Goal: Task Accomplishment & Management: Complete application form

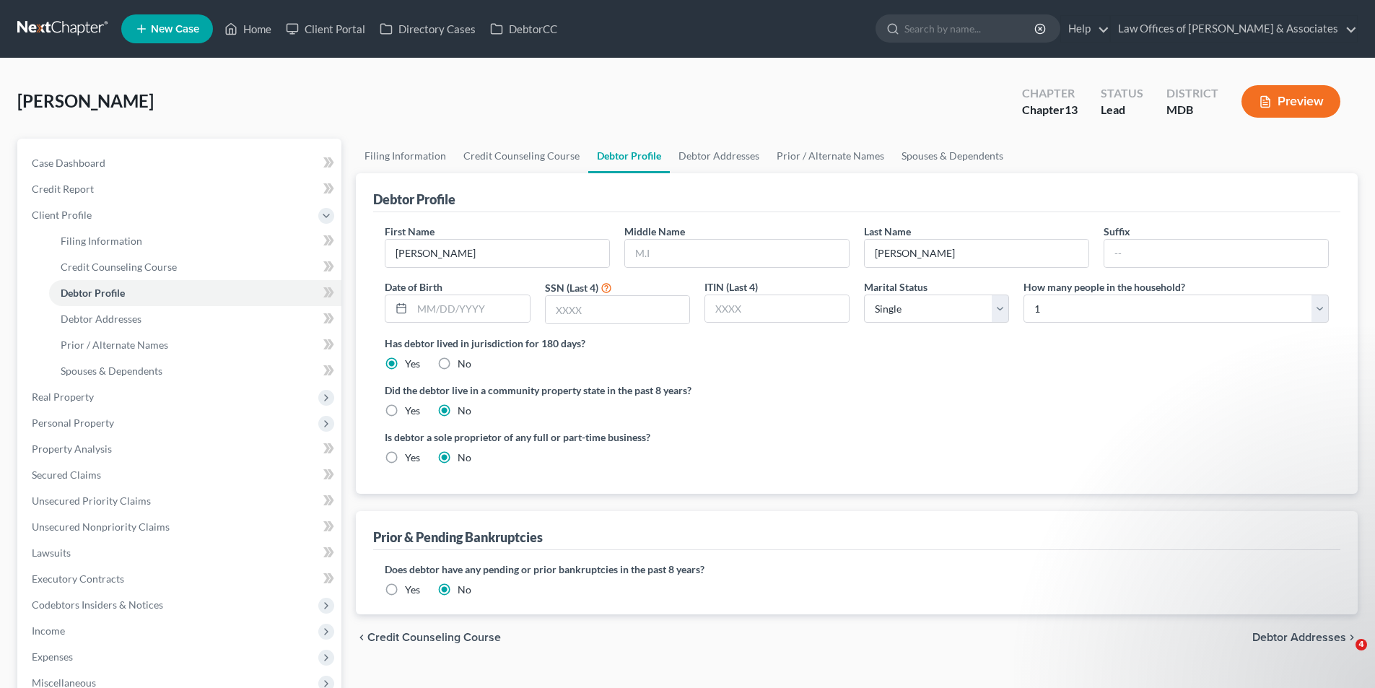
select select "0"
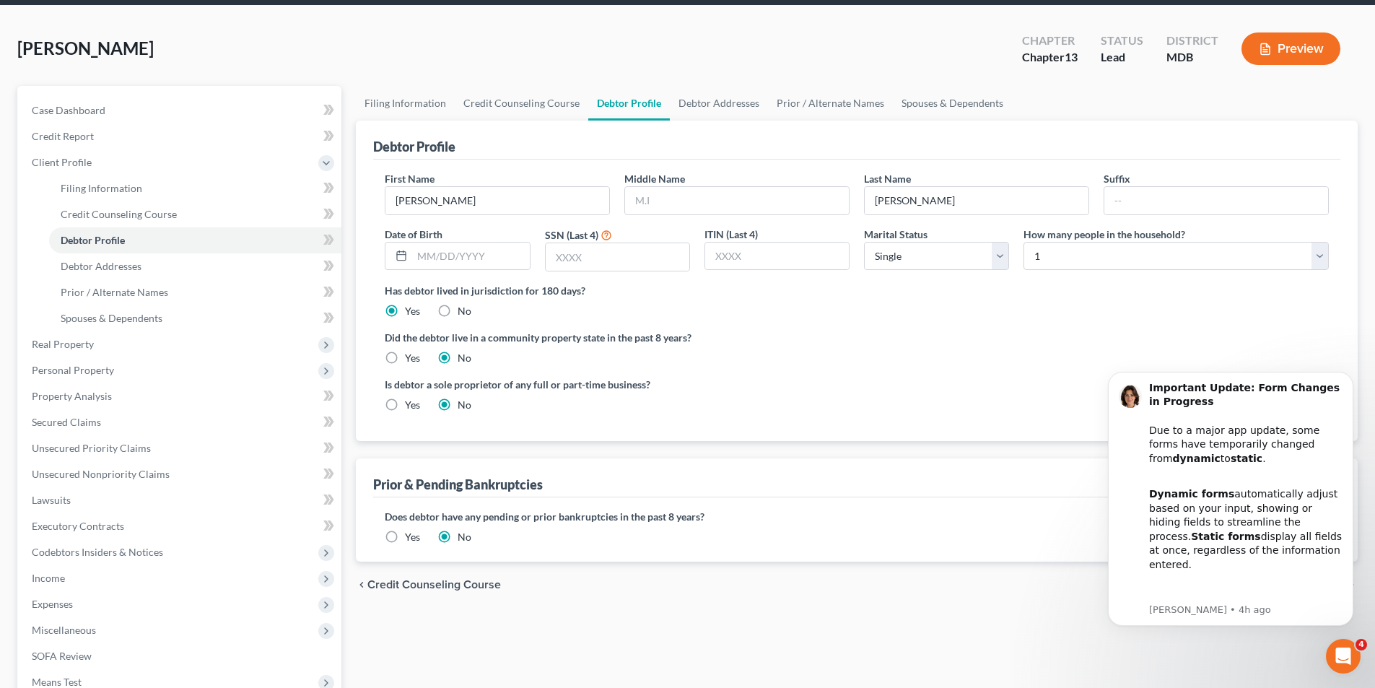
scroll to position [261, 0]
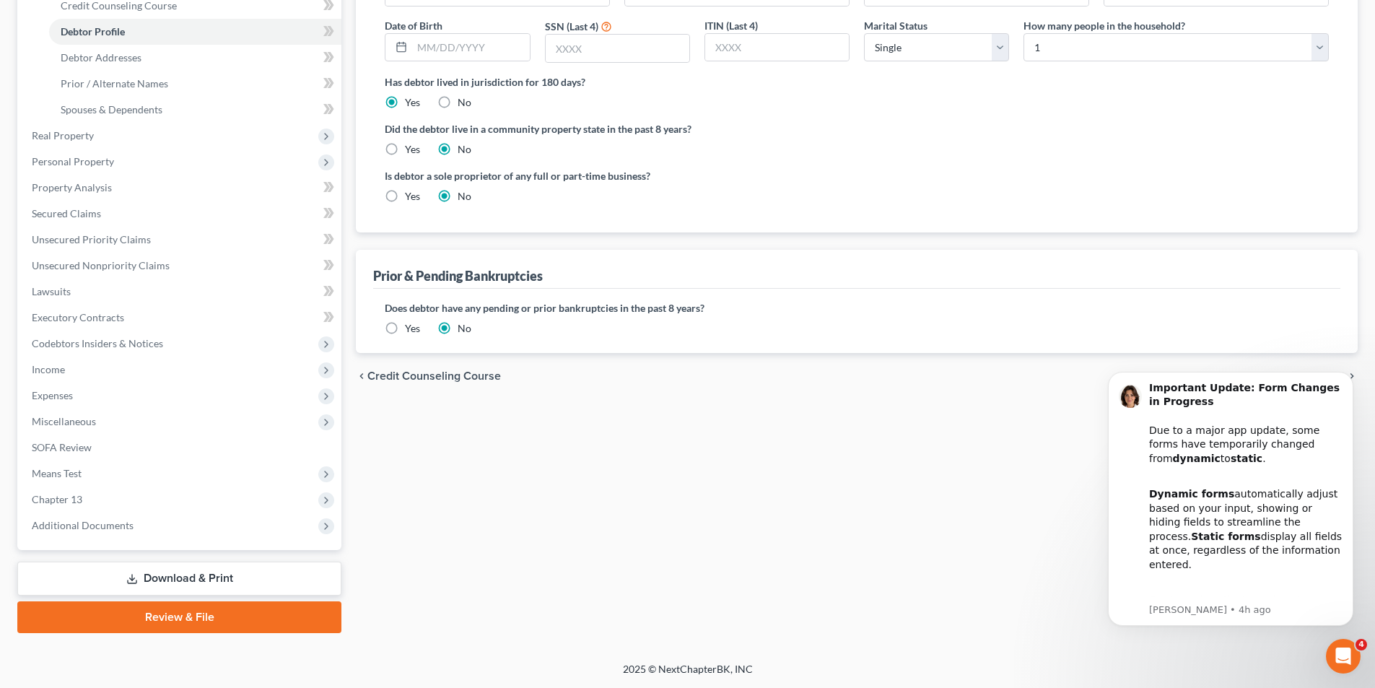
click at [405, 325] on label "Yes" at bounding box center [412, 328] width 15 height 14
click at [411, 325] on input "Yes" at bounding box center [415, 325] width 9 height 9
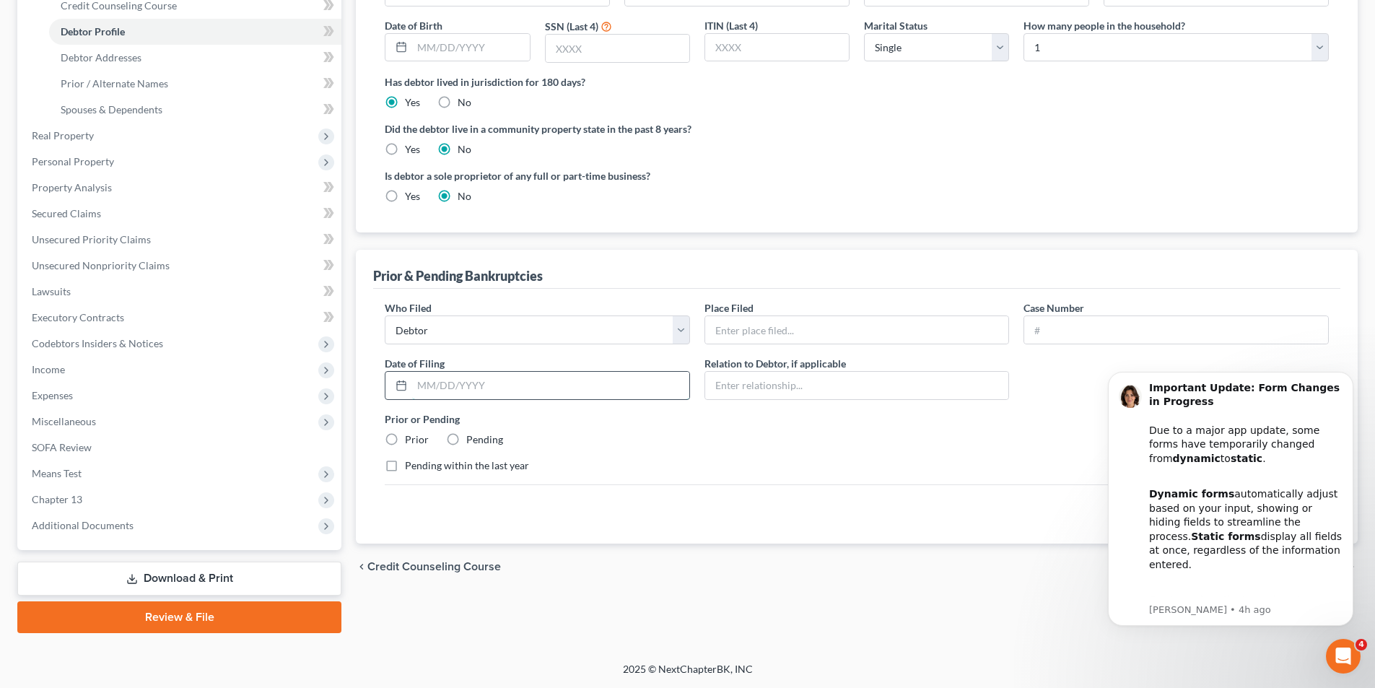
click at [427, 379] on input "text" at bounding box center [550, 385] width 277 height 27
type input "02/13/2010"
drag, startPoint x: 393, startPoint y: 438, endPoint x: 502, endPoint y: 442, distance: 109.1
click at [405, 440] on label "Prior" at bounding box center [417, 439] width 24 height 14
click at [411, 440] on input "Prior" at bounding box center [415, 436] width 9 height 9
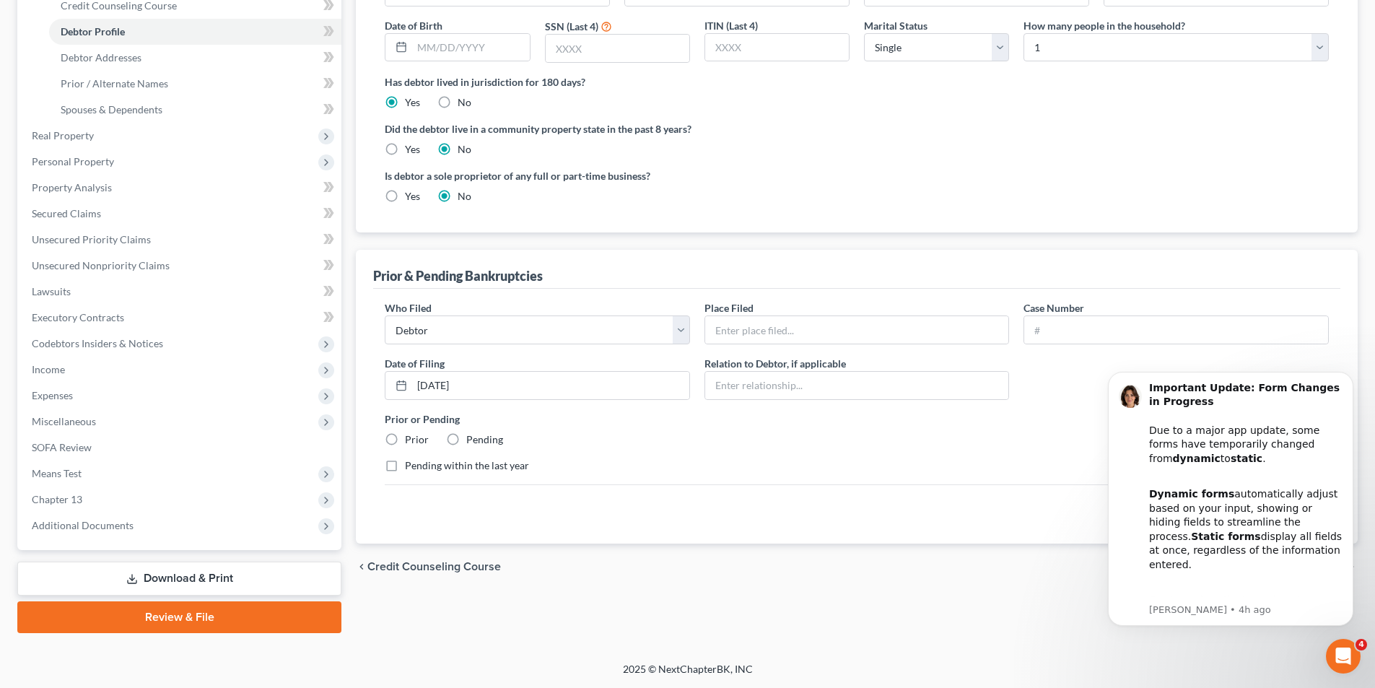
radio input "true"
click at [736, 328] on input "text" at bounding box center [857, 329] width 304 height 27
type input "US Bankruptcy of MD"
click at [1052, 335] on input "text" at bounding box center [1176, 329] width 304 height 27
type input "13-13900"
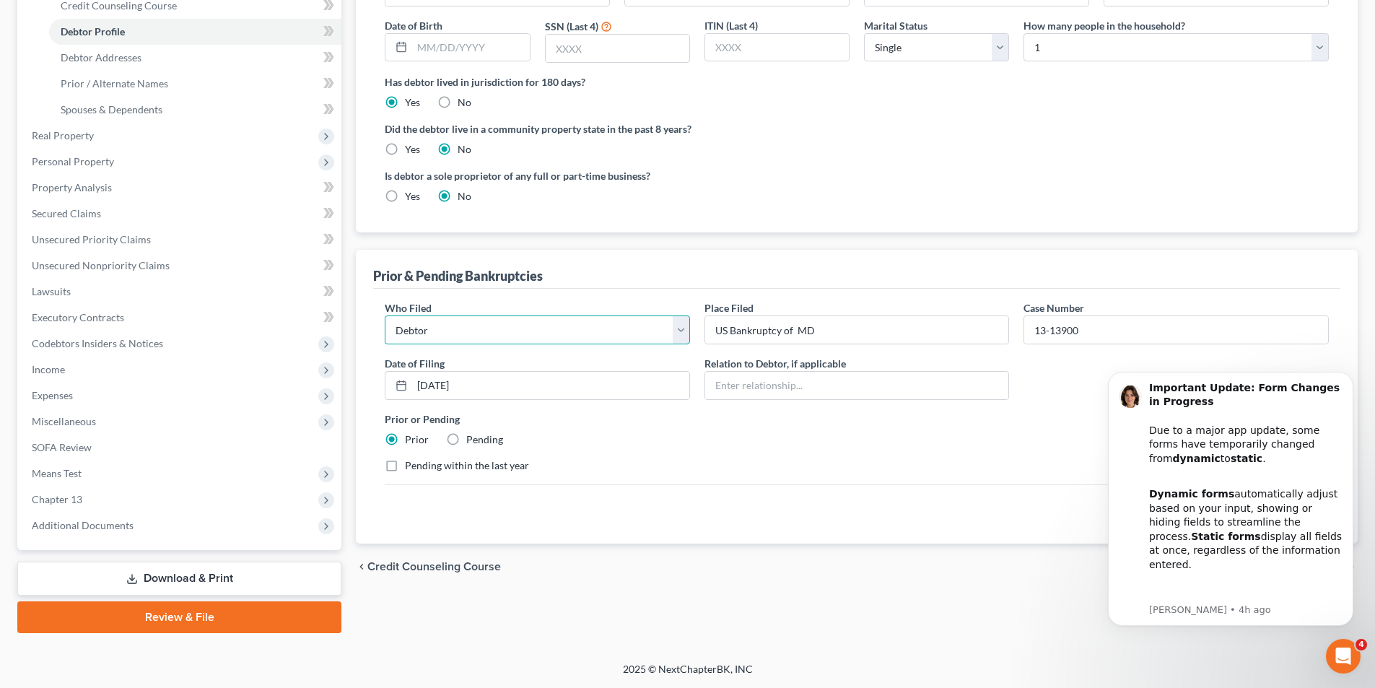
click at [460, 323] on select "Debtor Other" at bounding box center [537, 329] width 305 height 29
click at [782, 330] on input "US Bankruptcy of MD" at bounding box center [857, 329] width 304 height 27
drag, startPoint x: 710, startPoint y: 327, endPoint x: 894, endPoint y: 326, distance: 184.1
click at [889, 321] on input "US Bankruptcy Ctfprthe Dist of MD" at bounding box center [857, 329] width 304 height 27
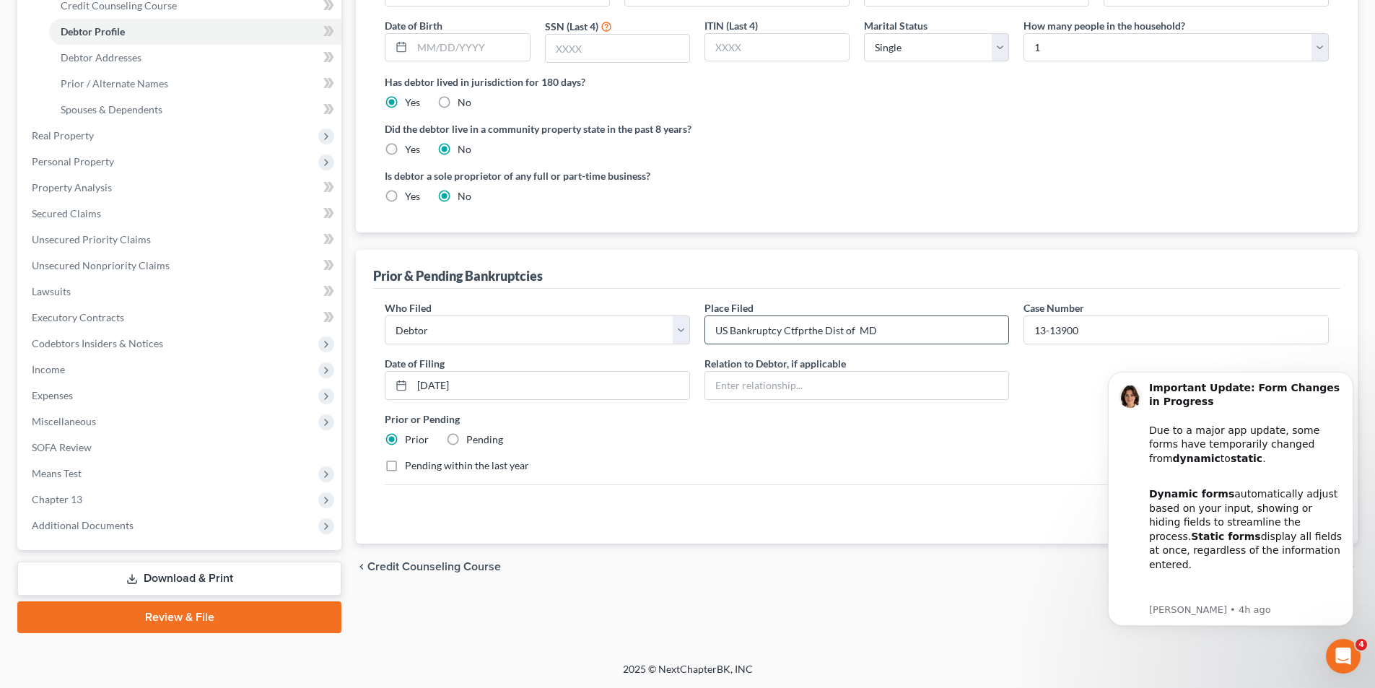
click at [803, 331] on input "US Bankruptcy Ctfprthe Dist of MD" at bounding box center [857, 329] width 304 height 27
click at [794, 328] on input "US Bankruptcy Ctforthe Dist of MD" at bounding box center [857, 329] width 304 height 27
click at [809, 330] on input "US Bankruptcy Ct forthe Dist of MD" at bounding box center [857, 329] width 304 height 27
click at [881, 331] on input "US Bankruptcy Ct for the Dist of MD" at bounding box center [857, 329] width 304 height 27
drag, startPoint x: 715, startPoint y: 329, endPoint x: 933, endPoint y: 329, distance: 217.3
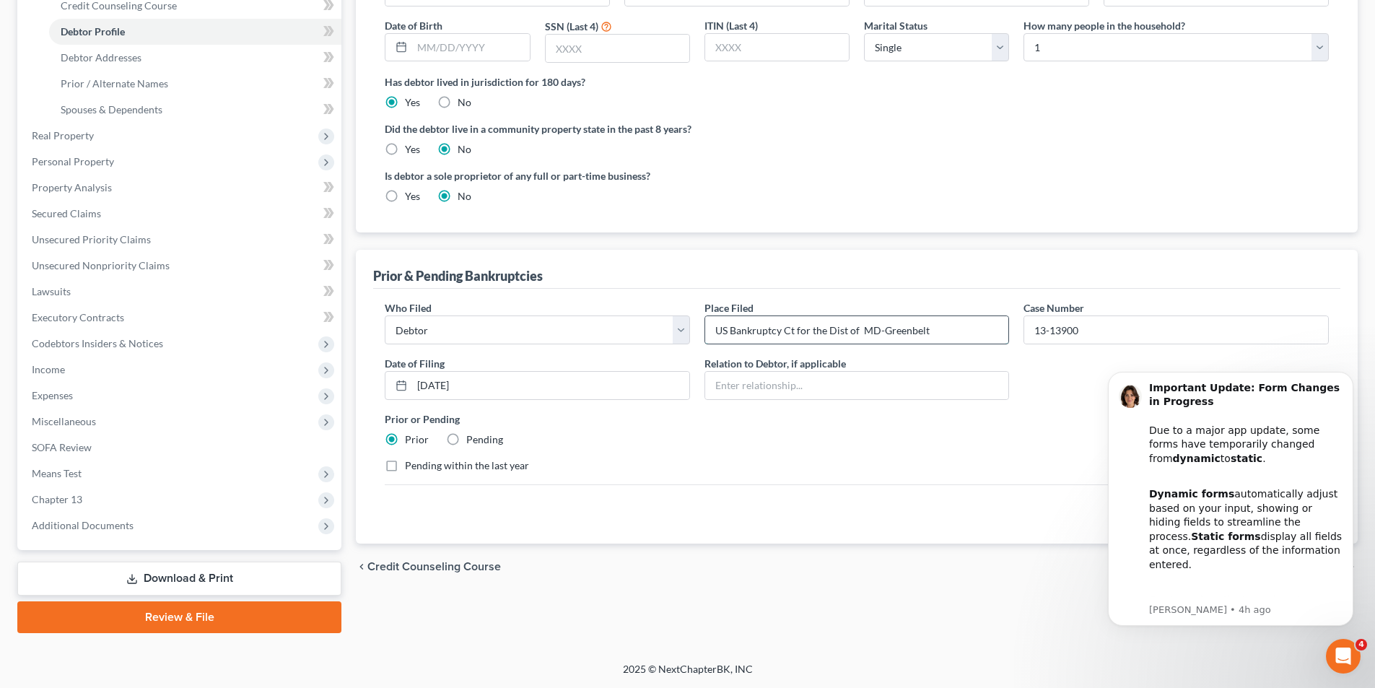
click at [933, 329] on input "US Bankruptcy Ct for the Dist of MD-Greenbelt" at bounding box center [857, 329] width 304 height 27
type input "US Bankruptcy Ct for the Dist of MD-Greenbelt"
drag, startPoint x: 1335, startPoint y: 649, endPoint x: 2674, endPoint y: 1321, distance: 1498.3
click at [1333, 648] on icon "Open Intercom Messenger" at bounding box center [1342, 654] width 24 height 24
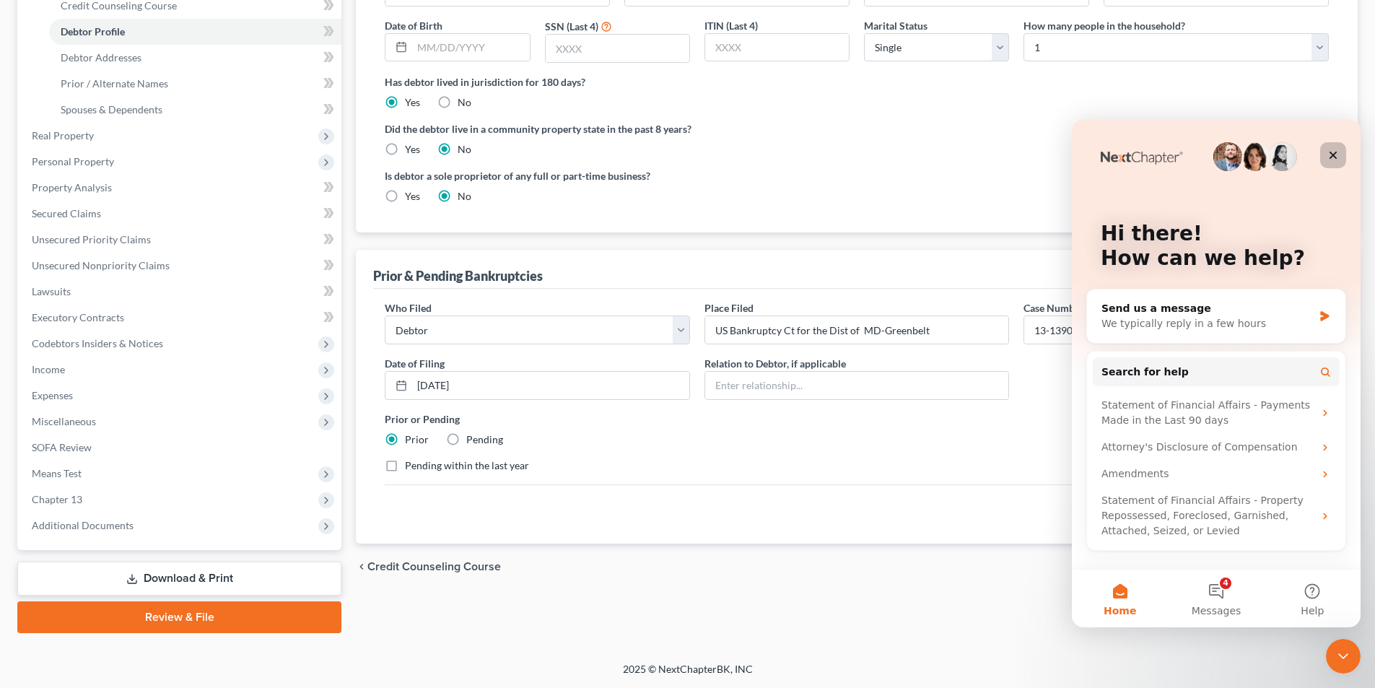
drag, startPoint x: 1330, startPoint y: 158, endPoint x: 2457, endPoint y: 306, distance: 1137.3
click at [1330, 158] on icon "Close" at bounding box center [1334, 156] width 8 height 8
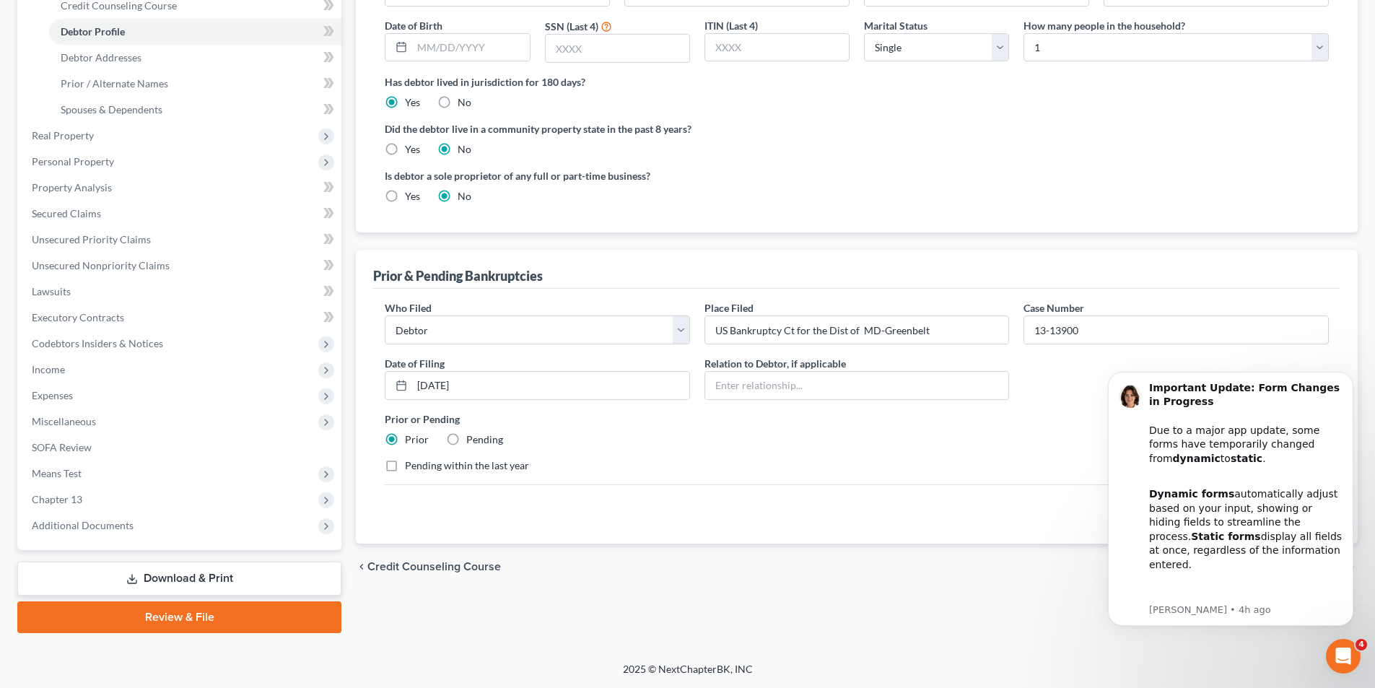
scroll to position [0, 0]
click at [1325, 662] on div "Open Intercom Messenger" at bounding box center [1341, 654] width 48 height 48
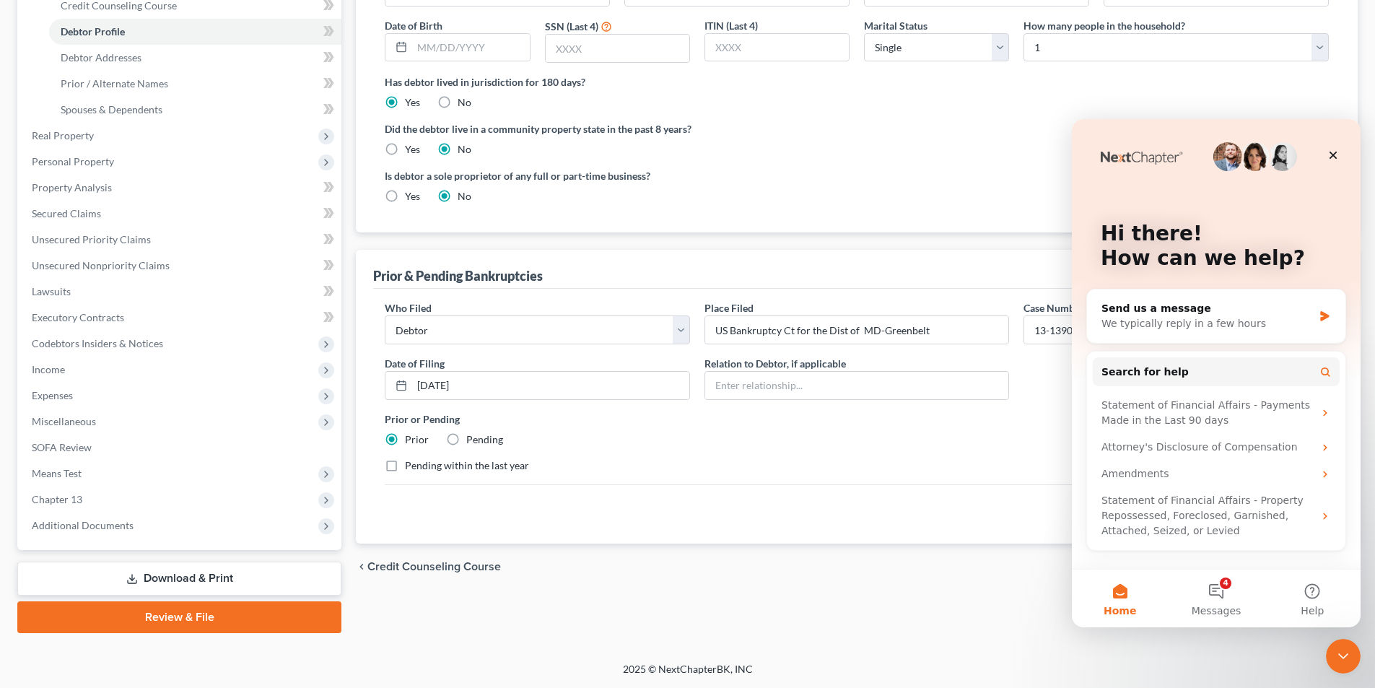
click at [861, 650] on div "Bullock, Allen Upgraded Chapter Chapter 13 Status Lead District MDB Preview Pet…" at bounding box center [687, 229] width 1375 height 865
click at [1333, 161] on div "Close" at bounding box center [1333, 155] width 26 height 26
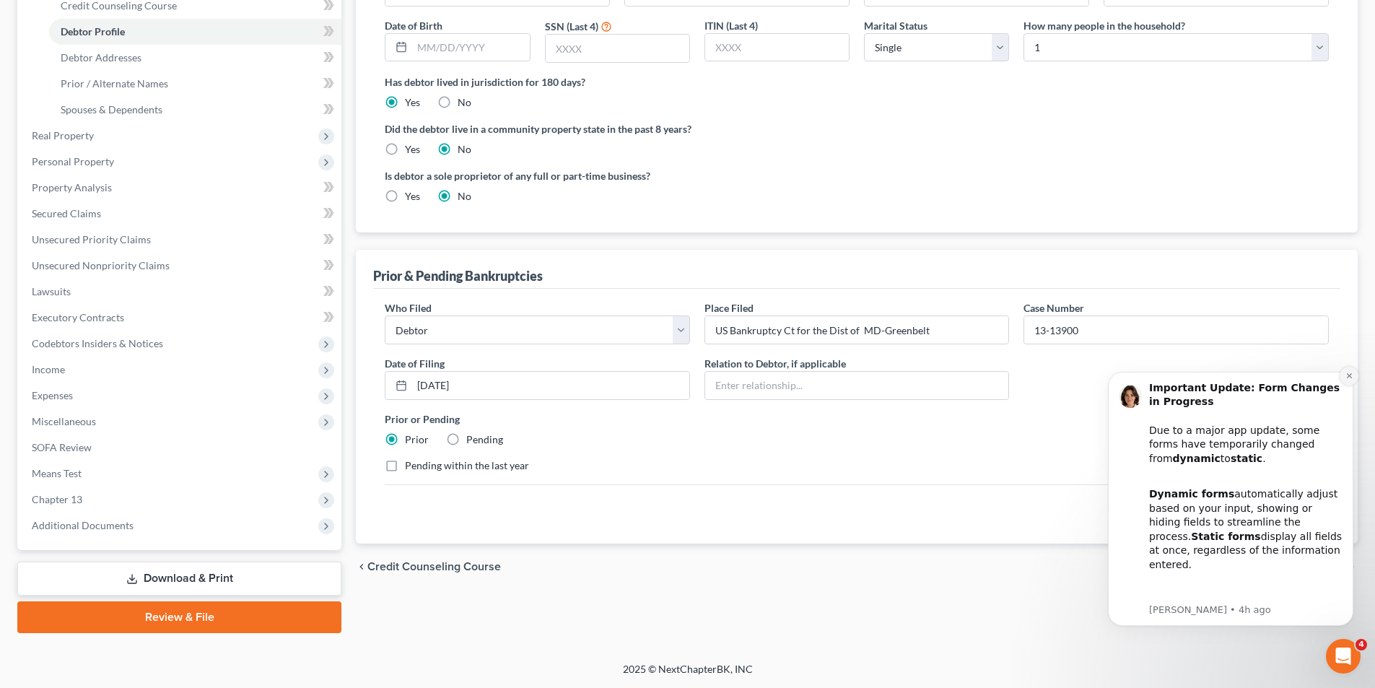
click at [1344, 372] on button "Dismiss notification" at bounding box center [1349, 376] width 19 height 19
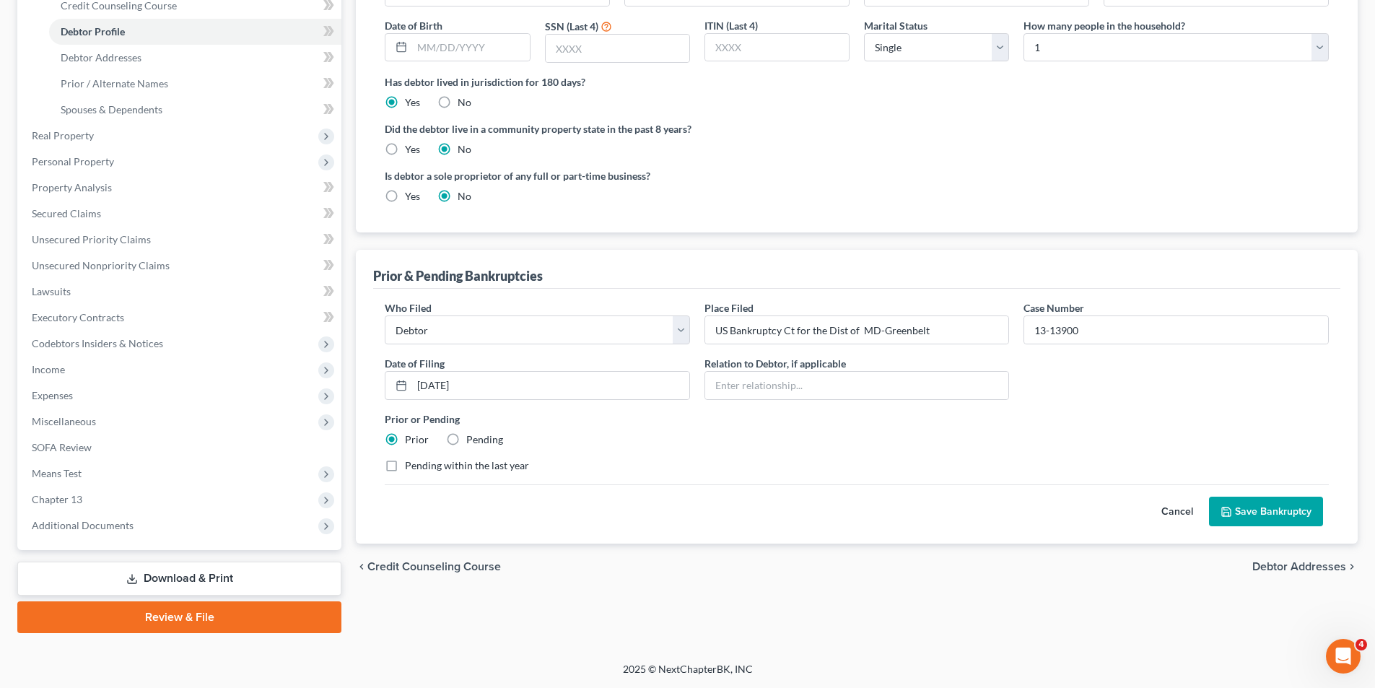
click at [1257, 510] on button "Save Bankruptcy" at bounding box center [1266, 512] width 114 height 30
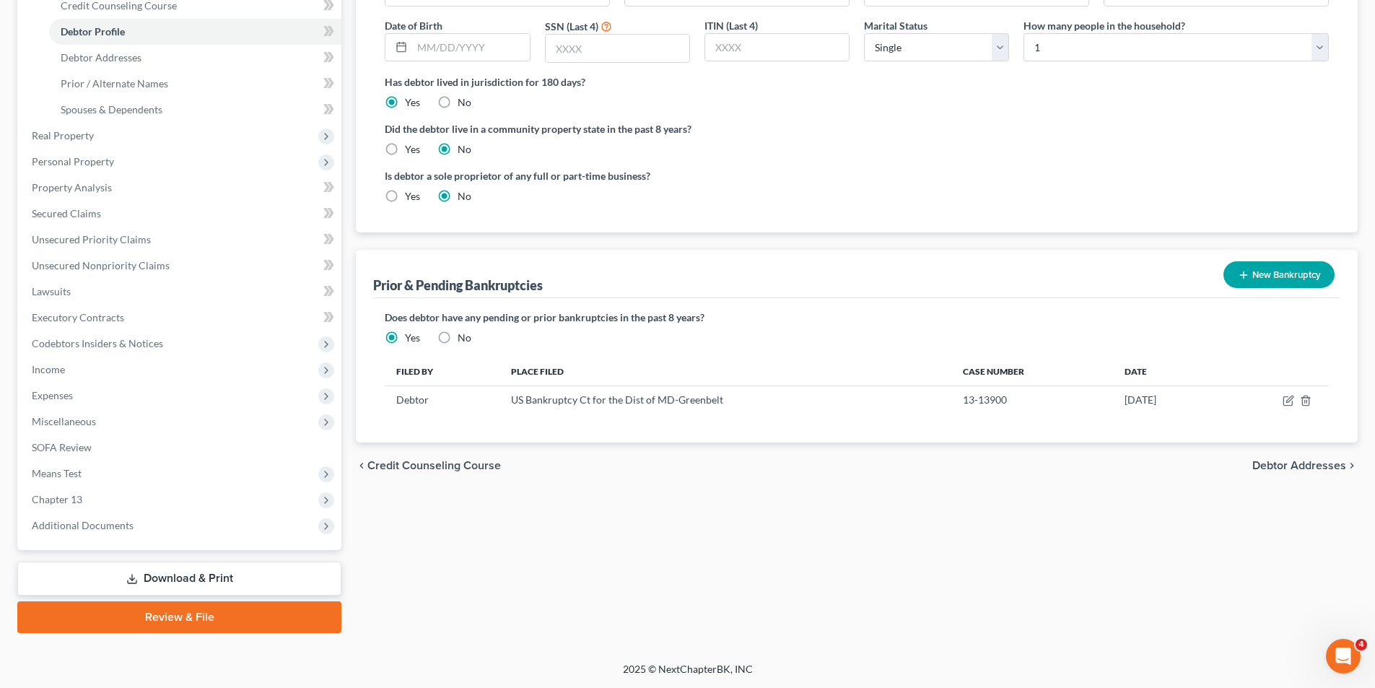
click at [1263, 274] on button "New Bankruptcy" at bounding box center [1279, 274] width 111 height 27
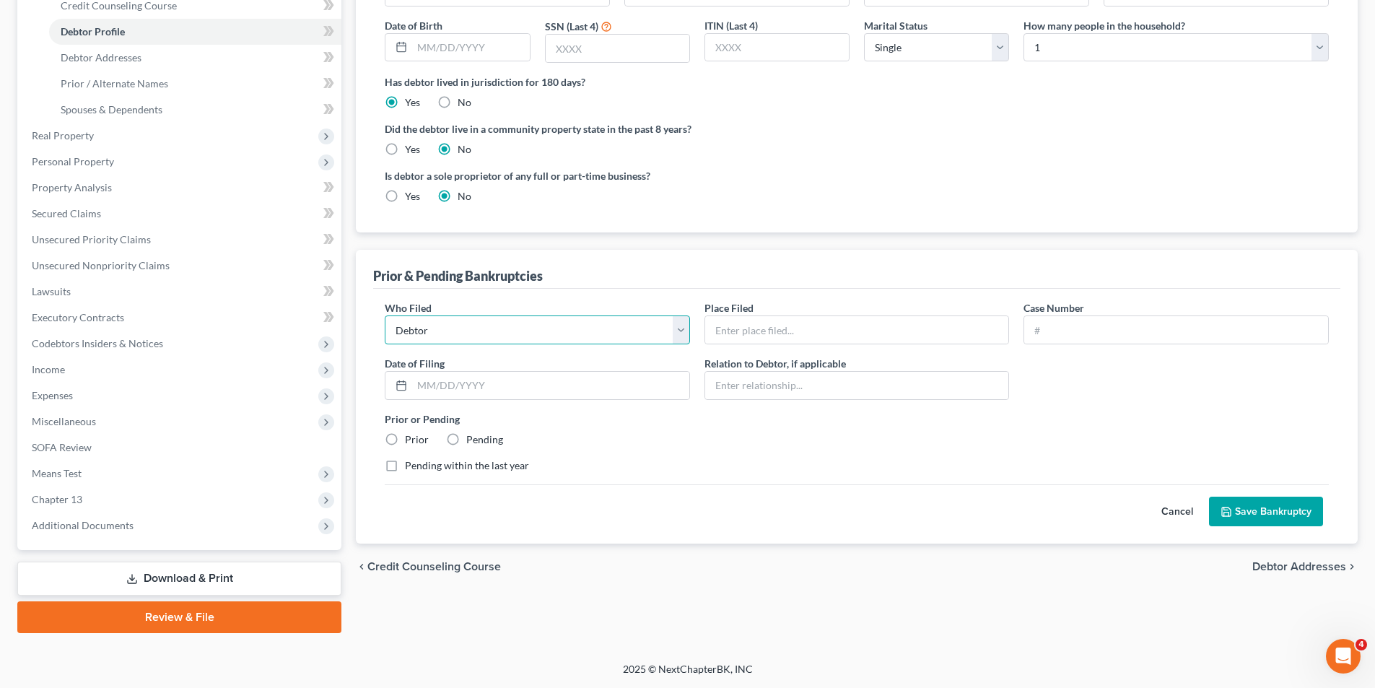
click at [453, 319] on select "Debtor Other" at bounding box center [537, 329] width 305 height 29
click at [456, 327] on select "Debtor Other" at bounding box center [537, 329] width 305 height 29
click at [460, 330] on select "Debtor Other" at bounding box center [537, 329] width 305 height 29
paste input "US Bankruptcy Ct for the Dist of MD-Greenbelt"
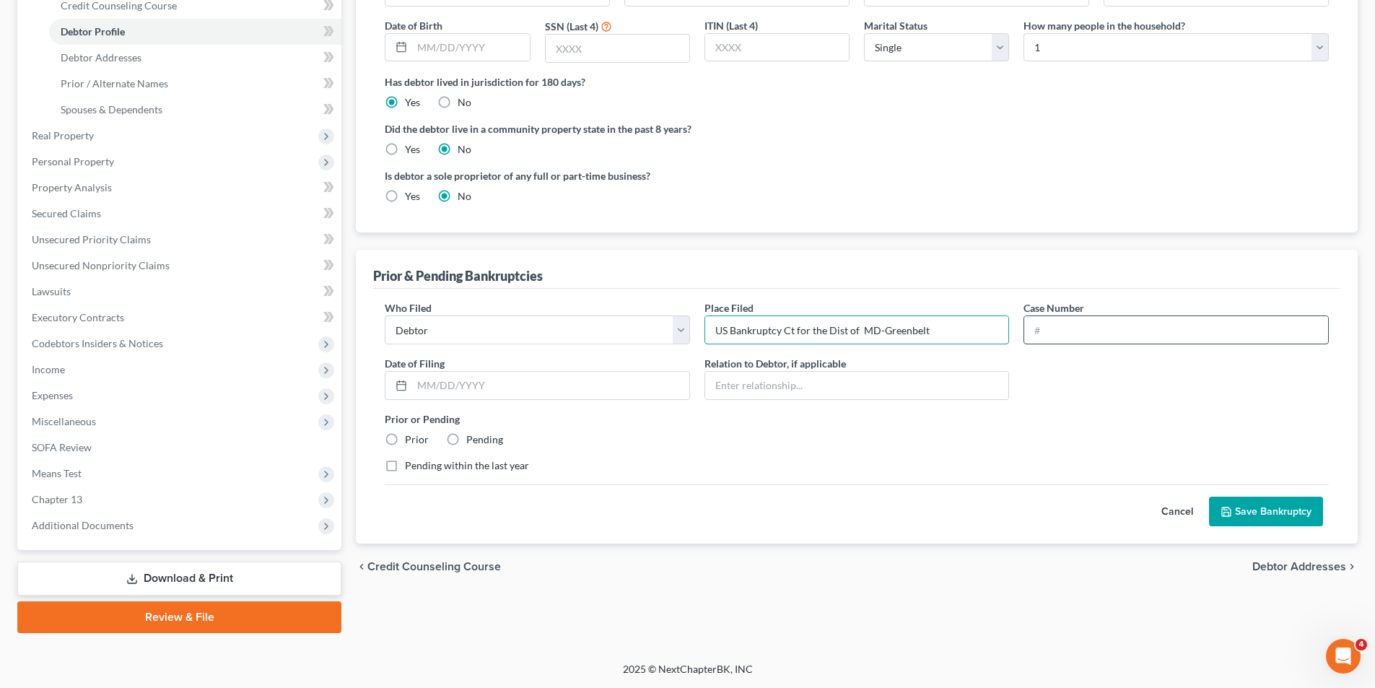
type input "US Bankruptcy Ct for the Dist of MD-Greenbelt"
click at [1053, 329] on input "text" at bounding box center [1176, 329] width 304 height 27
type input "13-13900"
click at [427, 391] on input "text" at bounding box center [550, 385] width 277 height 27
type input "03/06/2013"
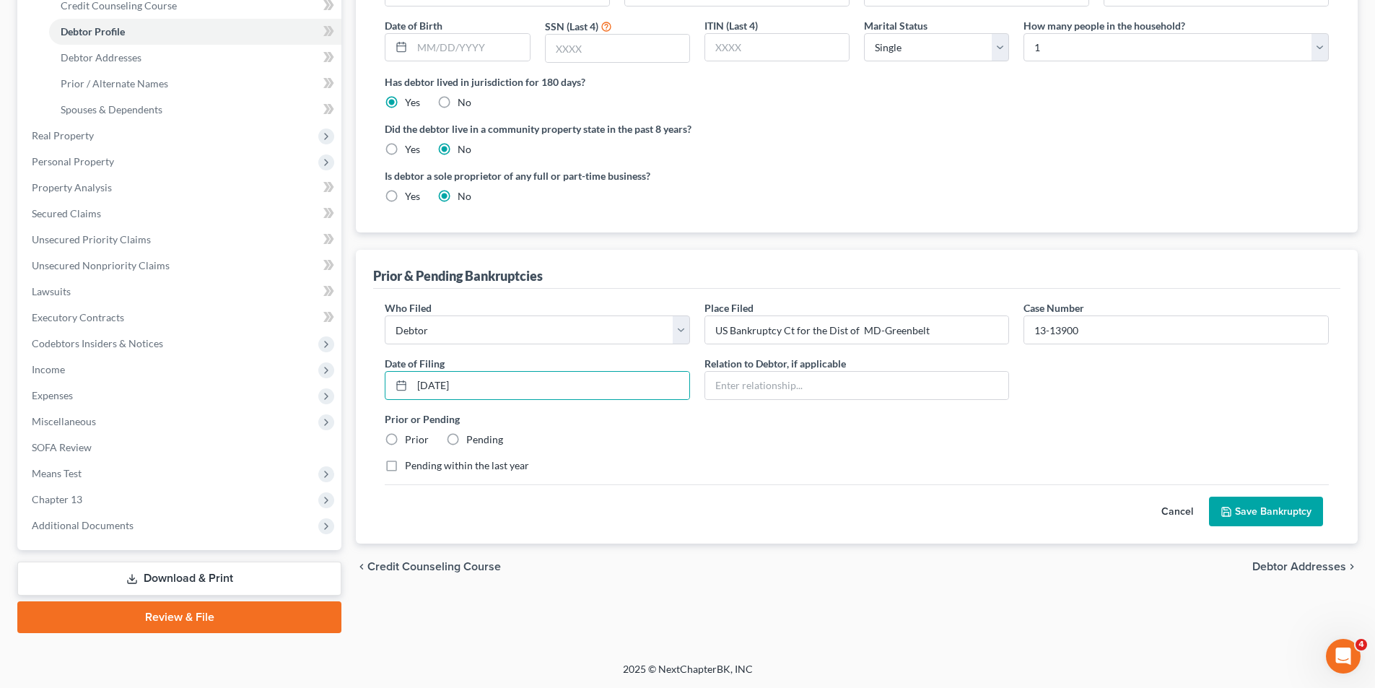
click at [405, 439] on label "Prior" at bounding box center [417, 439] width 24 height 14
click at [411, 439] on input "Prior" at bounding box center [415, 436] width 9 height 9
radio input "true"
click at [1260, 507] on button "Save Bankruptcy" at bounding box center [1266, 512] width 114 height 30
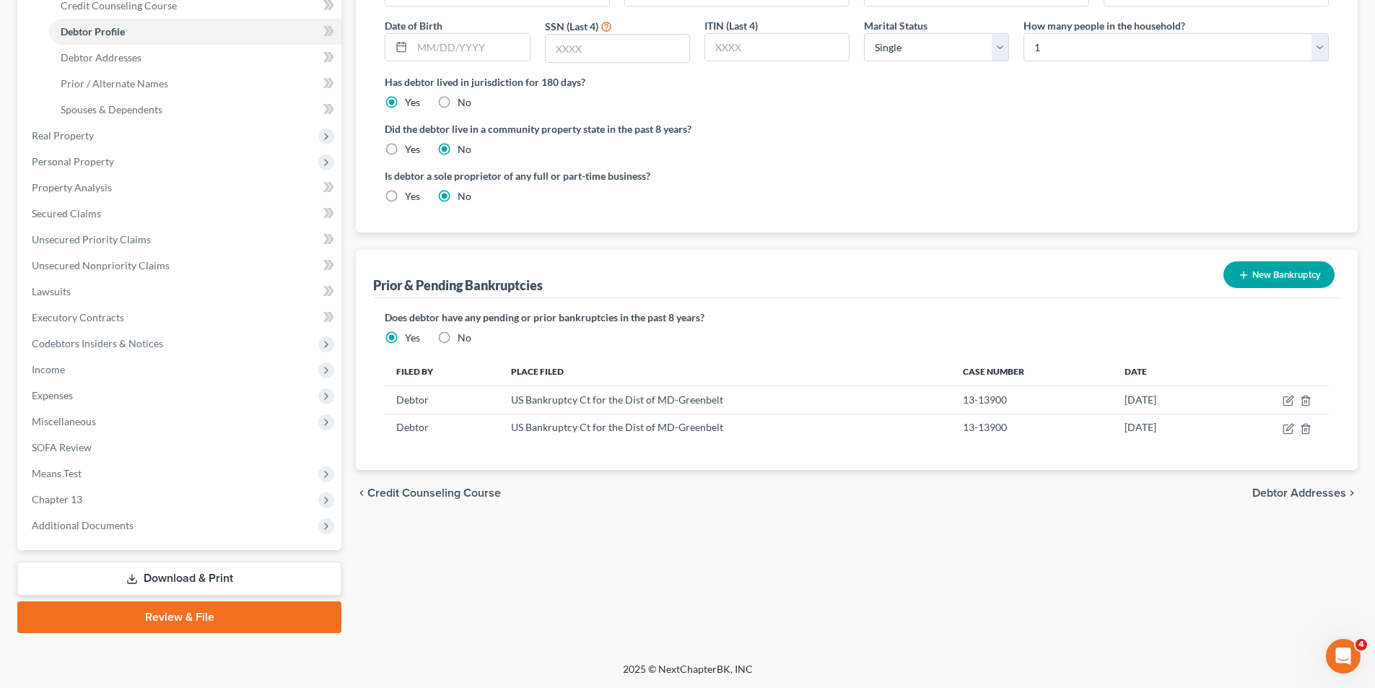
click at [1276, 272] on button "New Bankruptcy" at bounding box center [1279, 274] width 111 height 27
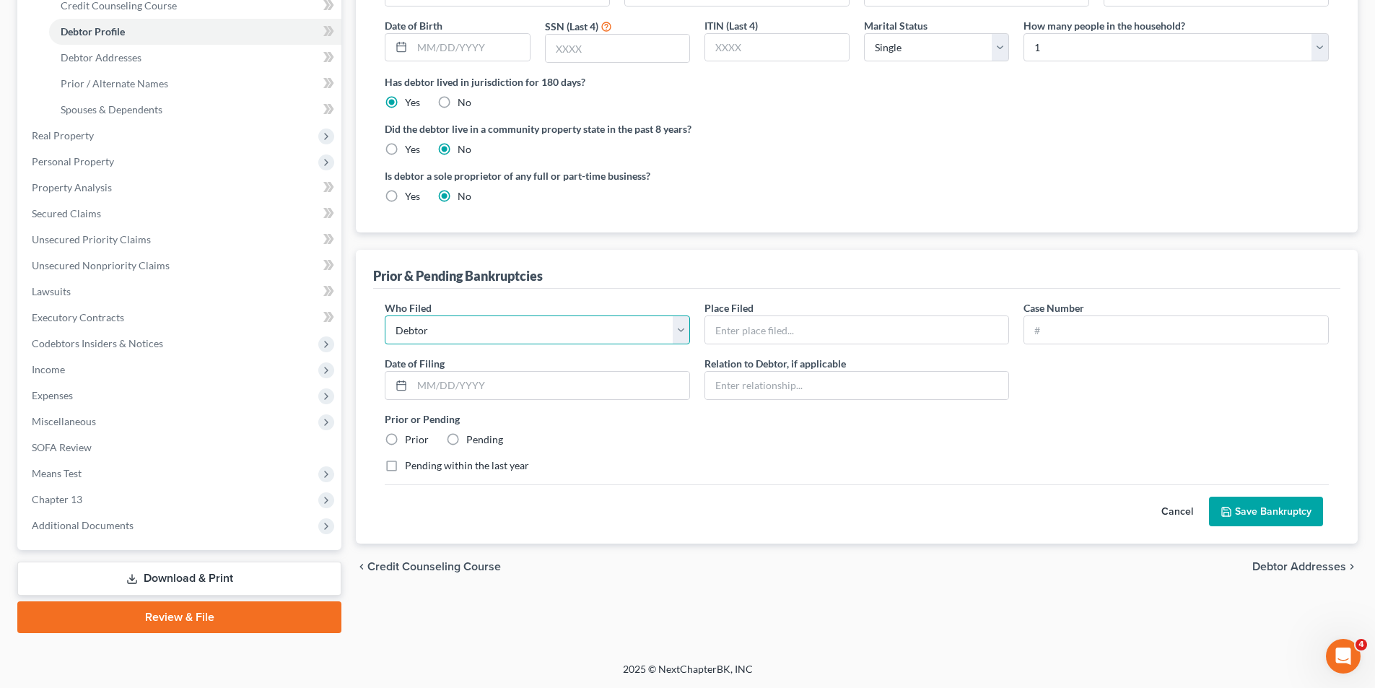
click at [426, 326] on select "Debtor Other" at bounding box center [537, 329] width 305 height 29
click at [741, 329] on input "text" at bounding box center [857, 329] width 304 height 27
paste input "US Bankruptcy Ct for the Dist of MD-Greenbelt"
type input "US Bankruptcy Ct for the Dist of MD-Greenbelt"
click at [1053, 330] on input "text" at bounding box center [1176, 329] width 304 height 27
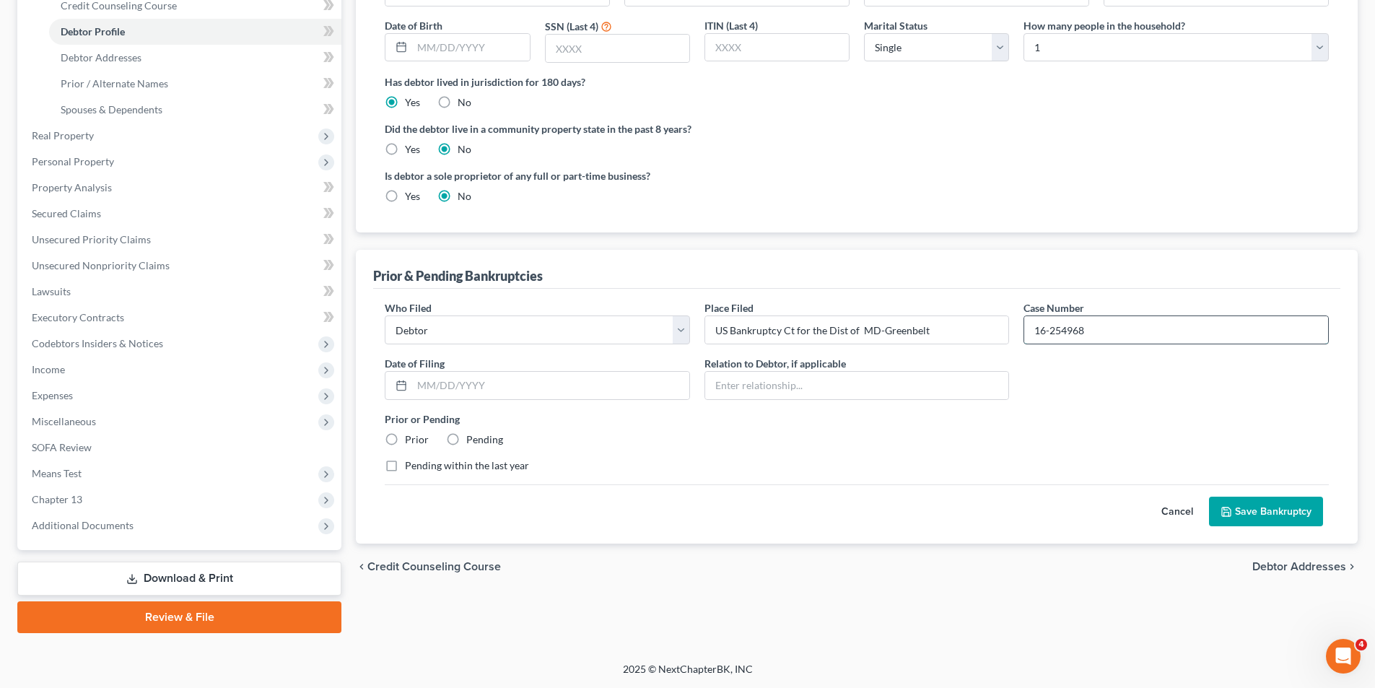
click at [1068, 331] on input "16-254968" at bounding box center [1176, 329] width 304 height 27
type input "16-25968"
click at [425, 379] on input "text" at bounding box center [550, 385] width 277 height 27
type input "12/06/2016"
drag, startPoint x: 392, startPoint y: 438, endPoint x: 541, endPoint y: 470, distance: 152.1
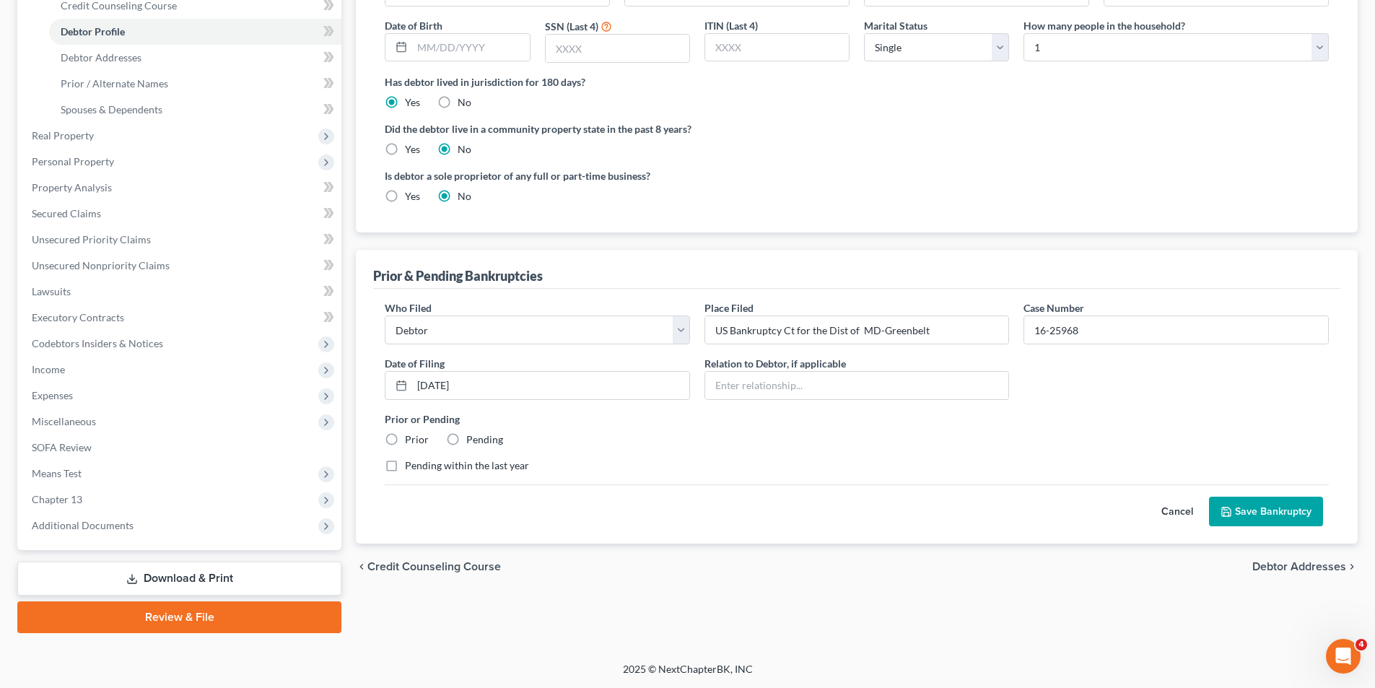
click at [405, 438] on label "Prior" at bounding box center [417, 439] width 24 height 14
click at [411, 438] on input "Prior" at bounding box center [415, 436] width 9 height 9
radio input "true"
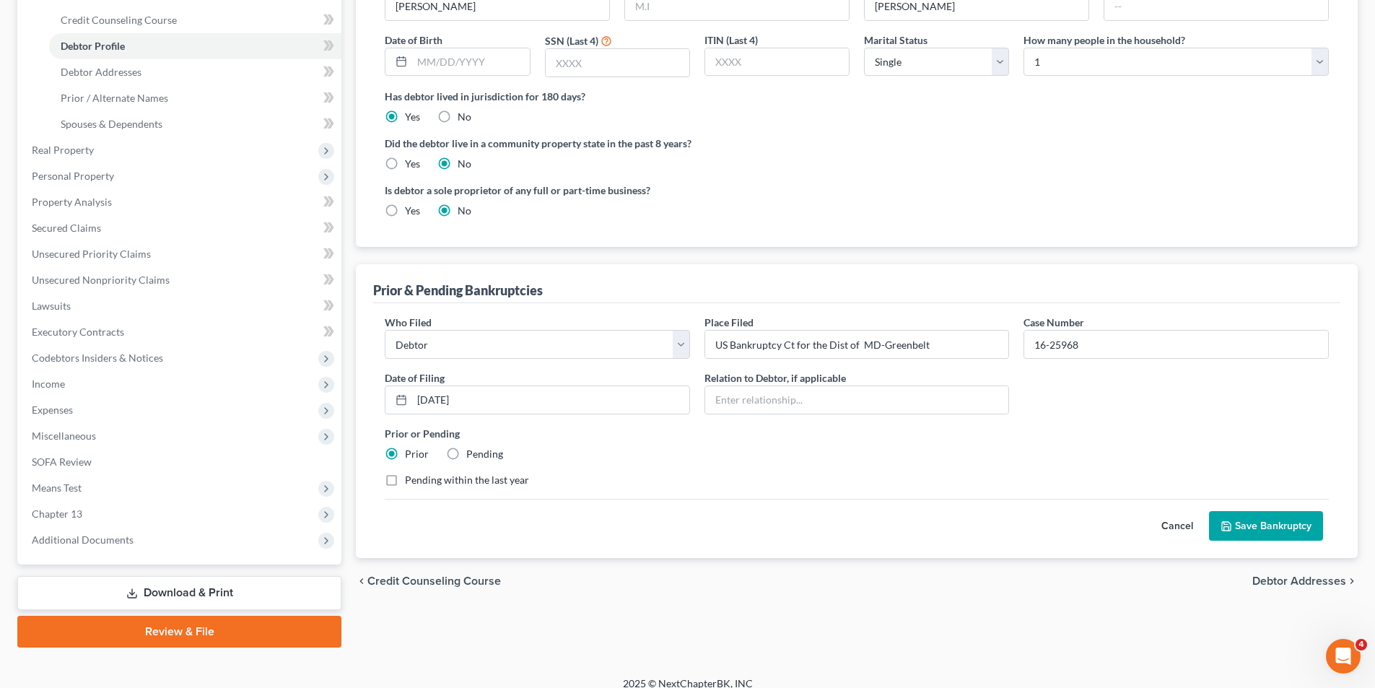
scroll to position [261, 0]
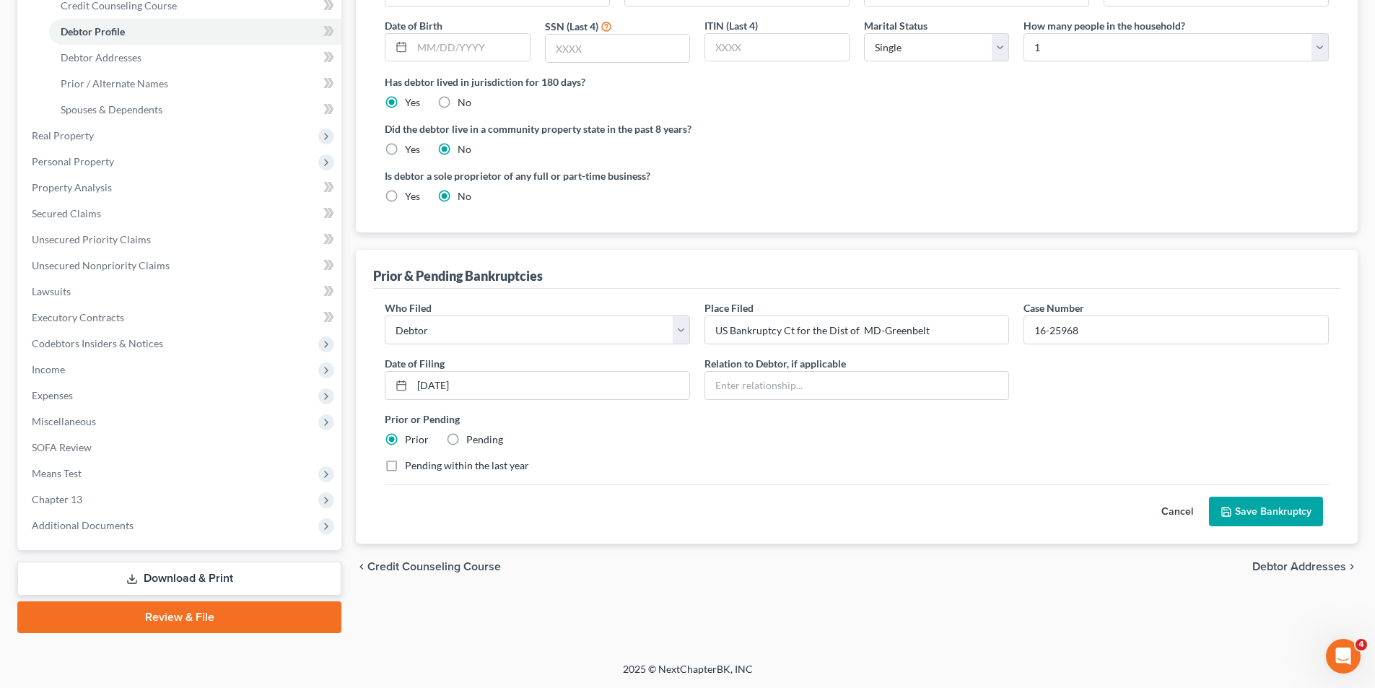
click at [1249, 504] on button "Save Bankruptcy" at bounding box center [1266, 512] width 114 height 30
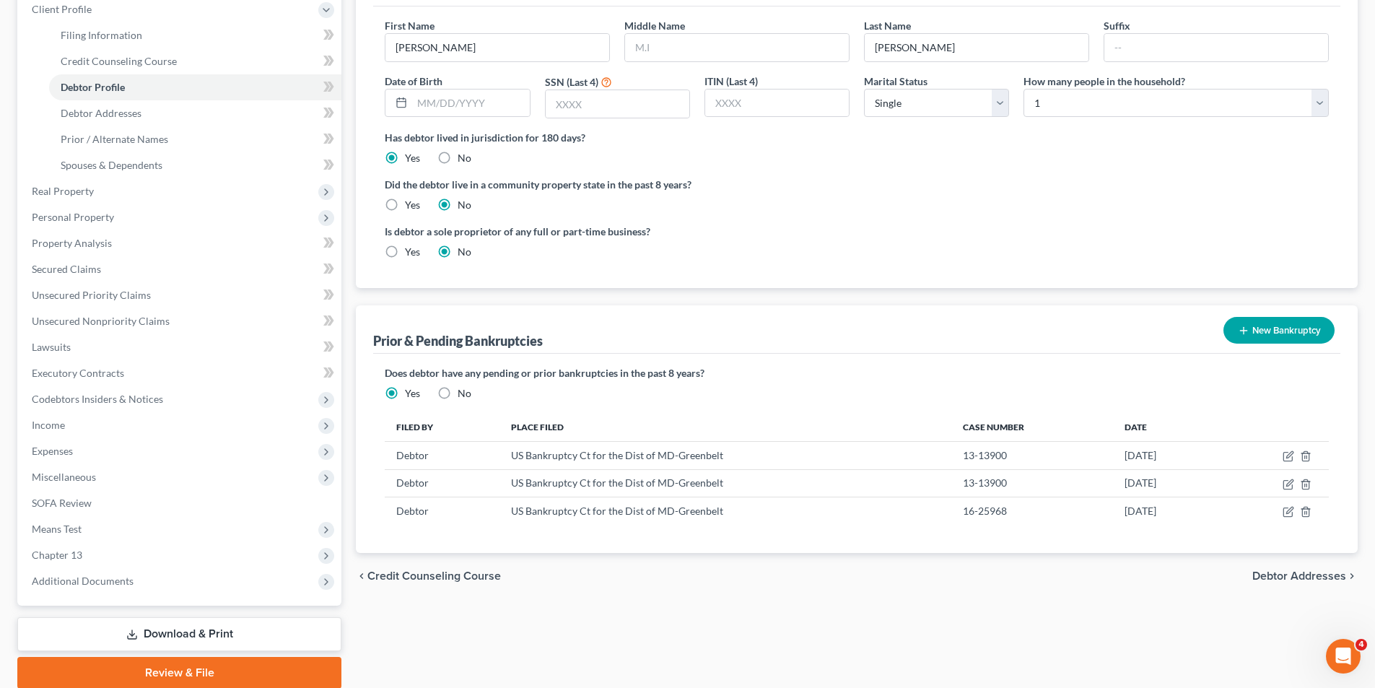
scroll to position [0, 0]
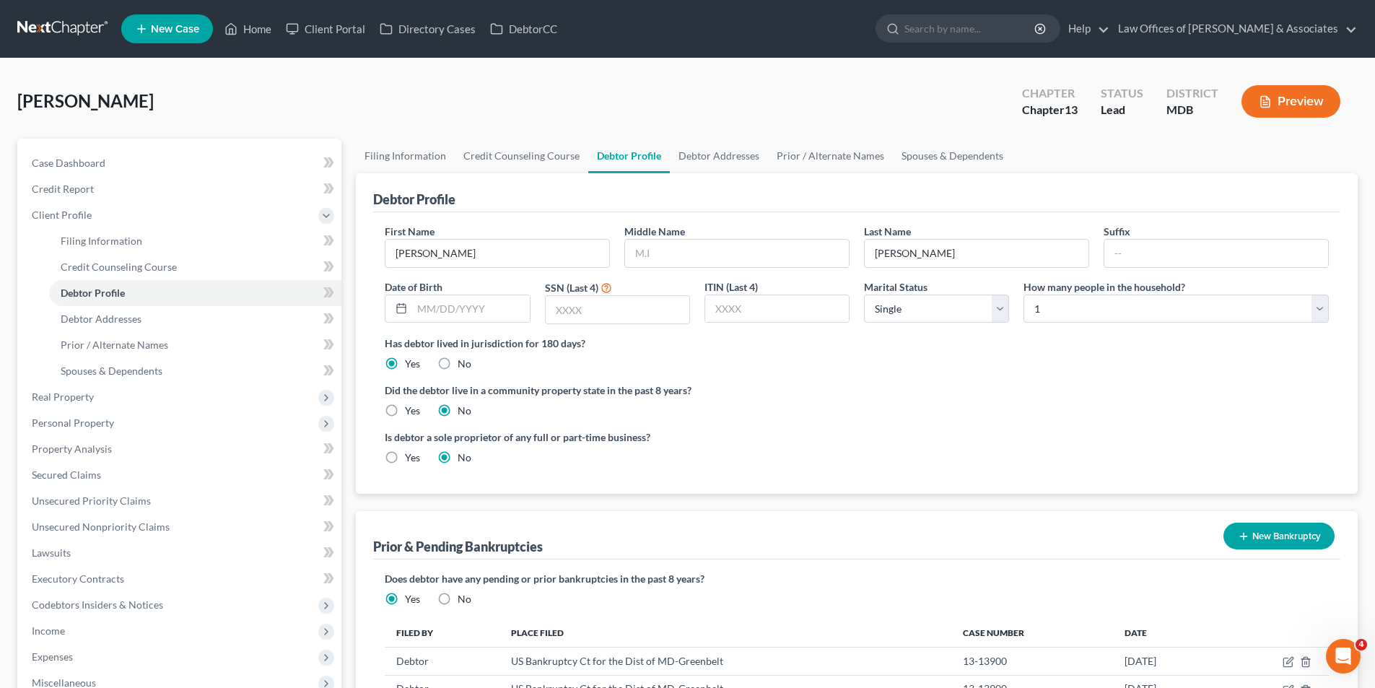
click at [1295, 103] on button "Preview" at bounding box center [1291, 101] width 99 height 32
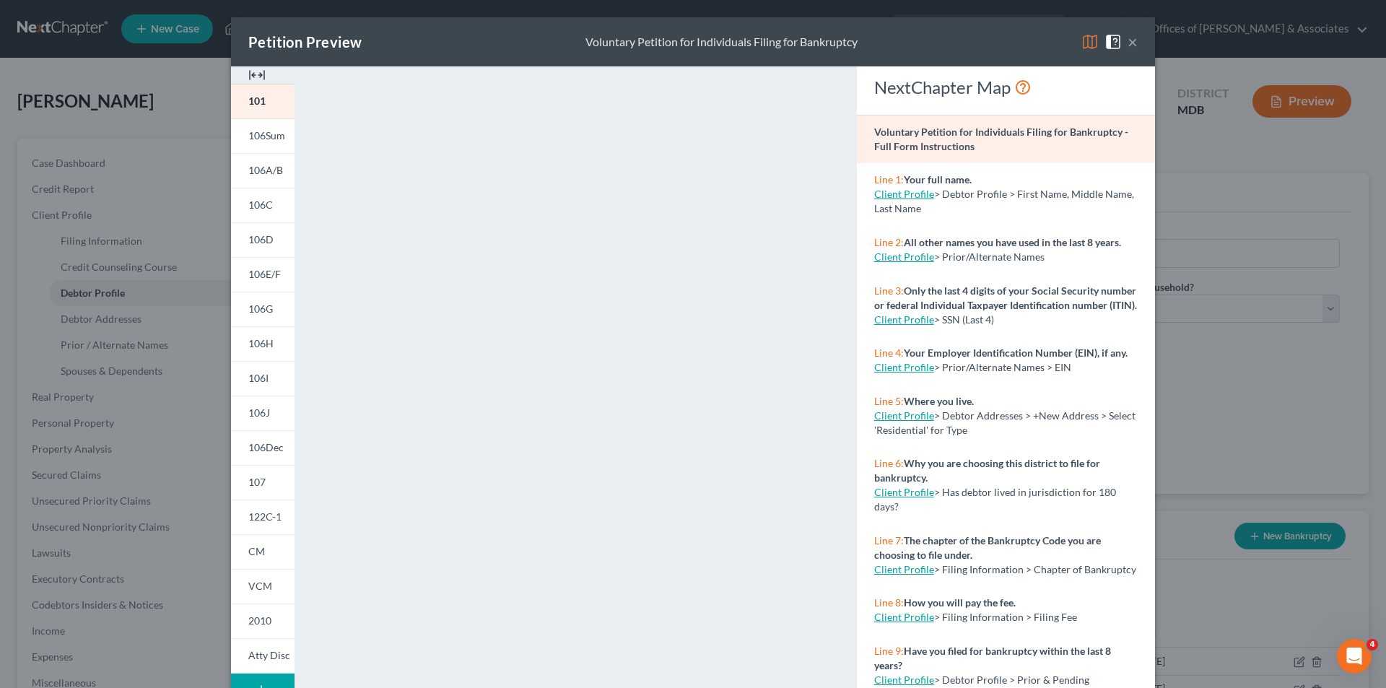
click at [1218, 90] on div "Petition Preview Voluntary Petition for Individuals Filing for Bankruptcy × 101…" at bounding box center [693, 344] width 1386 height 688
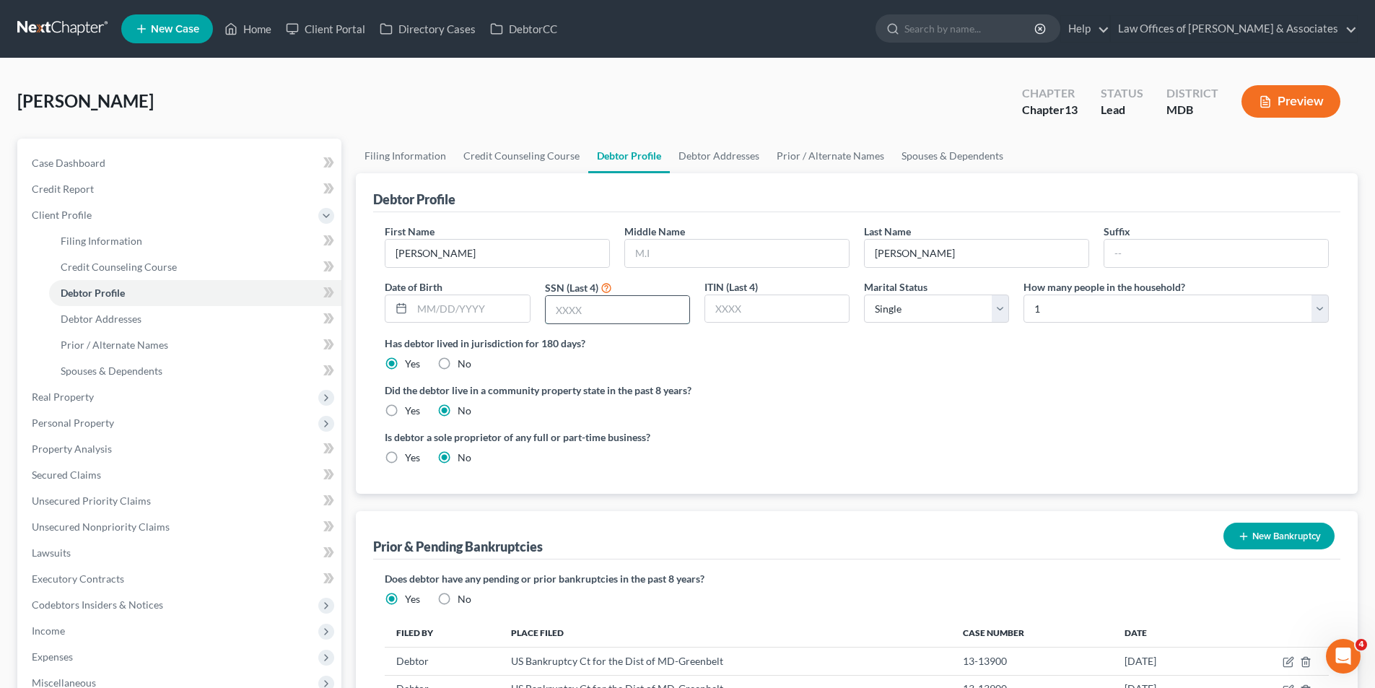
click at [558, 310] on input "text" at bounding box center [618, 309] width 144 height 27
type input "5"
type input "2830"
click at [1298, 97] on button "Preview" at bounding box center [1291, 101] width 99 height 32
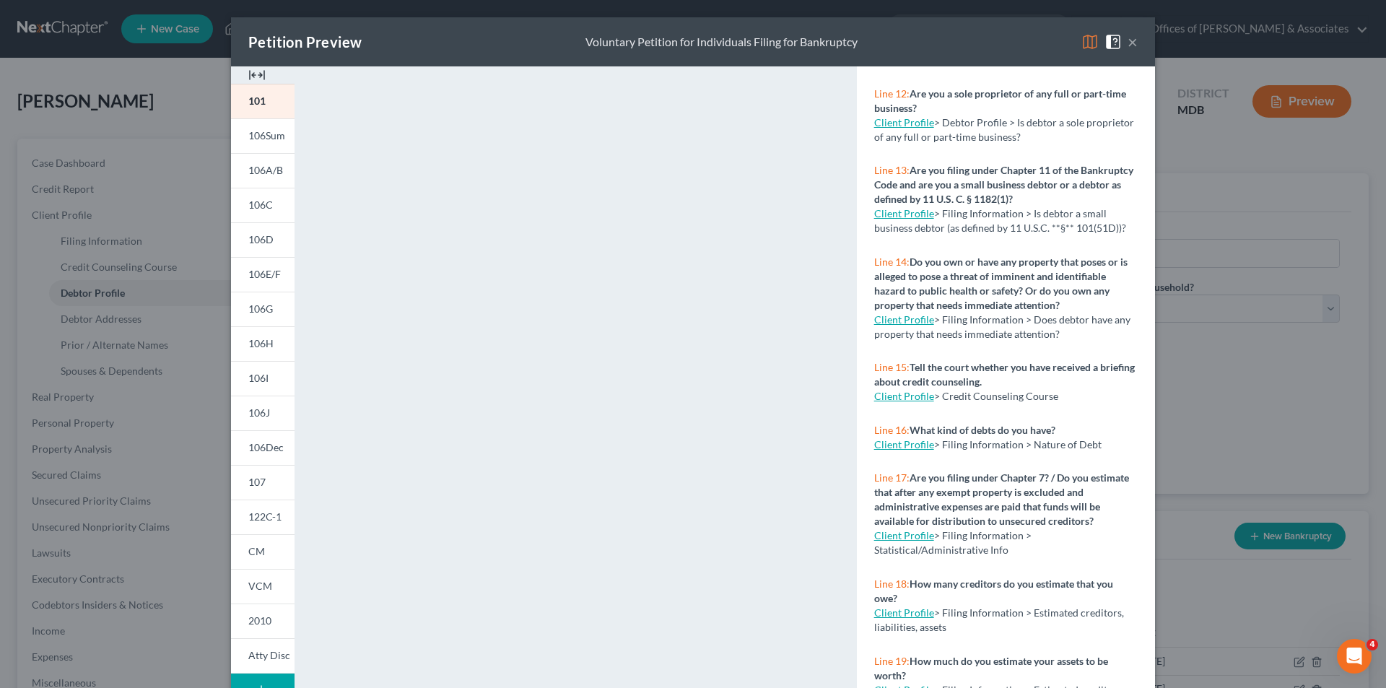
click at [1287, 108] on div "Petition Preview Voluntary Petition for Individuals Filing for Bankruptcy × 101…" at bounding box center [693, 344] width 1386 height 688
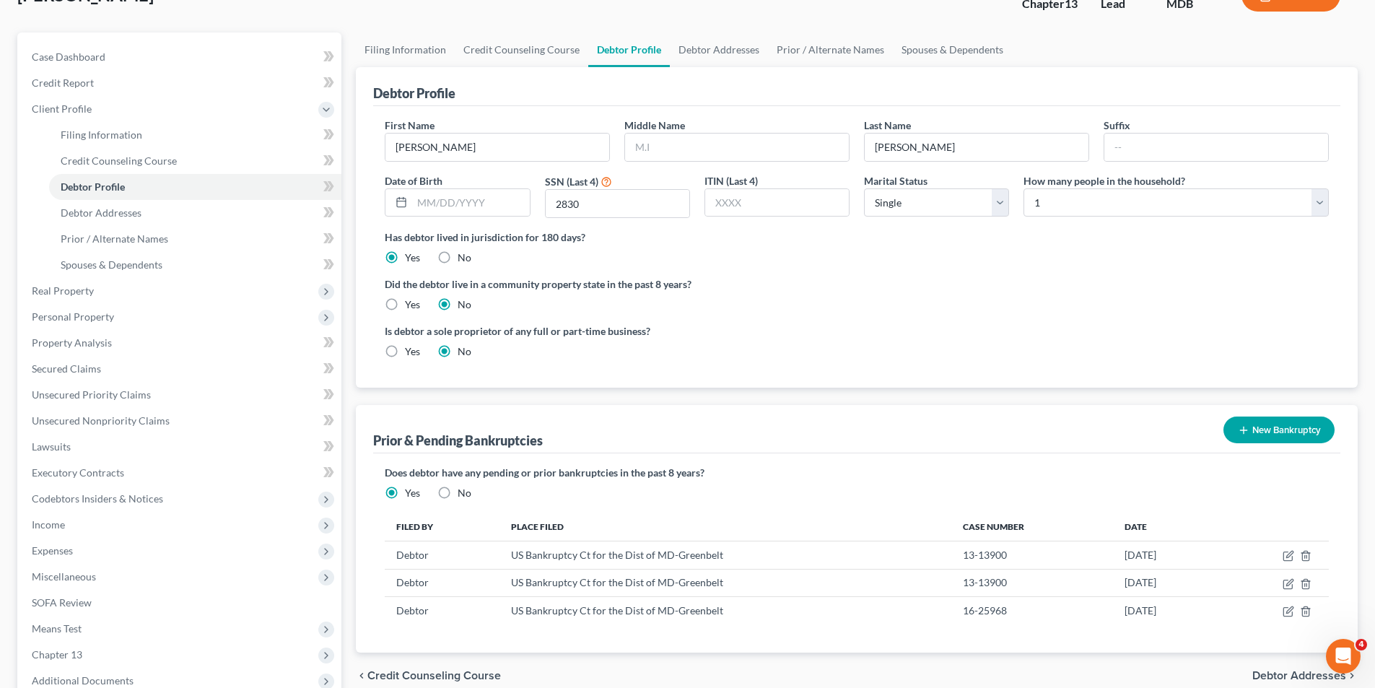
scroll to position [72, 0]
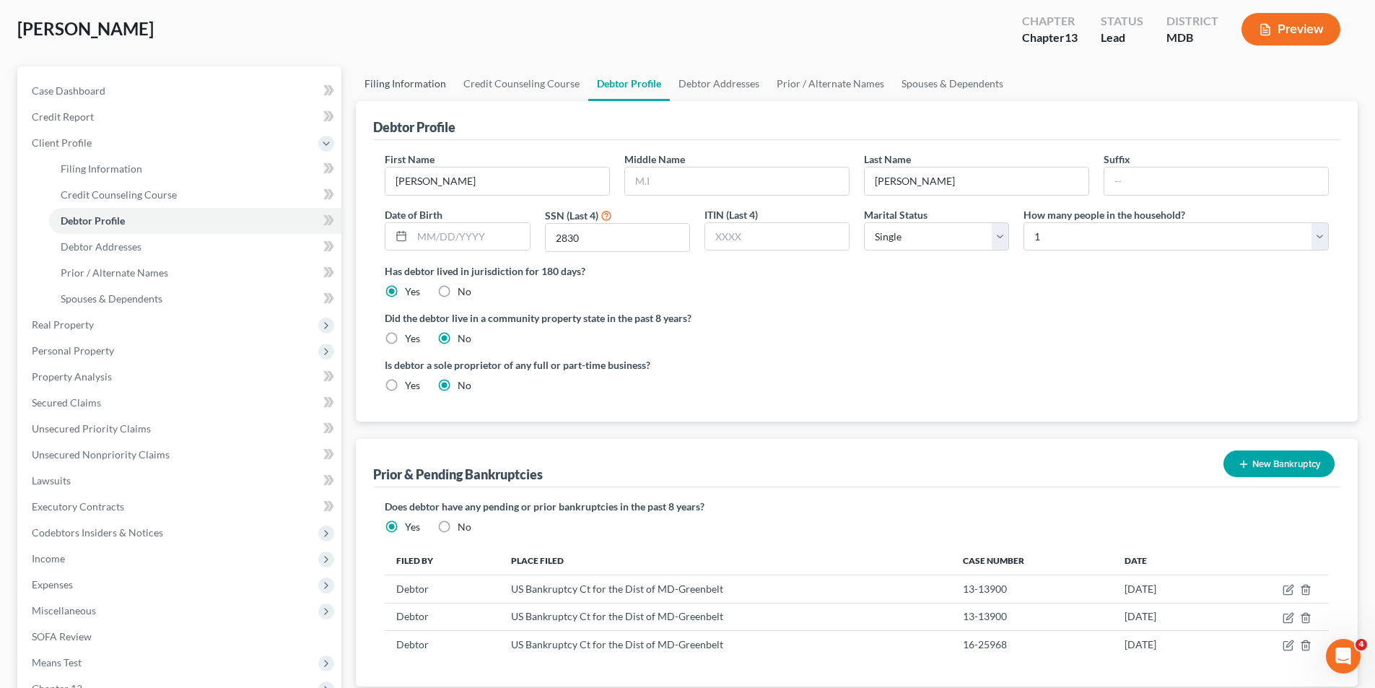
click at [414, 78] on link "Filing Information" at bounding box center [405, 83] width 99 height 35
select select "1"
select select "0"
select select "3"
select select "38"
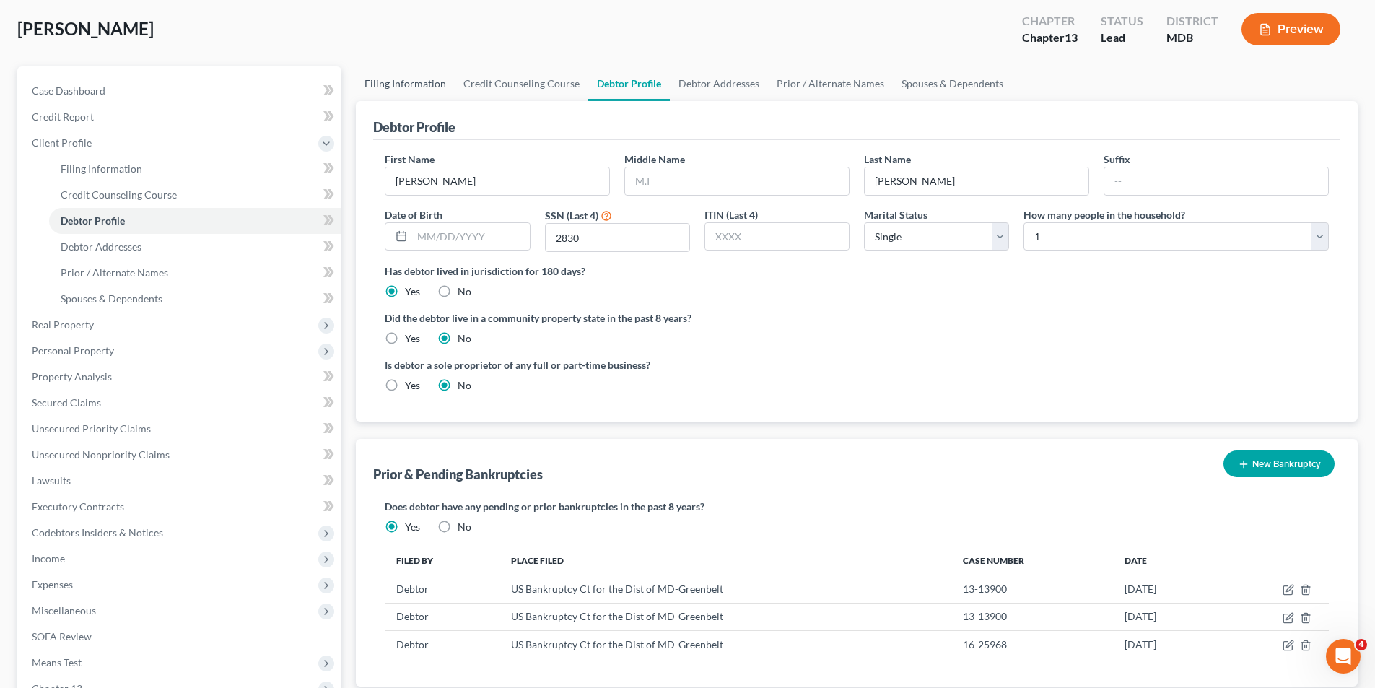
select select "0"
select select "21"
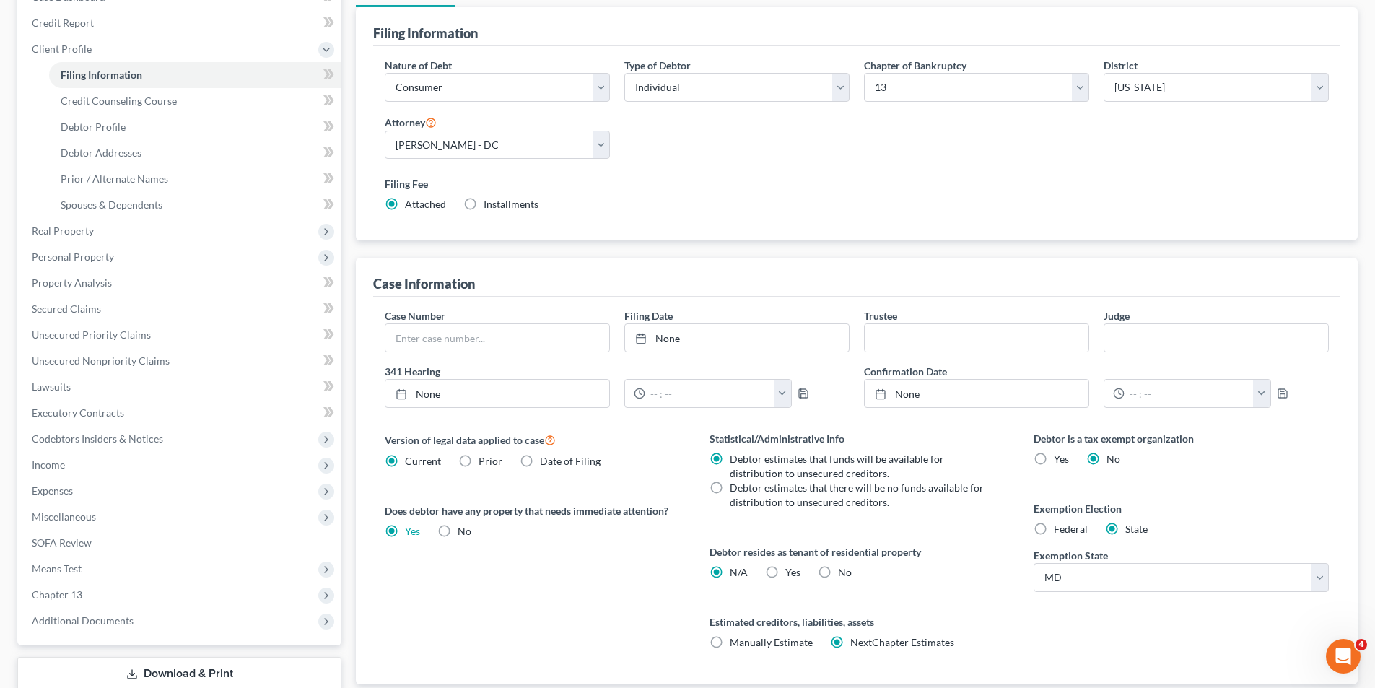
scroll to position [119, 0]
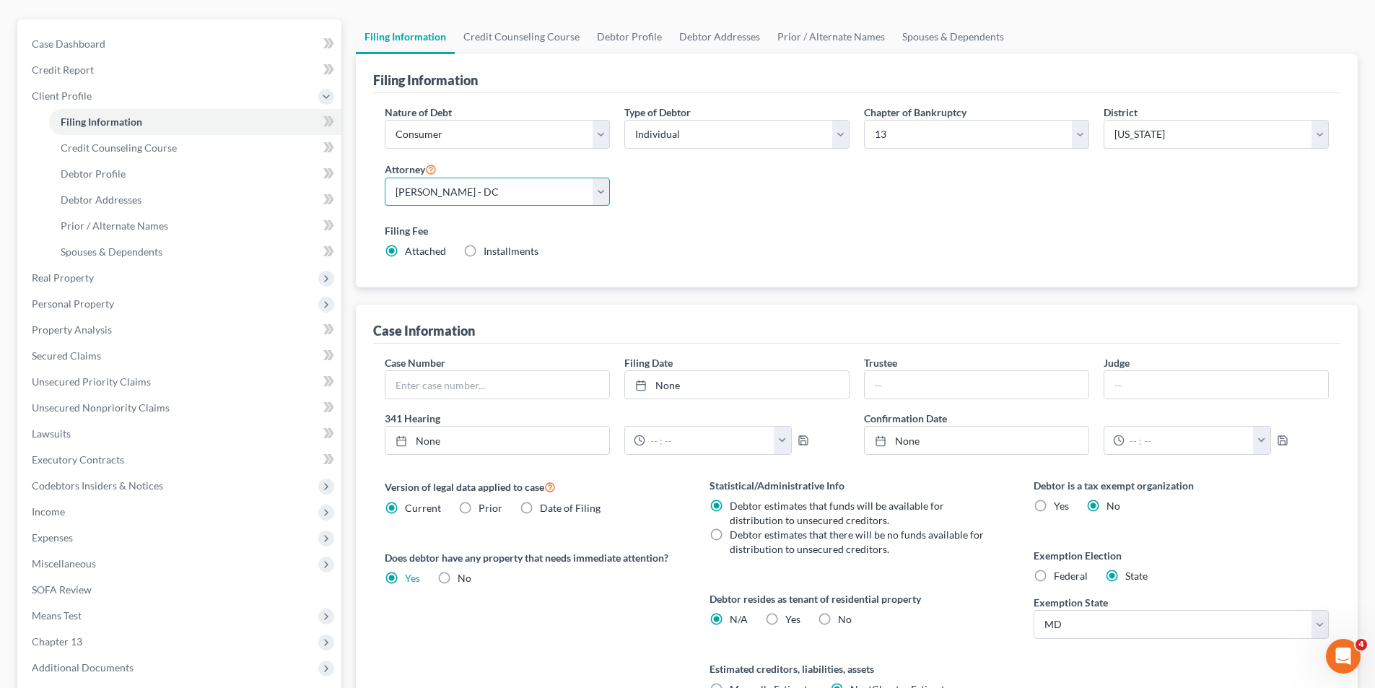
click at [605, 192] on select "Select Sallye Higgin - DC" at bounding box center [497, 192] width 225 height 29
click at [600, 188] on select "Select Sallye Higgin - DC" at bounding box center [497, 192] width 225 height 29
click at [601, 193] on select "Select Sallye Higgin - DC" at bounding box center [497, 192] width 225 height 29
click at [385, 178] on select "Select Sallye Higgin - DC" at bounding box center [497, 192] width 225 height 29
click at [627, 35] on link "Debtor Profile" at bounding box center [629, 36] width 82 height 35
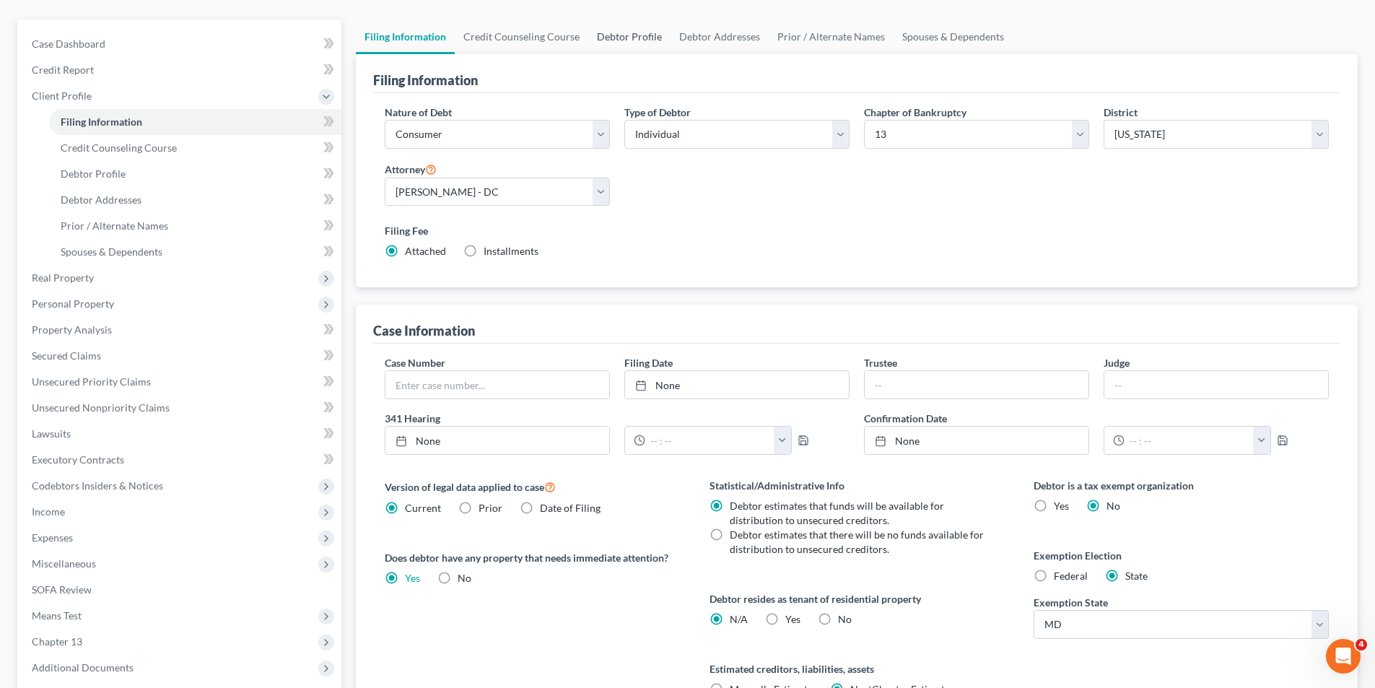
select select "0"
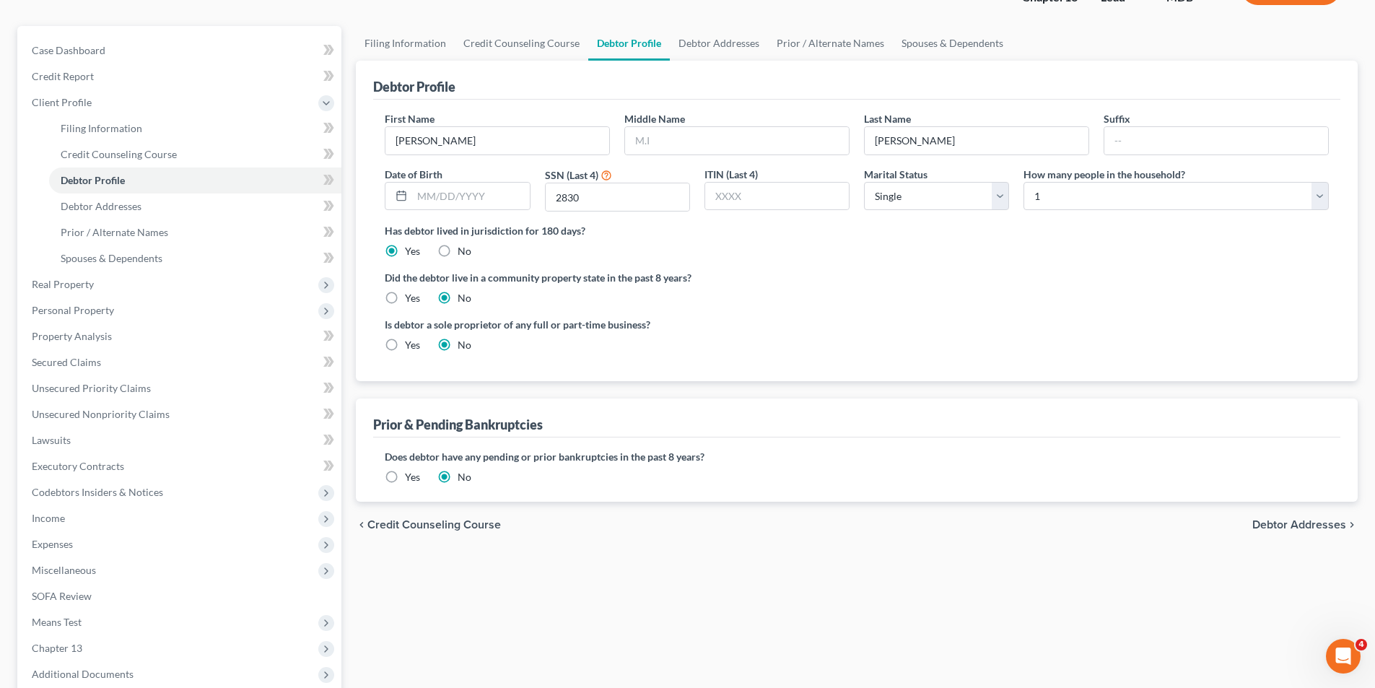
radio input "true"
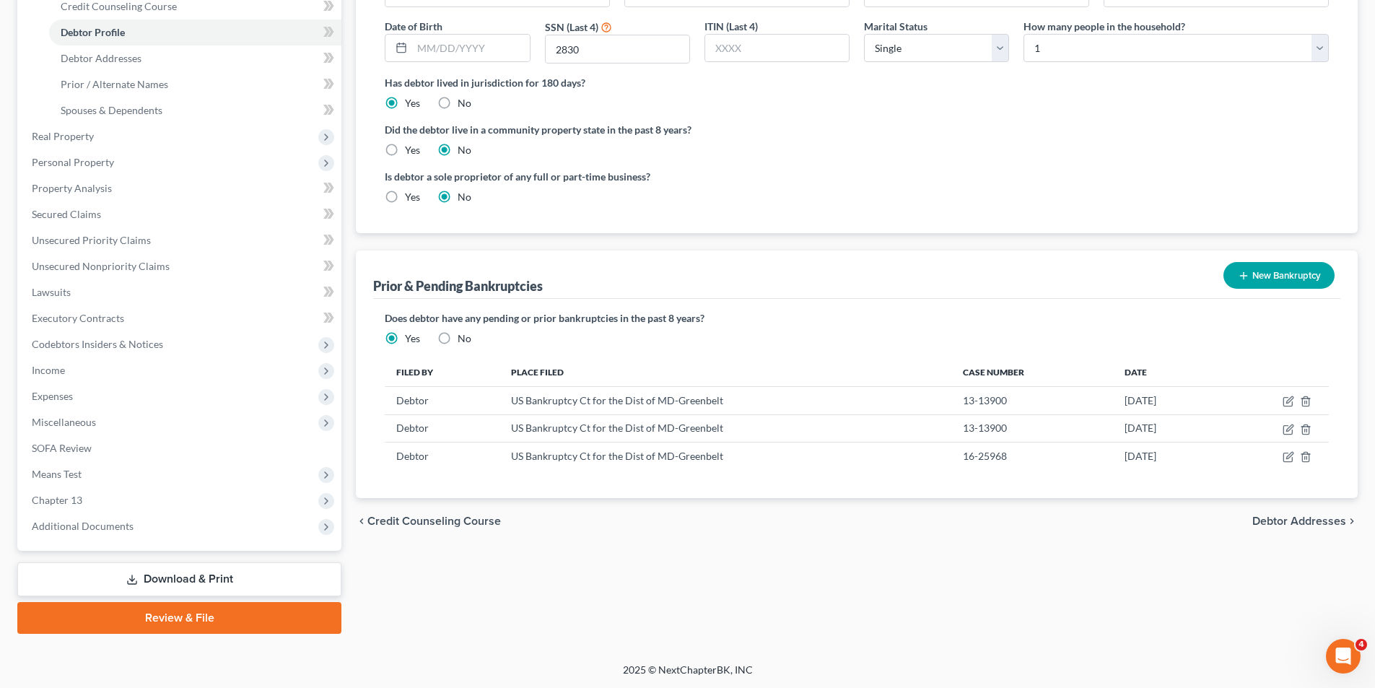
scroll to position [261, 0]
click at [117, 59] on span "Debtor Addresses" at bounding box center [101, 57] width 81 height 12
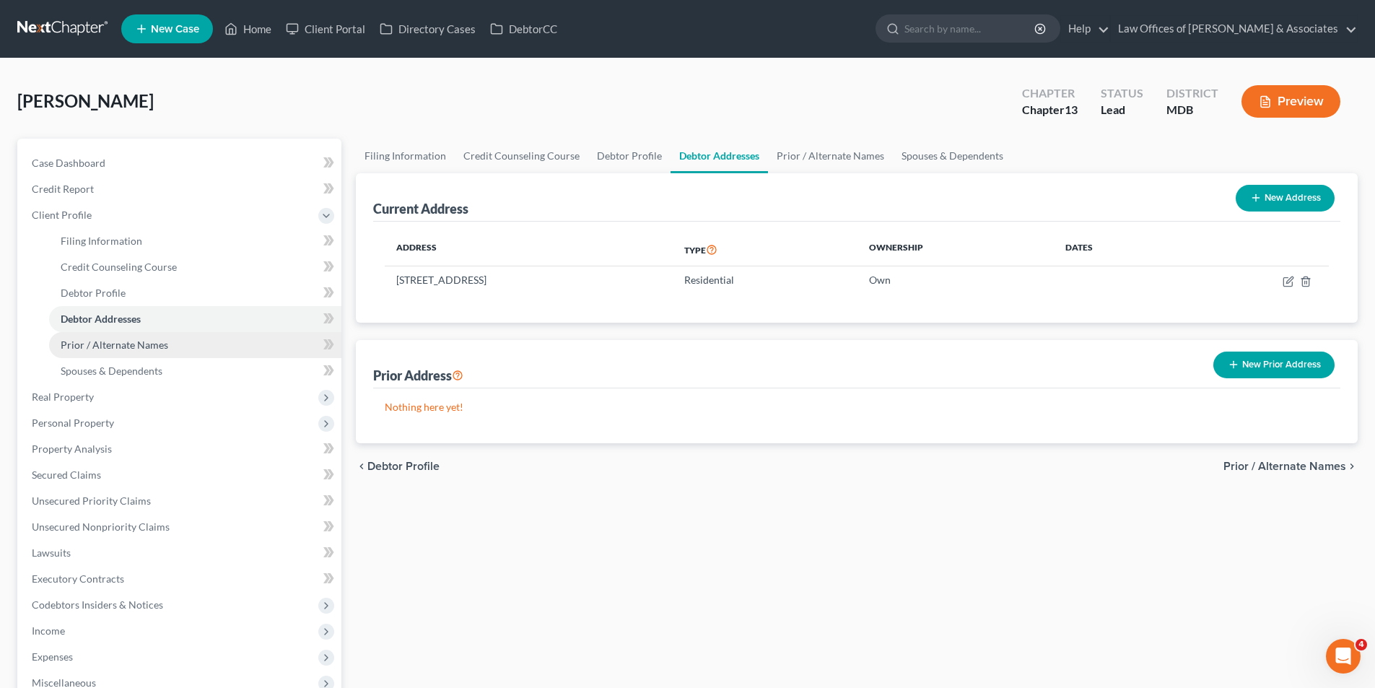
click at [100, 343] on span "Prior / Alternate Names" at bounding box center [115, 345] width 108 height 12
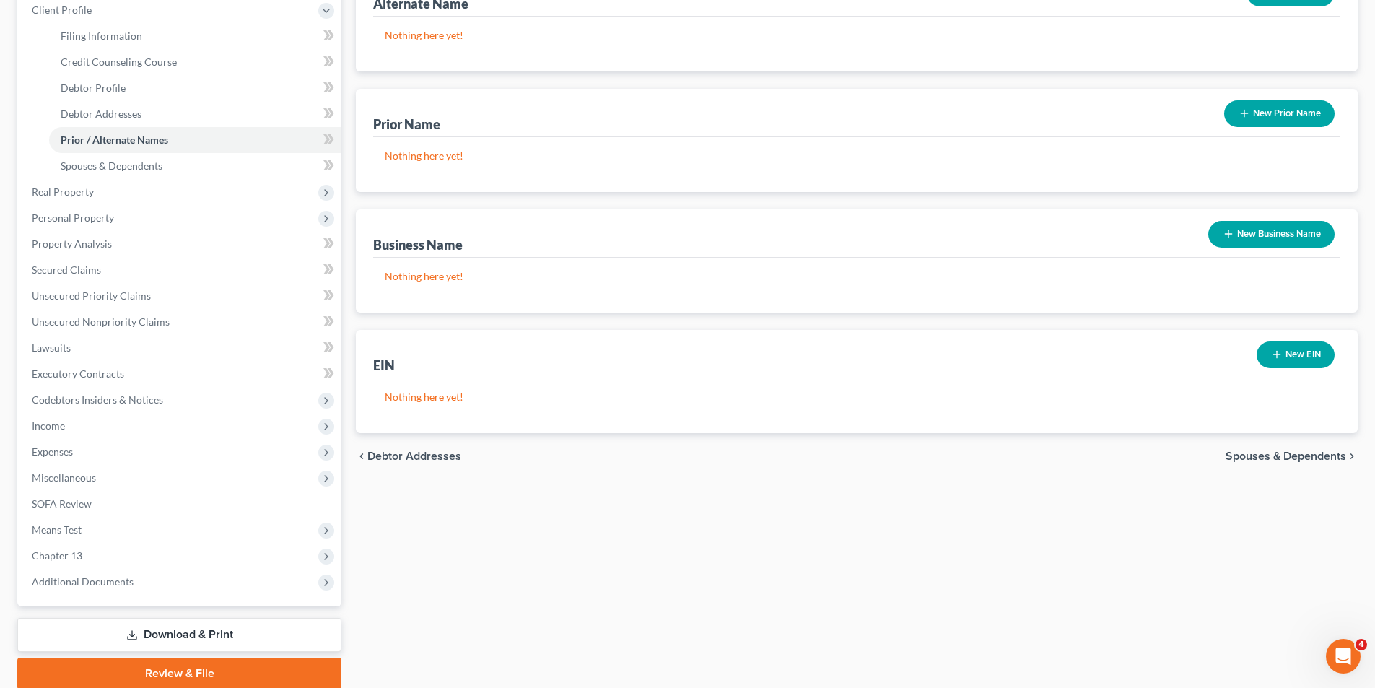
scroll to position [217, 0]
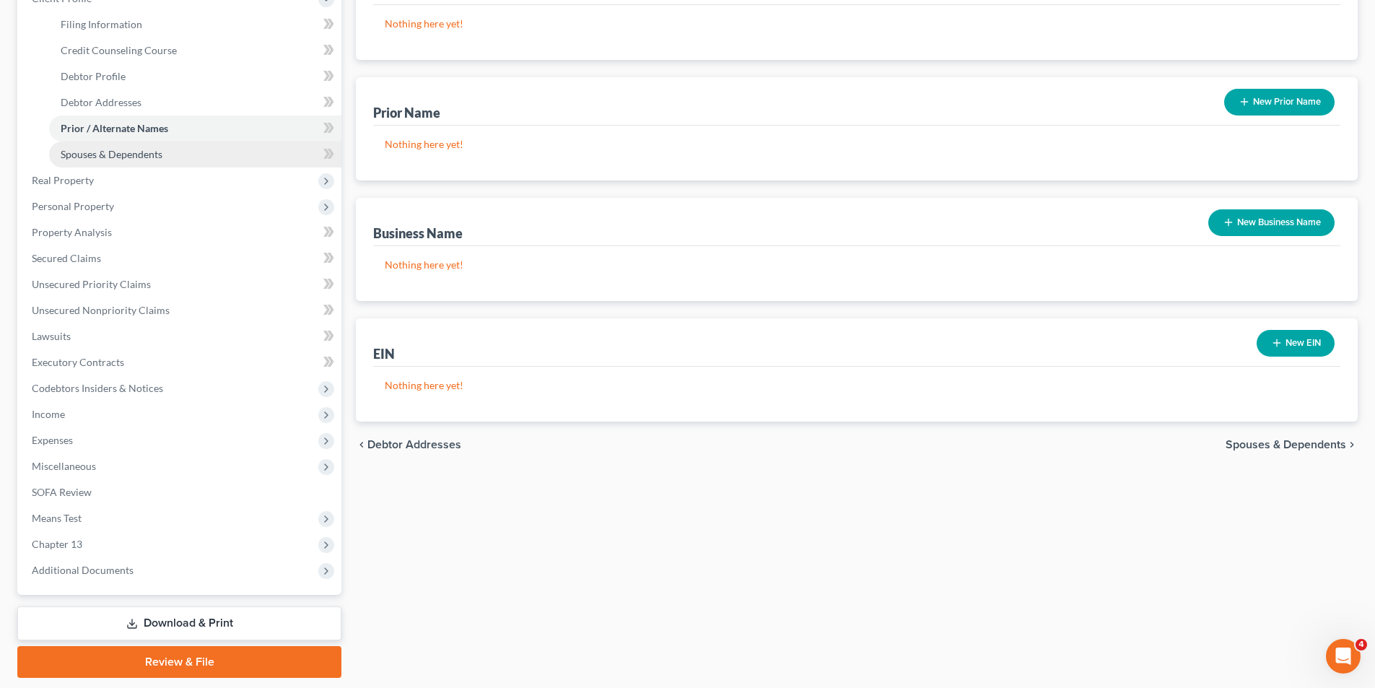
click at [105, 154] on span "Spouses & Dependents" at bounding box center [112, 154] width 102 height 12
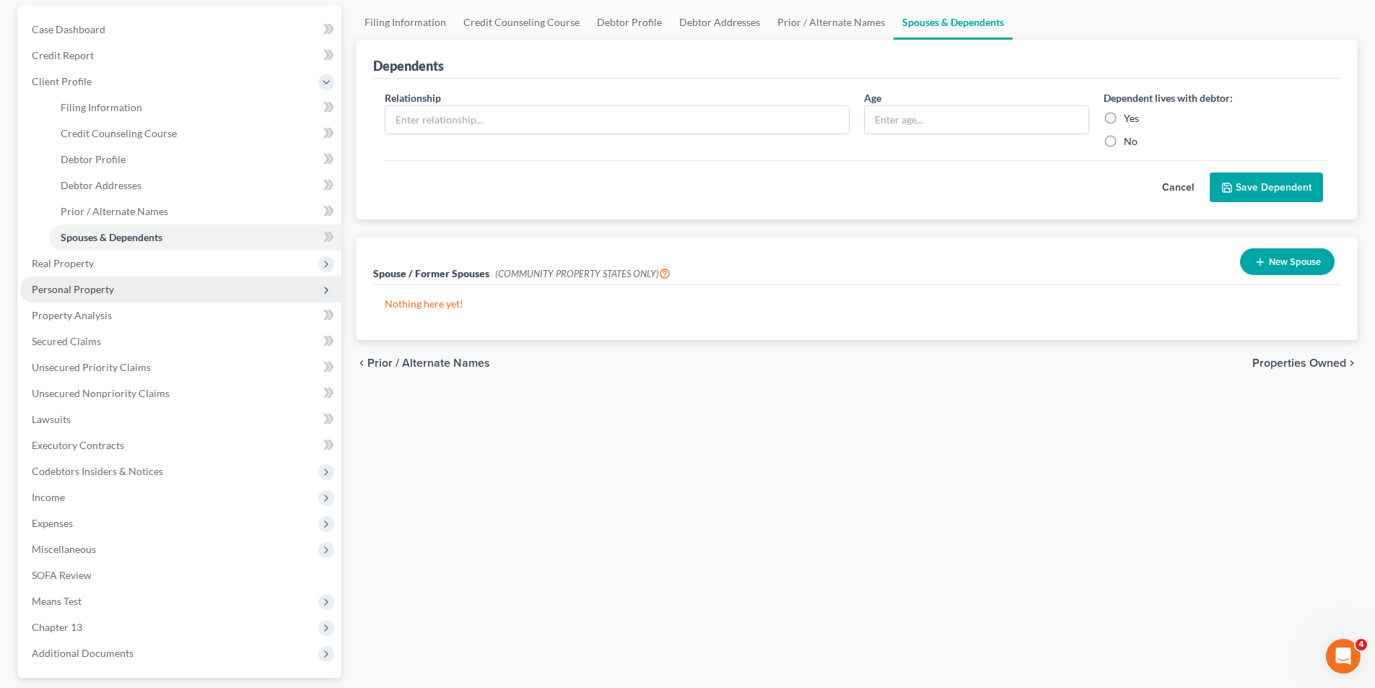
scroll to position [144, 0]
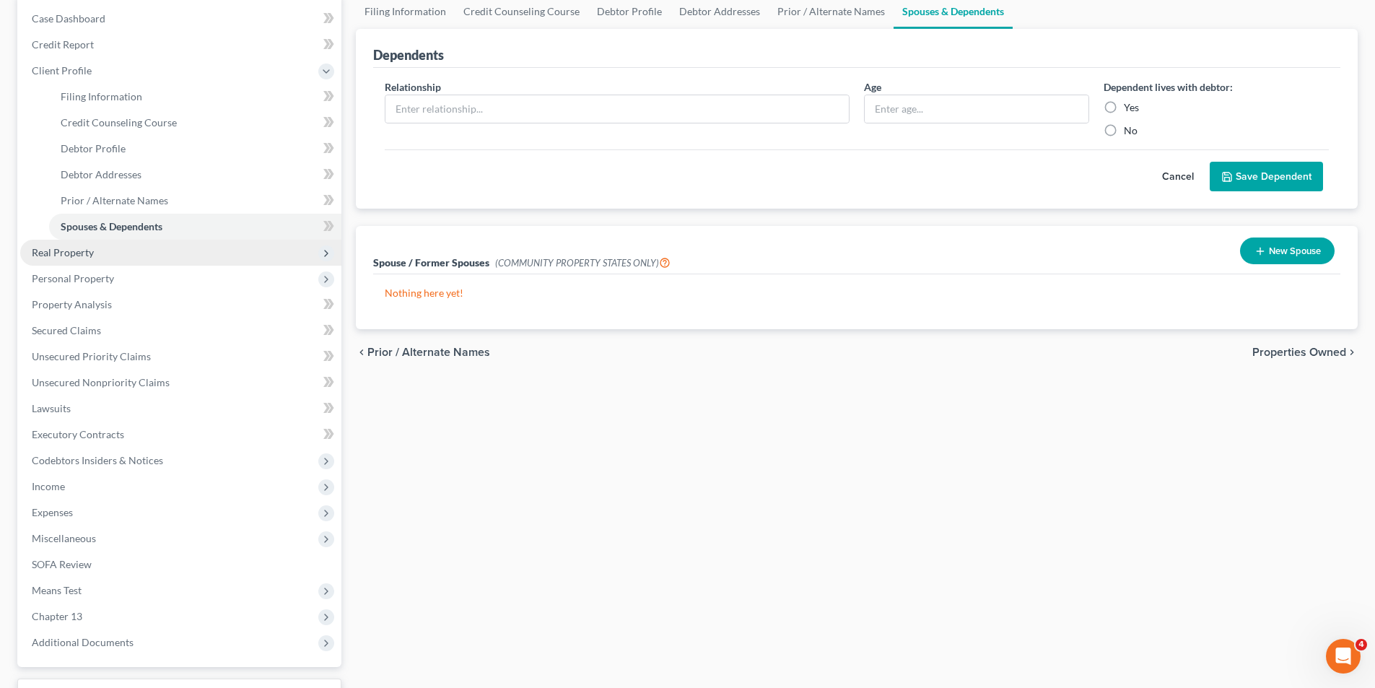
click at [69, 256] on span "Real Property" at bounding box center [63, 252] width 62 height 12
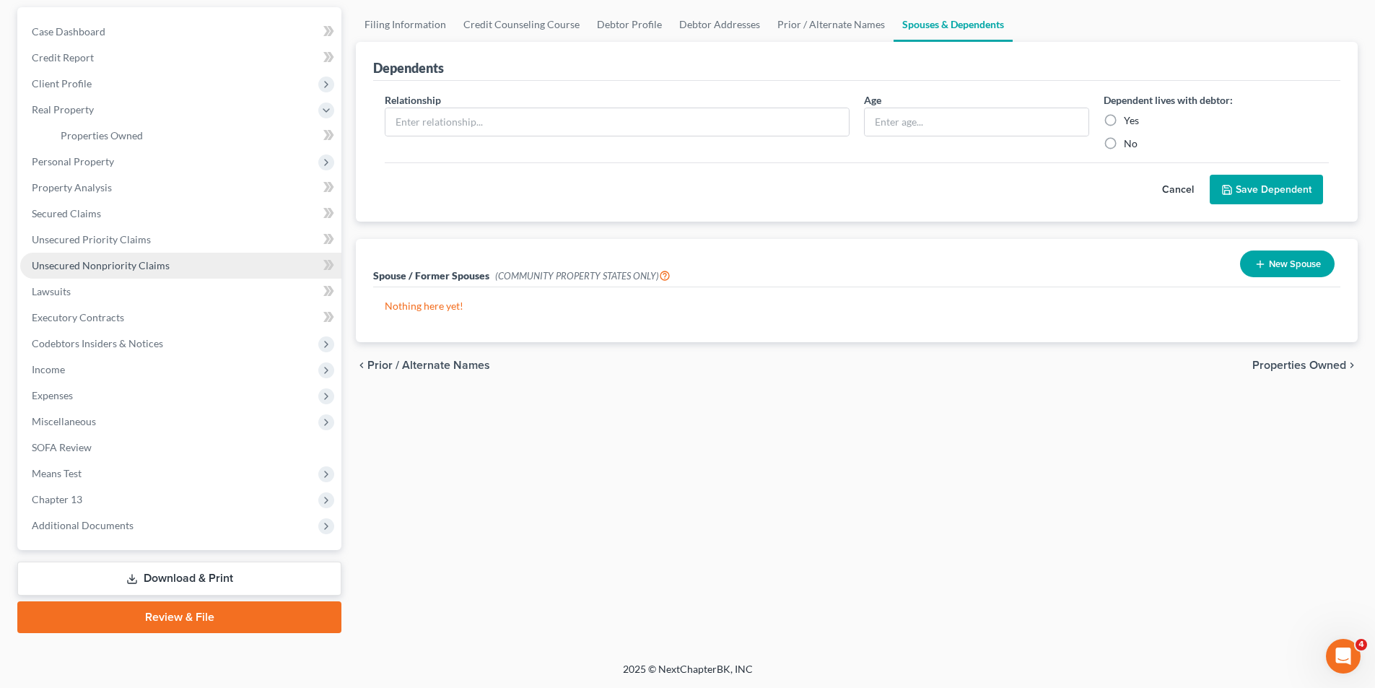
scroll to position [131, 0]
click at [131, 237] on span "Unsecured Priority Claims" at bounding box center [91, 239] width 119 height 12
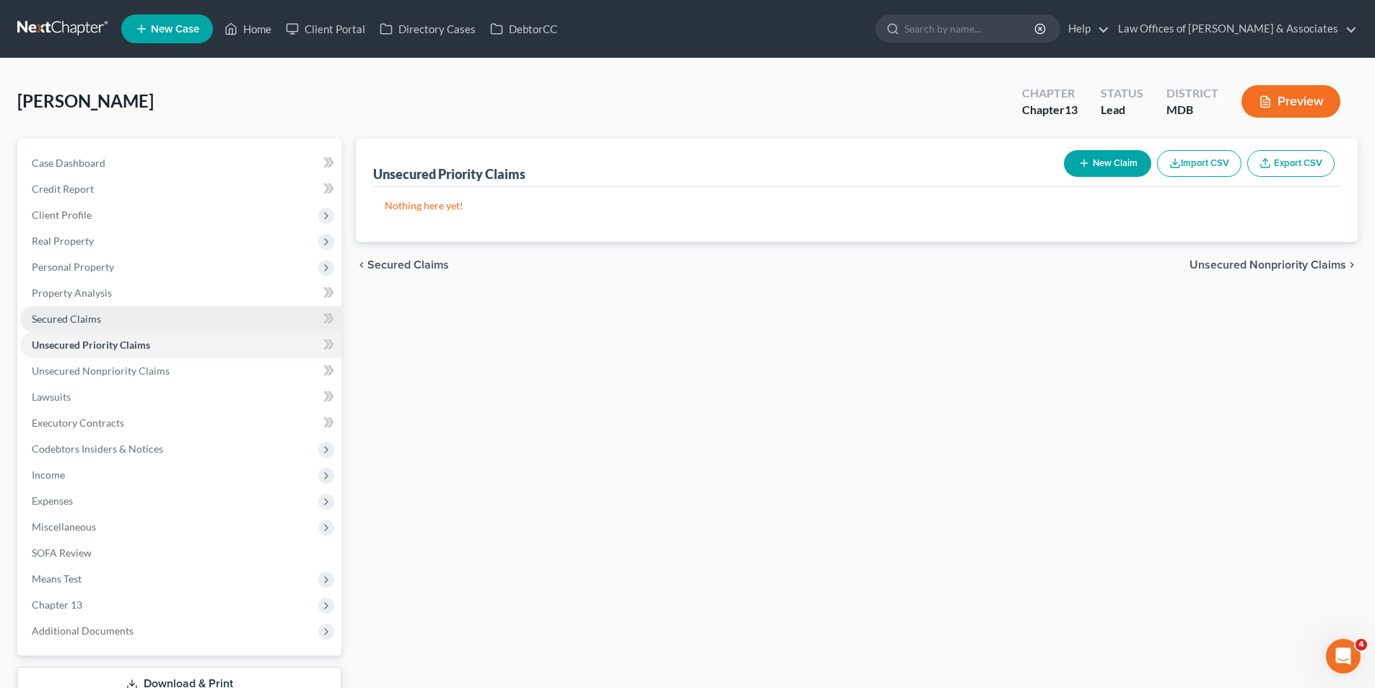
click at [72, 313] on span "Secured Claims" at bounding box center [66, 319] width 69 height 12
click at [1097, 160] on button "New Claim" at bounding box center [1107, 163] width 87 height 27
select select "0"
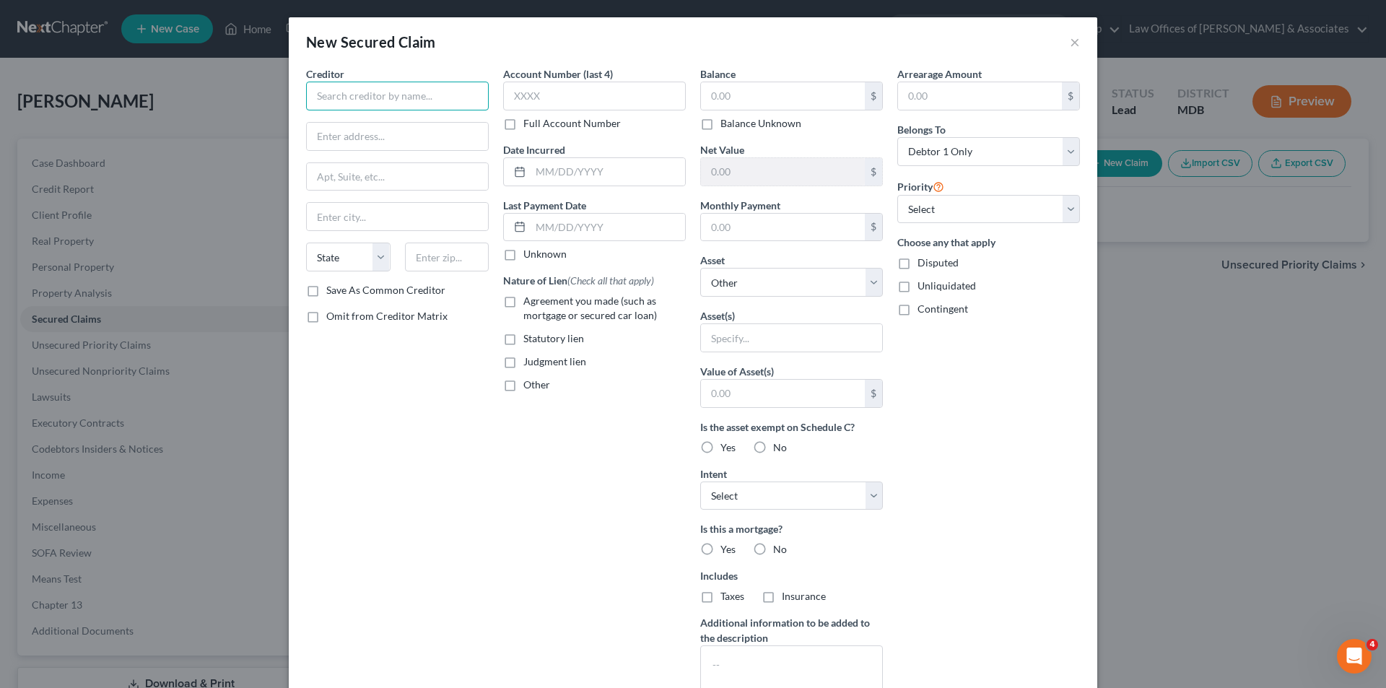
click at [340, 95] on input "text" at bounding box center [397, 96] width 183 height 29
click at [317, 98] on input "text" at bounding box center [397, 96] width 183 height 29
click at [406, 94] on input "Shell Point Mortgage" at bounding box center [397, 96] width 183 height 29
click at [337, 133] on input "text" at bounding box center [397, 136] width 181 height 27
type input "Shell Point"
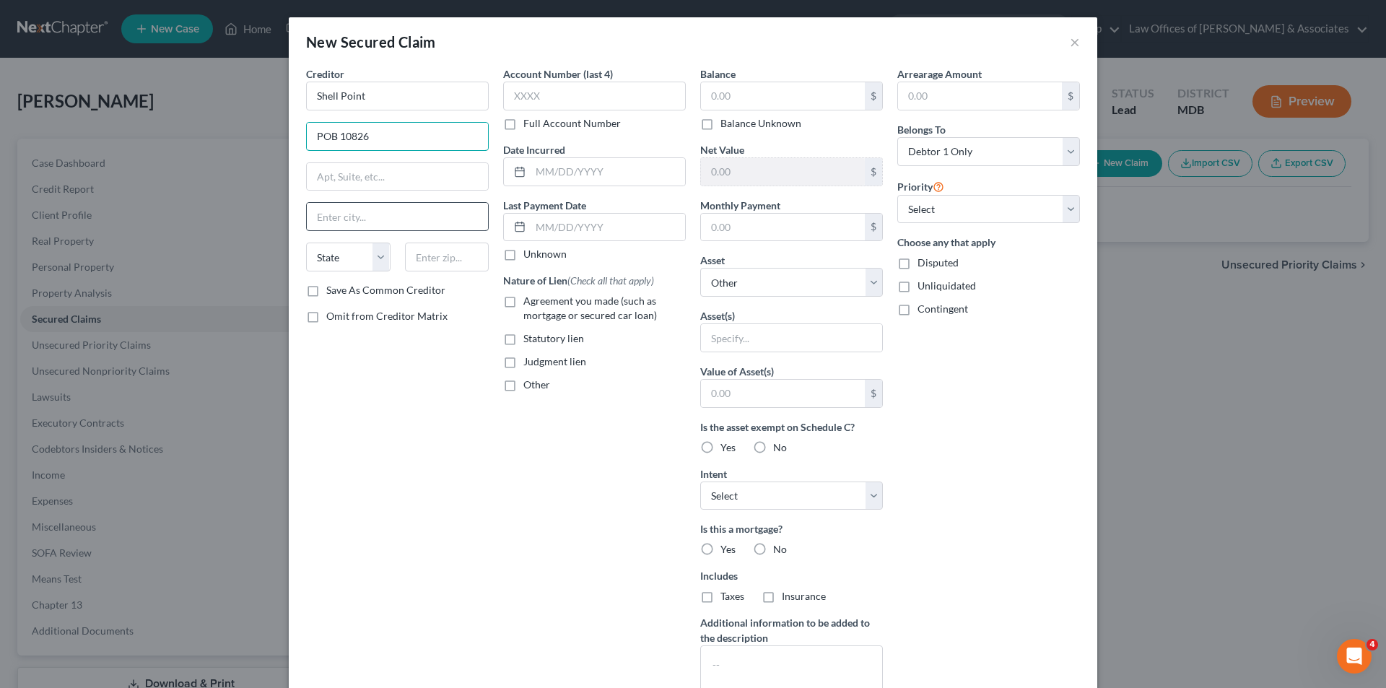
type input "POB 10826"
click at [312, 221] on input "text" at bounding box center [397, 216] width 181 height 27
type input "Greenville"
click at [536, 225] on input "text" at bounding box center [608, 227] width 154 height 27
click at [375, 256] on select "State AL AK AR AZ CA CO CT DE DC FL GA GU HI ID IL IN IA KS KY LA ME MD MA MI M…" at bounding box center [348, 257] width 84 height 29
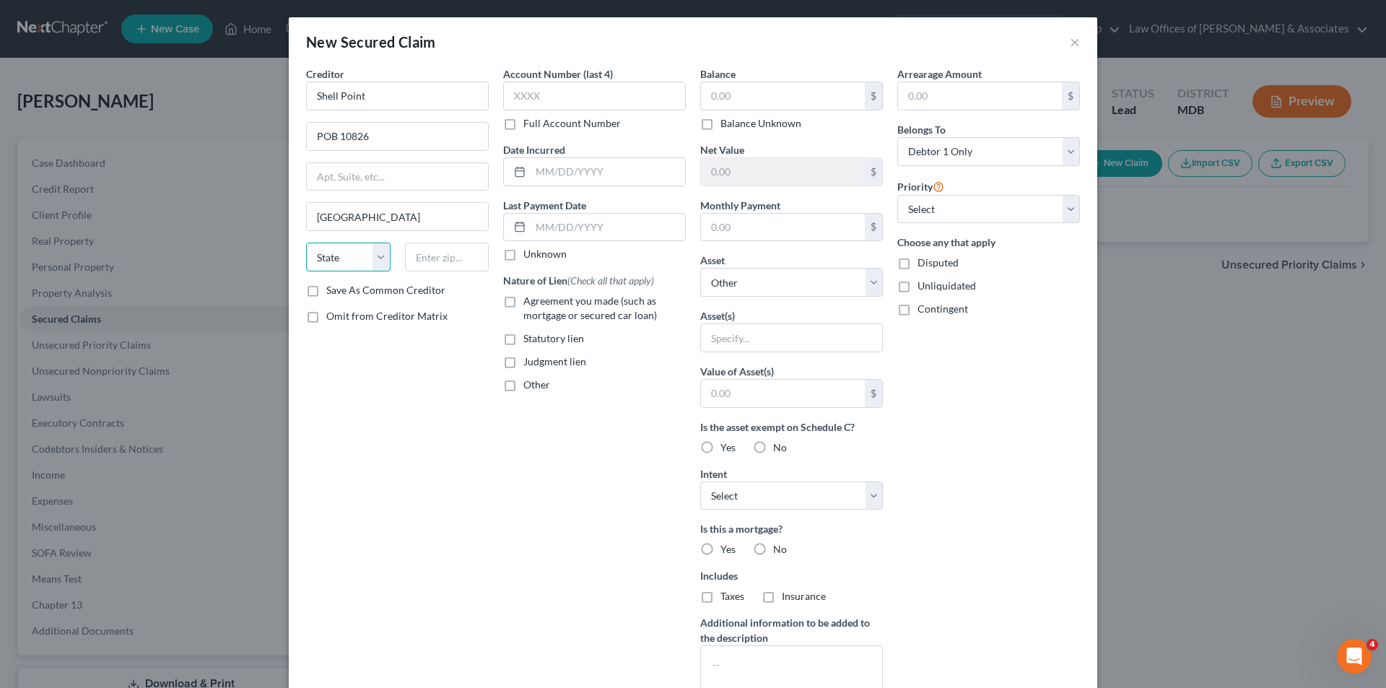
select select "42"
click at [306, 243] on select "State AL AK AR AZ CA CO CT DE DC FL GA GU HI ID IL IN IA KS KY LA ME MD MA MI M…" at bounding box center [348, 257] width 84 height 29
click at [422, 256] on input "text" at bounding box center [447, 257] width 84 height 29
type input "29603"
click at [546, 98] on input "text" at bounding box center [594, 96] width 183 height 29
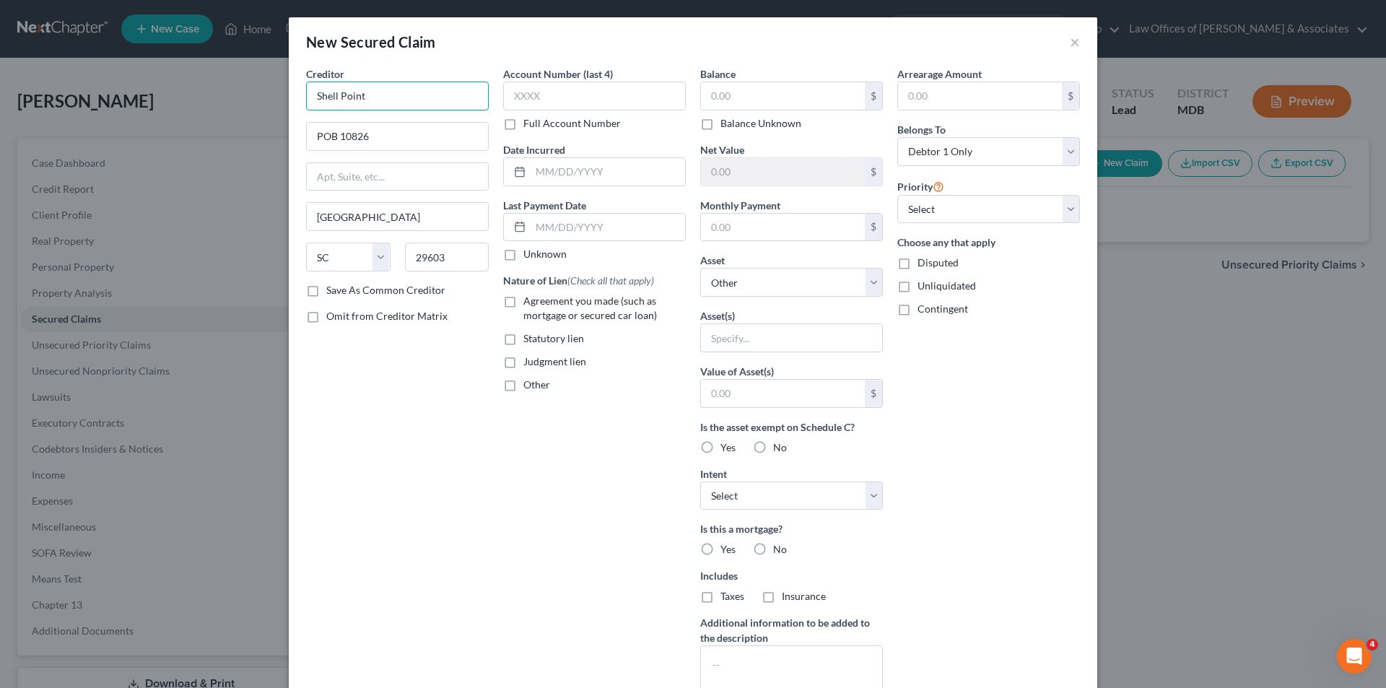
click at [367, 97] on input "Shell Point" at bounding box center [397, 96] width 183 height 29
type input "Shell Point Mortgage Servicing"
click at [526, 98] on input "text" at bounding box center [594, 96] width 183 height 29
type input "6576"
click at [706, 96] on input "text" at bounding box center [783, 95] width 164 height 27
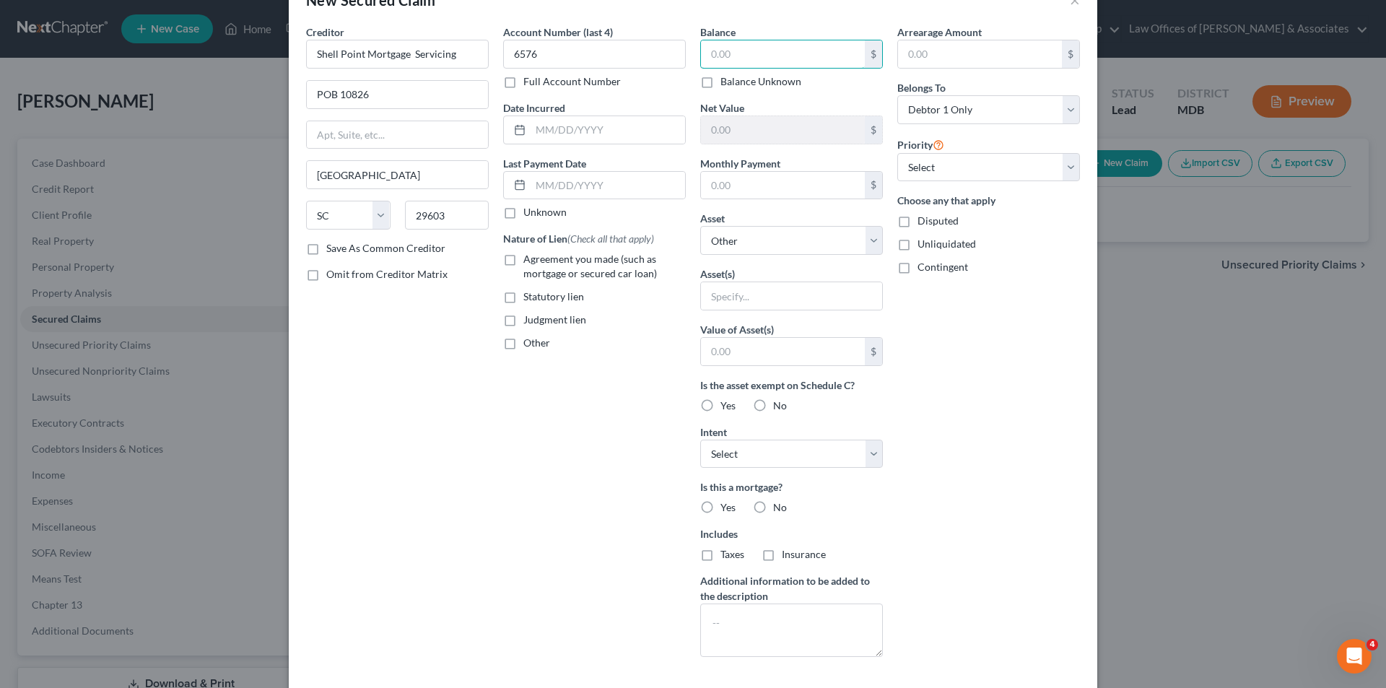
scroll to position [113, 0]
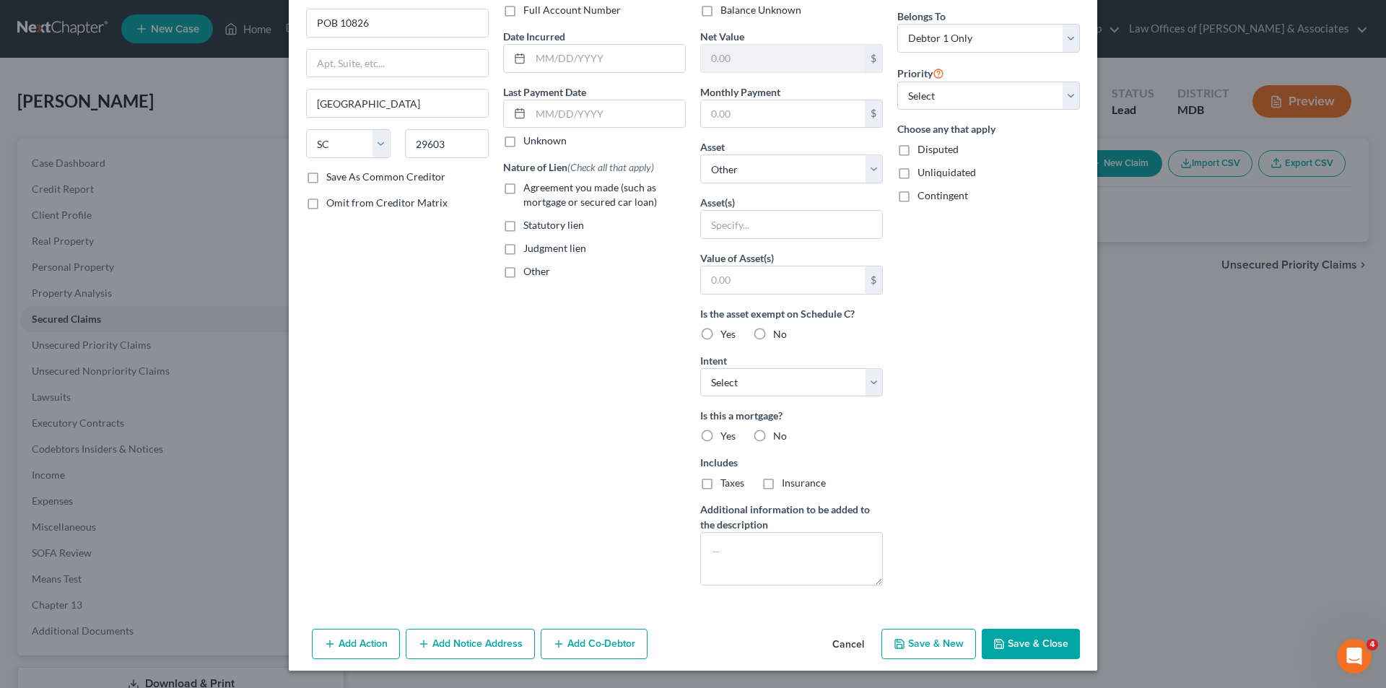
click at [919, 639] on button "Save & New" at bounding box center [928, 644] width 95 height 30
select select "0"
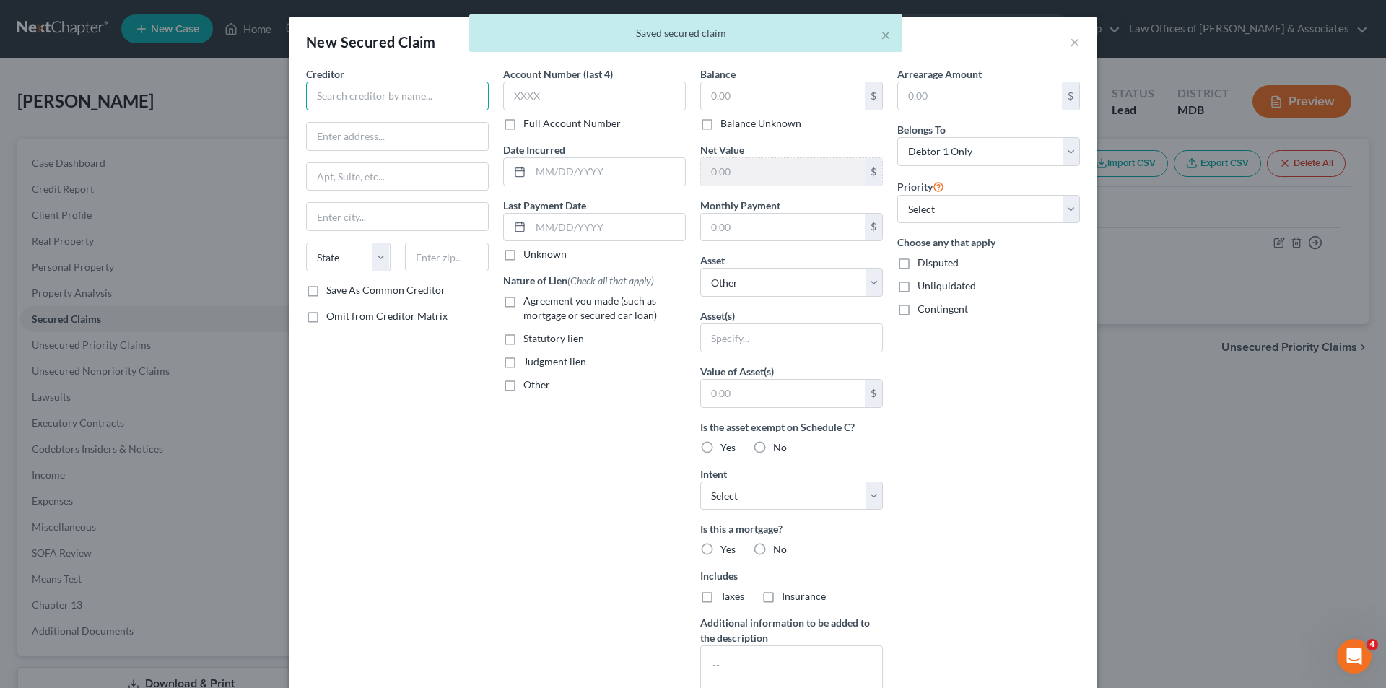
click at [365, 103] on input "text" at bounding box center [397, 96] width 183 height 29
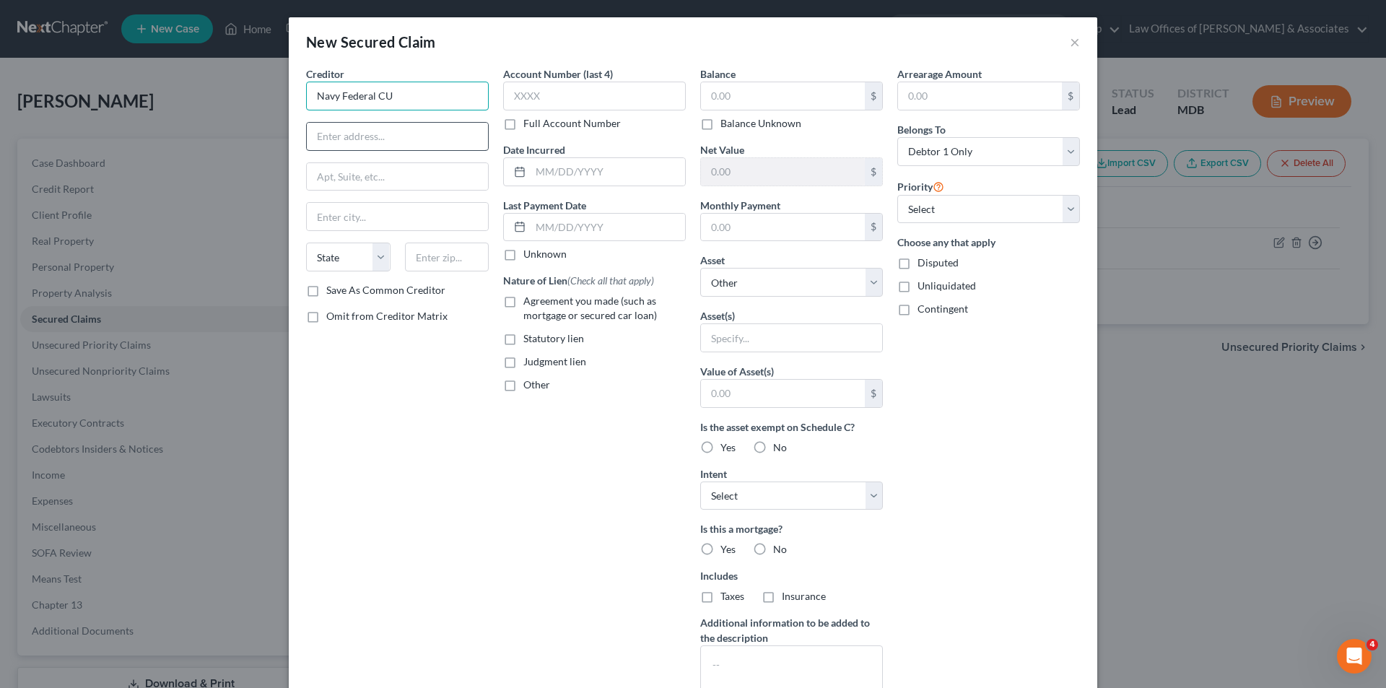
type input "Navy Federal CU"
click at [322, 135] on input "text" at bounding box center [397, 136] width 181 height 27
click at [1337, 186] on div "New Secured Claim × Creditor * Navy Federal CU State AL AK AR AZ CA CO CT DE DC…" at bounding box center [693, 344] width 1386 height 688
click at [557, 93] on input "text" at bounding box center [594, 96] width 183 height 29
type input "5585"
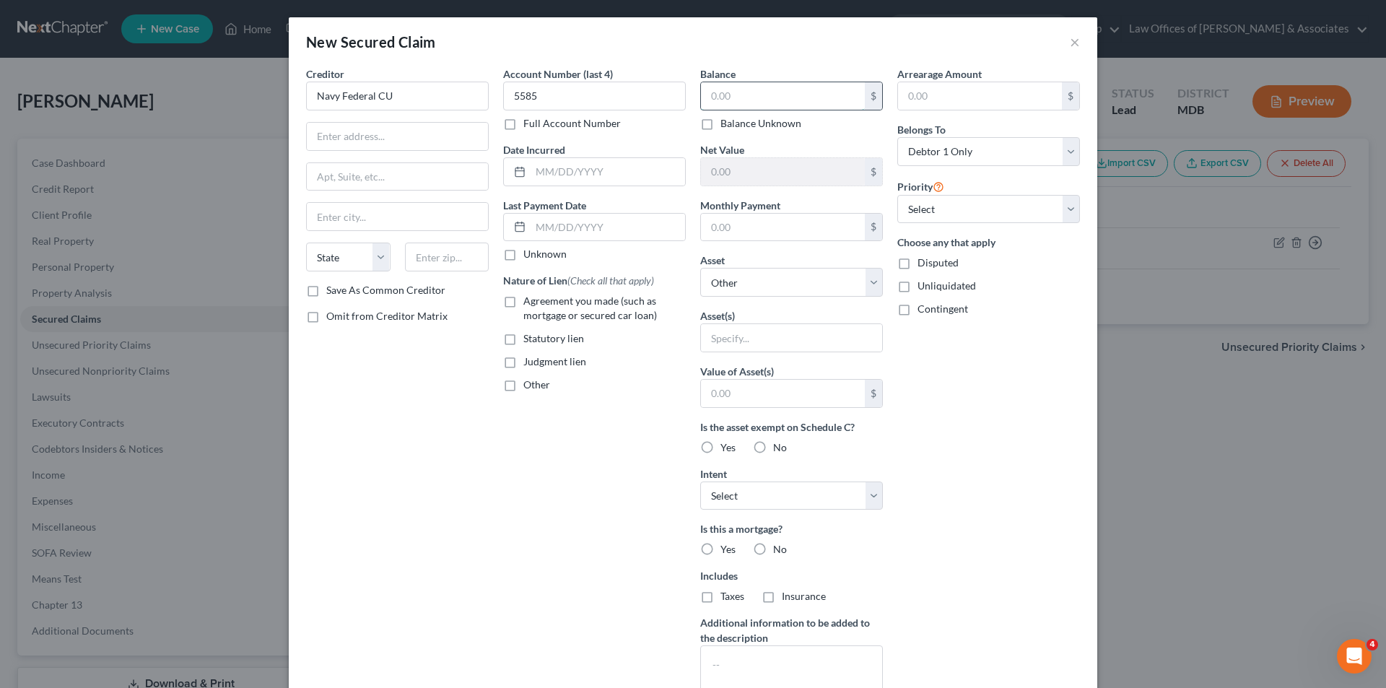
click at [731, 97] on input "text" at bounding box center [783, 95] width 164 height 27
type input "16,461"
click at [319, 138] on input "text" at bounding box center [397, 136] width 181 height 27
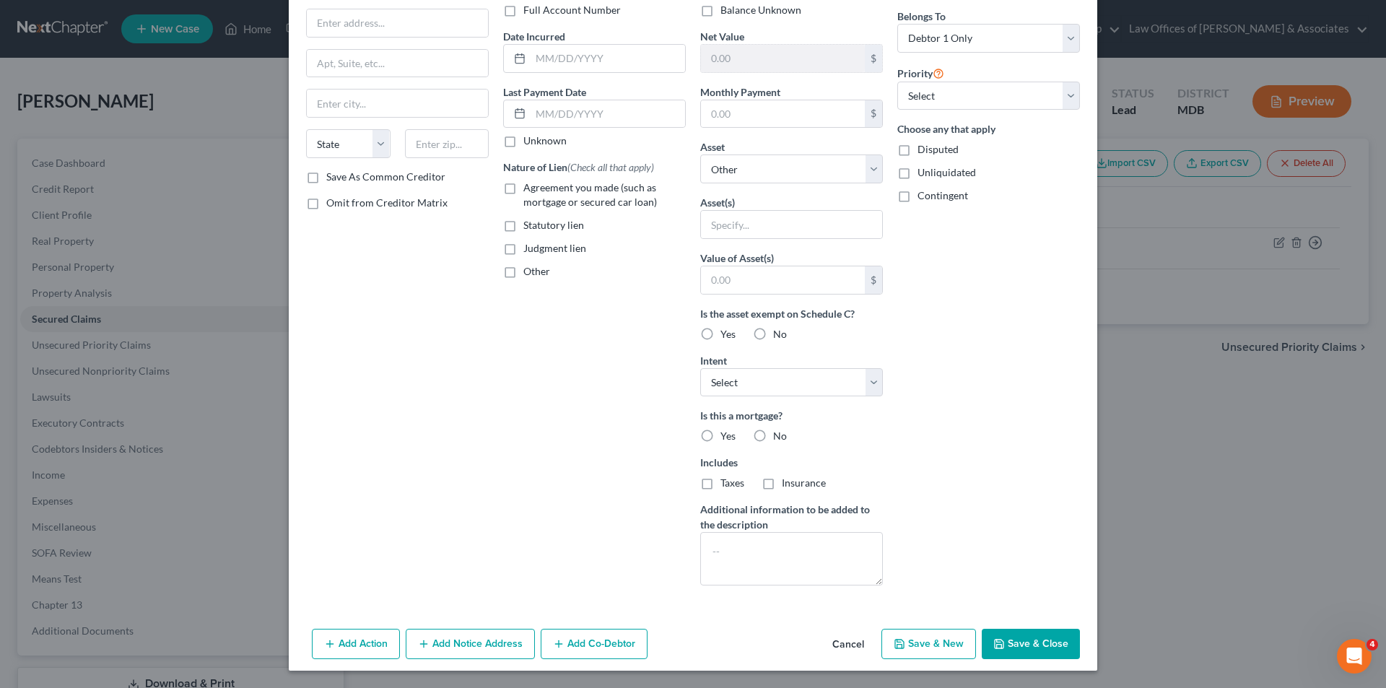
click at [933, 647] on button "Save & New" at bounding box center [928, 644] width 95 height 30
select select "0"
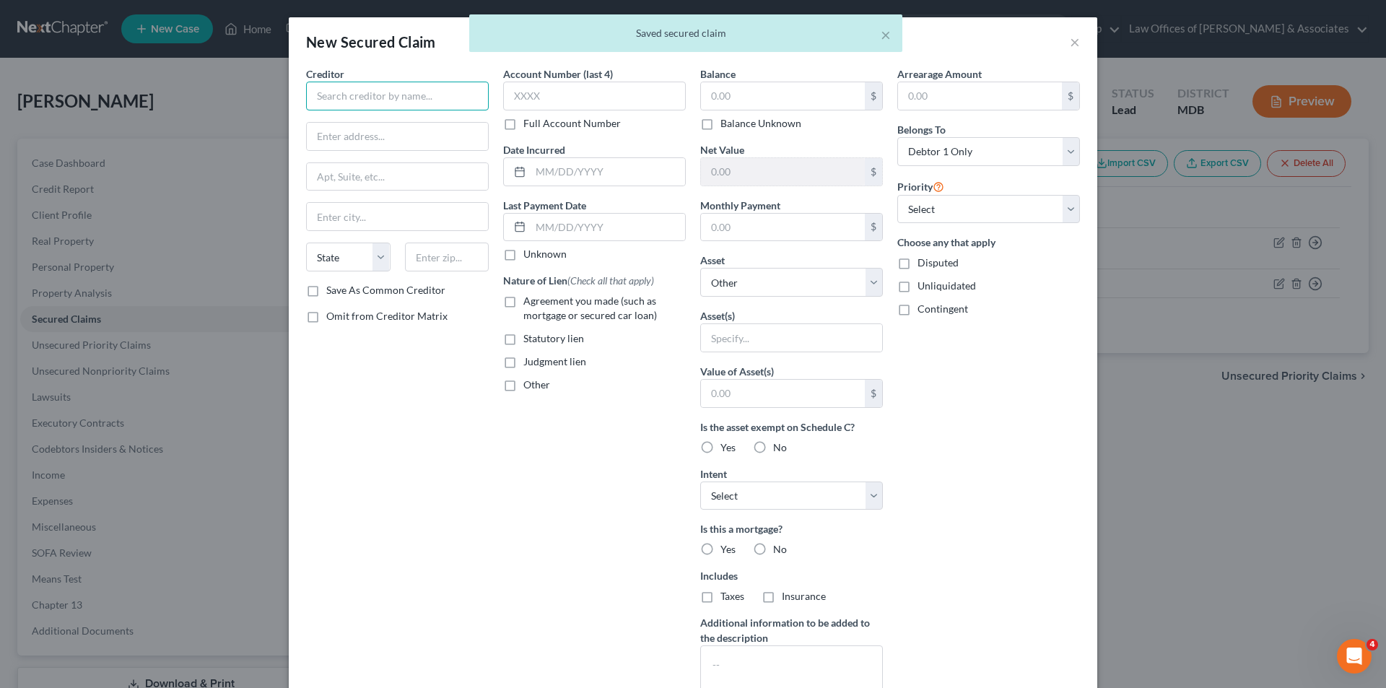
click at [340, 95] on input "text" at bounding box center [397, 96] width 183 height 29
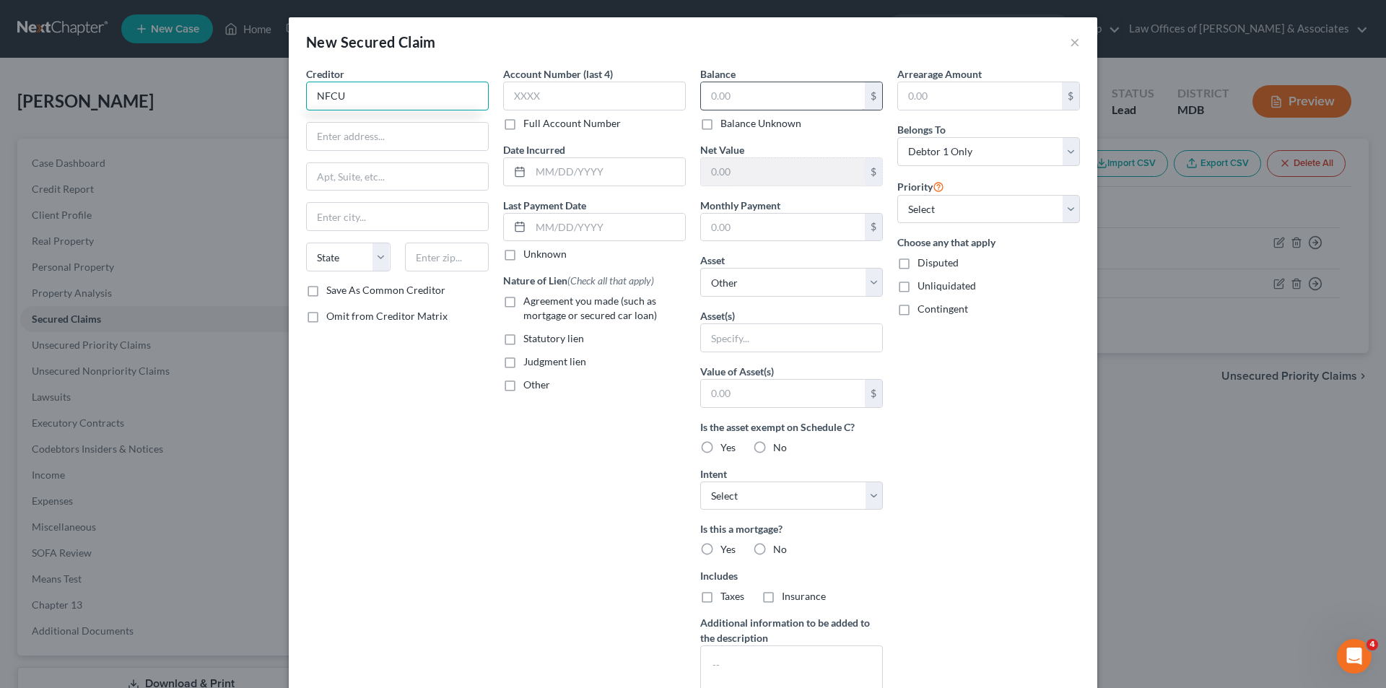
type input "NFCU"
click at [754, 97] on input "text" at bounding box center [783, 95] width 164 height 27
type input "10,534"
click at [925, 97] on input "text" at bounding box center [980, 95] width 164 height 27
type input "0"
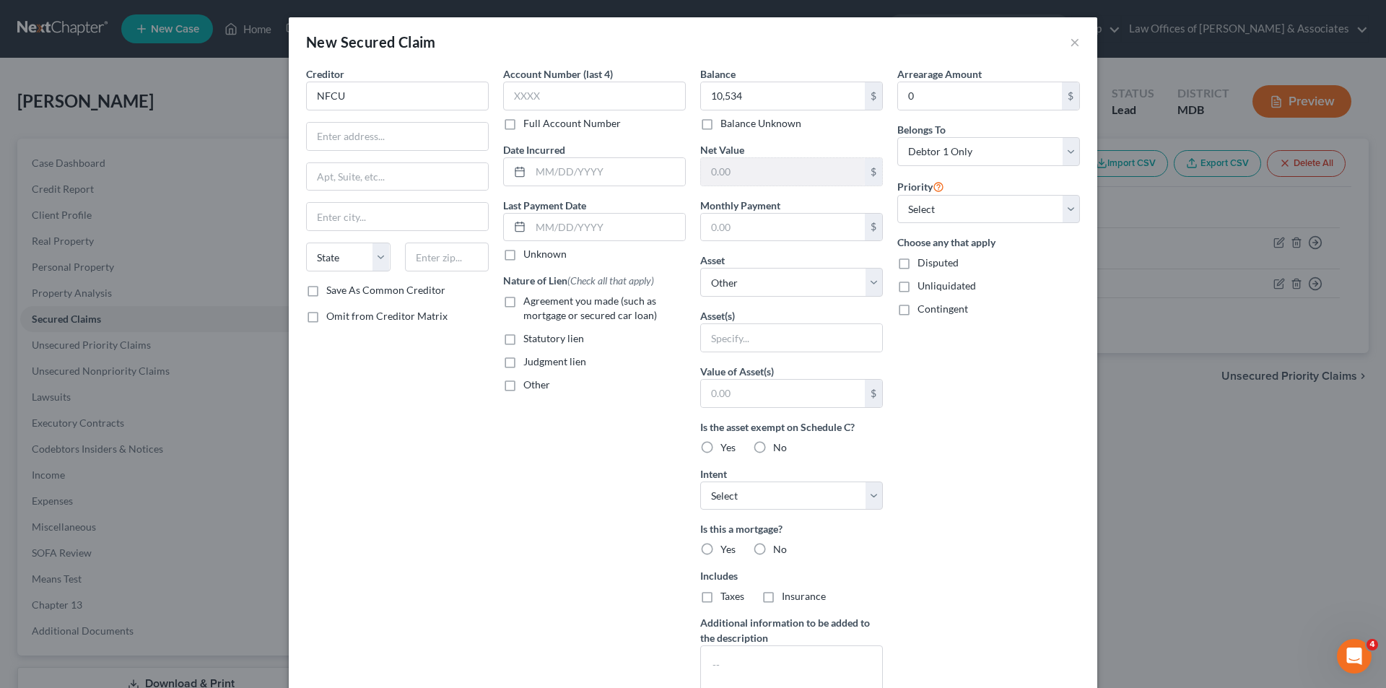
click at [1169, 308] on div "New Secured Claim × Creditor * NFCU State AL AK AR AZ CA CO CT DE DC FL GA GU H…" at bounding box center [693, 344] width 1386 height 688
click at [755, 101] on input "10,534" at bounding box center [783, 95] width 164 height 27
click at [1196, 146] on div "New Secured Claim × Creditor * NFCU State AL AK AR AZ CA CO CT DE DC FL GA GU H…" at bounding box center [693, 344] width 1386 height 688
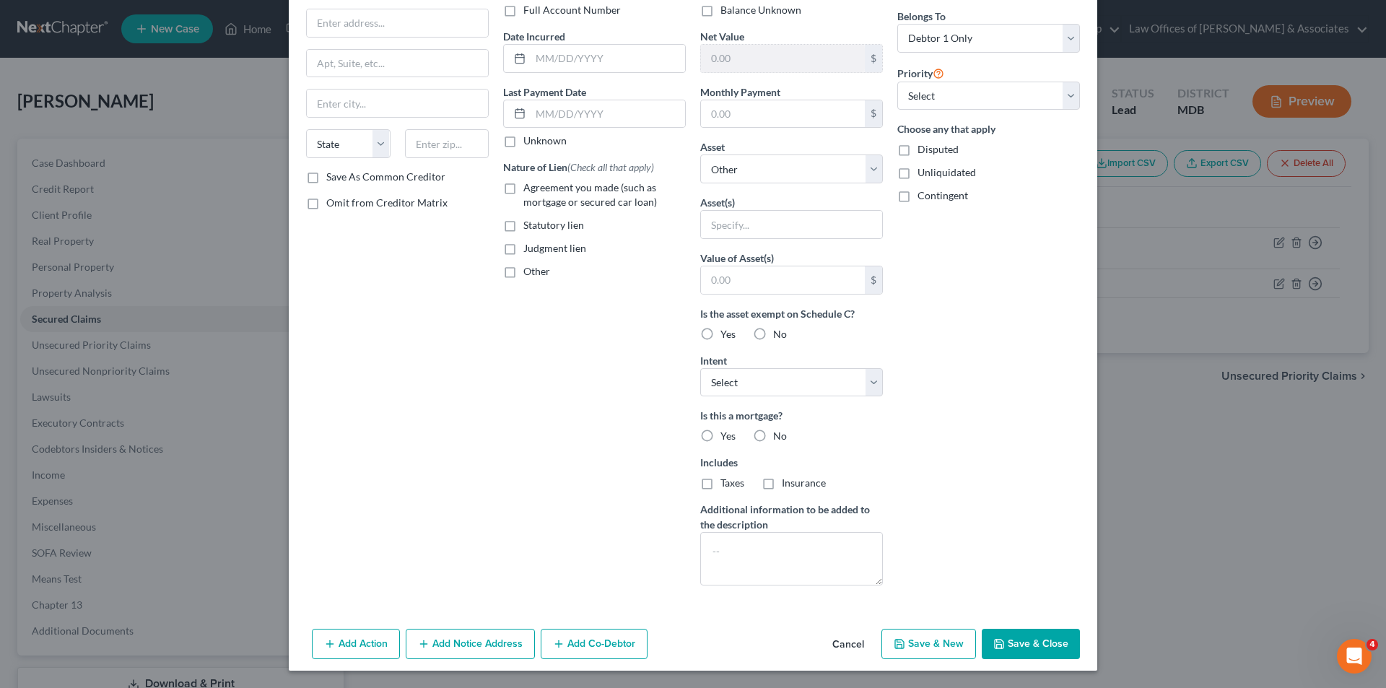
click at [924, 646] on button "Save & New" at bounding box center [928, 644] width 95 height 30
select select "0"
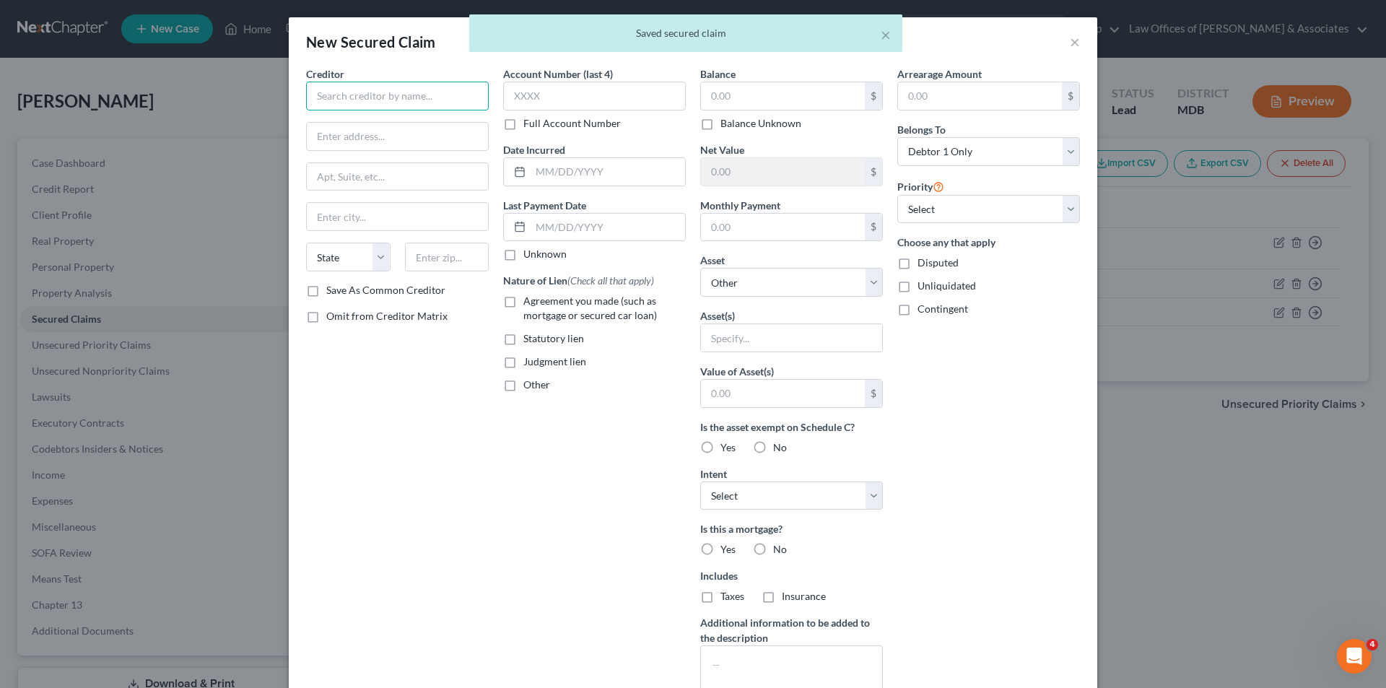
click at [319, 97] on input "text" at bounding box center [397, 96] width 183 height 29
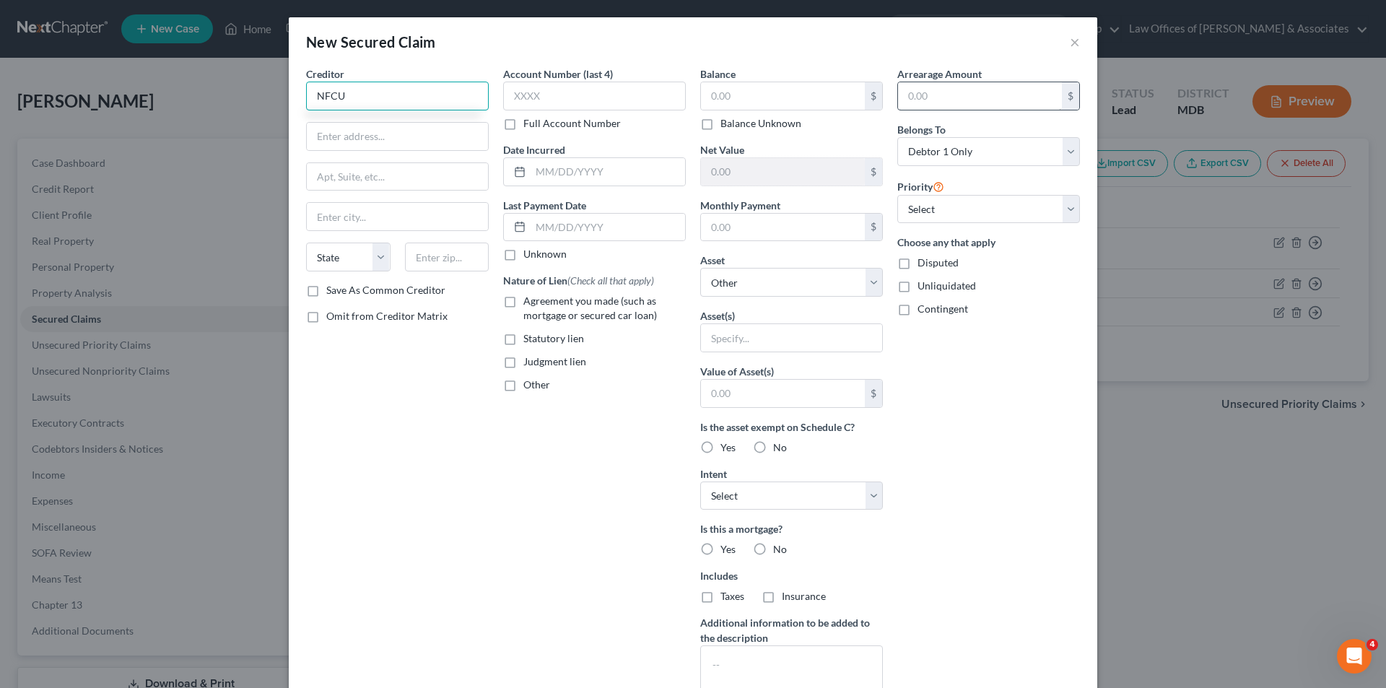
type input "NFCU"
click at [937, 97] on input "text" at bounding box center [980, 95] width 164 height 27
type input "1"
click at [362, 97] on input "NFCU" at bounding box center [397, 96] width 183 height 29
type input "N"
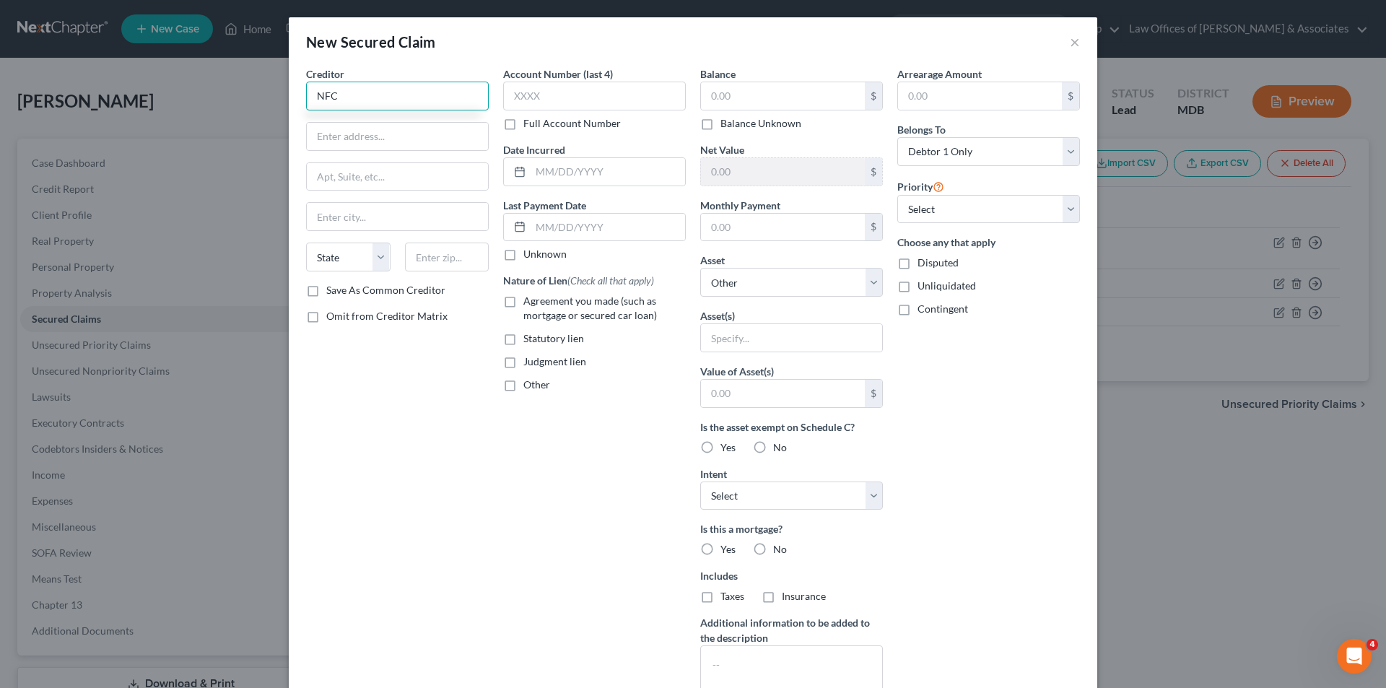
type input "NFCU"
click at [549, 99] on input "text" at bounding box center [594, 96] width 183 height 29
type input "3342"
click at [728, 96] on input "text" at bounding box center [783, 95] width 164 height 27
type input "4,509"
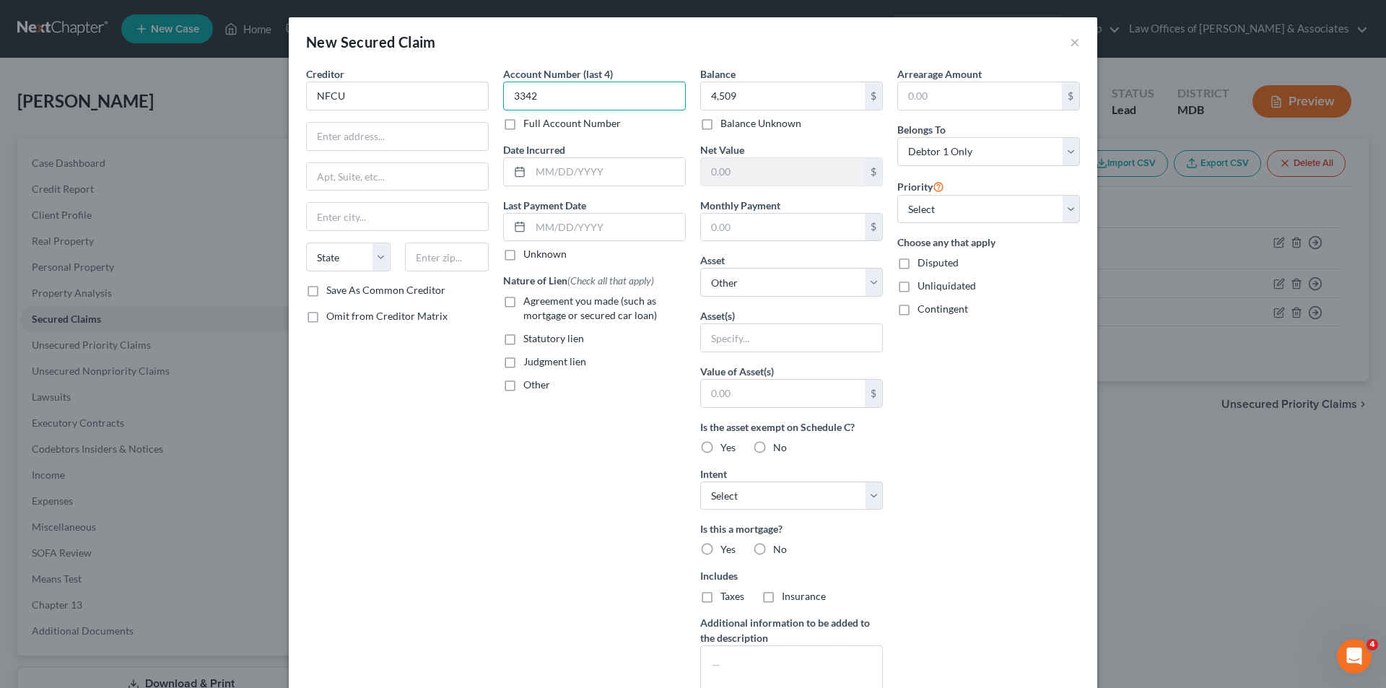
click at [532, 97] on input "3342" at bounding box center [594, 96] width 183 height 29
type input "3"
type input "4455"
click at [934, 100] on input "text" at bounding box center [980, 95] width 164 height 27
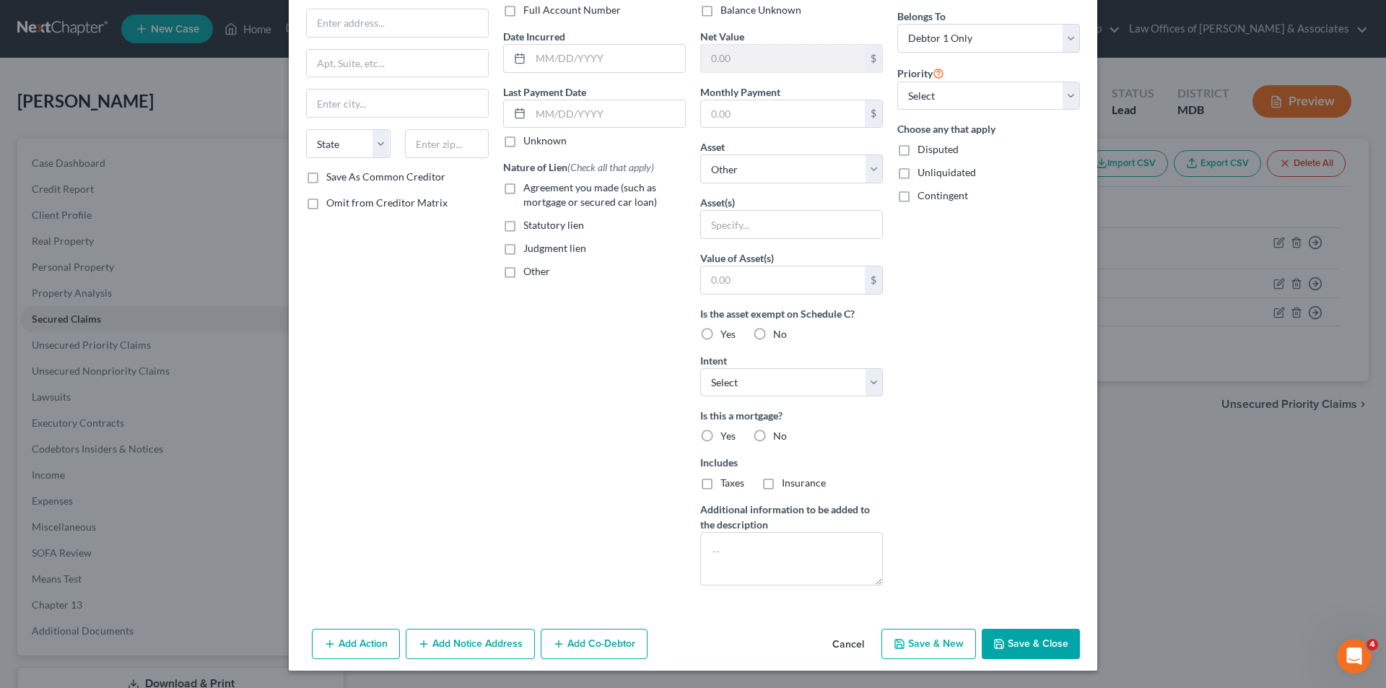
click at [916, 639] on button "Save & New" at bounding box center [928, 644] width 95 height 30
select select "0"
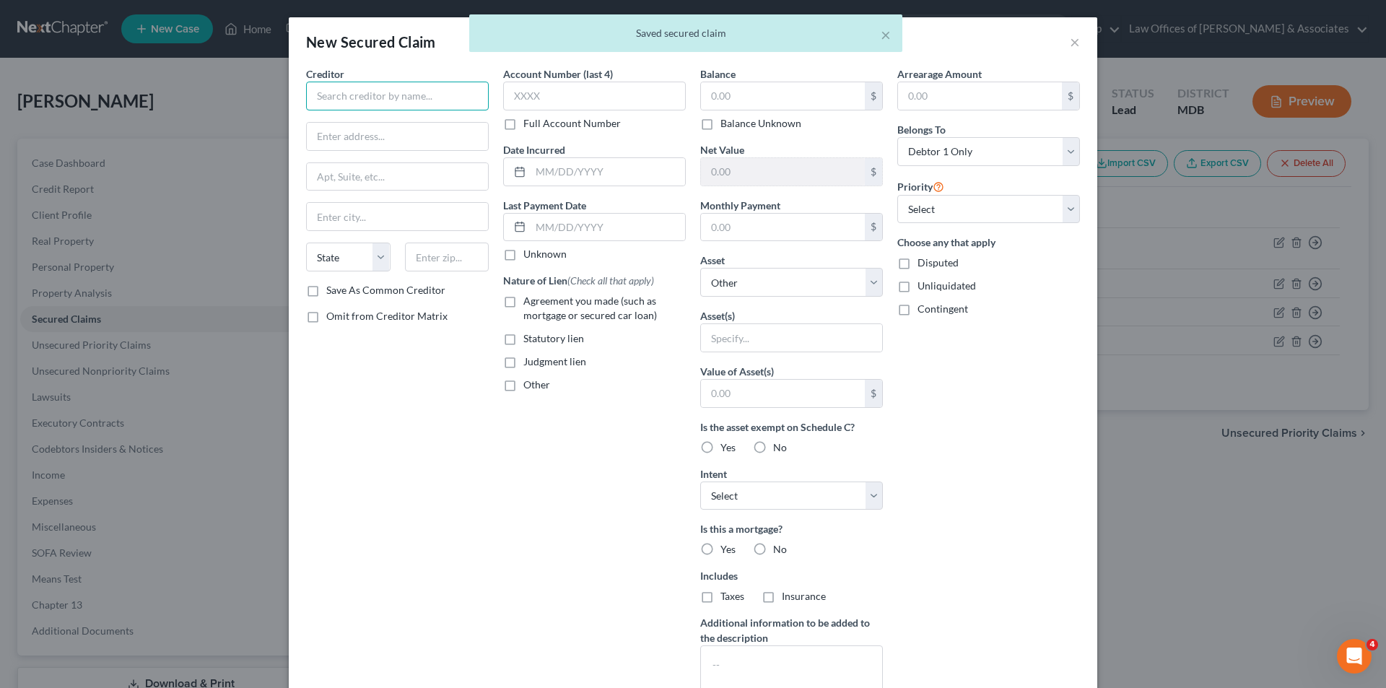
click at [315, 97] on input "text" at bounding box center [397, 96] width 183 height 29
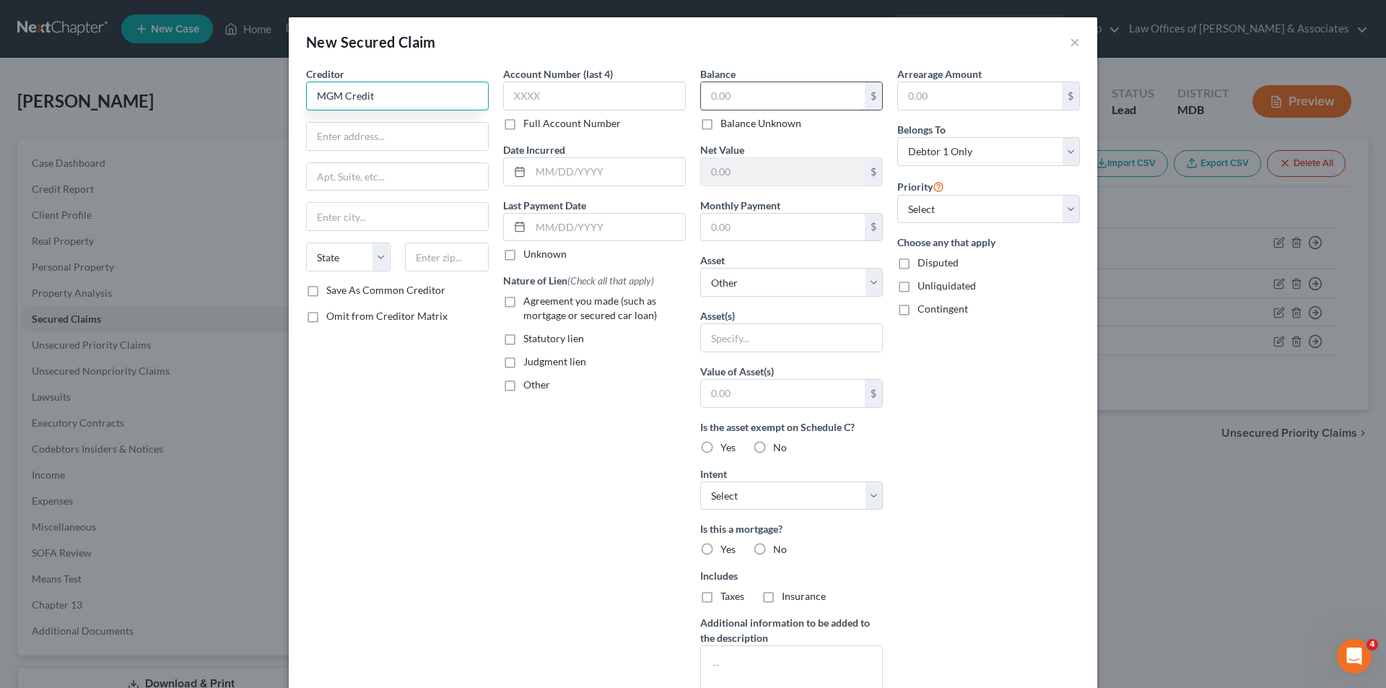
type input "MGM Credit"
click at [747, 91] on input "text" at bounding box center [783, 95] width 164 height 27
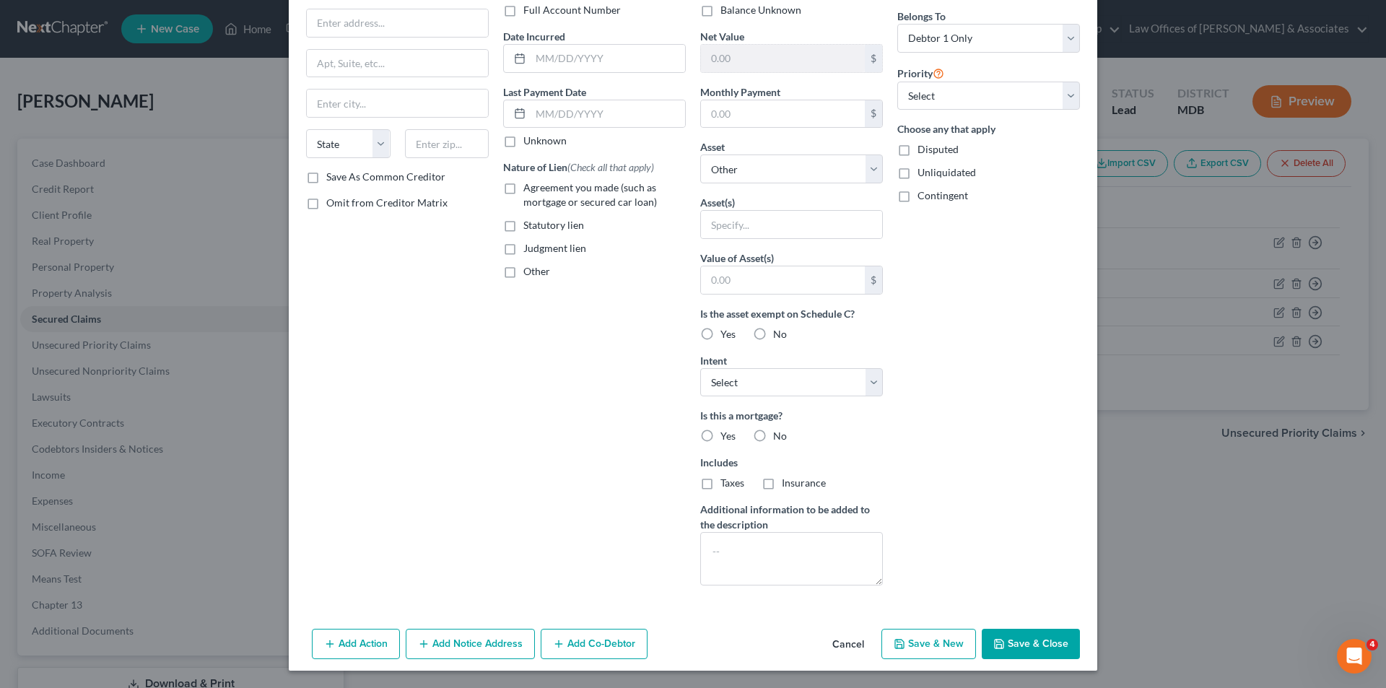
type input "1,144"
click at [936, 639] on button "Save & New" at bounding box center [928, 644] width 95 height 30
select select "0"
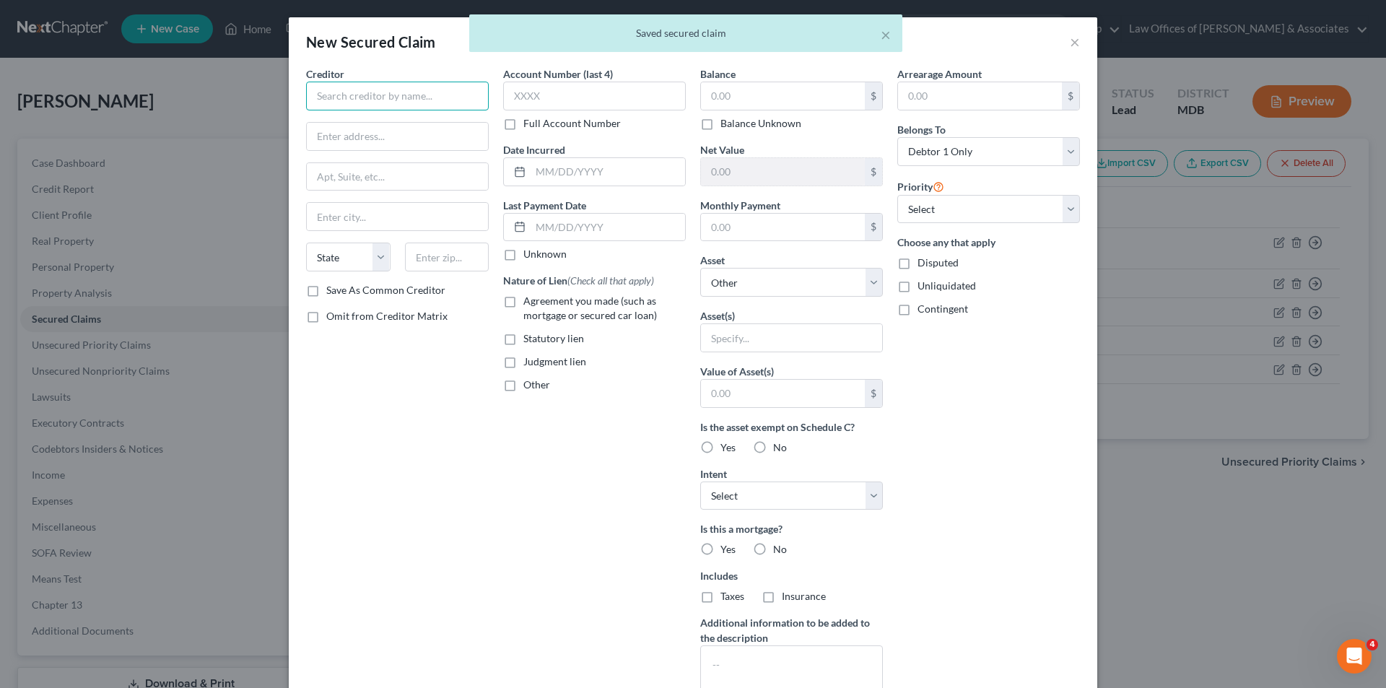
click at [329, 96] on input "text" at bounding box center [397, 96] width 183 height 29
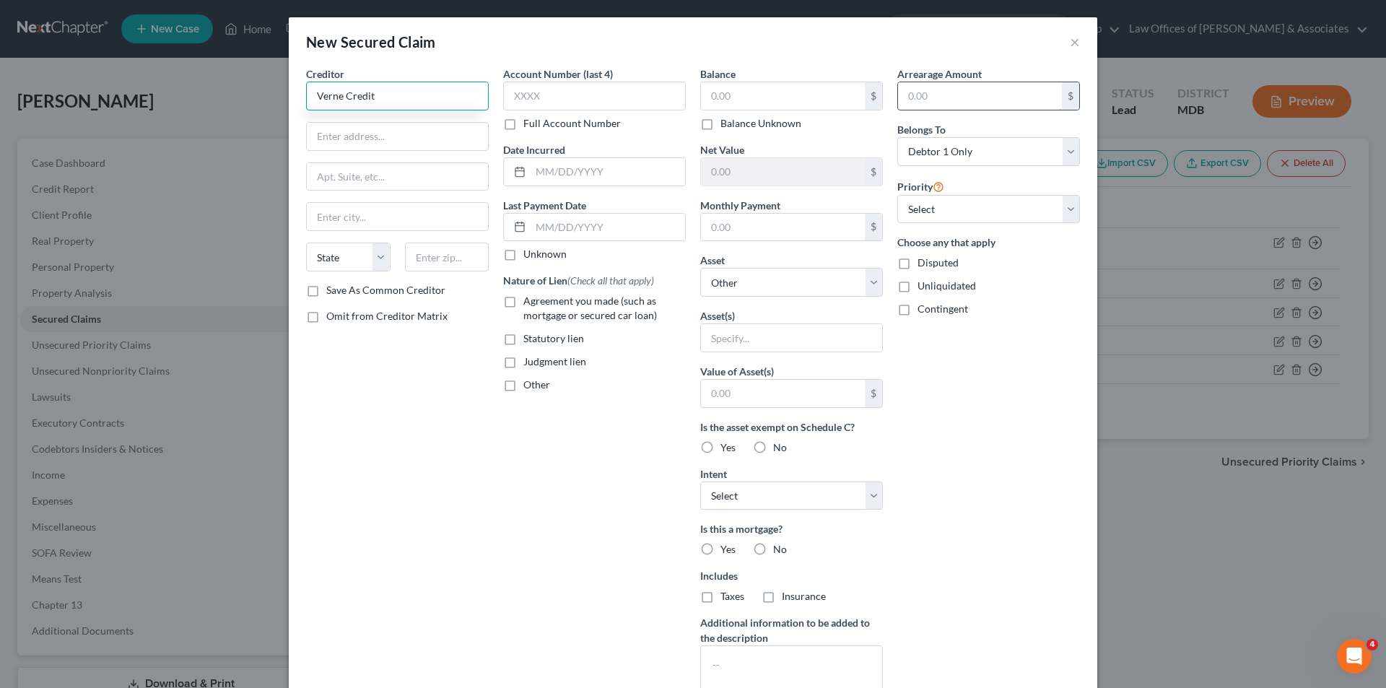
type input "Verne Credit"
click at [905, 100] on input "text" at bounding box center [980, 95] width 164 height 27
type input "1"
type input "1,370"
click at [534, 95] on input "text" at bounding box center [594, 96] width 183 height 29
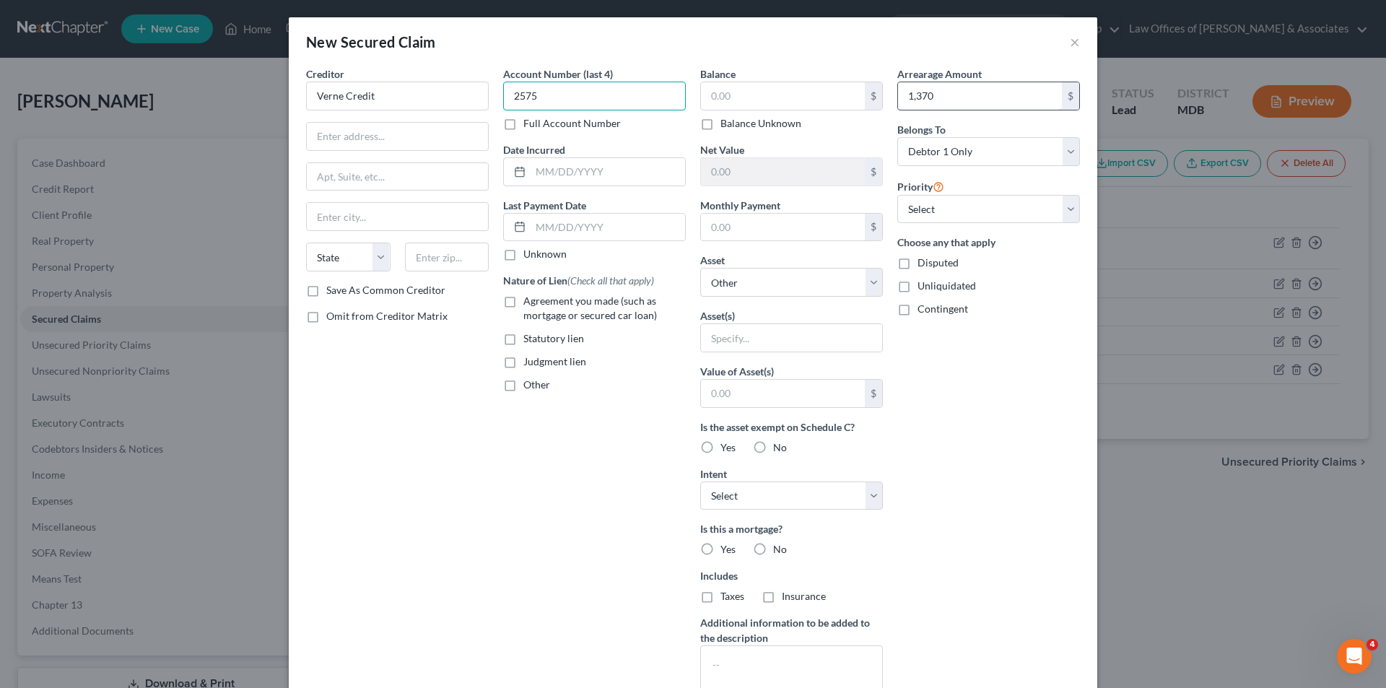
type input "2575"
paste input "1,370"
type input "1,370"
click at [941, 96] on input "1,370" at bounding box center [980, 95] width 164 height 27
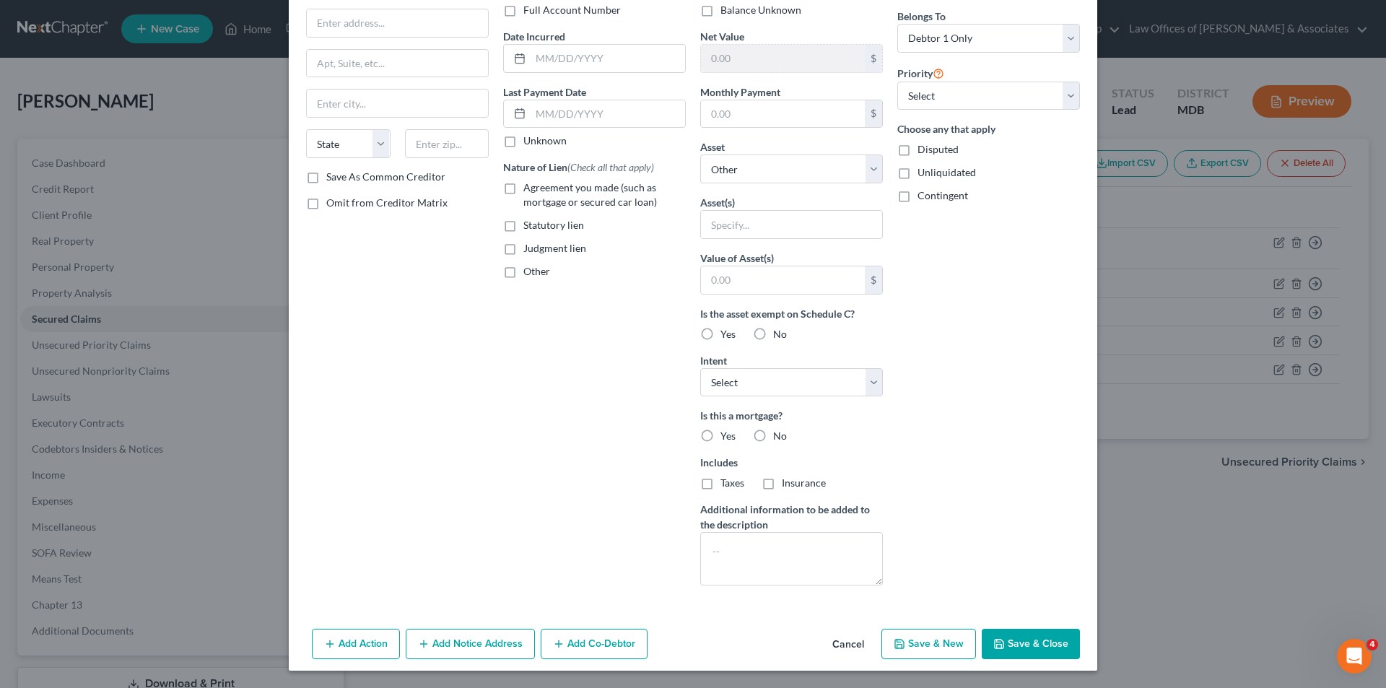
click at [927, 645] on button "Save & New" at bounding box center [928, 644] width 95 height 30
select select "0"
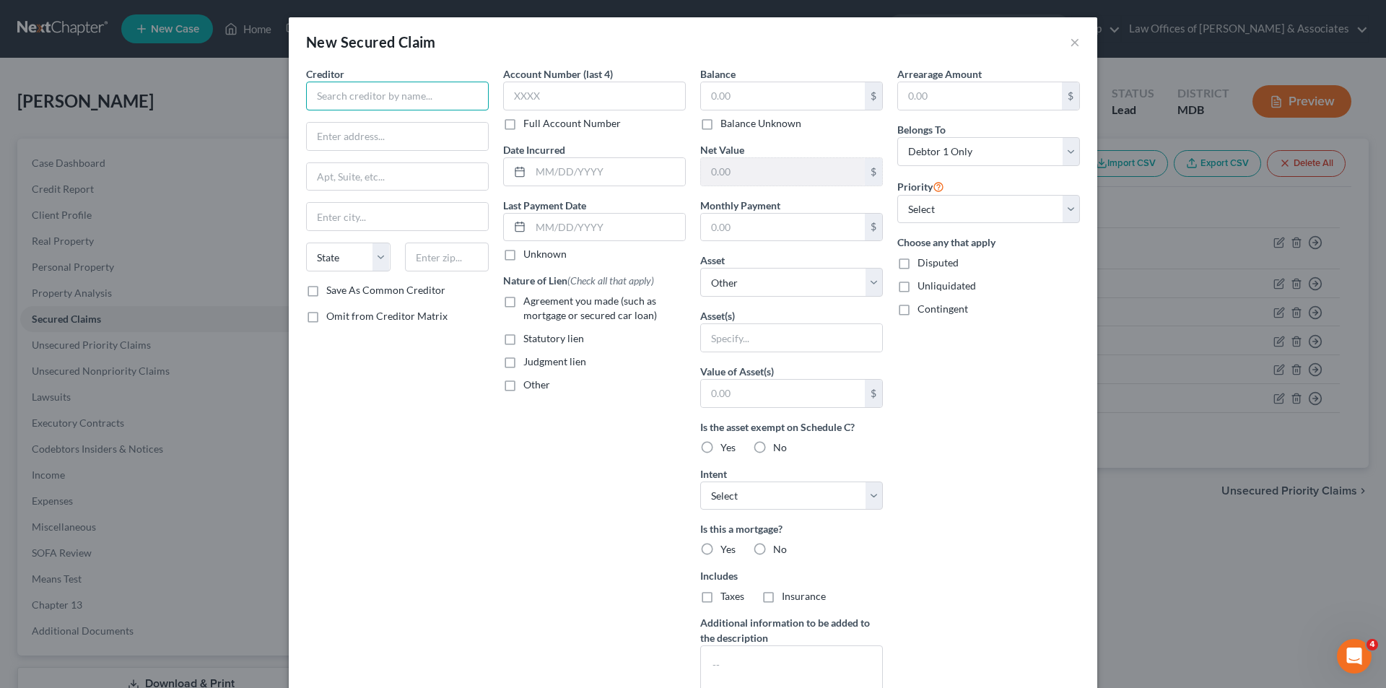
click at [325, 98] on input "text" at bounding box center [397, 96] width 183 height 29
type input "CeruLoan"
click at [537, 100] on input "text" at bounding box center [594, 96] width 183 height 29
type input "8774"
click at [742, 103] on input "text" at bounding box center [783, 95] width 164 height 27
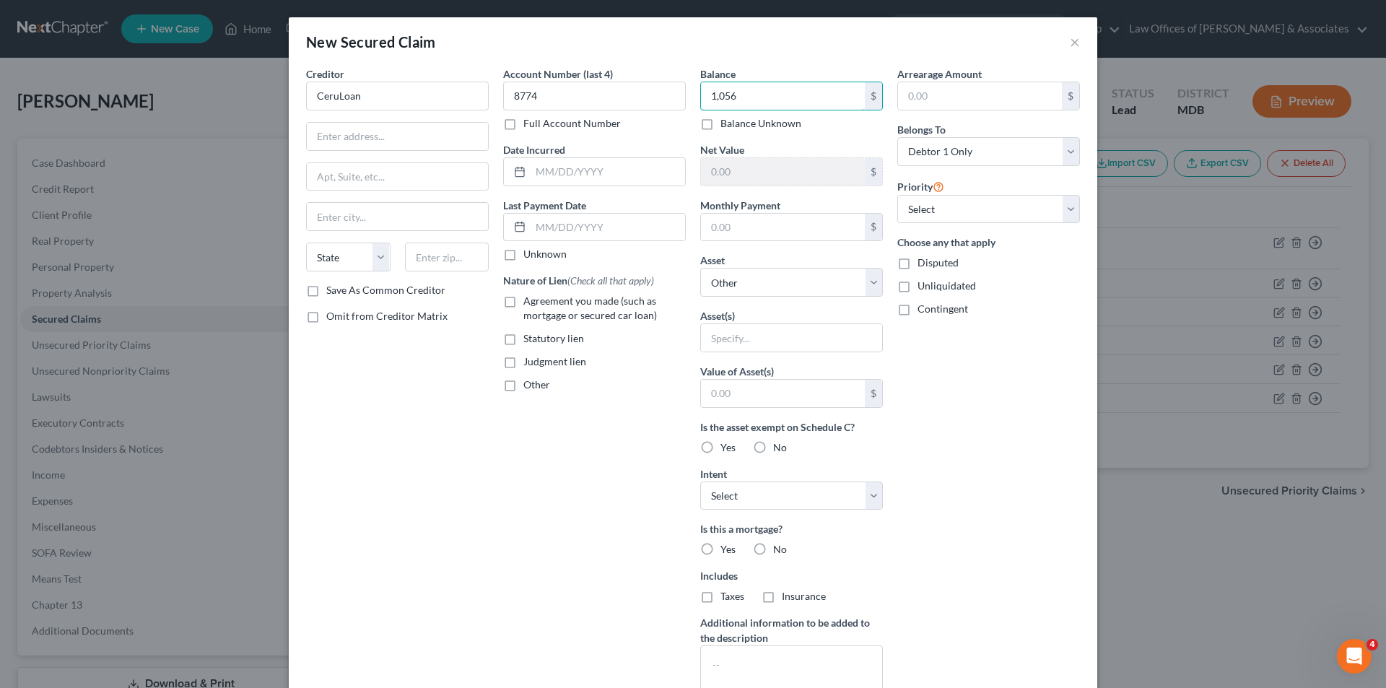
type input "1,056"
drag, startPoint x: 1063, startPoint y: 370, endPoint x: 1081, endPoint y: 354, distance: 24.1
click at [1076, 356] on div "Arrearage Amount $ Belongs To * Select Debtor 1 Only Debtor 2 Only Debtor 1 And…" at bounding box center [988, 388] width 197 height 644
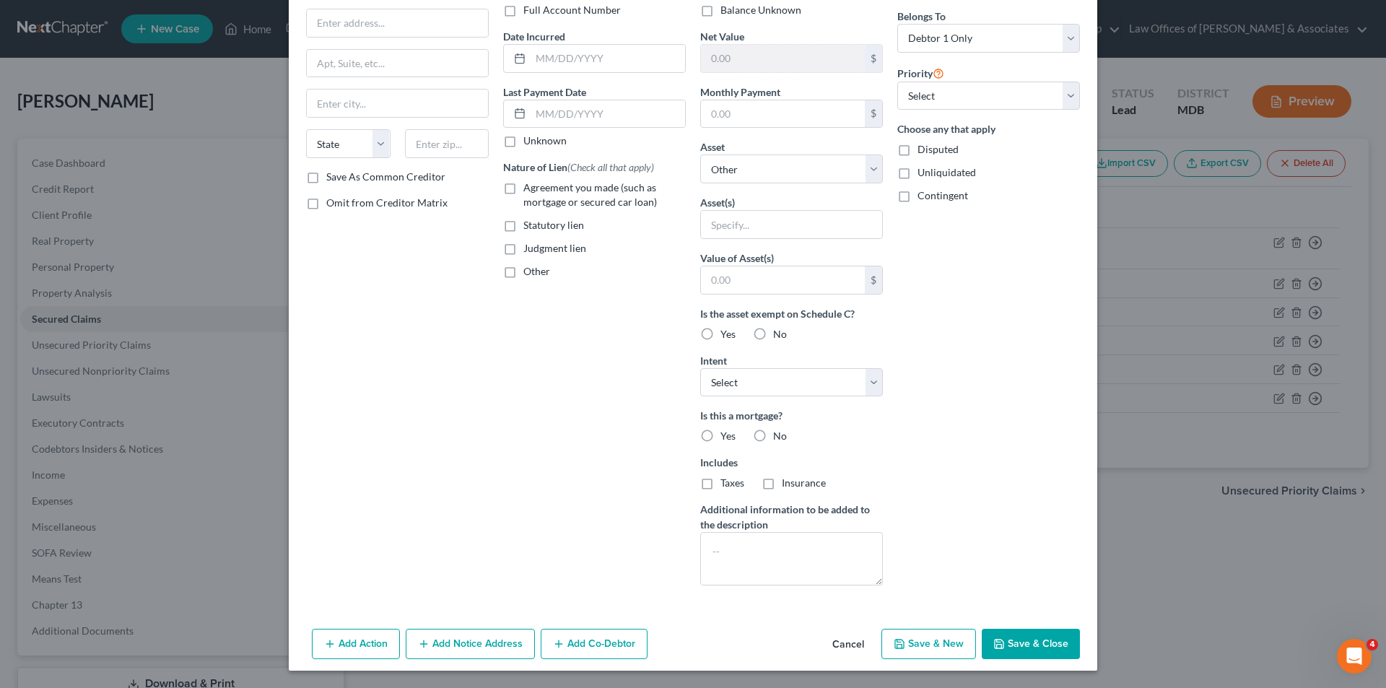
click at [920, 645] on button "Save & New" at bounding box center [928, 644] width 95 height 30
select select "0"
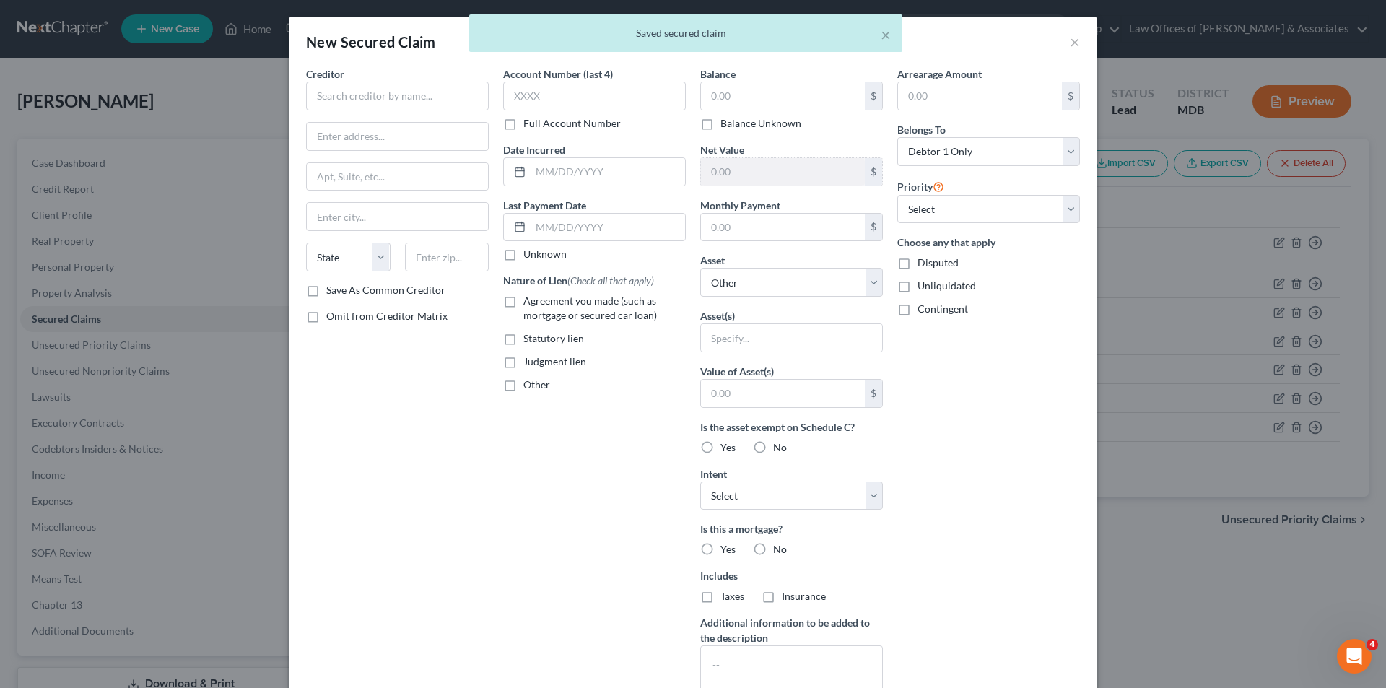
scroll to position [0, 0]
click at [371, 95] on input "text" at bounding box center [397, 96] width 183 height 29
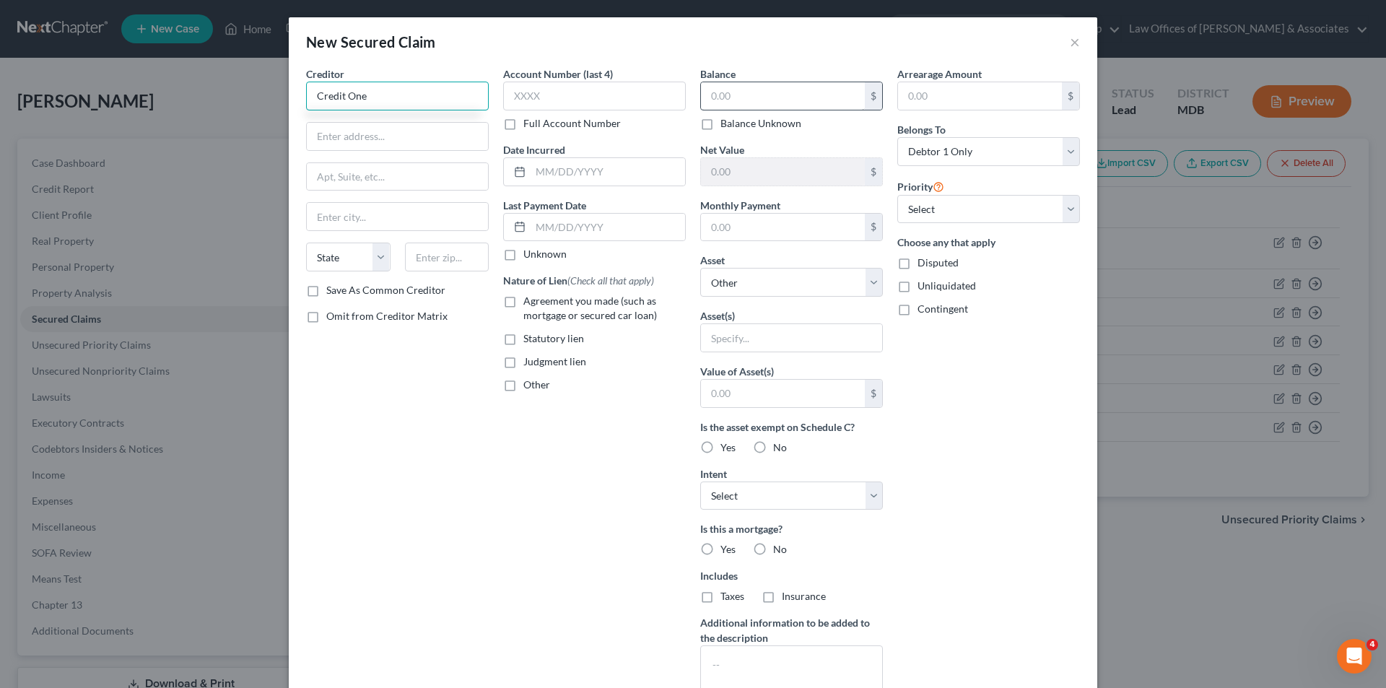
type input "Credit One"
click at [702, 97] on input "text" at bounding box center [783, 95] width 164 height 27
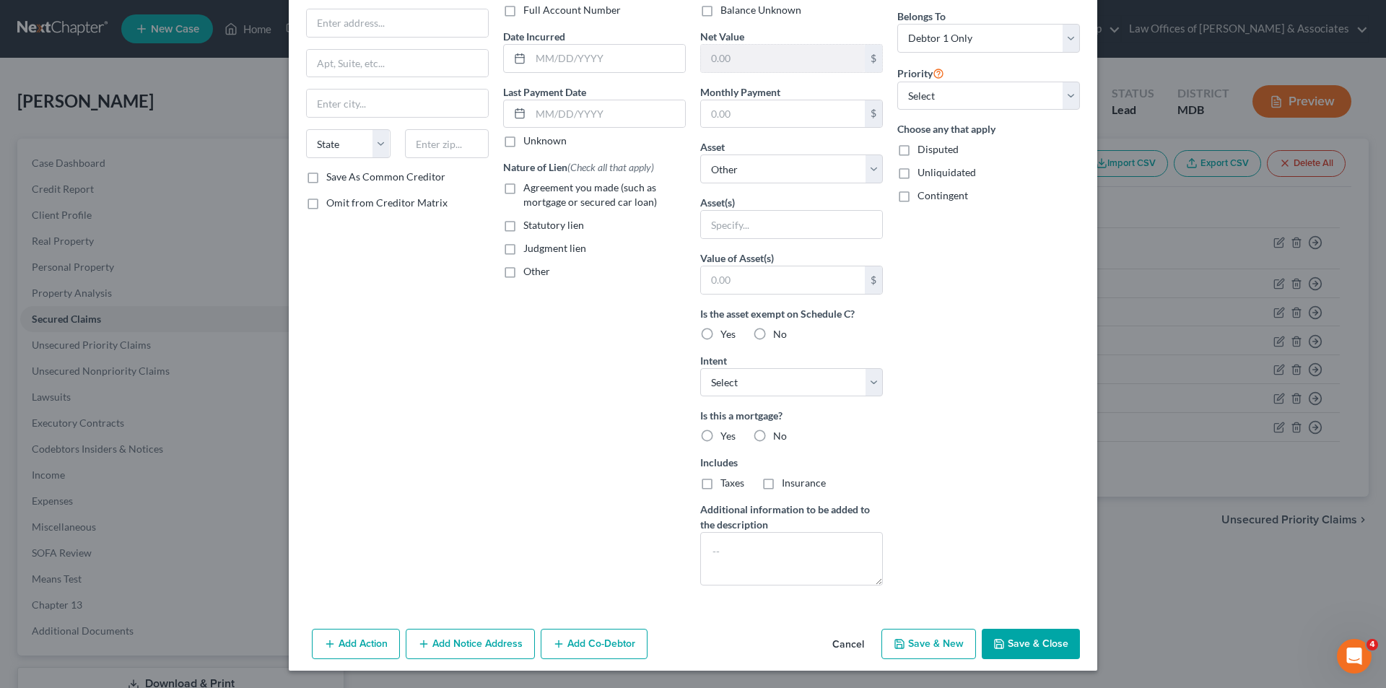
type input "1,216"
click at [932, 647] on button "Save & New" at bounding box center [928, 644] width 95 height 30
select select "0"
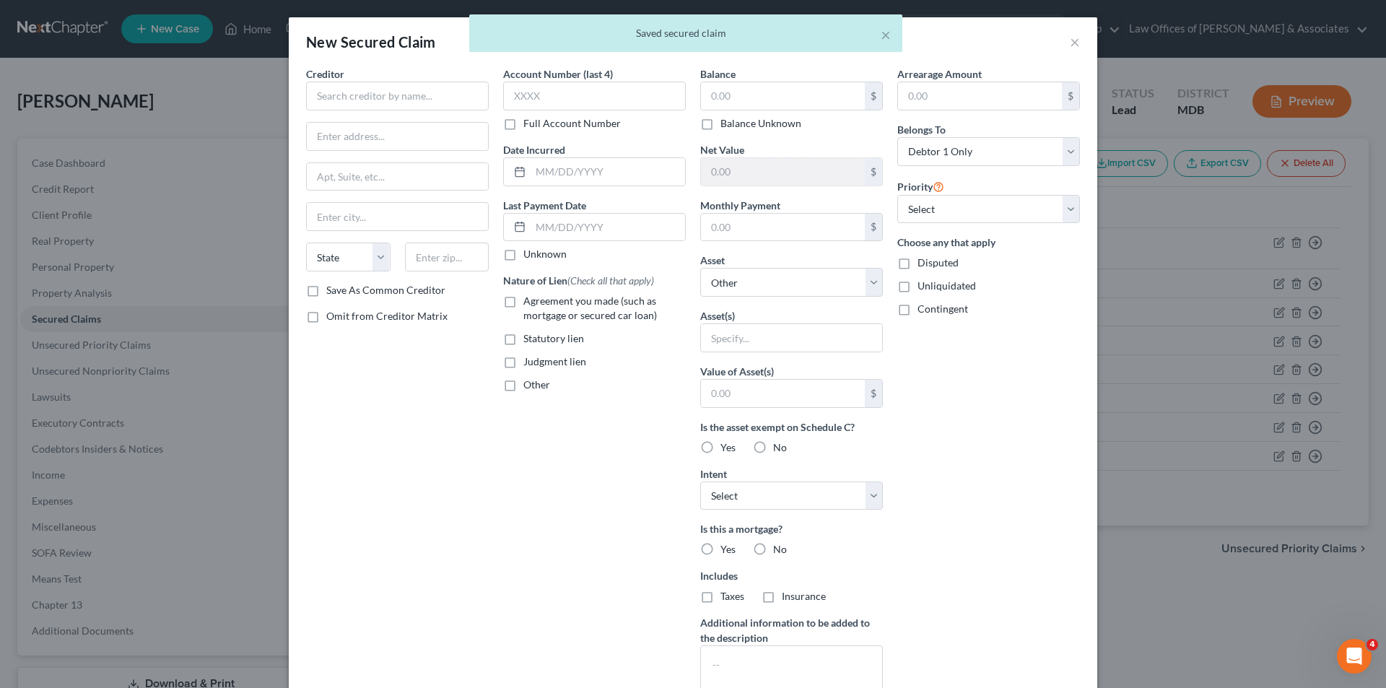
scroll to position [0, 0]
click at [340, 93] on input "text" at bounding box center [397, 96] width 183 height 29
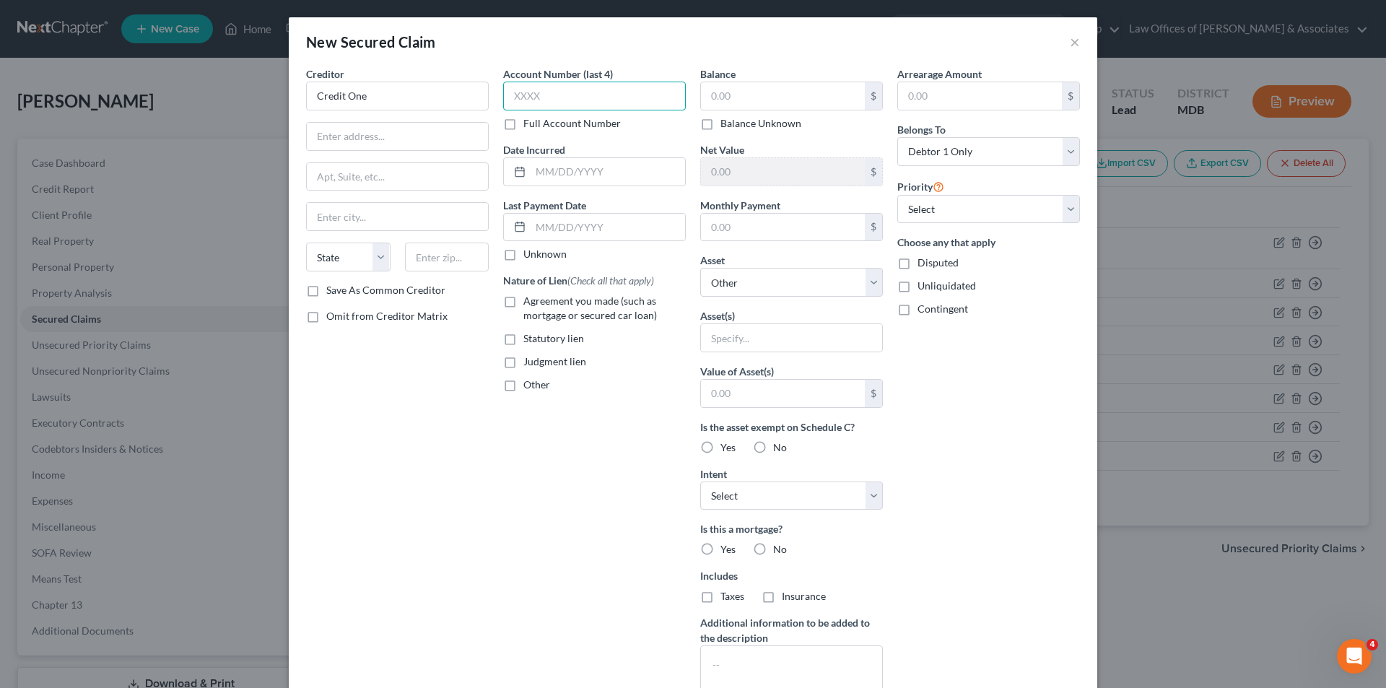
type input "Credit One"
click at [513, 96] on input "text" at bounding box center [594, 96] width 183 height 29
type input "0582"
click at [733, 97] on input "text" at bounding box center [783, 95] width 164 height 27
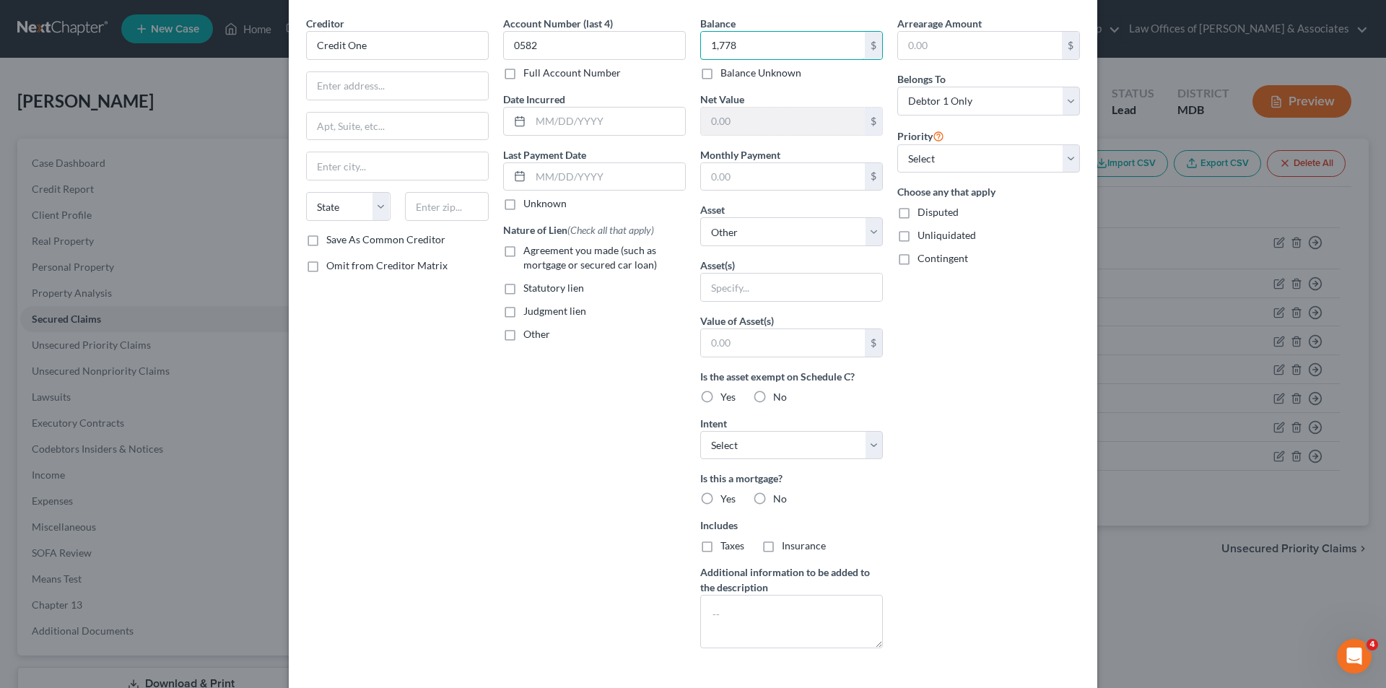
scroll to position [113, 0]
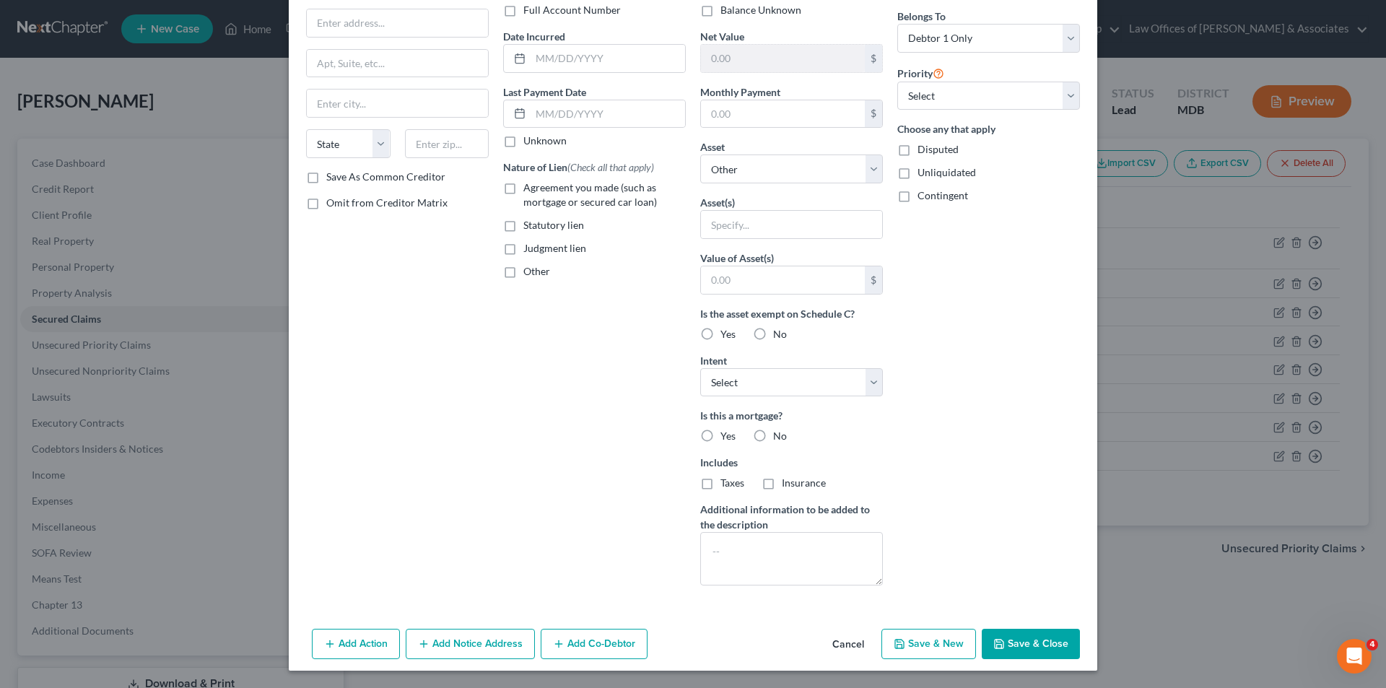
type input "1,778"
click at [918, 644] on button "Save & New" at bounding box center [928, 644] width 95 height 30
select select "0"
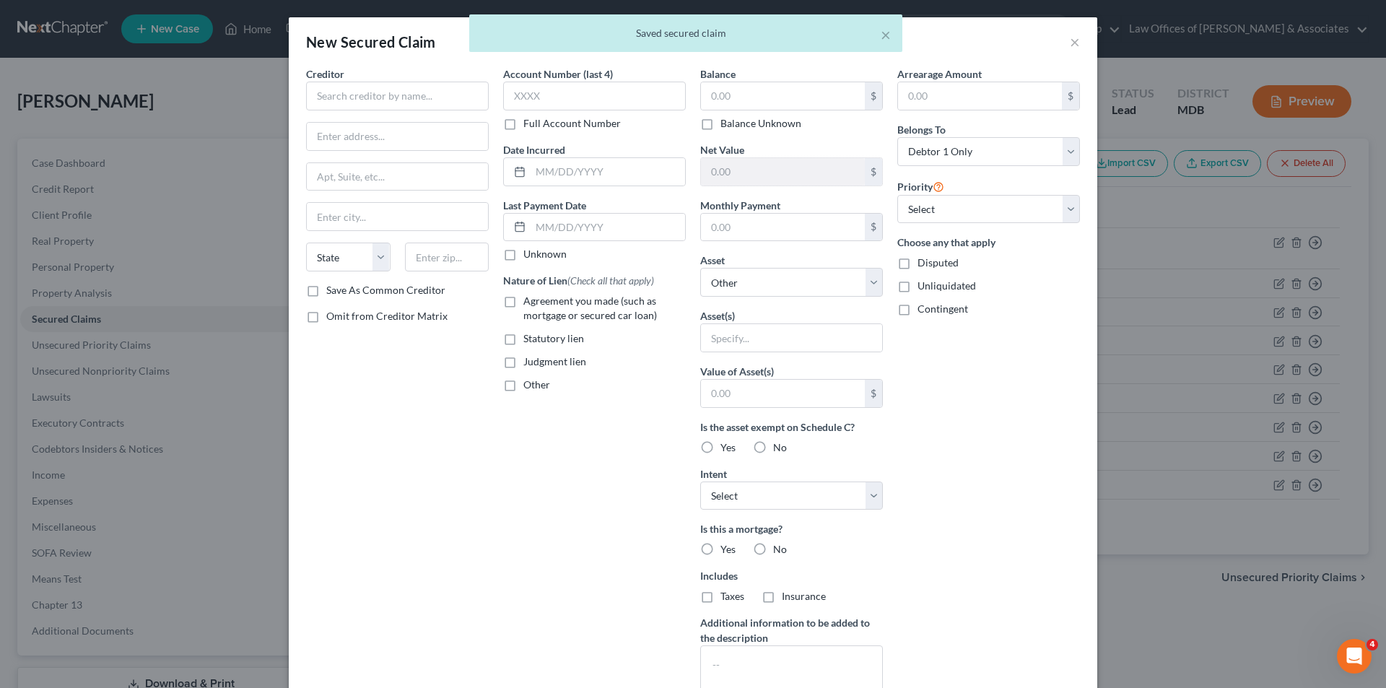
scroll to position [0, 0]
click at [310, 92] on input "text" at bounding box center [397, 96] width 183 height 29
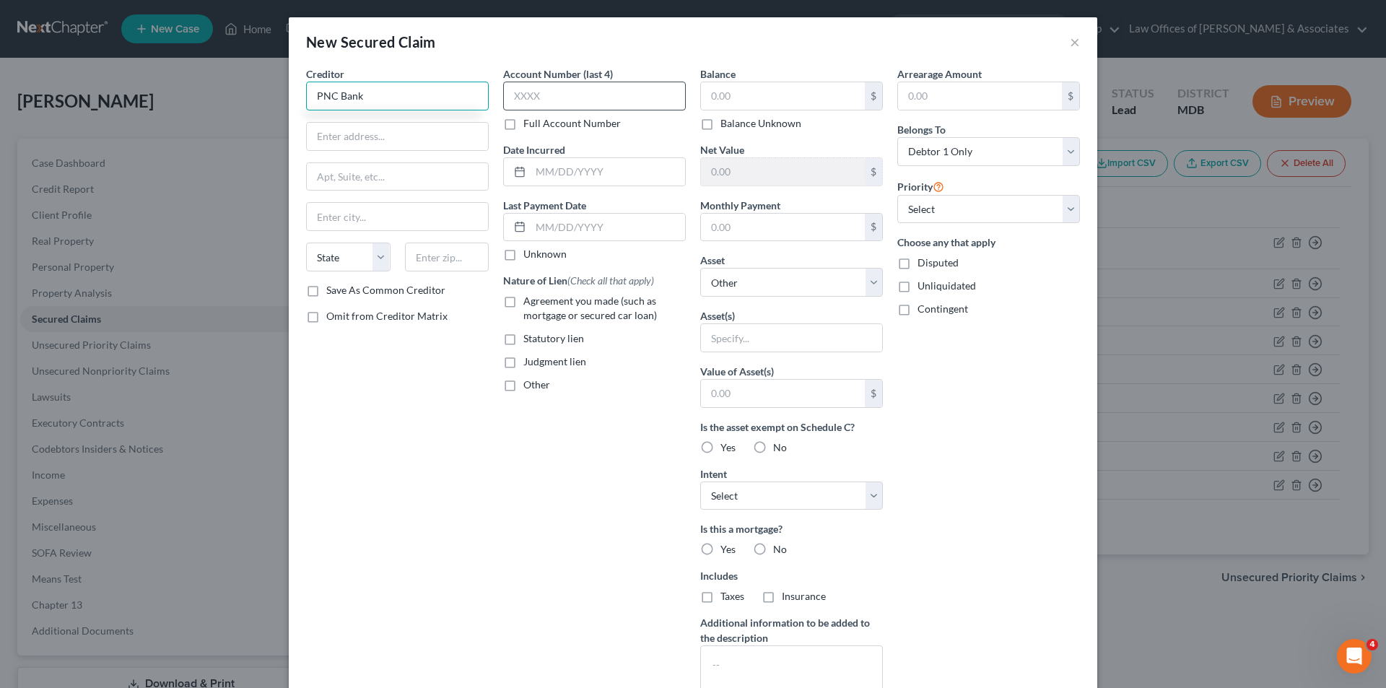
type input "PNC Bank"
click at [503, 98] on input "text" at bounding box center [594, 96] width 183 height 29
type input "2"
type input "9350"
click at [736, 92] on input "text" at bounding box center [783, 95] width 164 height 27
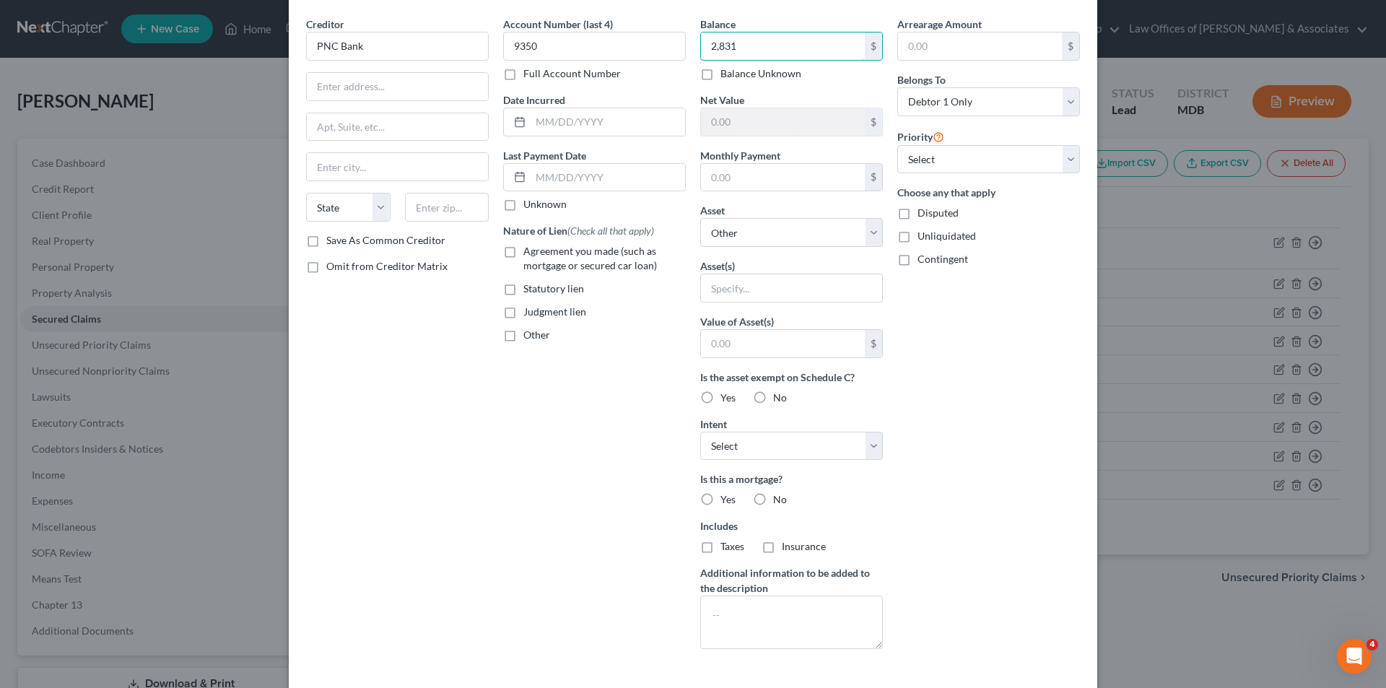
scroll to position [113, 0]
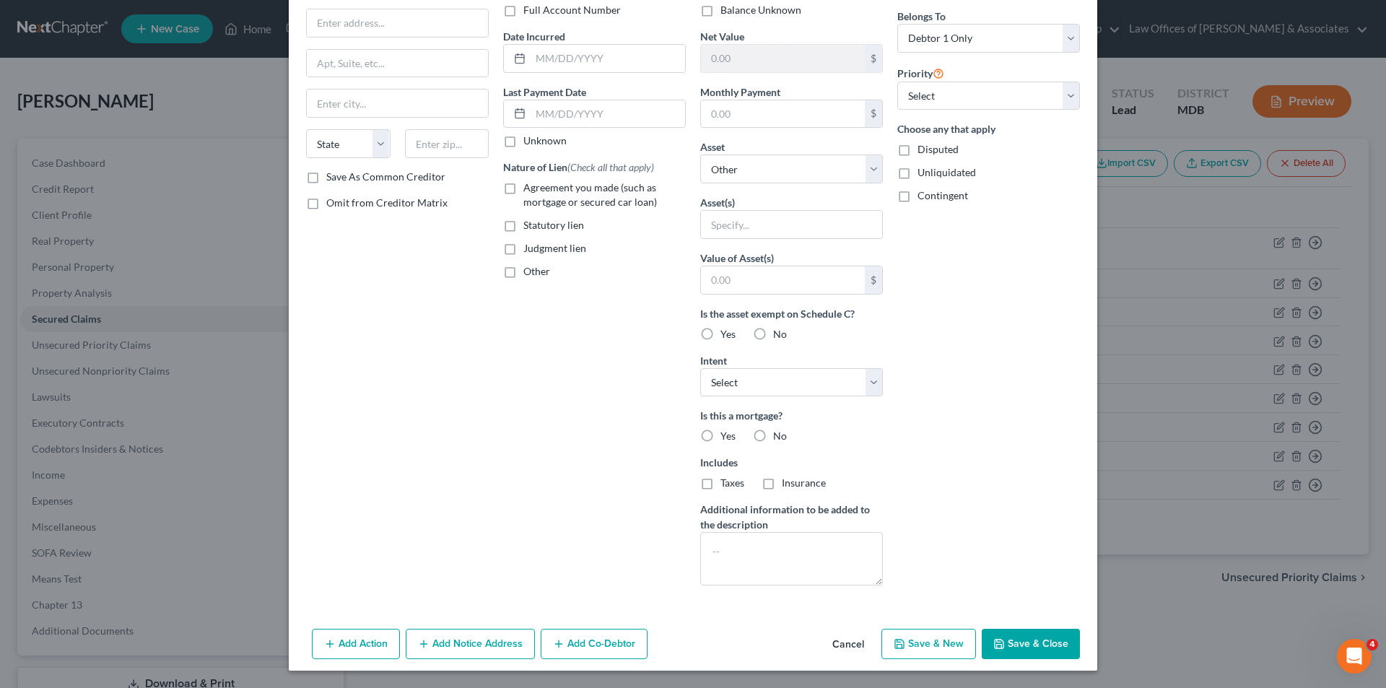
type input "2,831"
click at [931, 645] on button "Save & New" at bounding box center [928, 644] width 95 height 30
select select "0"
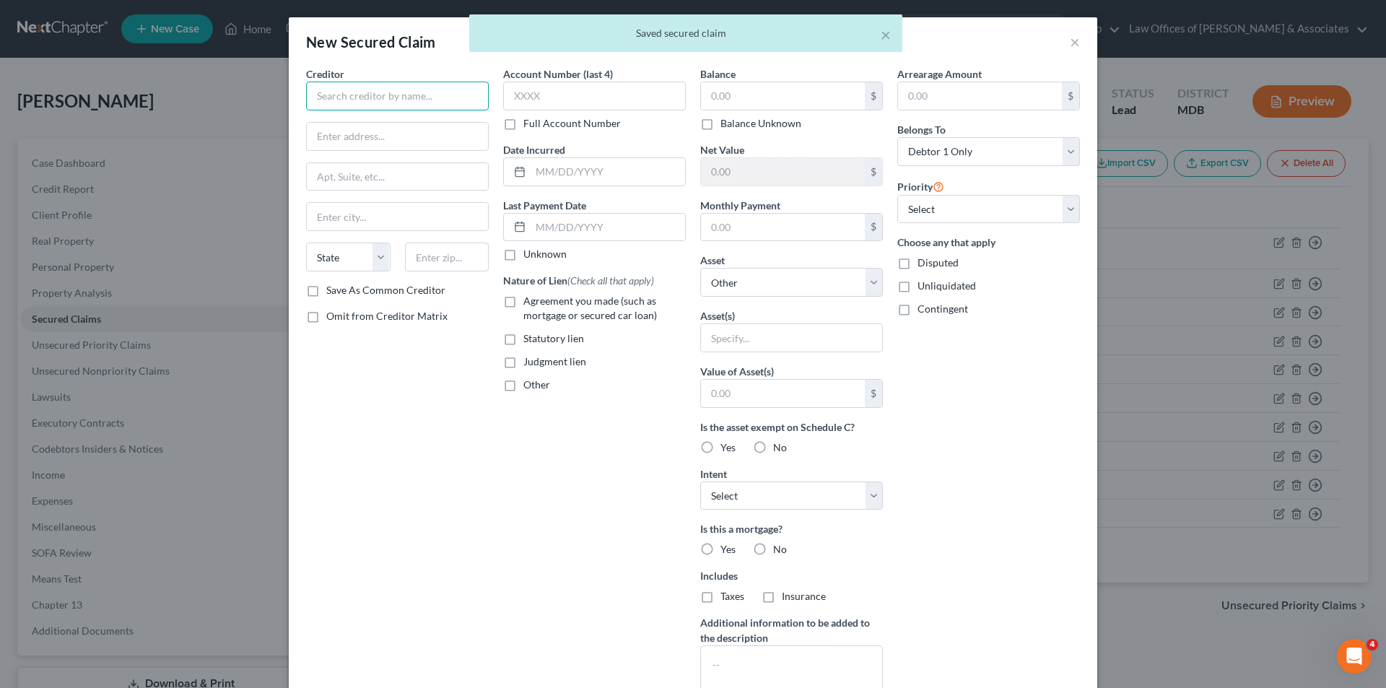
click at [339, 97] on input "text" at bounding box center [397, 96] width 183 height 29
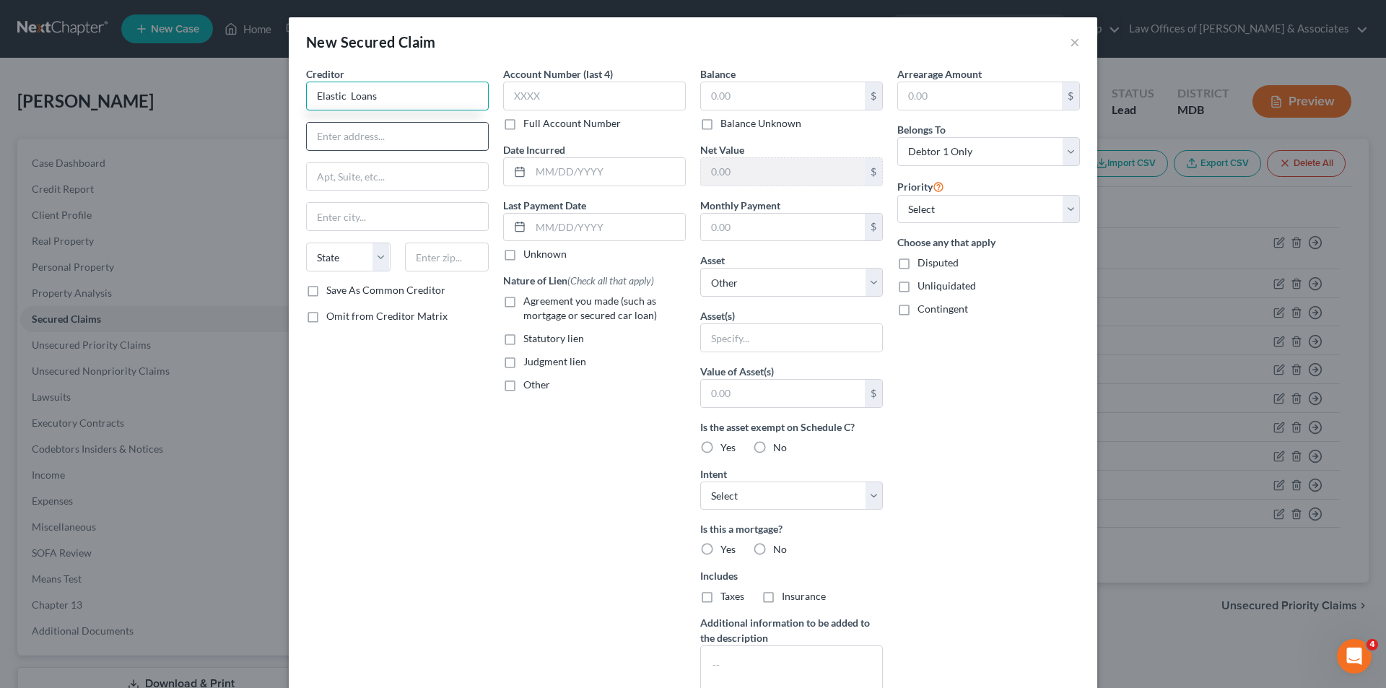
type input "Elastic Loans"
click at [318, 141] on input "text" at bounding box center [397, 136] width 181 height 27
type input "4030 Smith Road"
click at [330, 209] on input "text" at bounding box center [397, 216] width 181 height 27
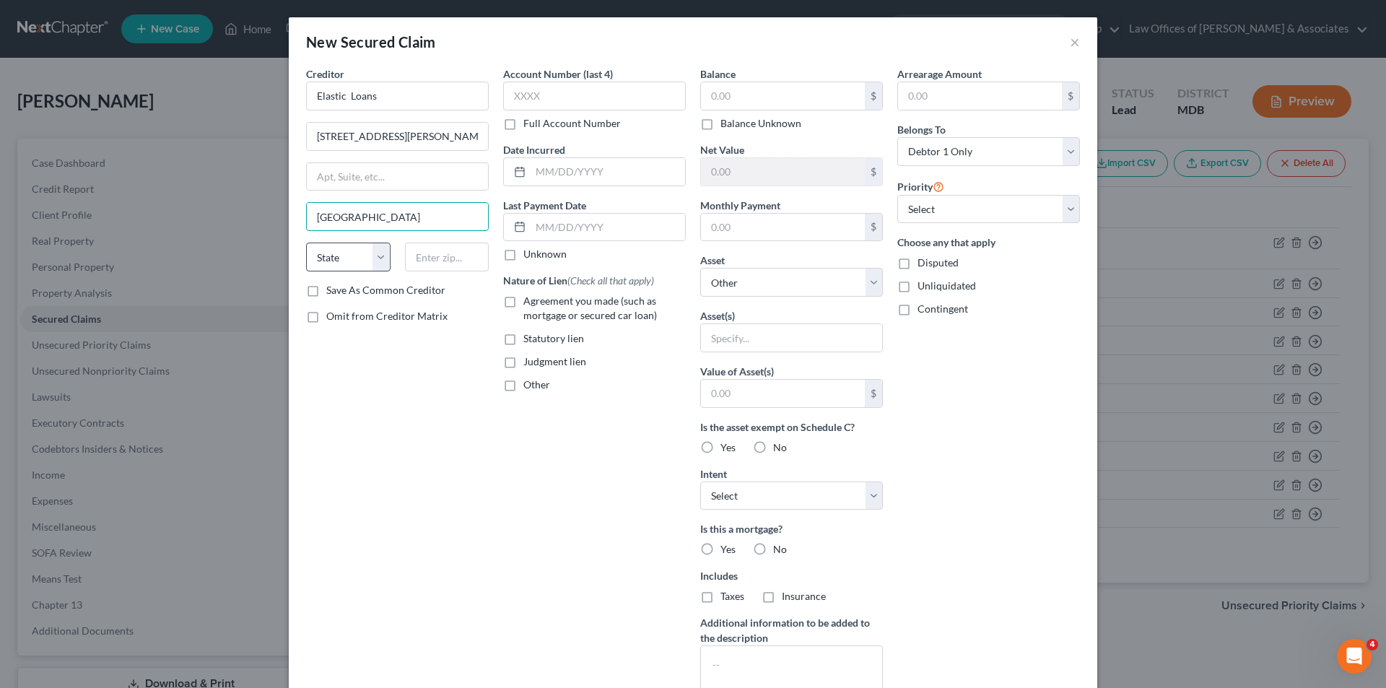
type input "Cincinnati"
click at [383, 256] on select "State AL AK AR AZ CA CO CT DE DC FL GA GU HI ID IL IN IA KS KY LA ME MD MA MI M…" at bounding box center [348, 257] width 84 height 29
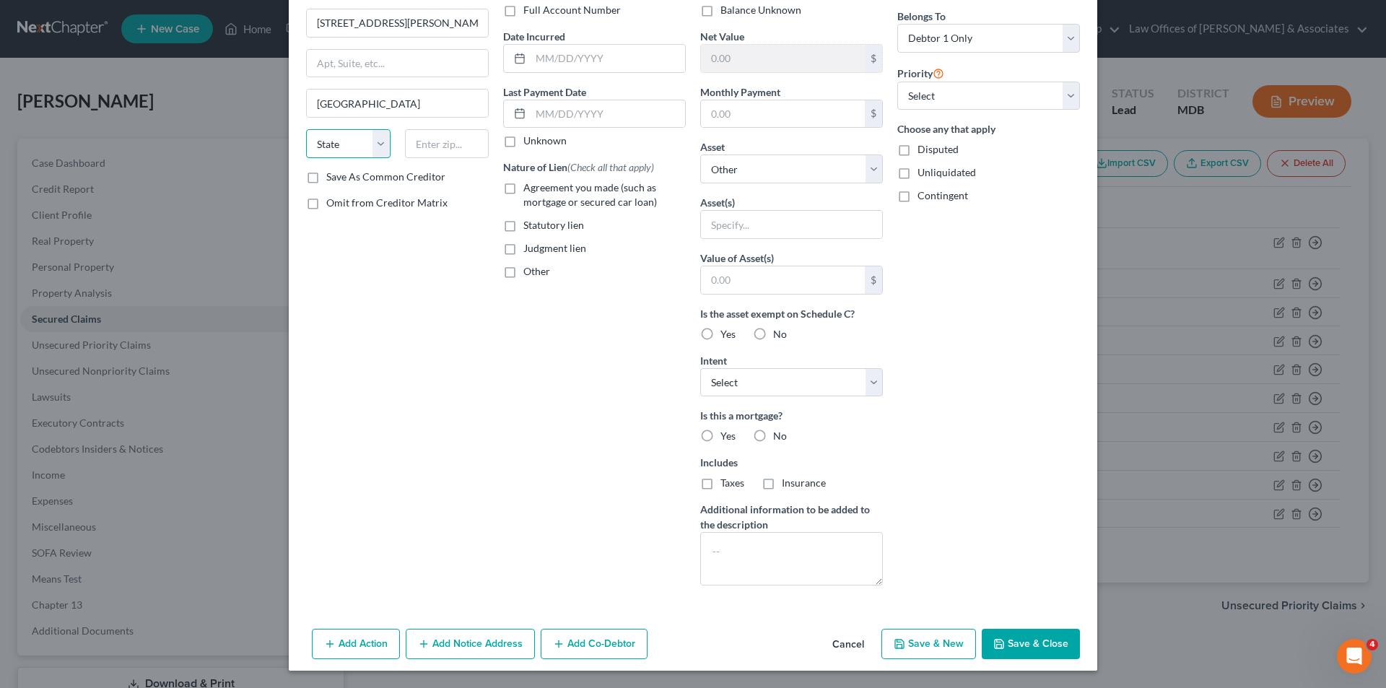
click at [378, 144] on select "State AL AK AR AZ CA CO CT DE DC FL GA GU HI ID IL IN IA KS KY LA ME MD MA MI M…" at bounding box center [348, 143] width 84 height 29
click at [374, 142] on select "State AL AK AR AZ CA CO CT DE DC FL GA GU HI ID IL IN IA KS KY LA ME MD MA MI M…" at bounding box center [348, 143] width 84 height 29
select select "36"
click at [306, 129] on select "State AL AK AR AZ CA CO CT DE DC FL GA GU HI ID IL IN IA KS KY LA ME MD MA MI M…" at bounding box center [348, 143] width 84 height 29
click at [434, 147] on input "text" at bounding box center [447, 143] width 84 height 29
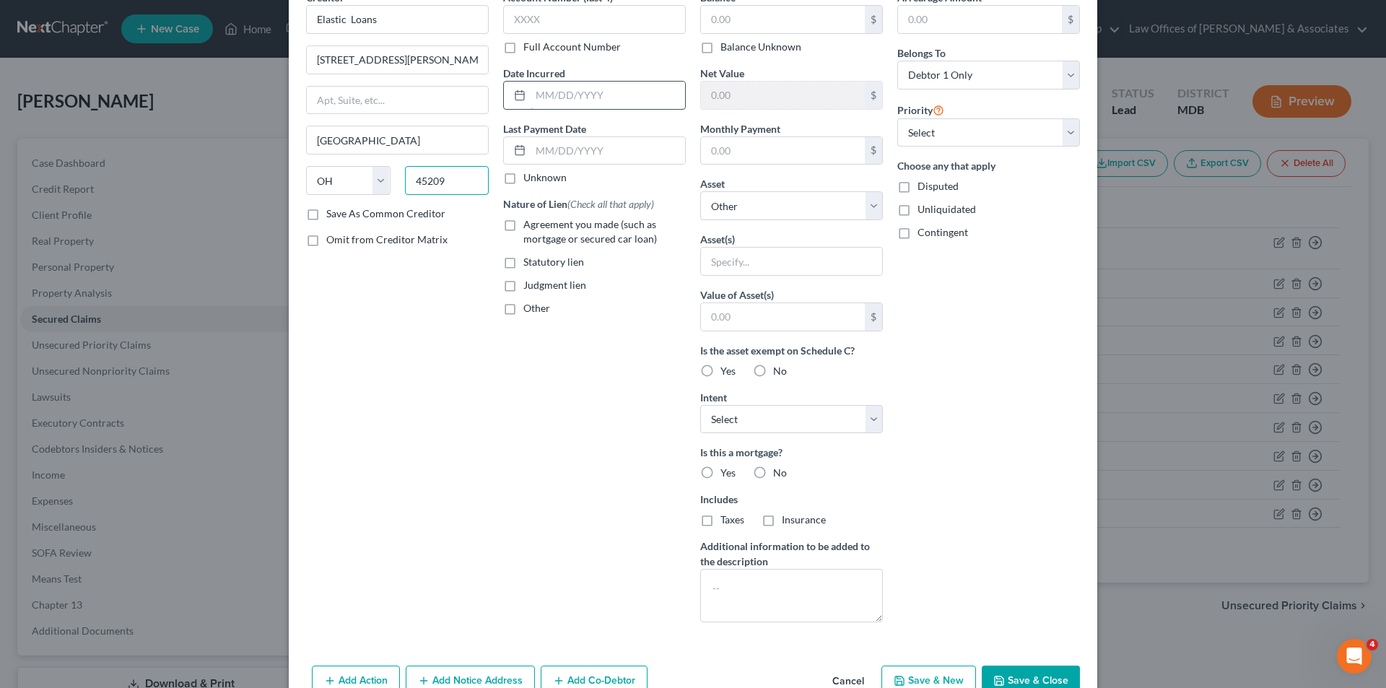
scroll to position [41, 0]
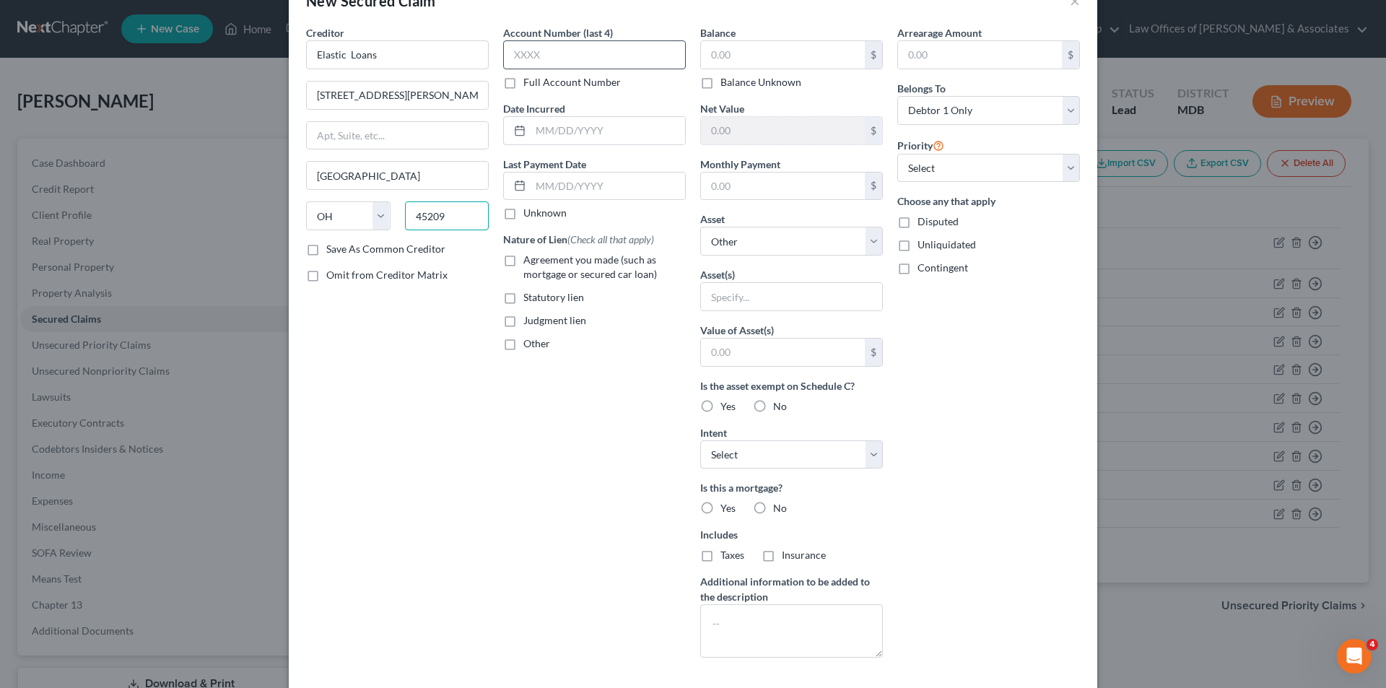
type input "45209"
click at [544, 61] on input "text" at bounding box center [594, 54] width 183 height 29
type input "4"
click at [707, 53] on input "text" at bounding box center [783, 54] width 164 height 27
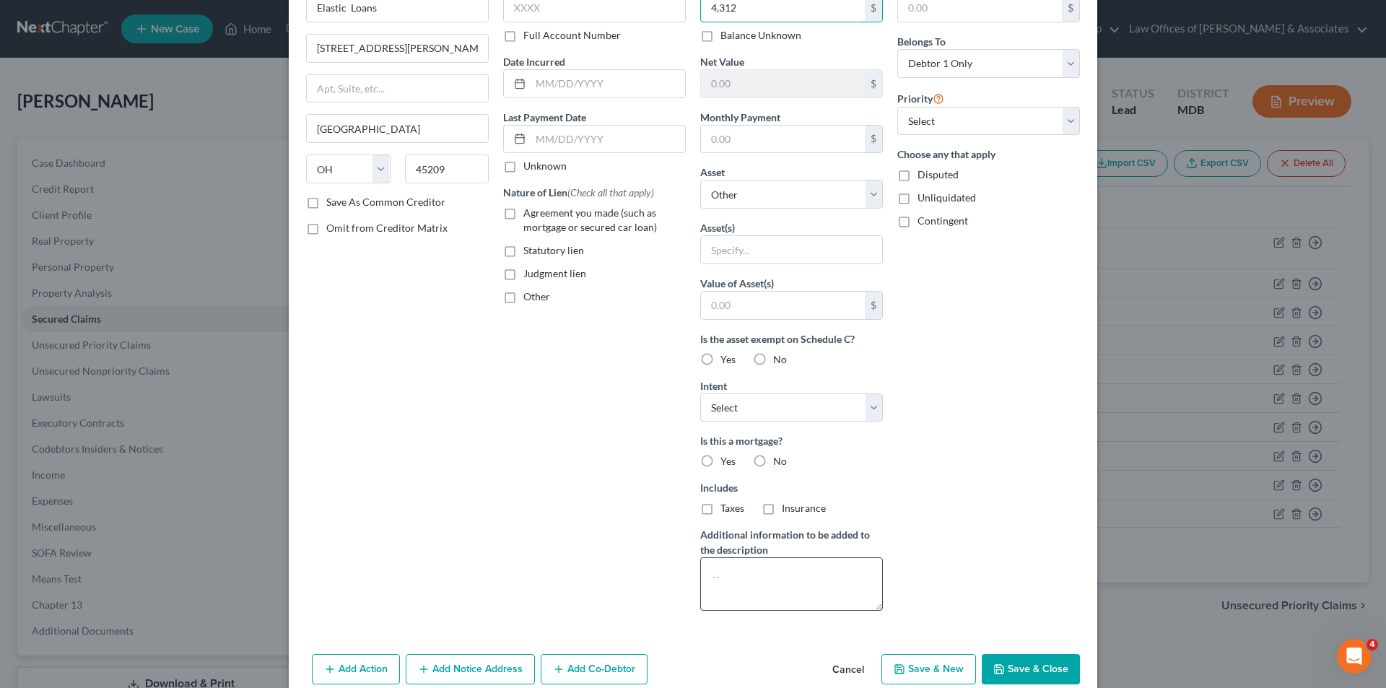
scroll to position [113, 0]
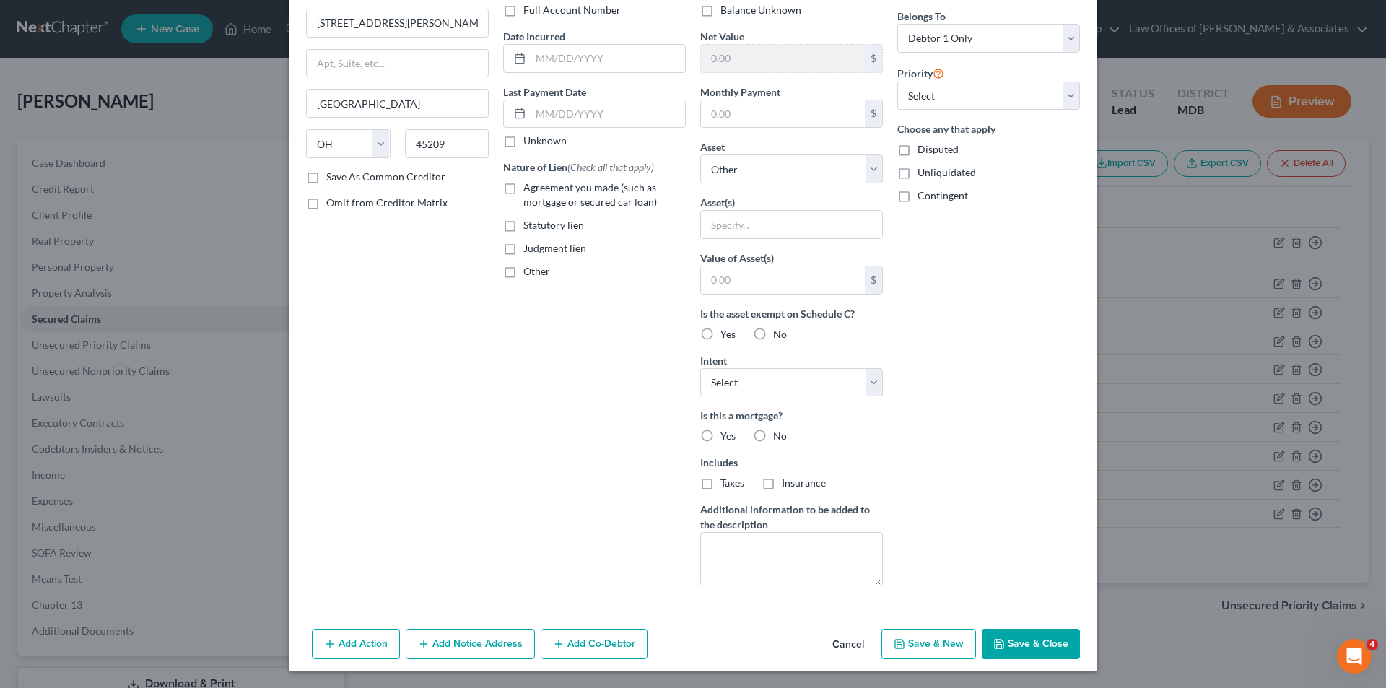
type input "4,312"
click at [929, 642] on button "Save & New" at bounding box center [928, 644] width 95 height 30
select select "0"
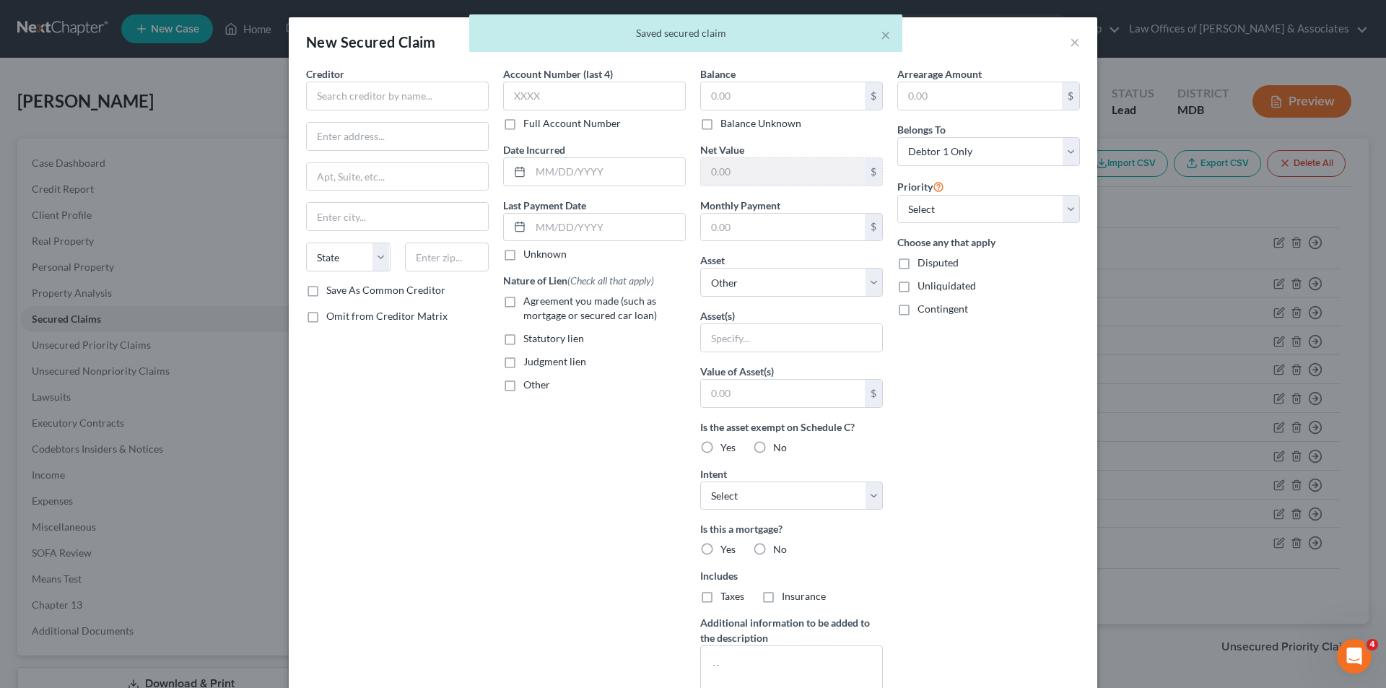
scroll to position [0, 0]
click at [356, 97] on input "text" at bounding box center [397, 96] width 183 height 29
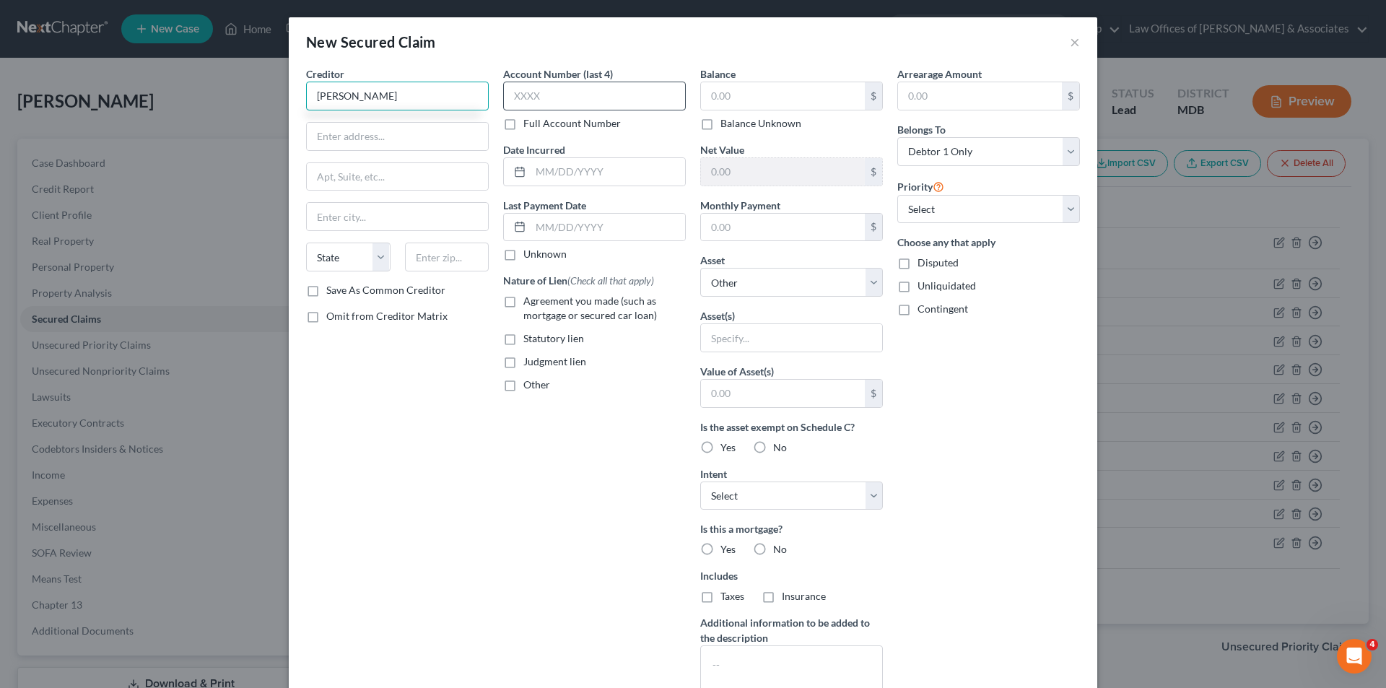
type input "Max Lending"
click at [551, 92] on input "text" at bounding box center [594, 96] width 183 height 29
type input "8"
type input "4336"
click at [743, 98] on input "text" at bounding box center [783, 95] width 164 height 27
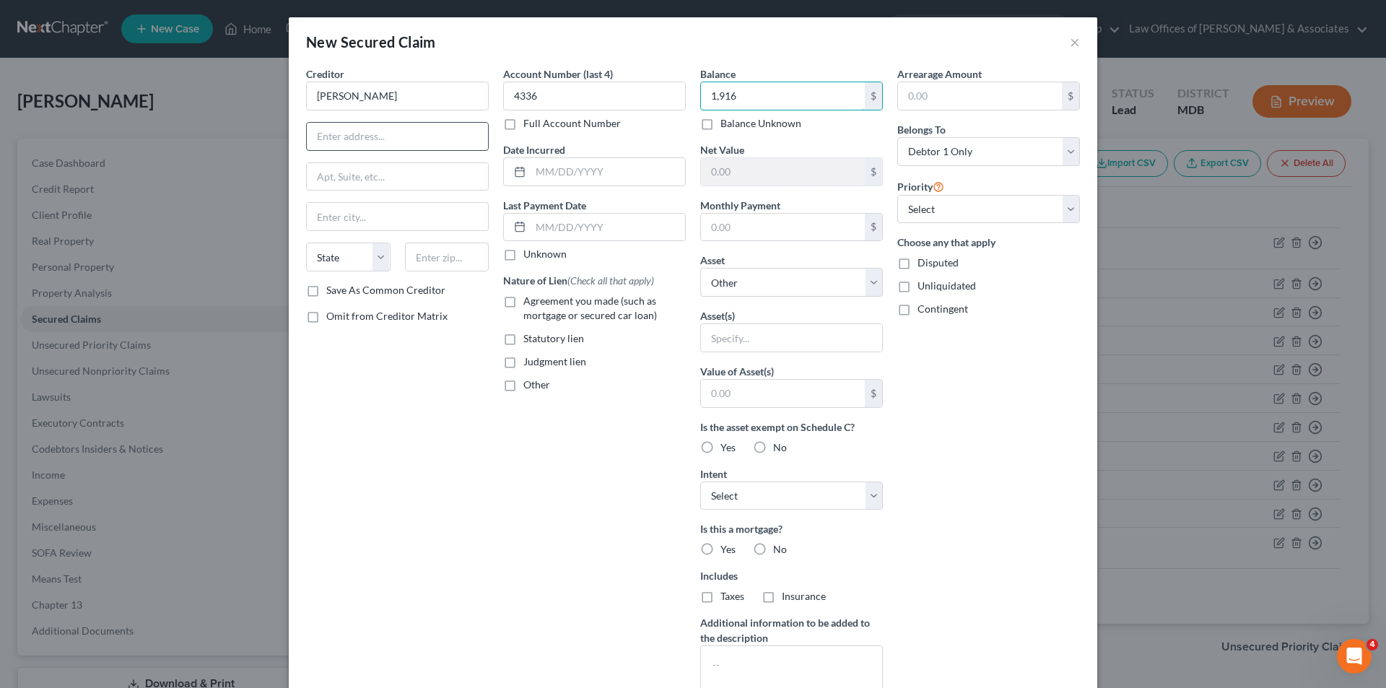
type input "1,916"
click at [328, 137] on input "text" at bounding box center [397, 136] width 181 height 27
type input "POB 423"
click at [312, 215] on input "text" at bounding box center [397, 216] width 181 height 27
type input "Parcel"
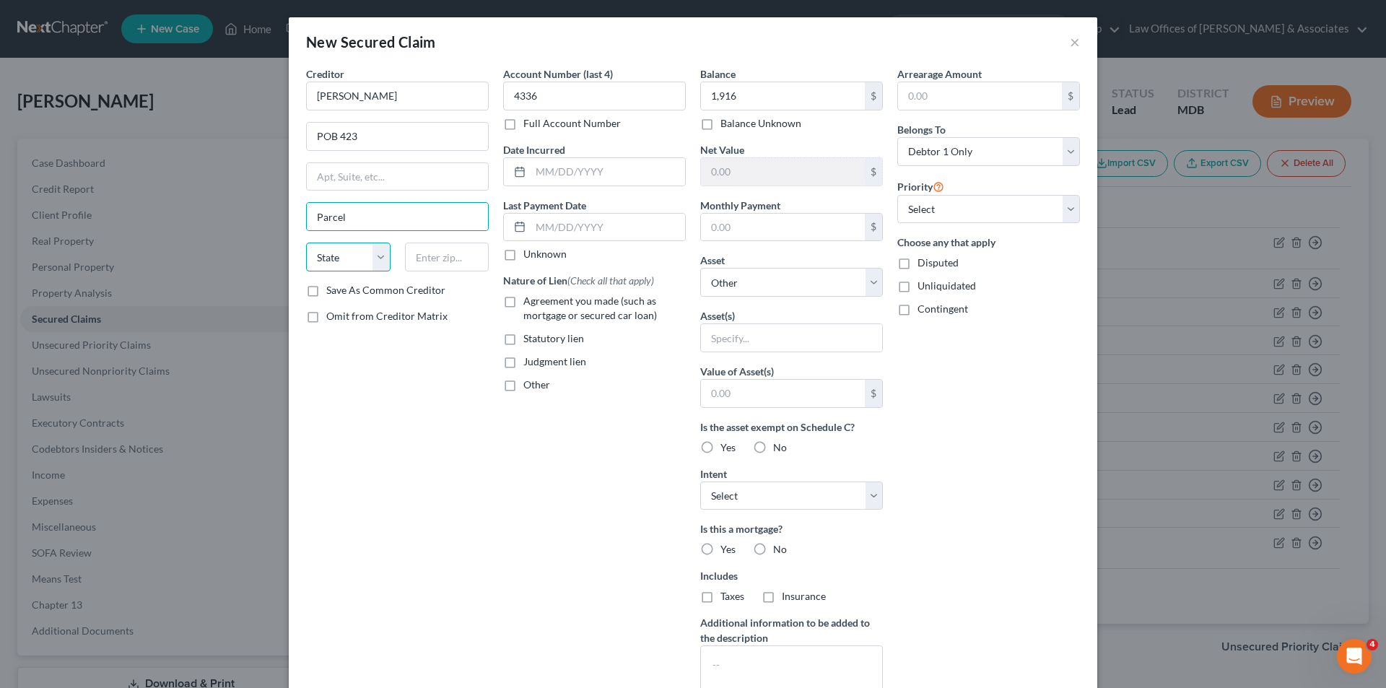
click at [370, 263] on select "State AL AK AR AZ CA CO CT DE DC FL GA GU HI ID IL IN IA KS KY LA ME MD MA MI M…" at bounding box center [348, 257] width 84 height 29
select select "29"
click at [306, 243] on select "State AL AK AR AZ CA CO CT DE DC FL GA GU HI ID IL IN IA KS KY LA ME MD MA MI M…" at bounding box center [348, 257] width 84 height 29
click at [434, 256] on input "text" at bounding box center [447, 257] width 84 height 29
click at [419, 256] on input "text" at bounding box center [447, 257] width 84 height 29
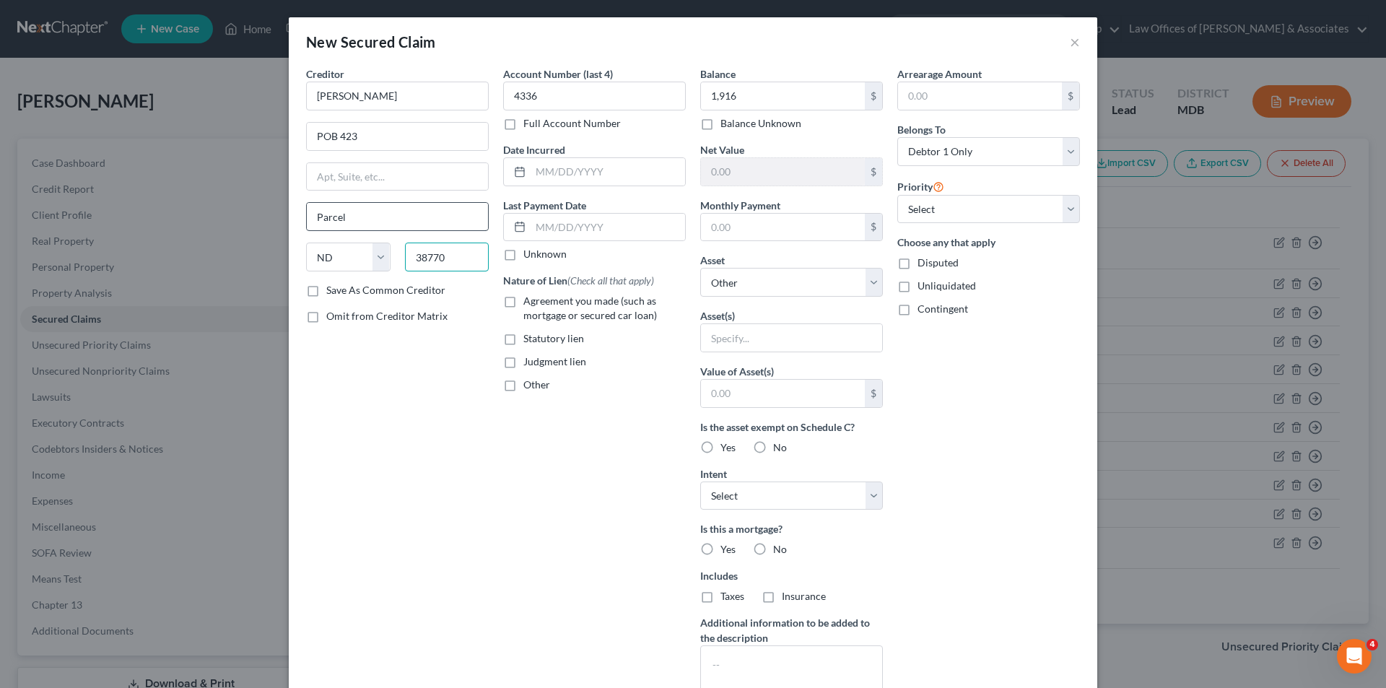
type input "38770"
click at [338, 217] on input "Parcel" at bounding box center [397, 216] width 181 height 27
type input "Parshall"
click at [482, 324] on div "Creditor * Max Lending POB 423 Parshall State AL AK AR AZ CA CO CT DE DC FL GA …" at bounding box center [397, 388] width 197 height 644
drag, startPoint x: 414, startPoint y: 257, endPoint x: 431, endPoint y: 252, distance: 18.0
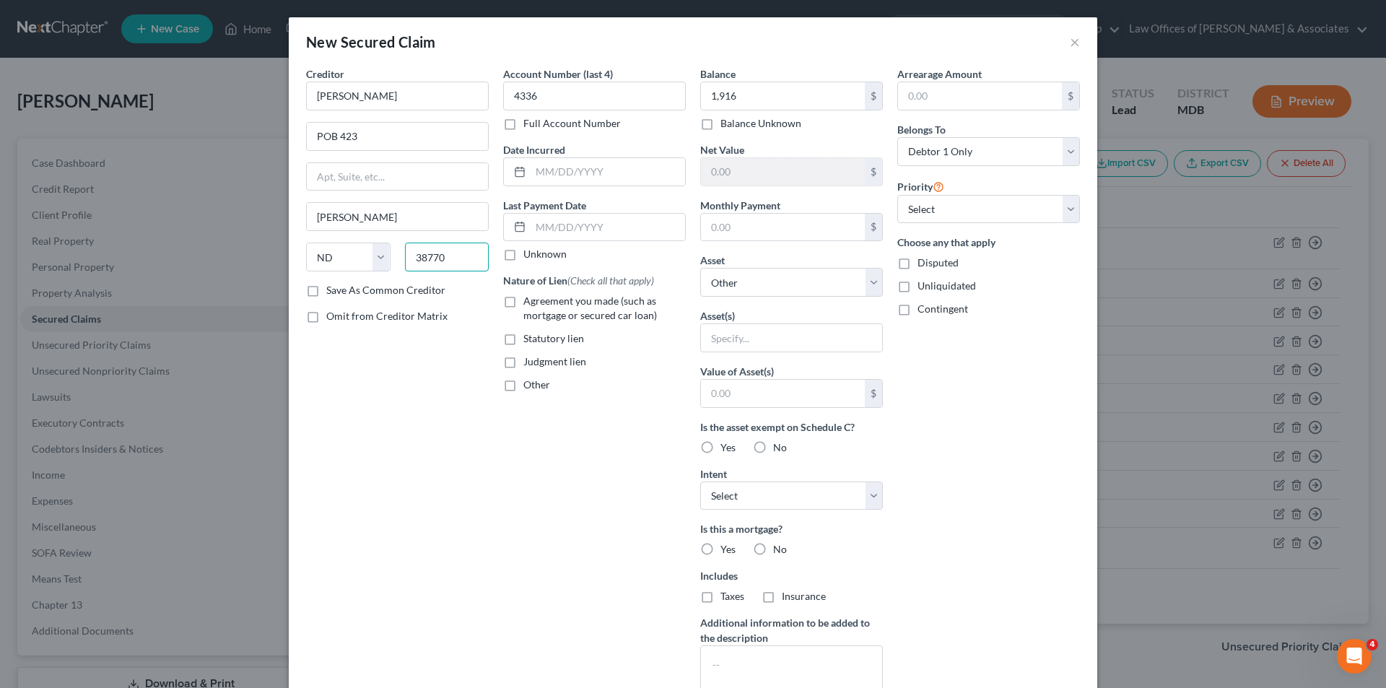
click at [414, 257] on input "38770" at bounding box center [447, 257] width 84 height 29
type input "58770"
click at [359, 217] on input "Parshall" at bounding box center [397, 216] width 181 height 27
type input "Parshall"
click at [352, 136] on input "POB 423" at bounding box center [397, 136] width 181 height 27
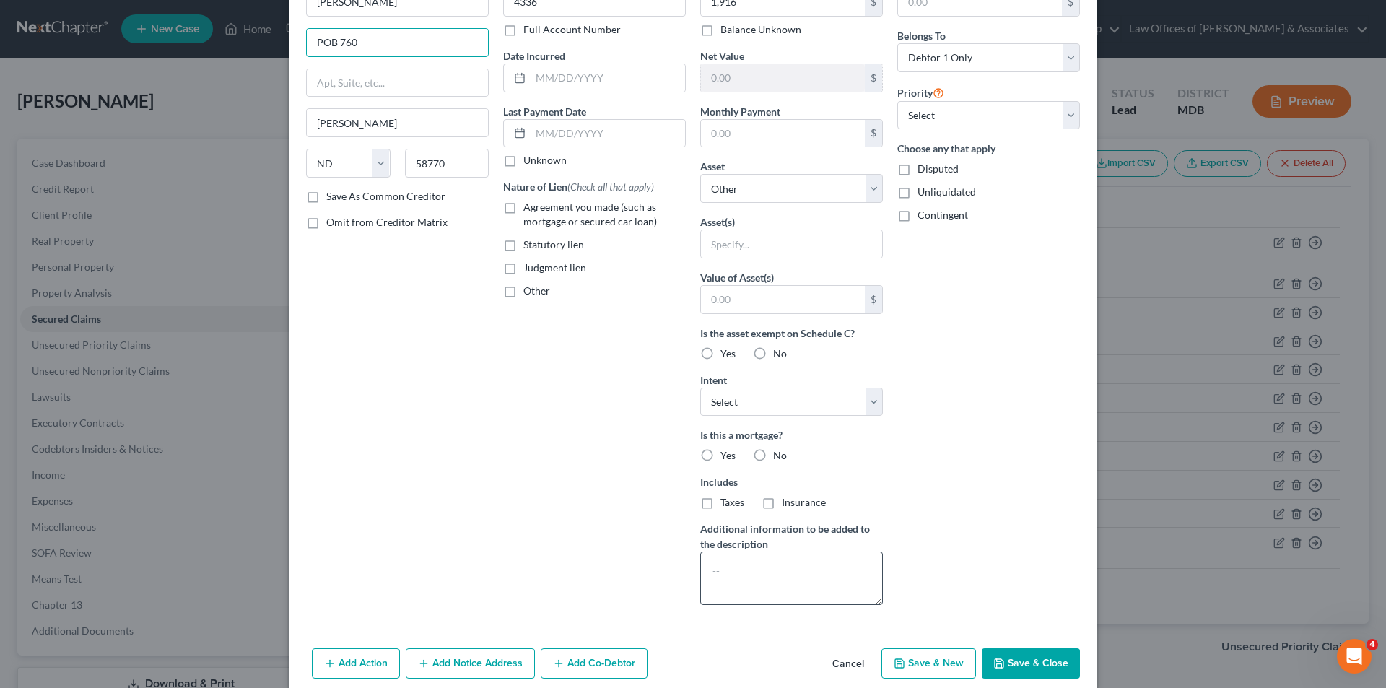
scroll to position [113, 0]
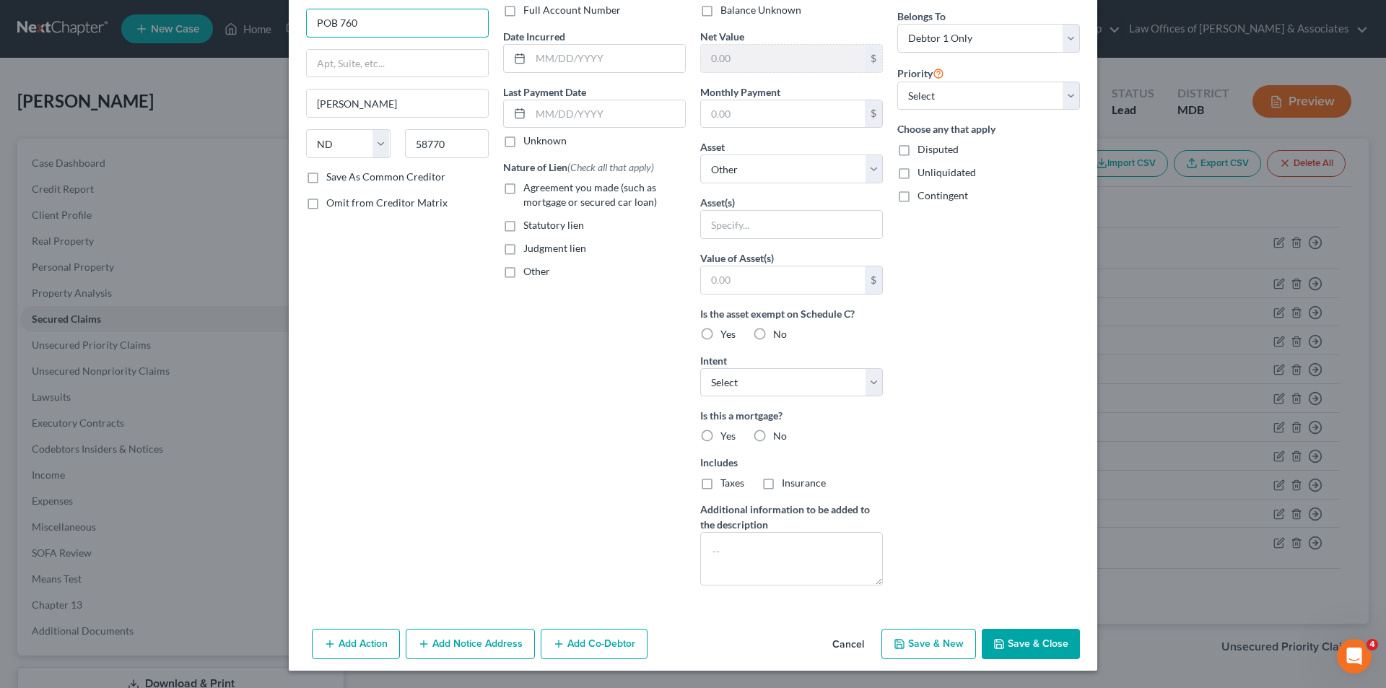
type input "POB 760"
click at [915, 644] on button "Save & New" at bounding box center [928, 644] width 95 height 30
select select
select select "0"
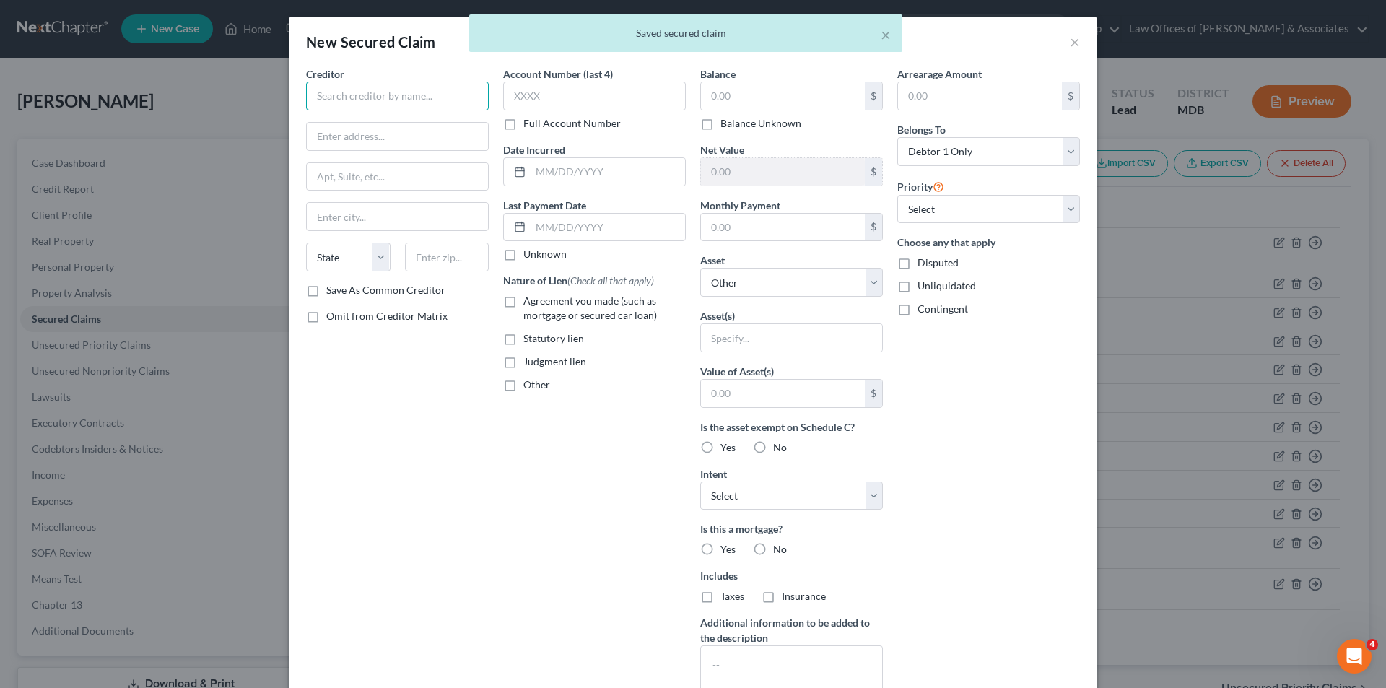
click at [318, 94] on input "text" at bounding box center [397, 96] width 183 height 29
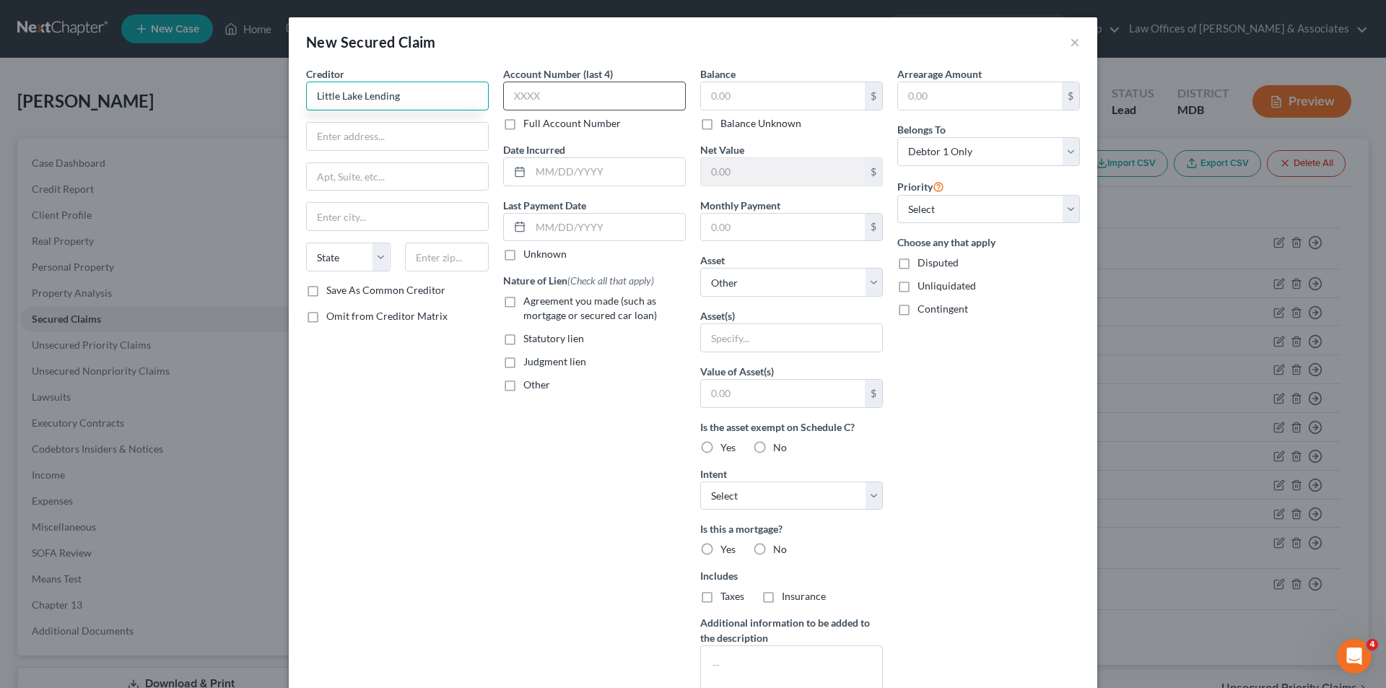
type input "Little Lake Lending"
click at [520, 92] on input "text" at bounding box center [594, 96] width 183 height 29
type input "277"
click at [326, 136] on input "text" at bounding box center [397, 136] width 181 height 27
drag, startPoint x: 433, startPoint y: 134, endPoint x: 466, endPoint y: 139, distance: 32.9
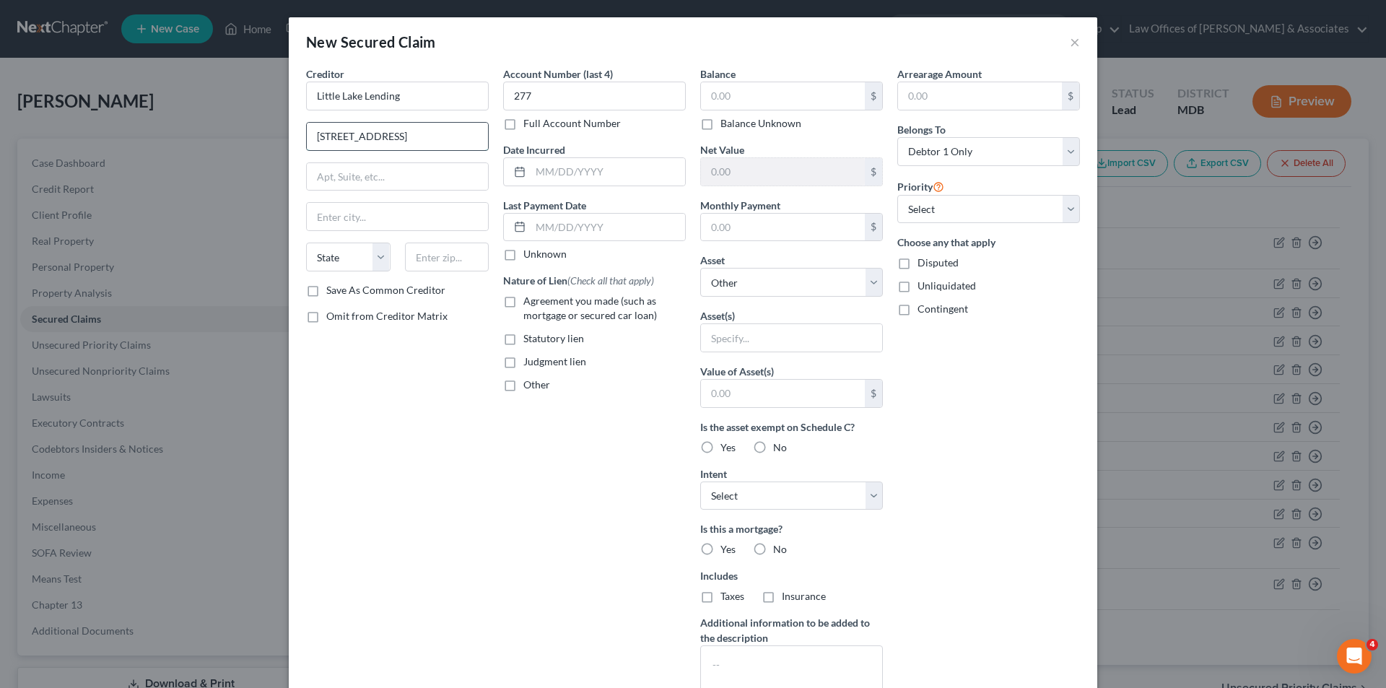
click at [466, 139] on input "2770 Mission Rancheria Rd #393" at bounding box center [397, 136] width 181 height 27
type input "2770 Mission Rancheria Rd #393"
paste input "#393"
click at [308, 175] on input "#393" at bounding box center [397, 176] width 181 height 27
type input "Suite #393"
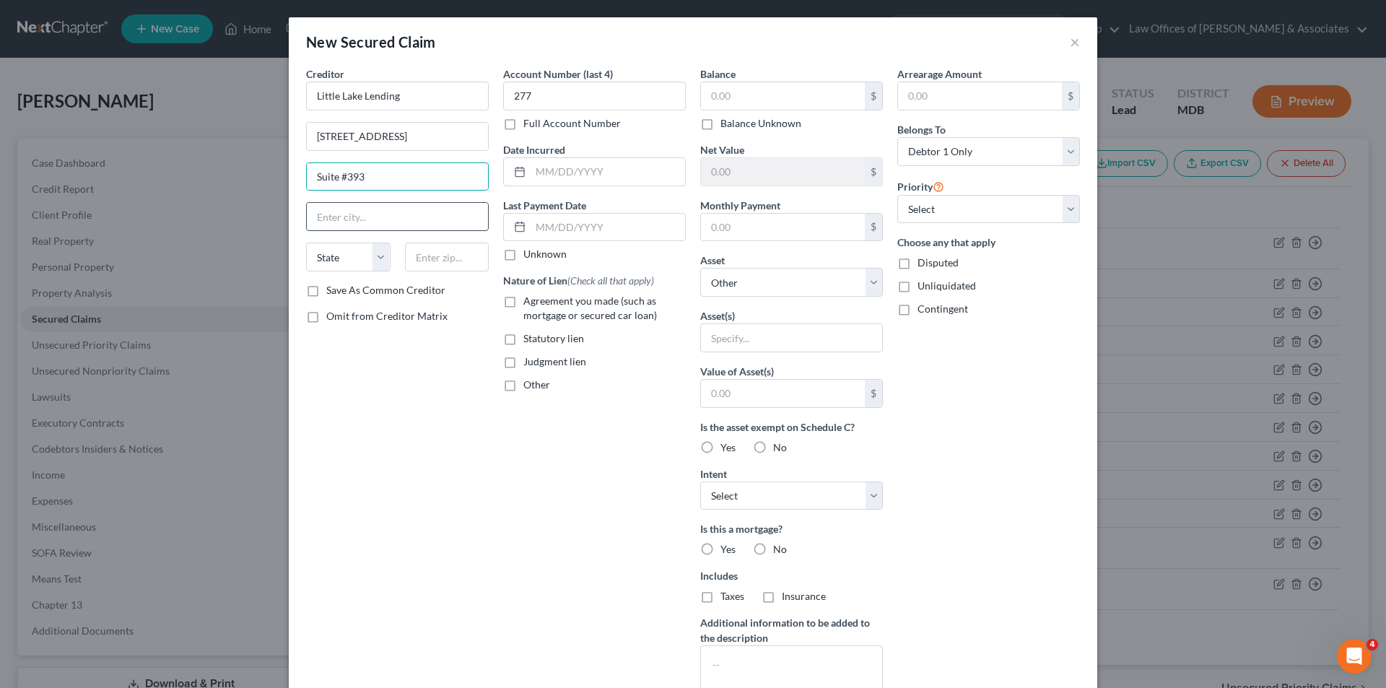
click at [318, 219] on input "text" at bounding box center [397, 216] width 181 height 27
click at [370, 216] on input "Lake Port CA 95453" at bounding box center [397, 216] width 181 height 27
type input "Lake Port 95453"
click at [374, 256] on select "State AL AK AR AZ CA CO CT DE DC FL GA GU HI ID IL IN IA KS KY LA ME MD MA MI M…" at bounding box center [348, 257] width 84 height 29
select select "4"
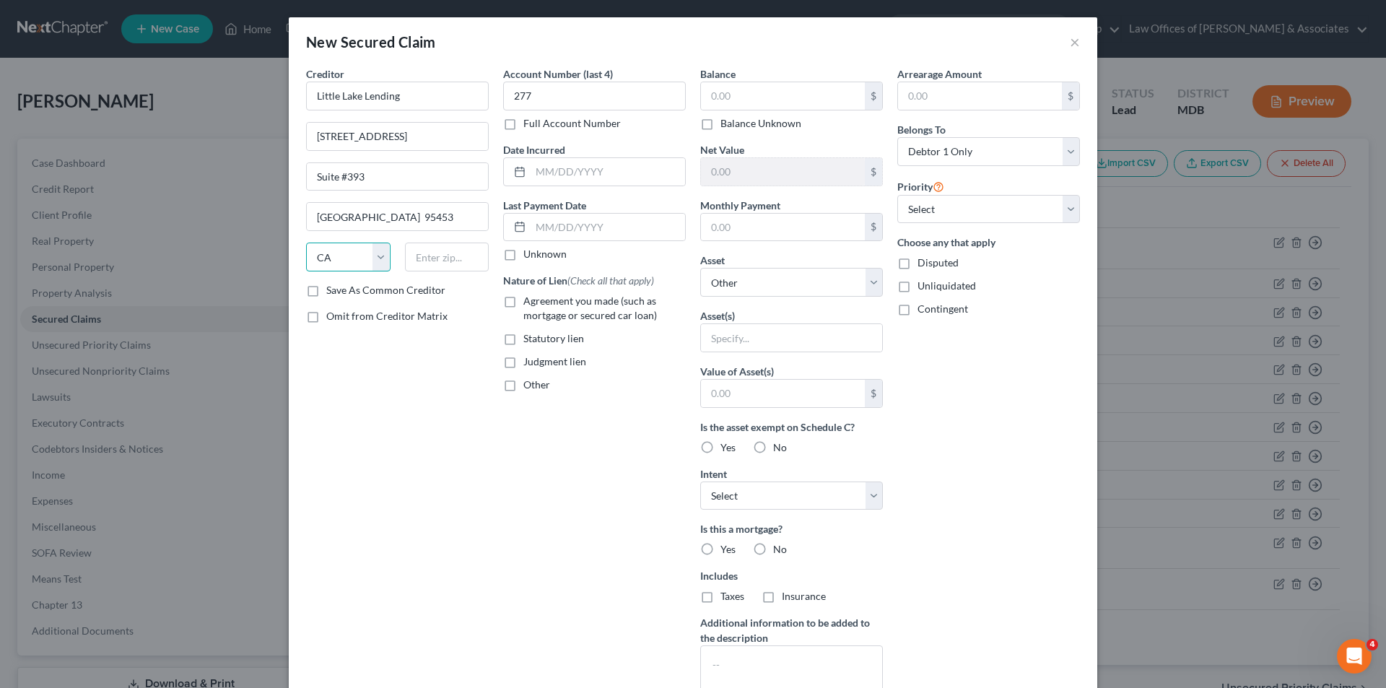
click at [306, 243] on select "State AL AK AR AZ CA CO CT DE DC FL GA GU HI ID IL IN IA KS KY LA ME MD MA MI M…" at bounding box center [348, 257] width 84 height 29
click at [426, 257] on input "text" at bounding box center [447, 257] width 84 height 29
type input "95453"
click at [527, 91] on input "277" at bounding box center [594, 96] width 183 height 29
type input "Lakeport"
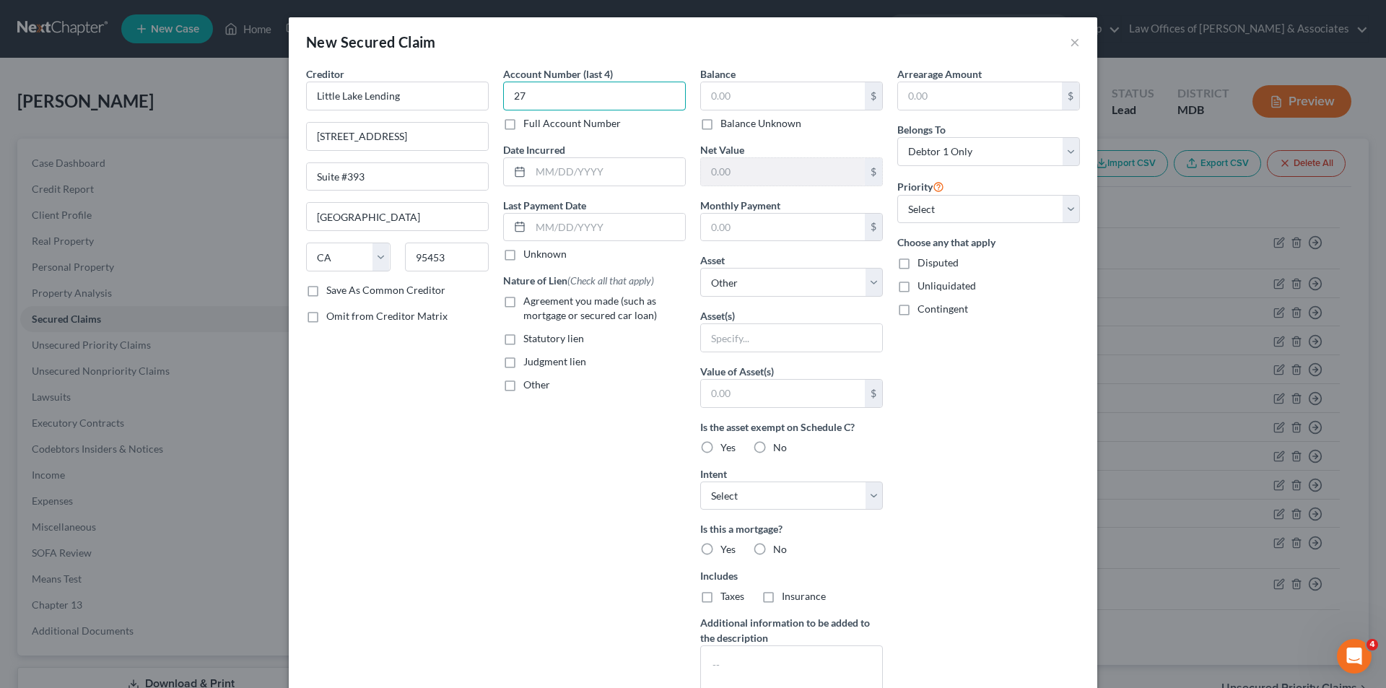
type input "2"
click at [460, 134] on input "2770 Mission Rancheria Rd #393" at bounding box center [397, 136] width 181 height 27
type input "2770 Mission Rancheria Rd"
click at [727, 97] on input "text" at bounding box center [783, 95] width 164 height 27
click at [858, 148] on div "Net Value $" at bounding box center [791, 164] width 183 height 44
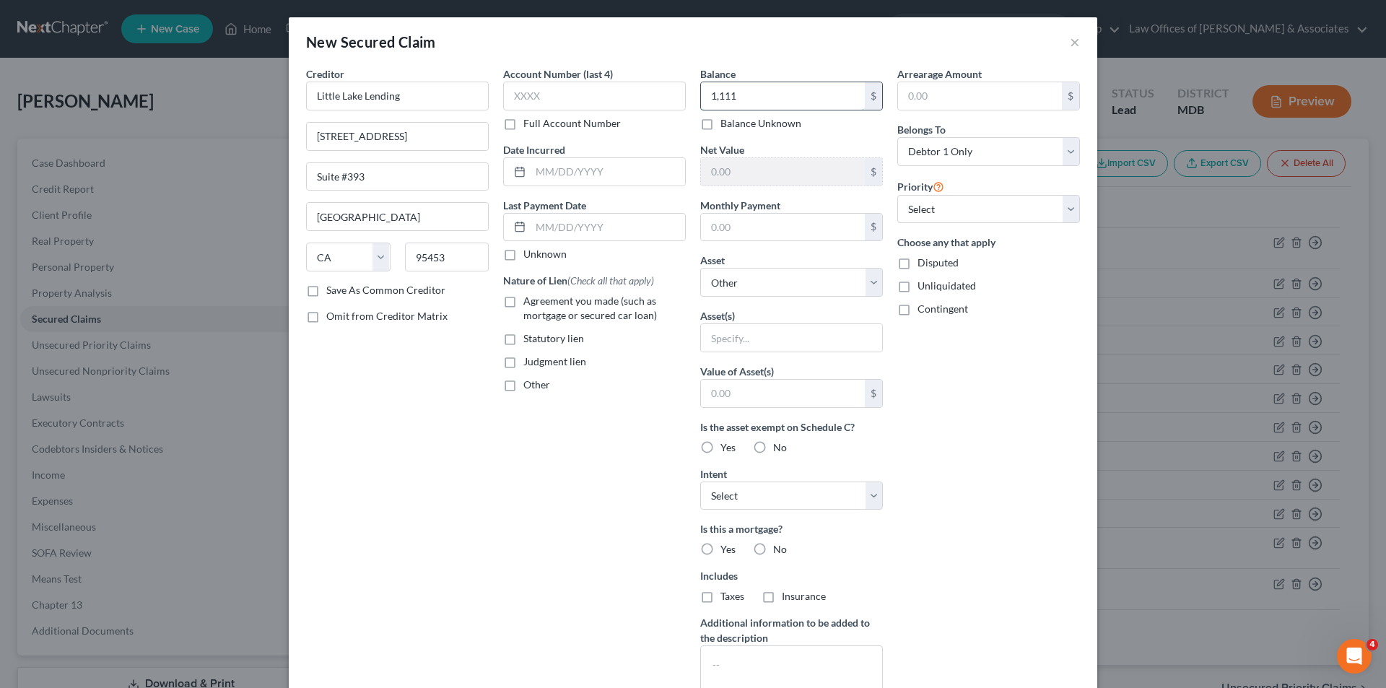
click at [735, 94] on input "1,111" at bounding box center [783, 95] width 164 height 27
click at [738, 92] on input "1,111" at bounding box center [783, 95] width 164 height 27
type input "1,111.00"
click at [805, 123] on div "Balance Unknown" at bounding box center [791, 123] width 183 height 14
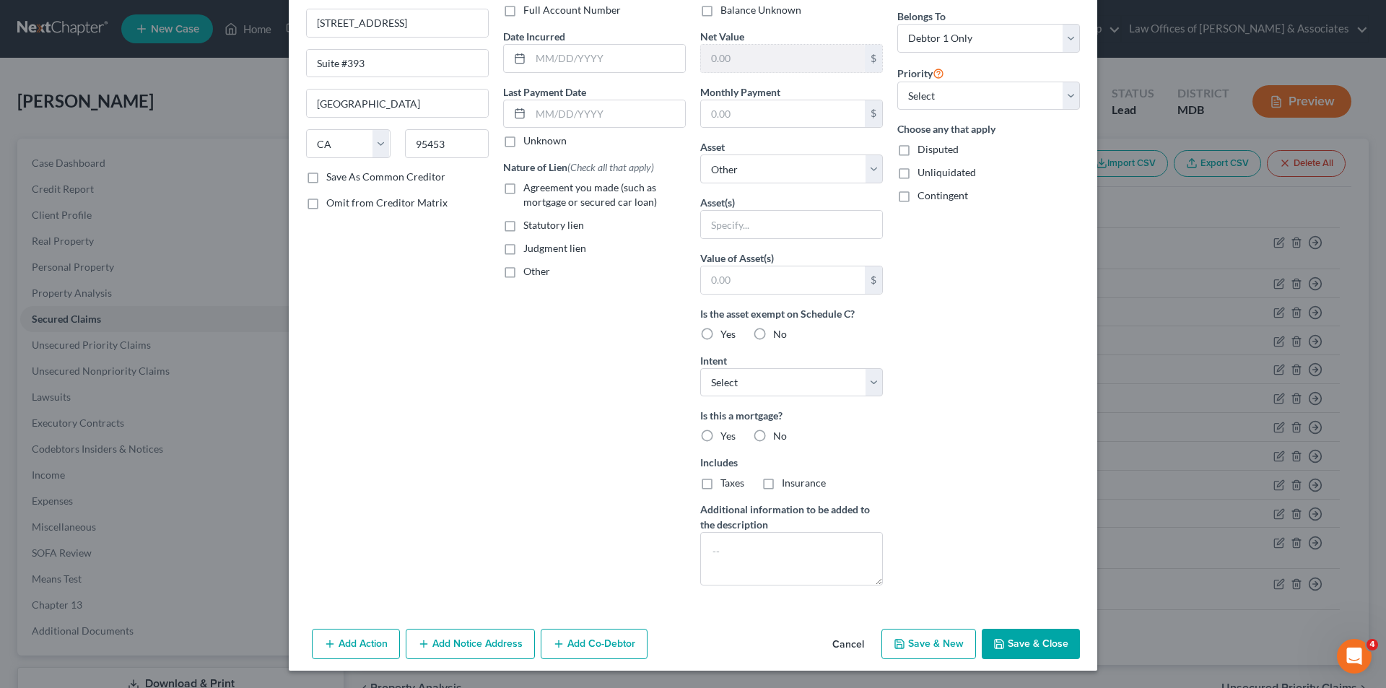
click at [925, 645] on button "Save & New" at bounding box center [928, 644] width 95 height 30
select select "0"
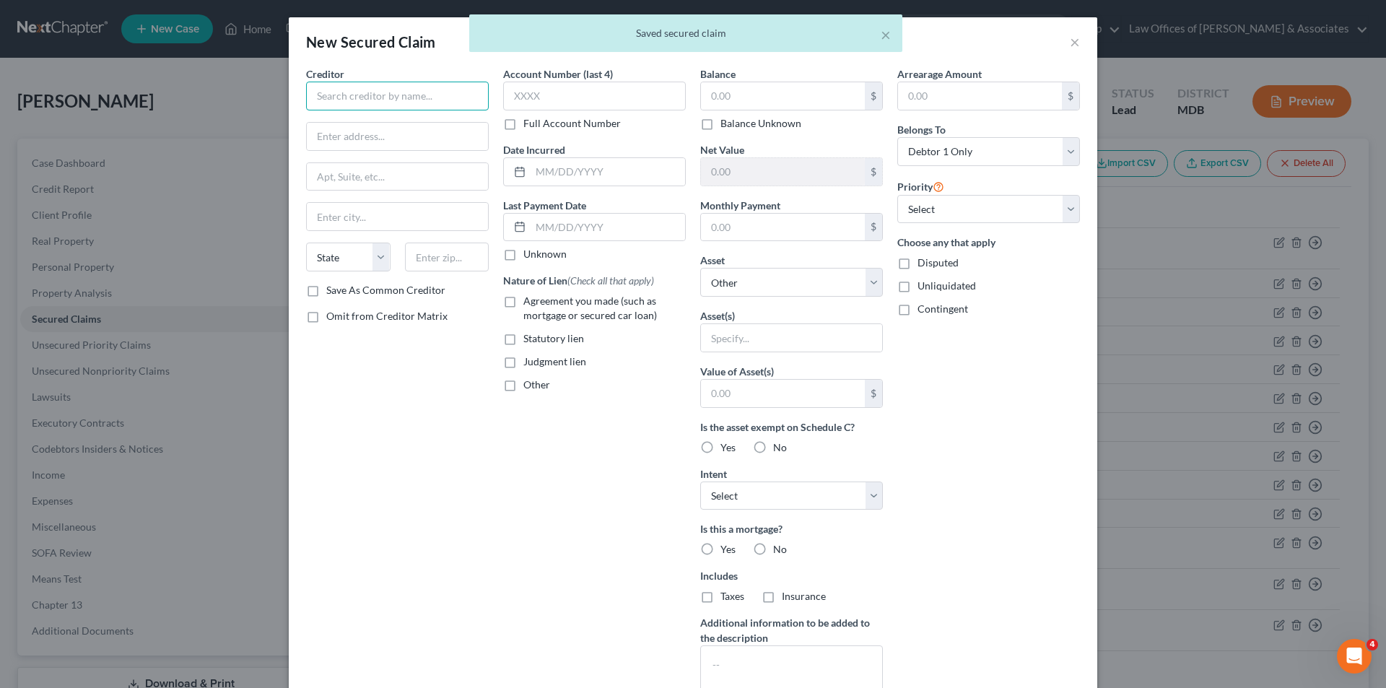
click at [320, 97] on input "text" at bounding box center [397, 96] width 183 height 29
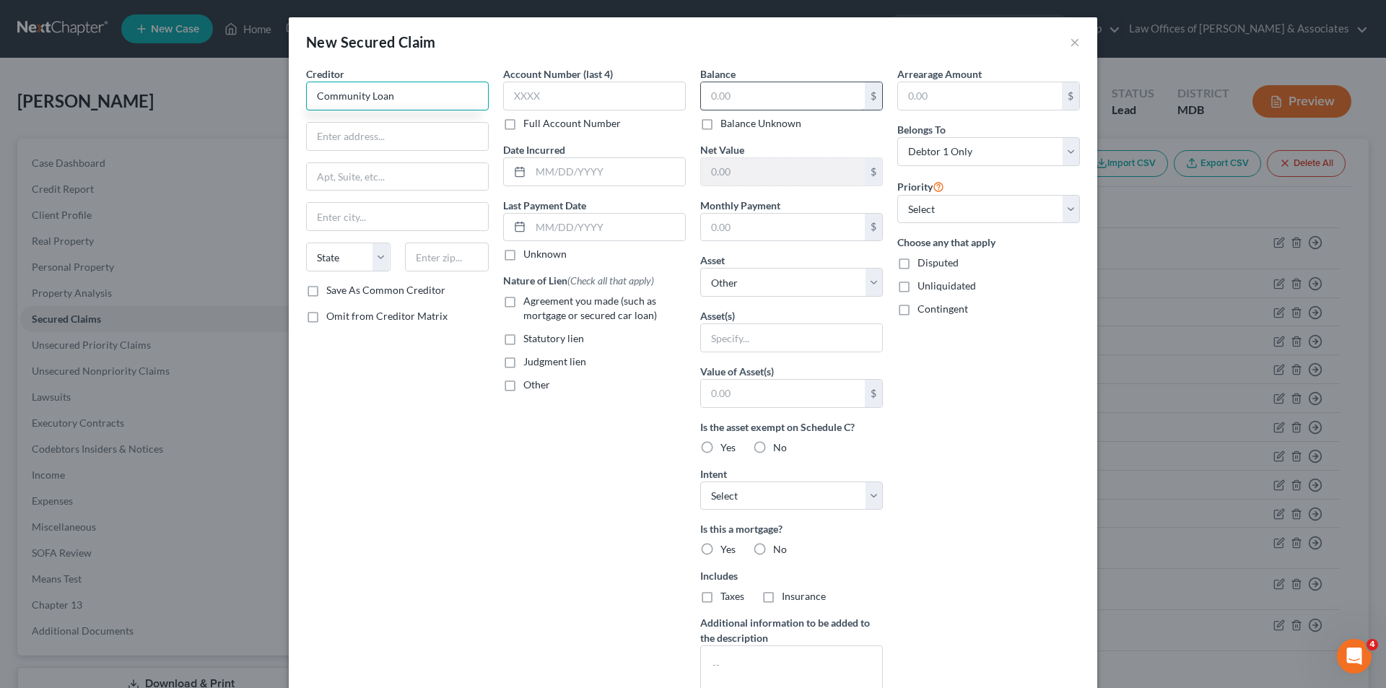
type input "Community Loan"
click at [705, 97] on input "text" at bounding box center [783, 95] width 164 height 27
type input "4,438"
click at [404, 138] on input "text" at bounding box center [397, 136] width 181 height 27
click at [357, 137] on input "875 Hollimns Street" at bounding box center [397, 136] width 181 height 27
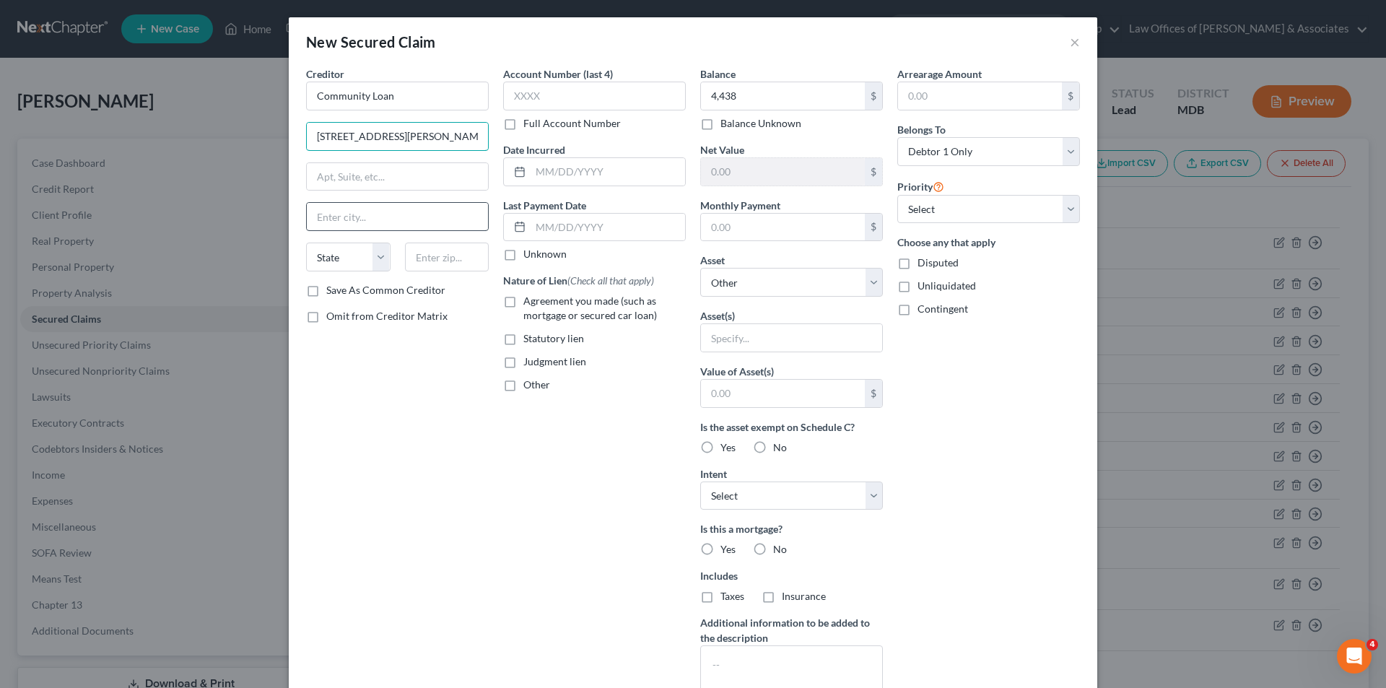
type input "875 Hollins Street"
click at [325, 217] on input "text" at bounding box center [397, 216] width 181 height 27
click at [436, 226] on input "Baltimore" at bounding box center [397, 216] width 181 height 27
type input "Baltimore"
drag, startPoint x: 352, startPoint y: 256, endPoint x: 361, endPoint y: 255, distance: 8.8
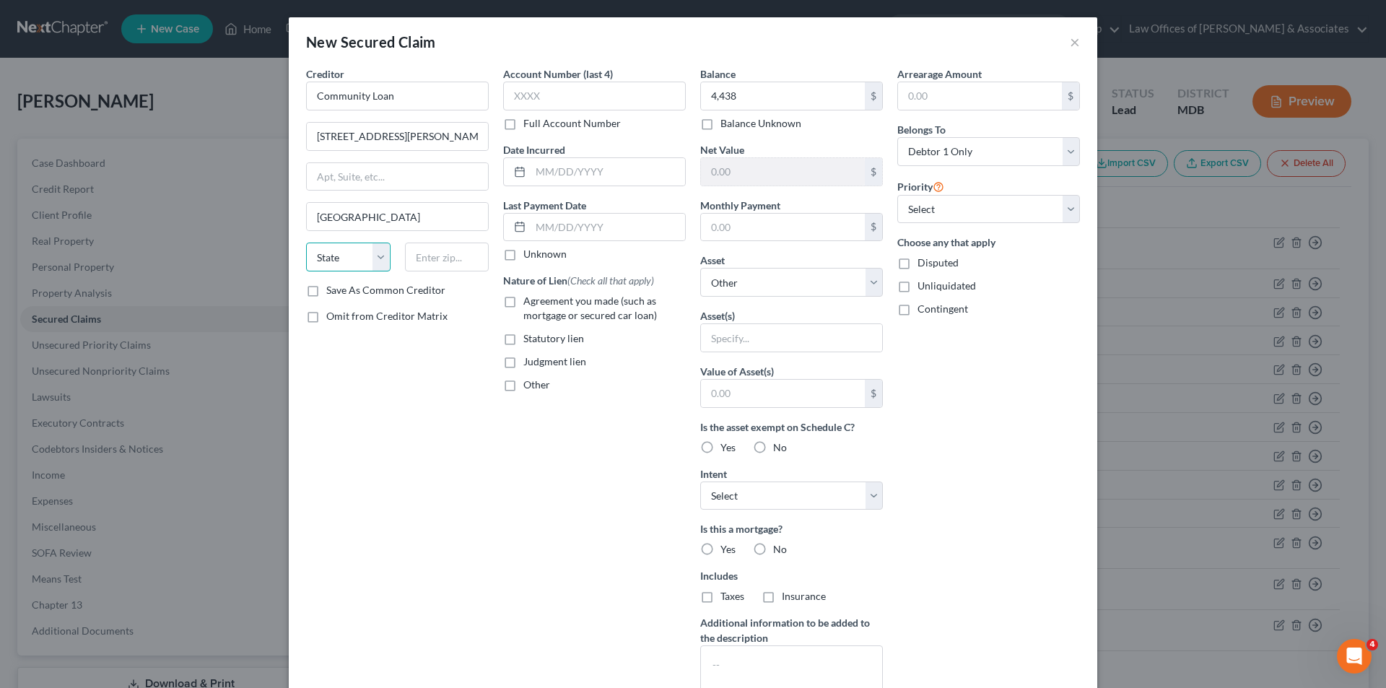
click at [352, 256] on select "State AL AK AR AZ CA CO CT DE DC FL GA GU HI ID IL IN IA KS KY LA ME MD MA MI M…" at bounding box center [348, 257] width 84 height 29
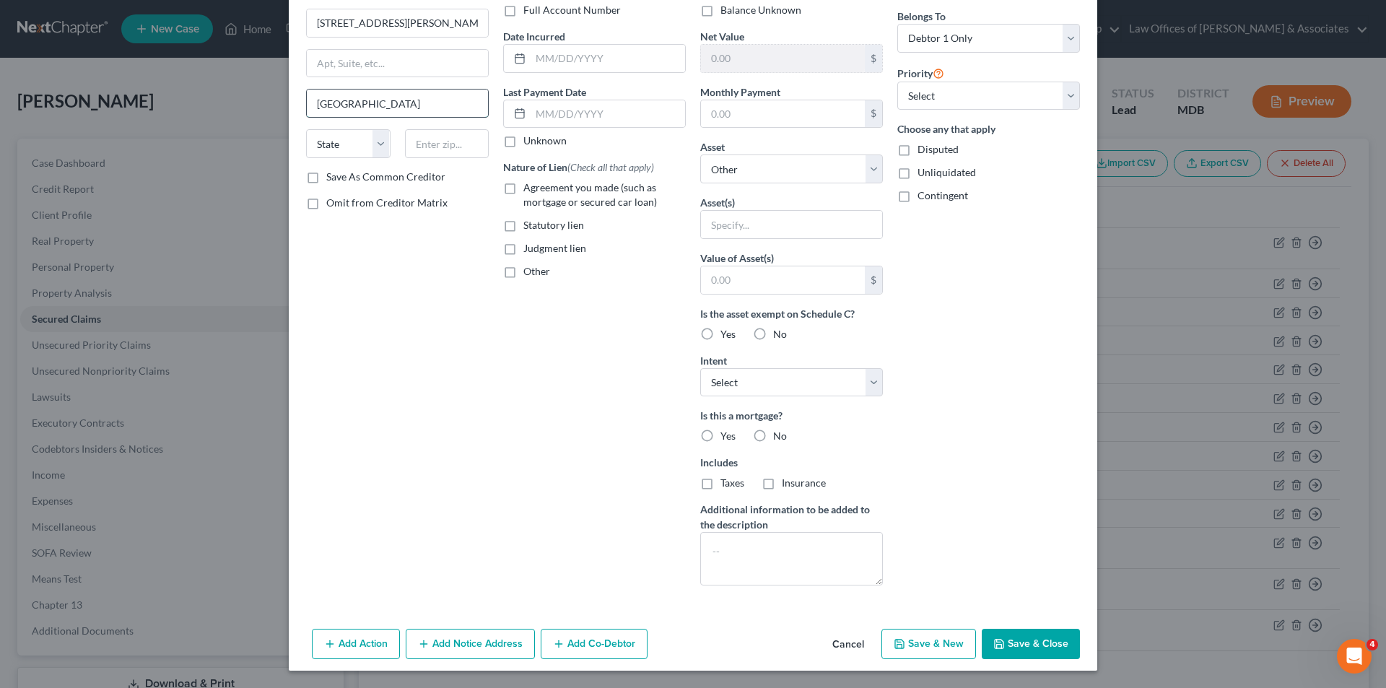
click at [450, 106] on input "Baltimore" at bounding box center [397, 103] width 181 height 27
click at [358, 141] on select "State AL AK AR AZ CA CO CT DE DC FL GA GU HI ID IL IN IA KS KY LA ME MD MA MI M…" at bounding box center [348, 143] width 84 height 29
select select "21"
click at [306, 129] on select "State AL AK AR AZ CA CO CT DE DC FL GA GU HI ID IL IN IA KS KY LA ME MD MA MI M…" at bounding box center [348, 143] width 84 height 29
click at [421, 147] on input "text" at bounding box center [447, 143] width 84 height 29
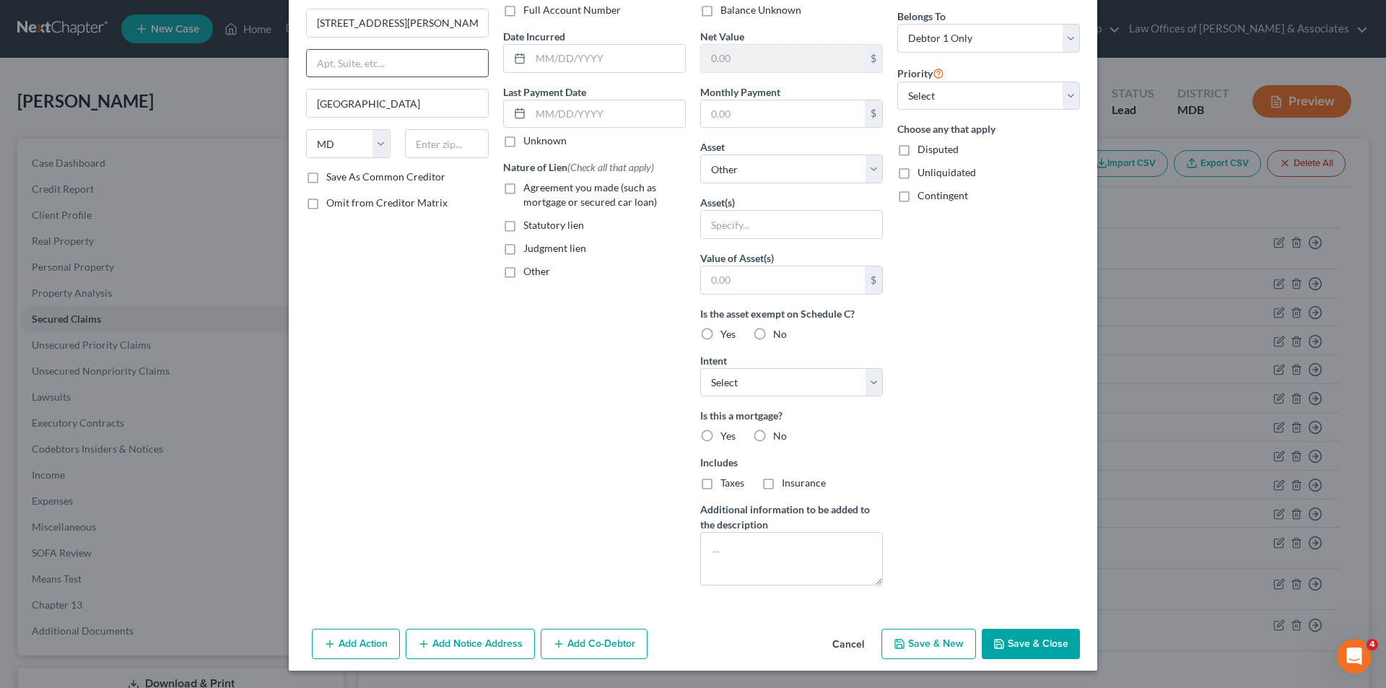
drag, startPoint x: 313, startPoint y: 61, endPoint x: 348, endPoint y: 52, distance: 36.6
click at [315, 61] on input "text" at bounding box center [397, 63] width 181 height 27
type input "Ate 301"
click at [426, 142] on input "text" at bounding box center [447, 143] width 84 height 29
type input "2"
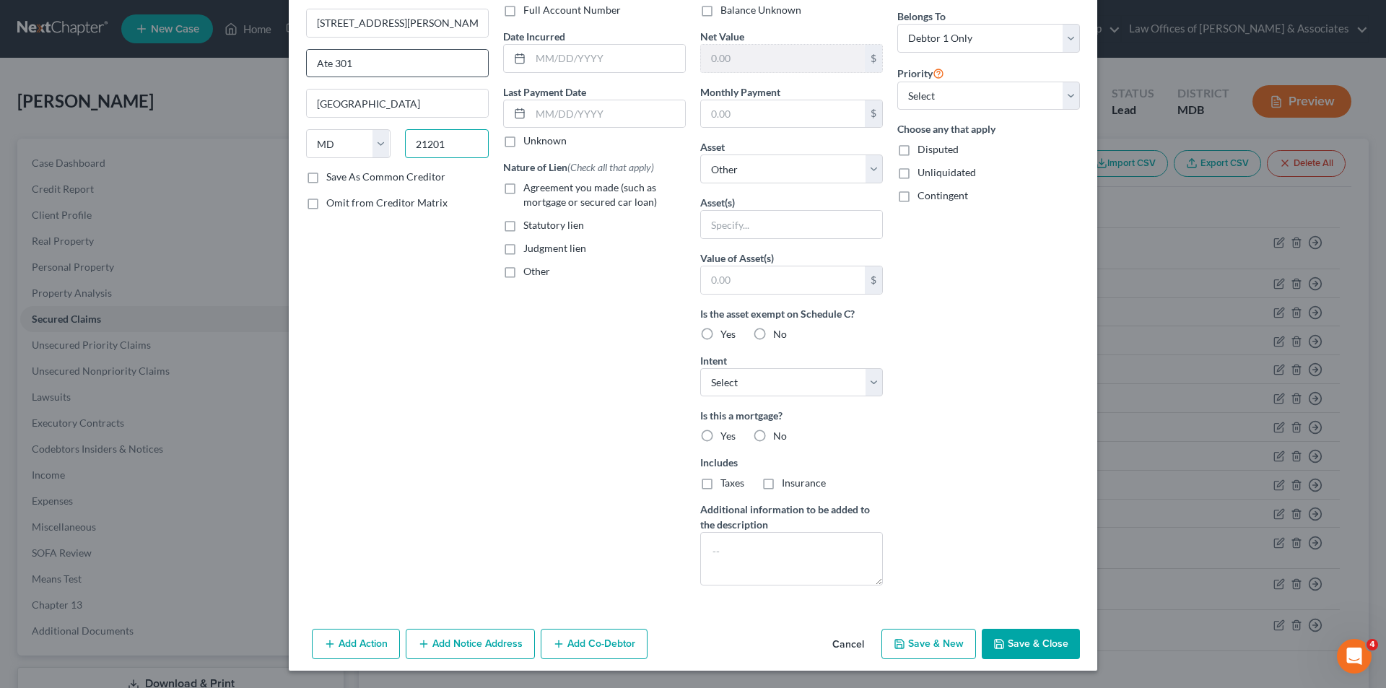
type input "21201"
click at [316, 64] on input "Ate 301" at bounding box center [397, 63] width 181 height 27
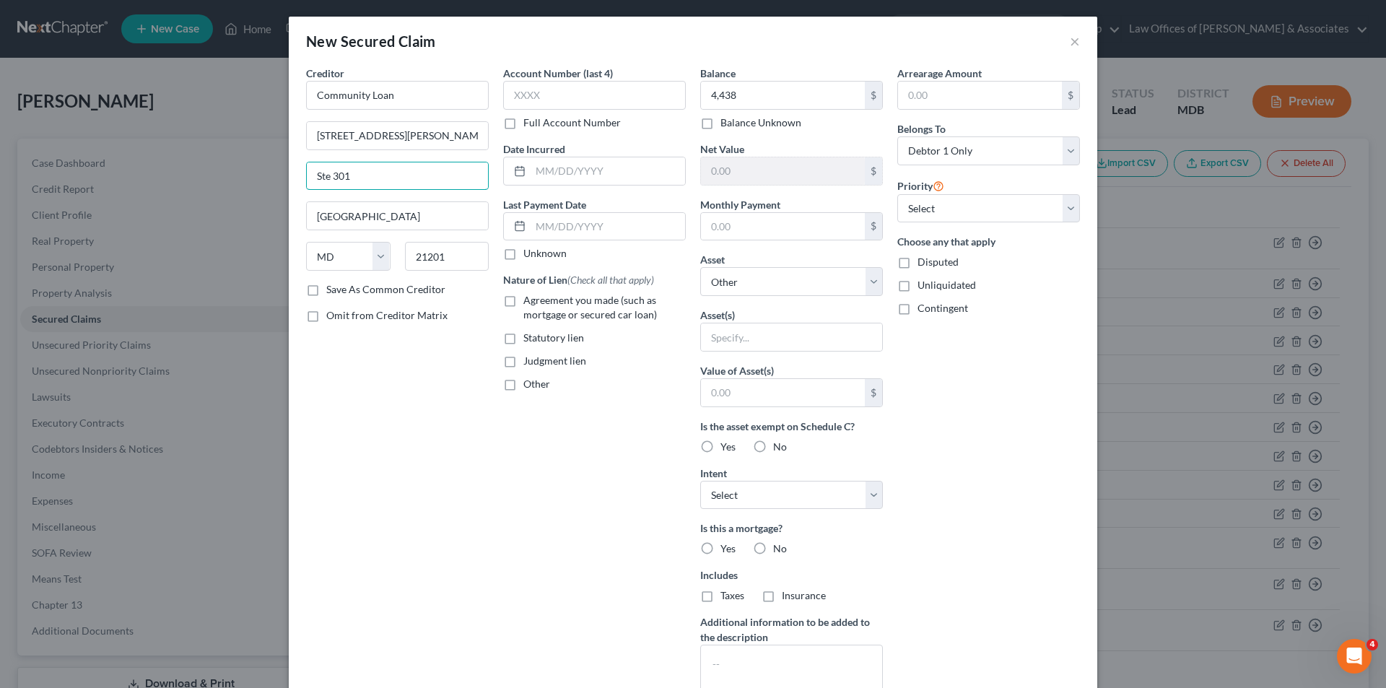
scroll to position [0, 0]
type input "Ste 301"
click at [536, 95] on input "text" at bounding box center [594, 96] width 183 height 29
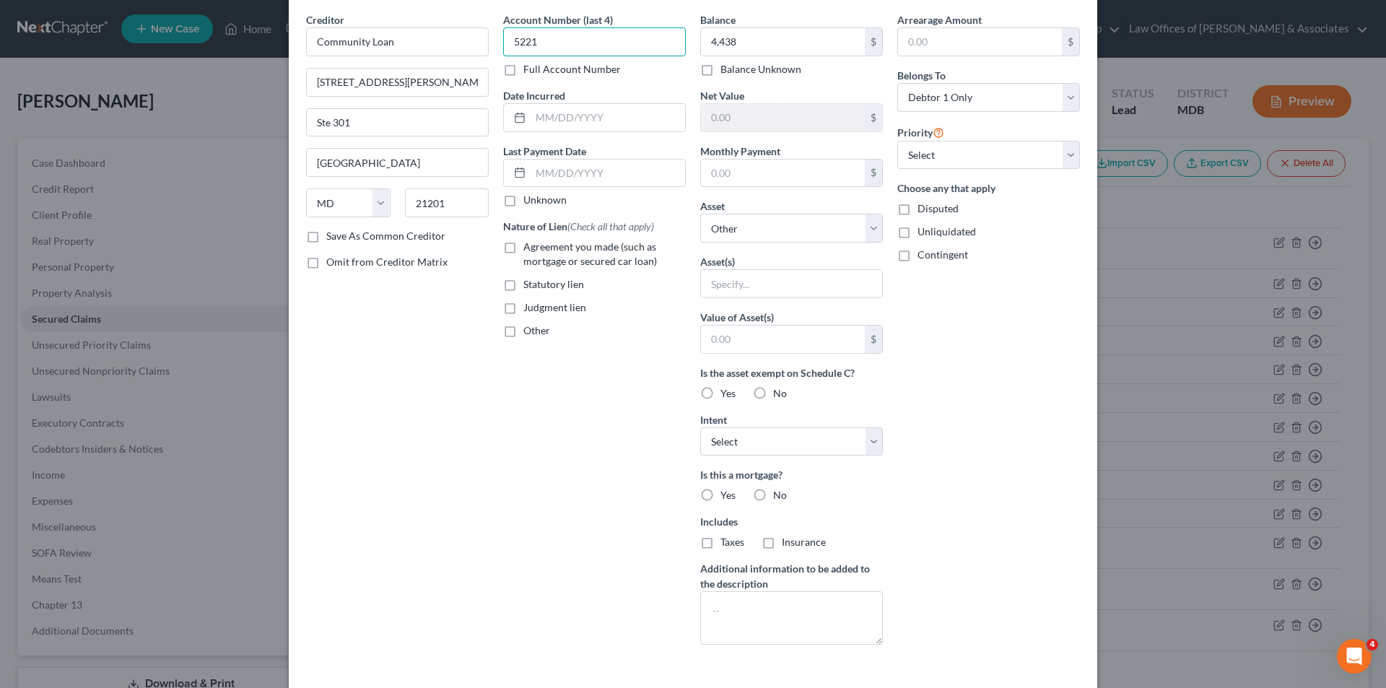
scroll to position [113, 0]
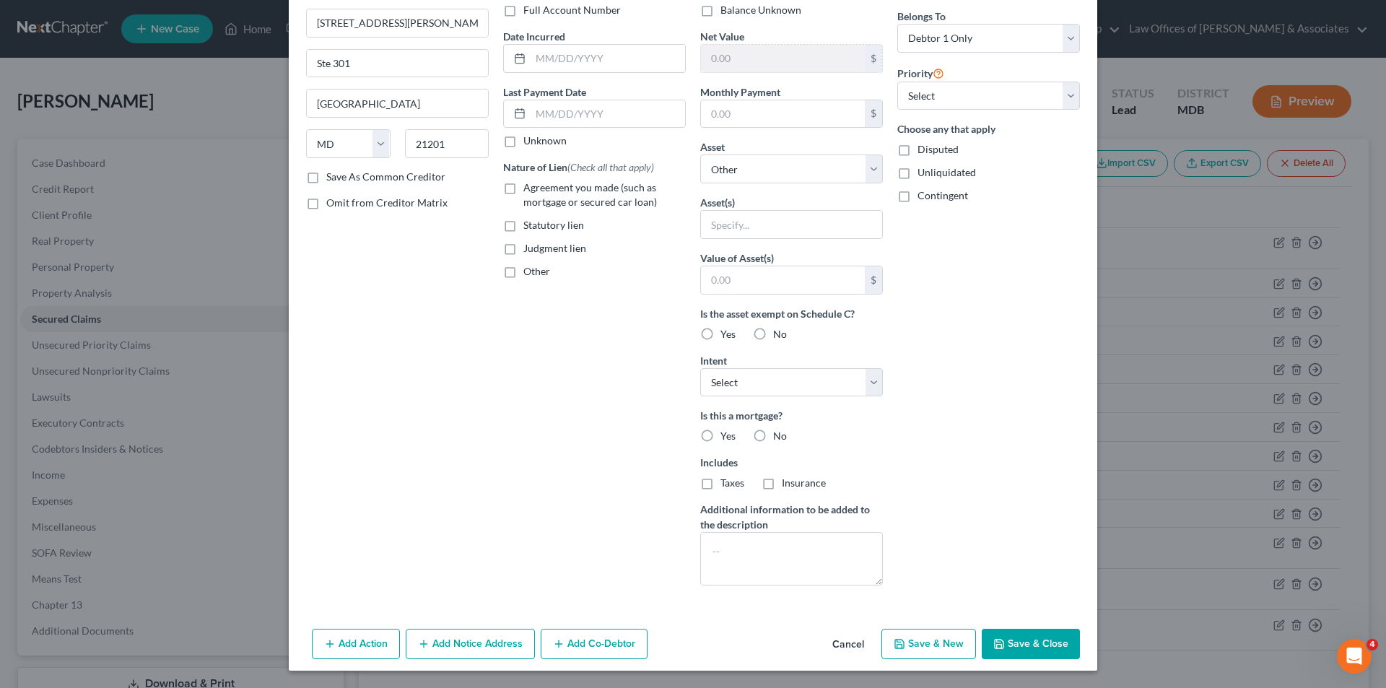
type input "5221"
click at [923, 640] on button "Save & New" at bounding box center [928, 644] width 95 height 30
select select "0"
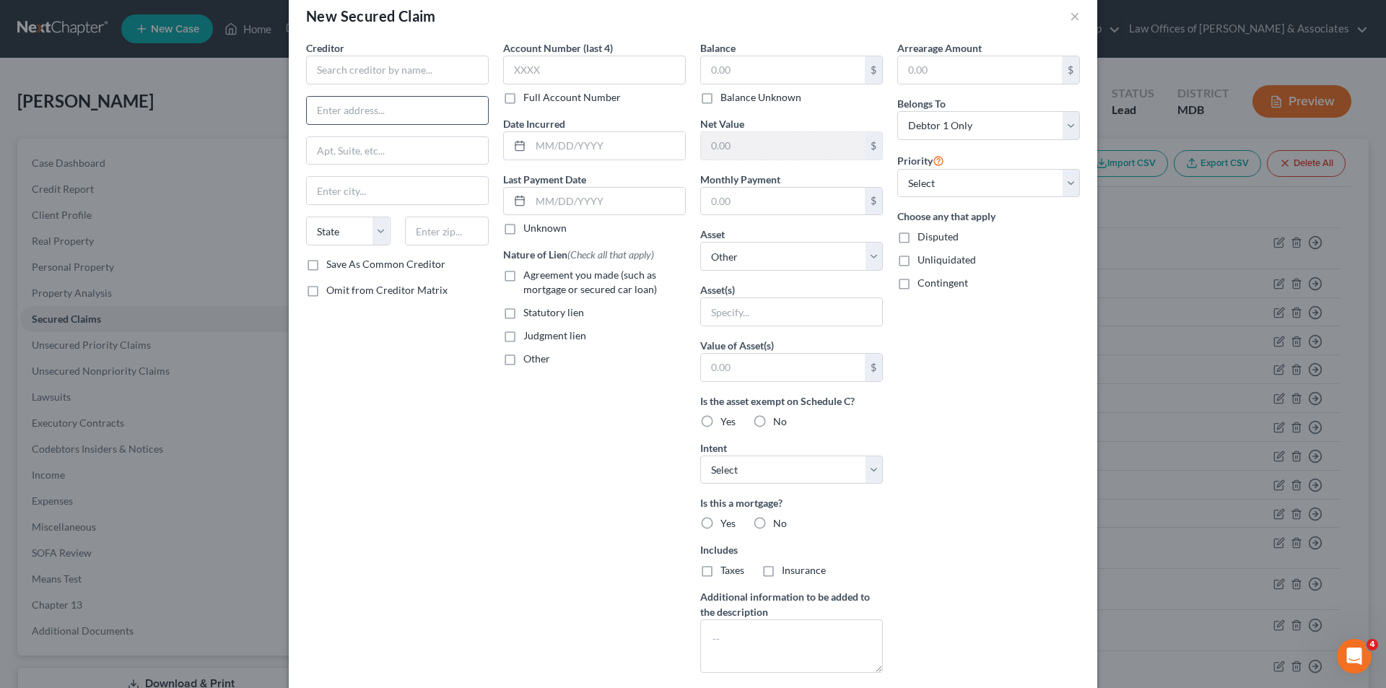
scroll to position [0, 0]
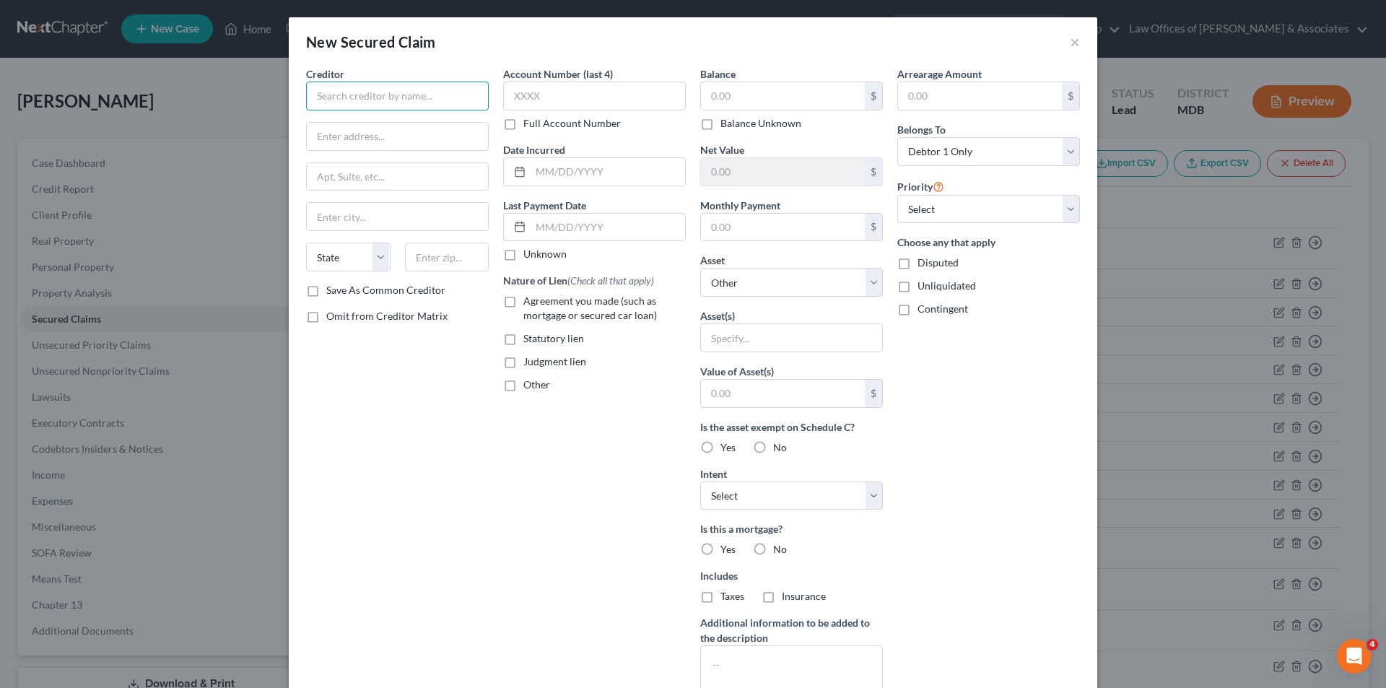
click at [313, 88] on input "text" at bounding box center [397, 96] width 183 height 29
click at [327, 99] on input "Sporot Credit" at bounding box center [397, 96] width 183 height 29
click at [335, 95] on input "Spirot Credit" at bounding box center [397, 96] width 183 height 29
type input "Spirit Credit"
click at [505, 95] on input "text" at bounding box center [594, 96] width 183 height 29
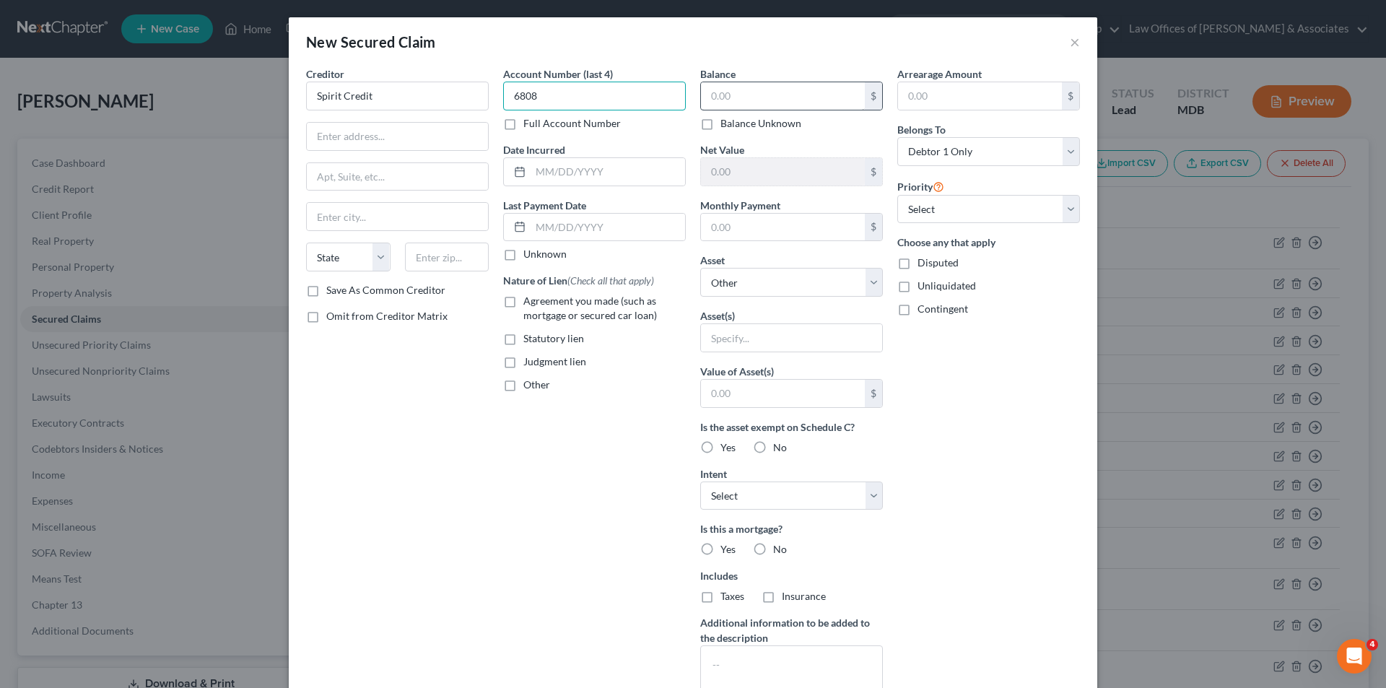
type input "6808"
click at [733, 94] on input "text" at bounding box center [783, 95] width 164 height 27
type input "4"
click at [969, 348] on div "Arrearage Amount $ Belongs To * Select Debtor 1 Only Debtor 2 Only Debtor 1 And…" at bounding box center [988, 388] width 197 height 644
click at [736, 95] on input "5,679" at bounding box center [783, 95] width 164 height 27
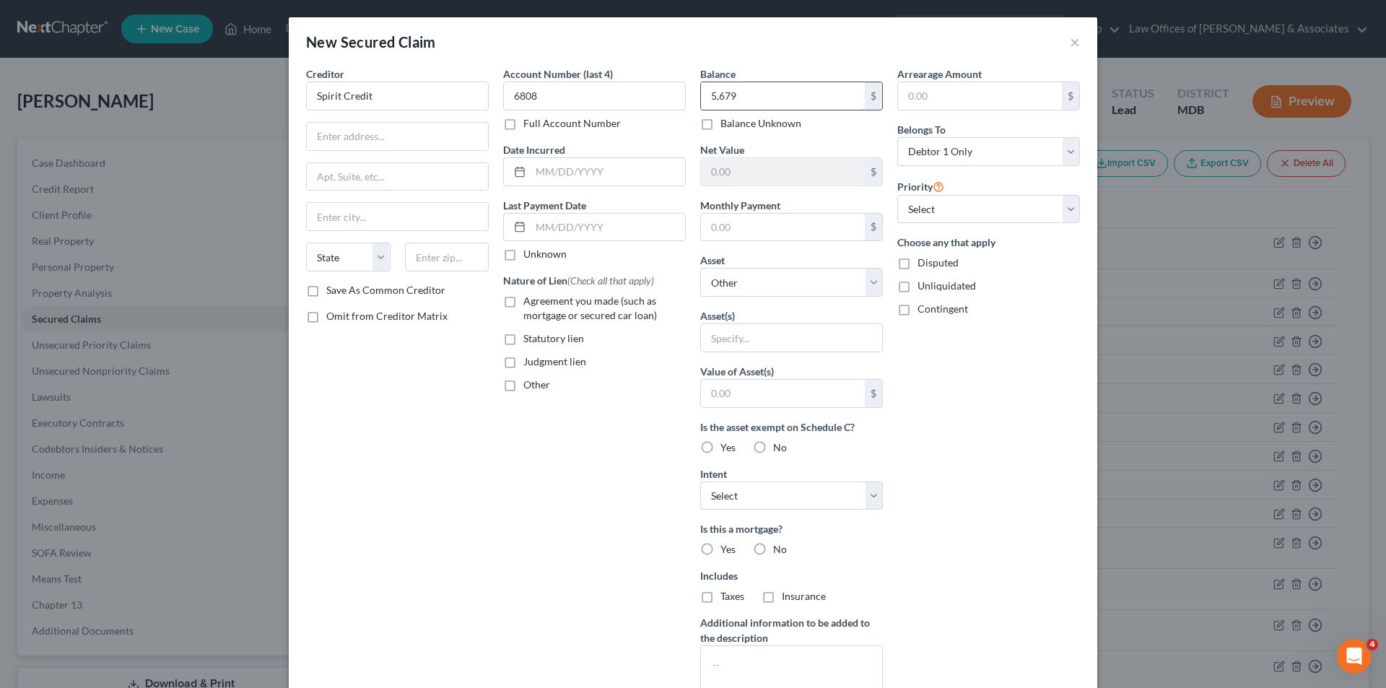
click at [744, 92] on input "5,679" at bounding box center [783, 95] width 164 height 27
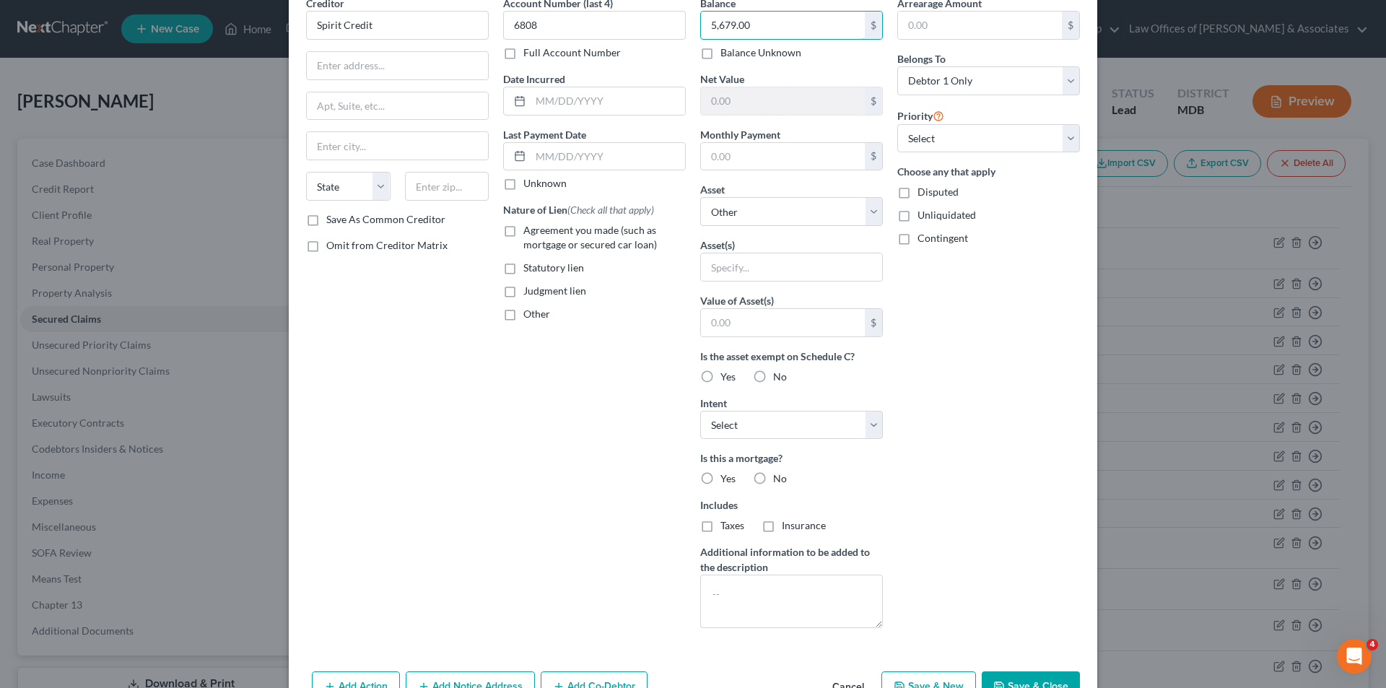
scroll to position [113, 0]
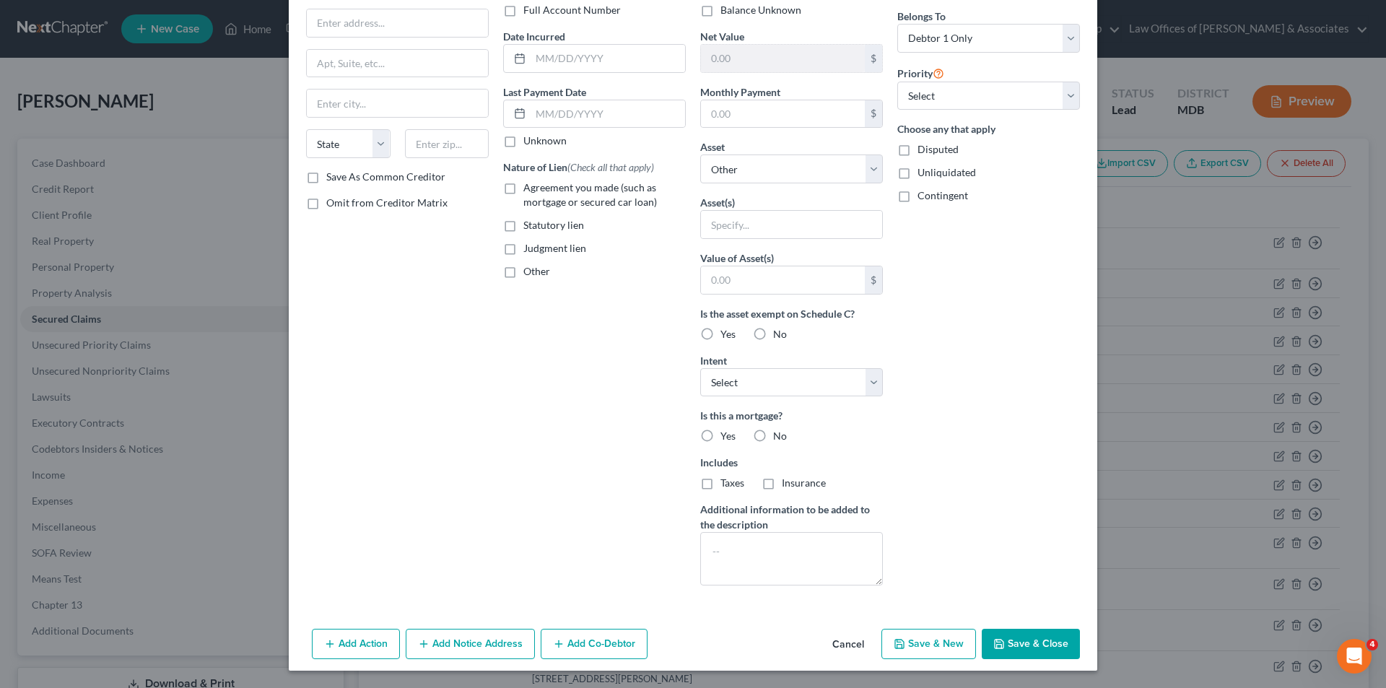
type input "5,679.00"
click at [915, 640] on button "Save & New" at bounding box center [928, 644] width 95 height 30
select select "0"
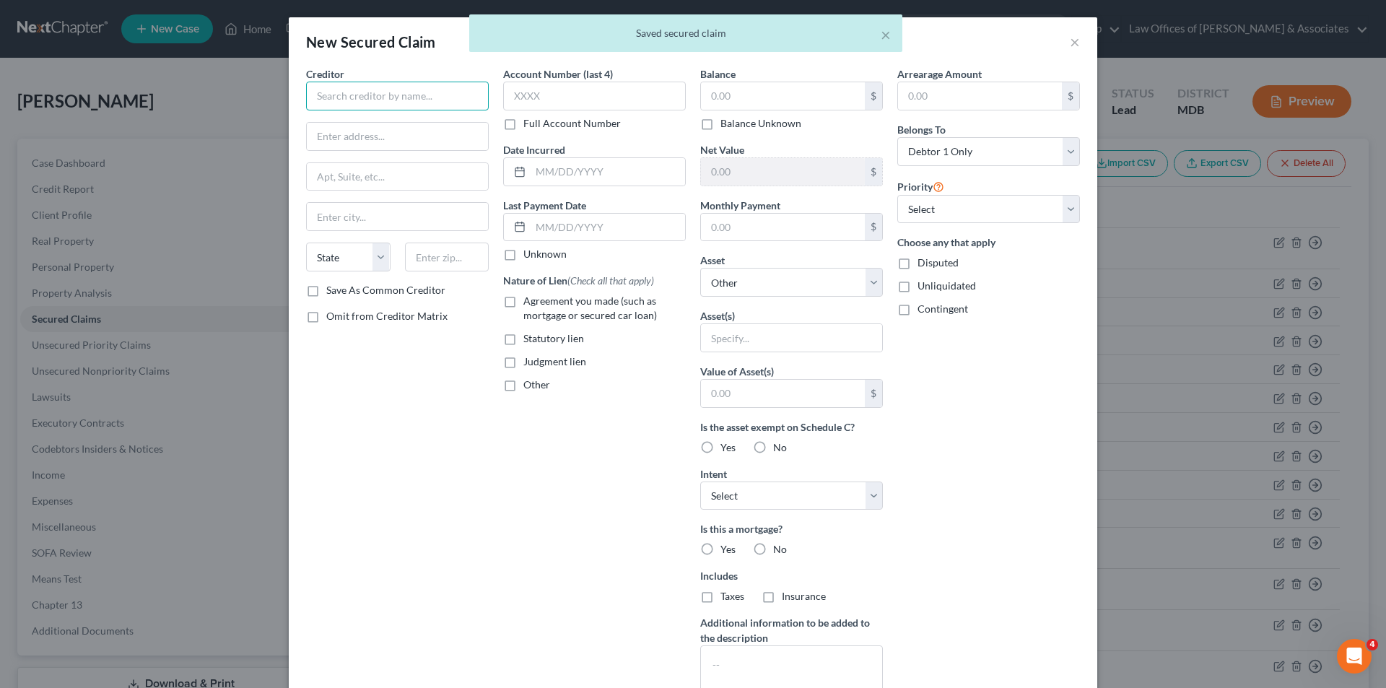
click at [332, 99] on input "text" at bounding box center [397, 96] width 183 height 29
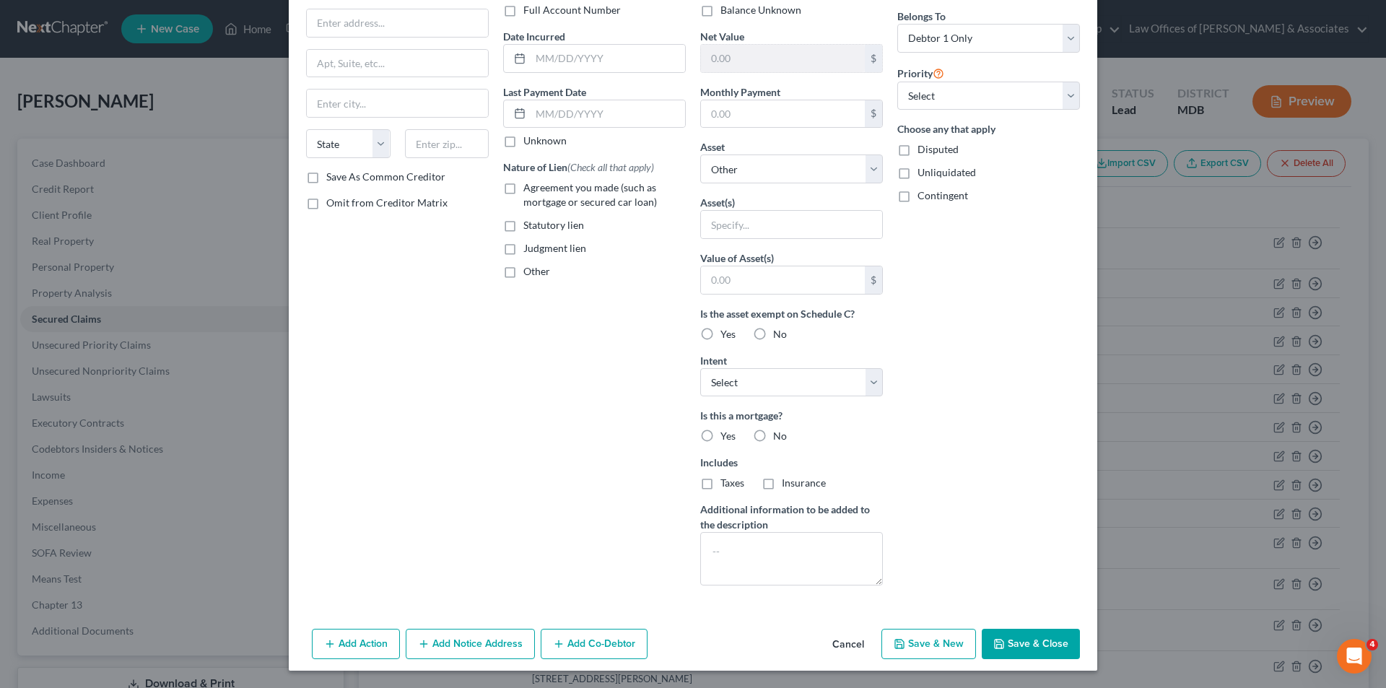
click at [928, 643] on button "Save & New" at bounding box center [928, 644] width 95 height 30
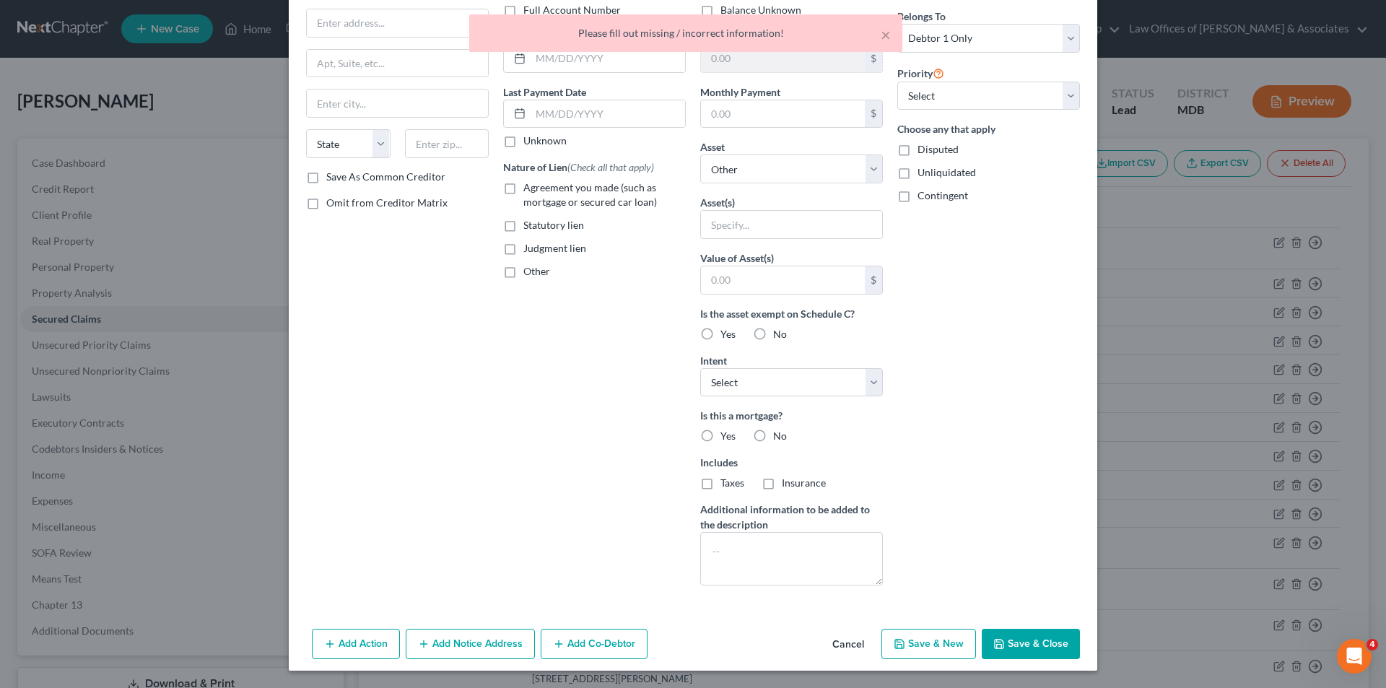
click at [997, 265] on div "Arrearage Amount $ Belongs To * Select Debtor 1 Only Debtor 2 Only Debtor 1 And…" at bounding box center [988, 275] width 197 height 644
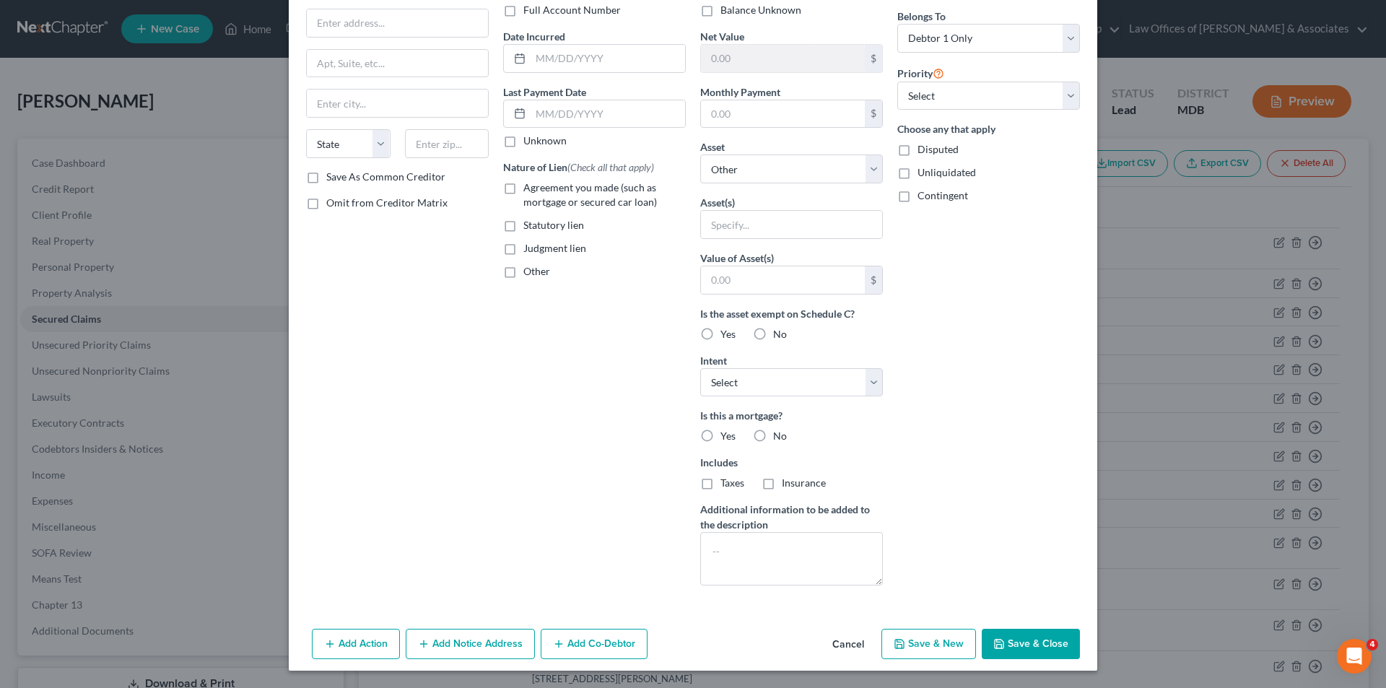
click at [1024, 634] on button "Save & Close" at bounding box center [1031, 644] width 98 height 30
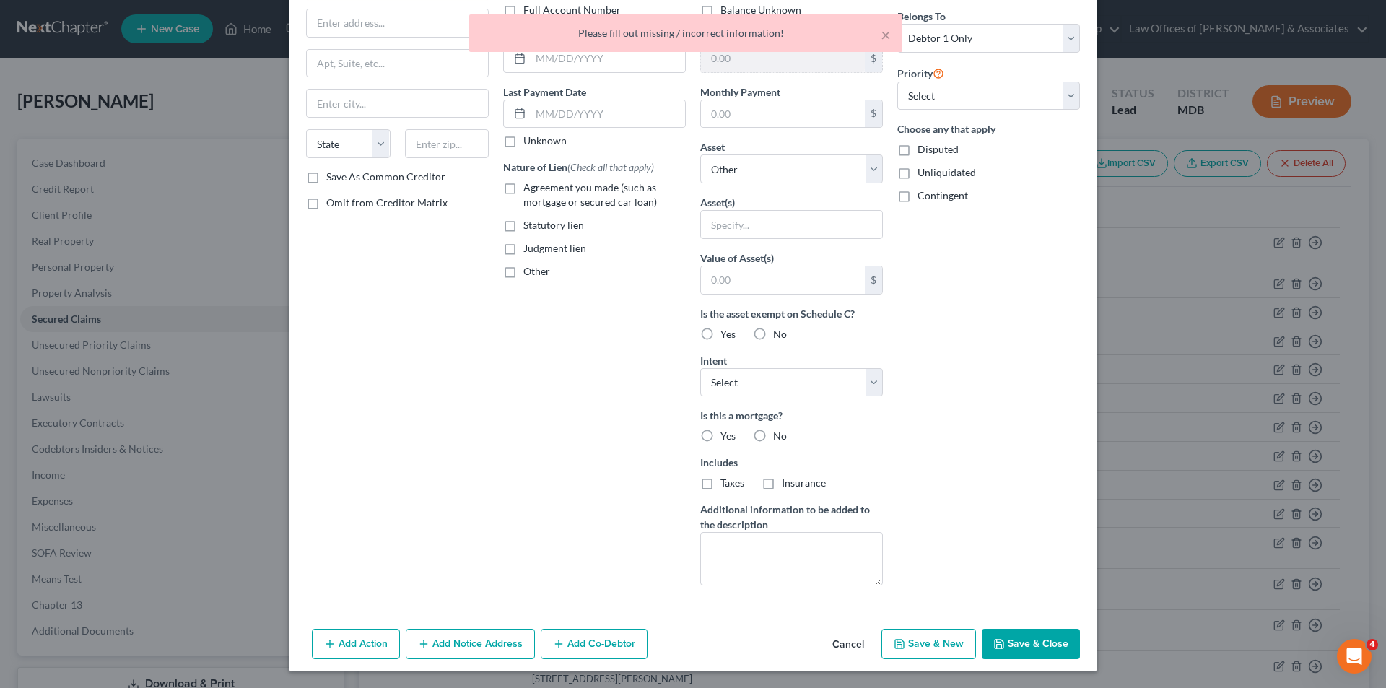
click at [1051, 354] on div "Arrearage Amount $ Belongs To * Select Debtor 1 Only Debtor 2 Only Debtor 1 And…" at bounding box center [988, 275] width 197 height 644
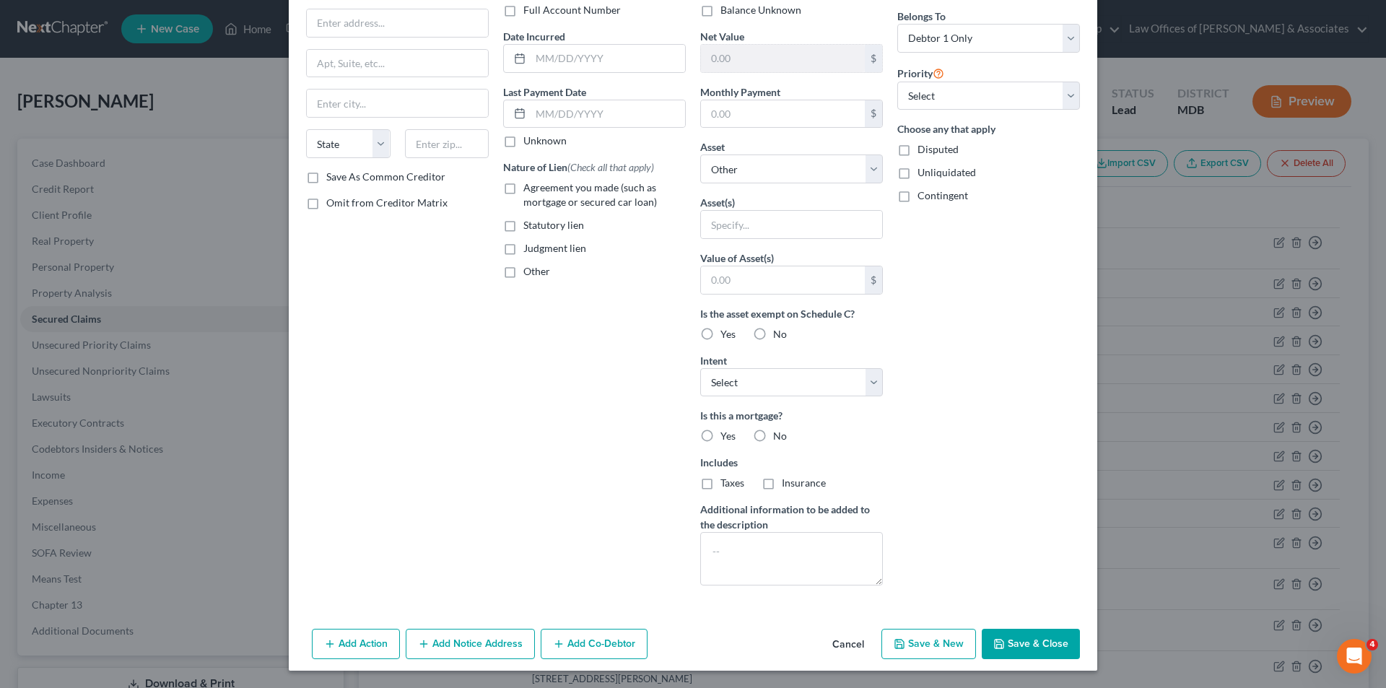
click at [845, 642] on button "Cancel" at bounding box center [848, 644] width 55 height 29
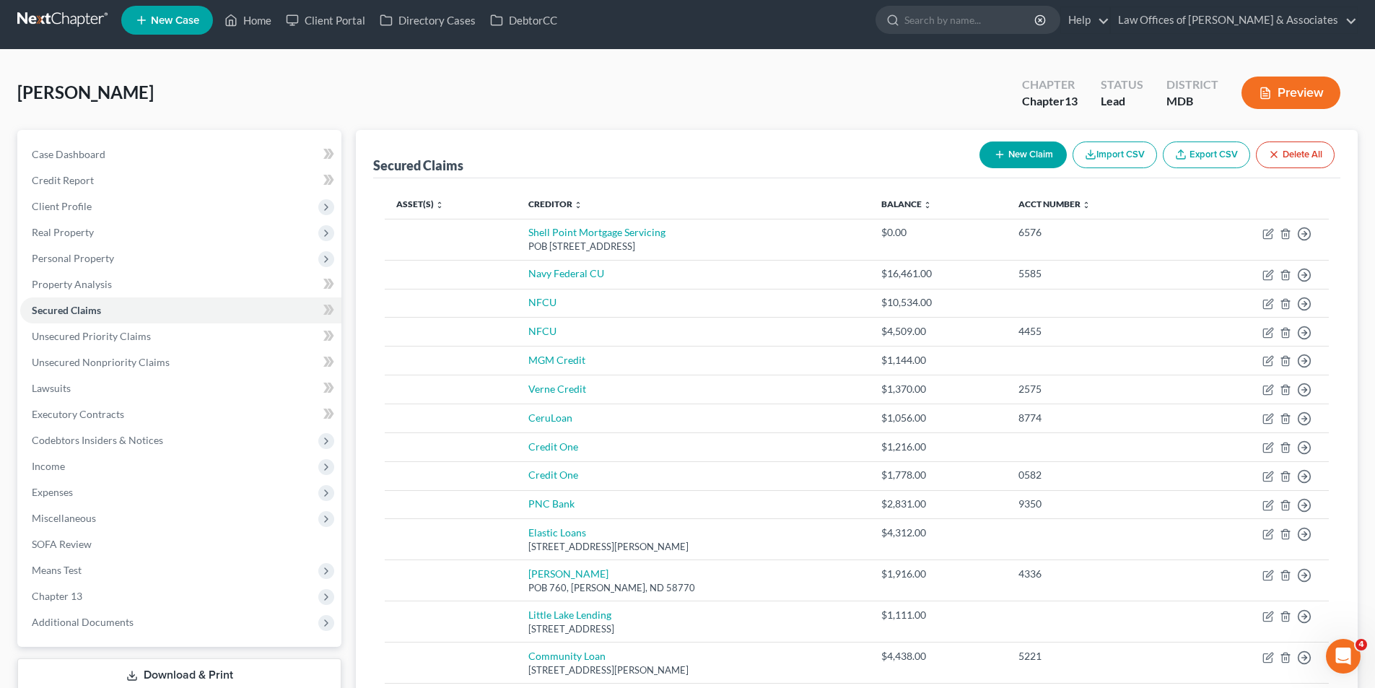
scroll to position [0, 0]
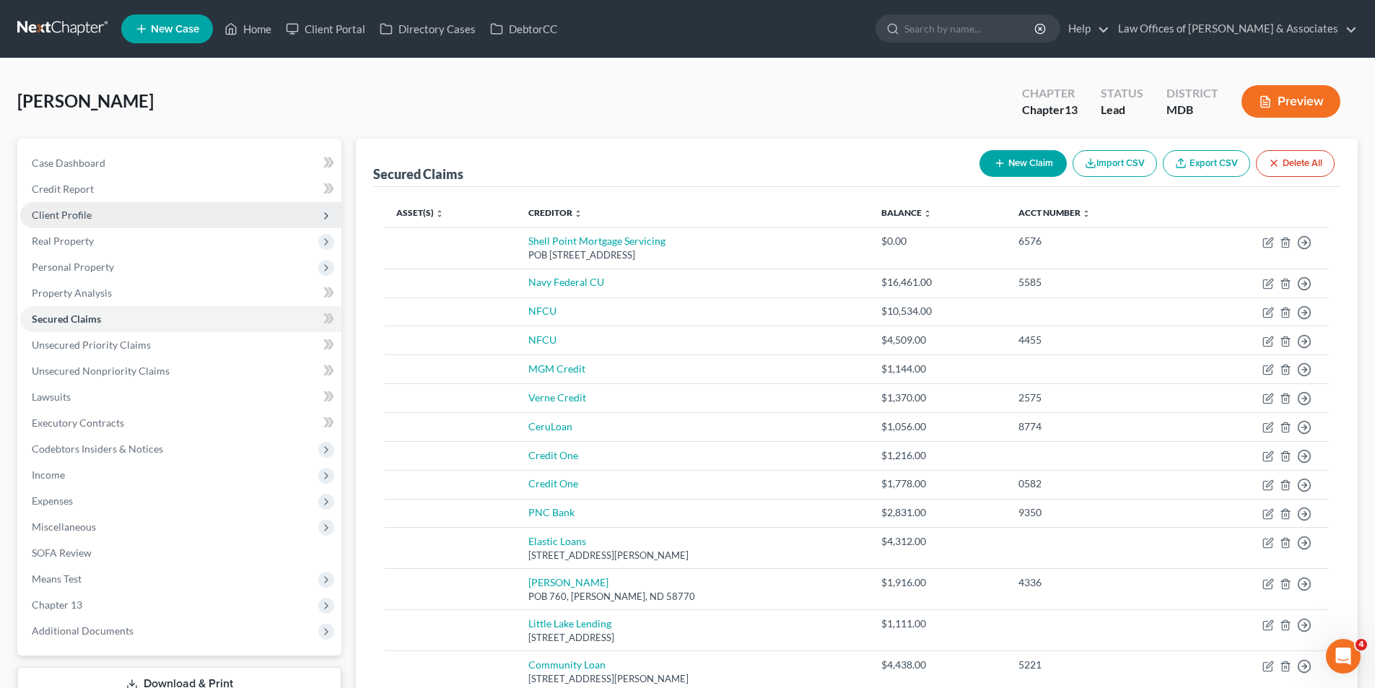
click at [87, 217] on span "Client Profile" at bounding box center [62, 215] width 60 height 12
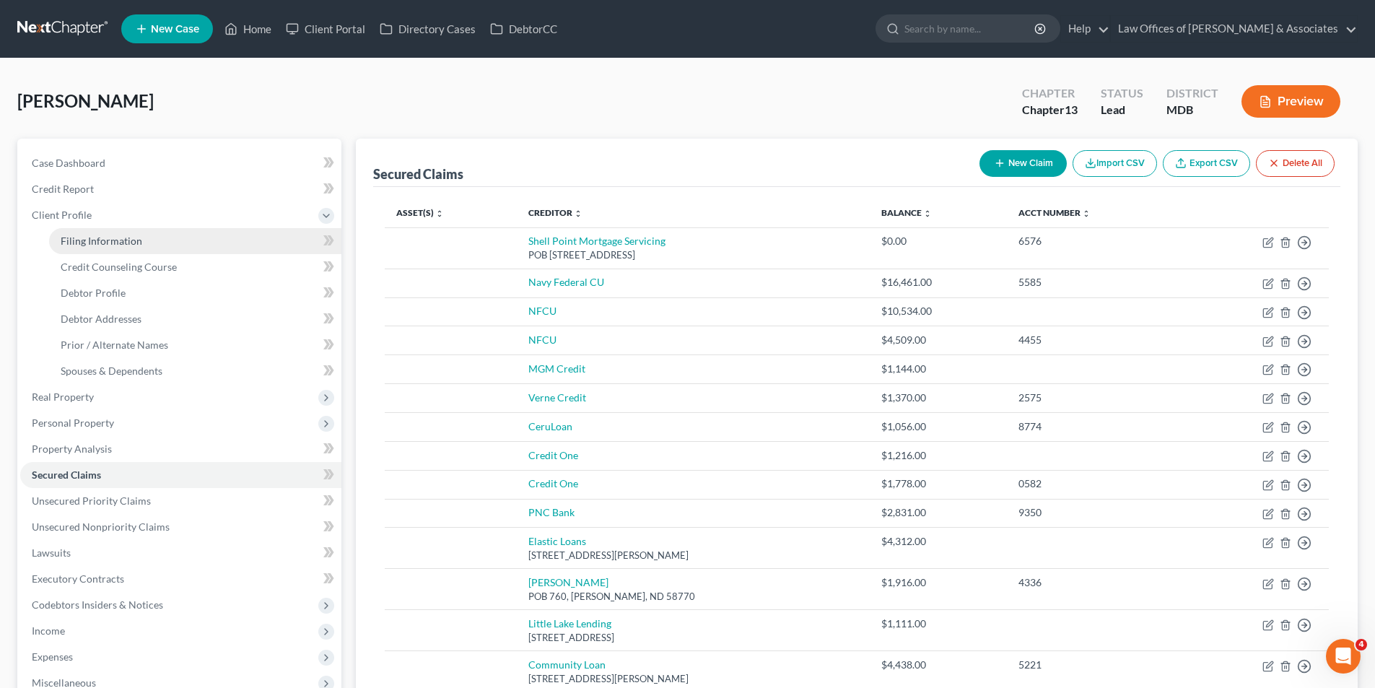
click at [128, 238] on span "Filing Information" at bounding box center [102, 241] width 82 height 12
select select "1"
select select "0"
select select "3"
select select "38"
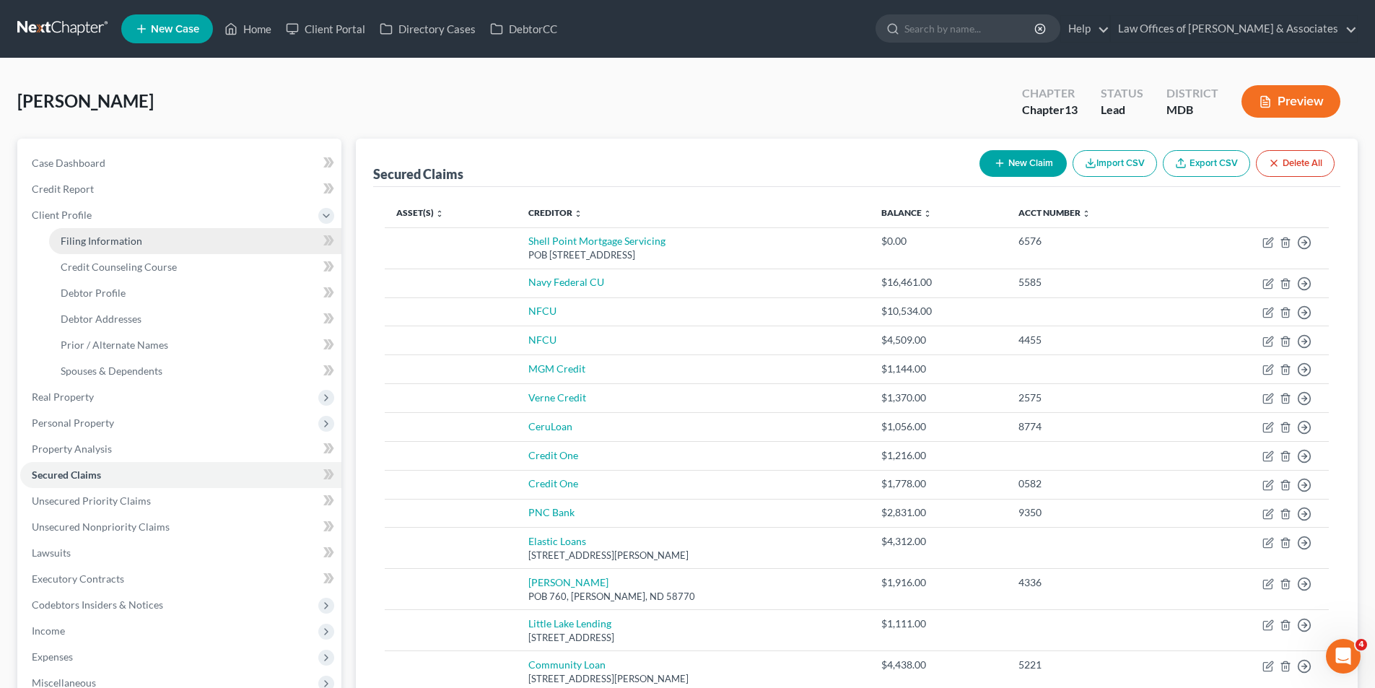
select select "0"
select select "21"
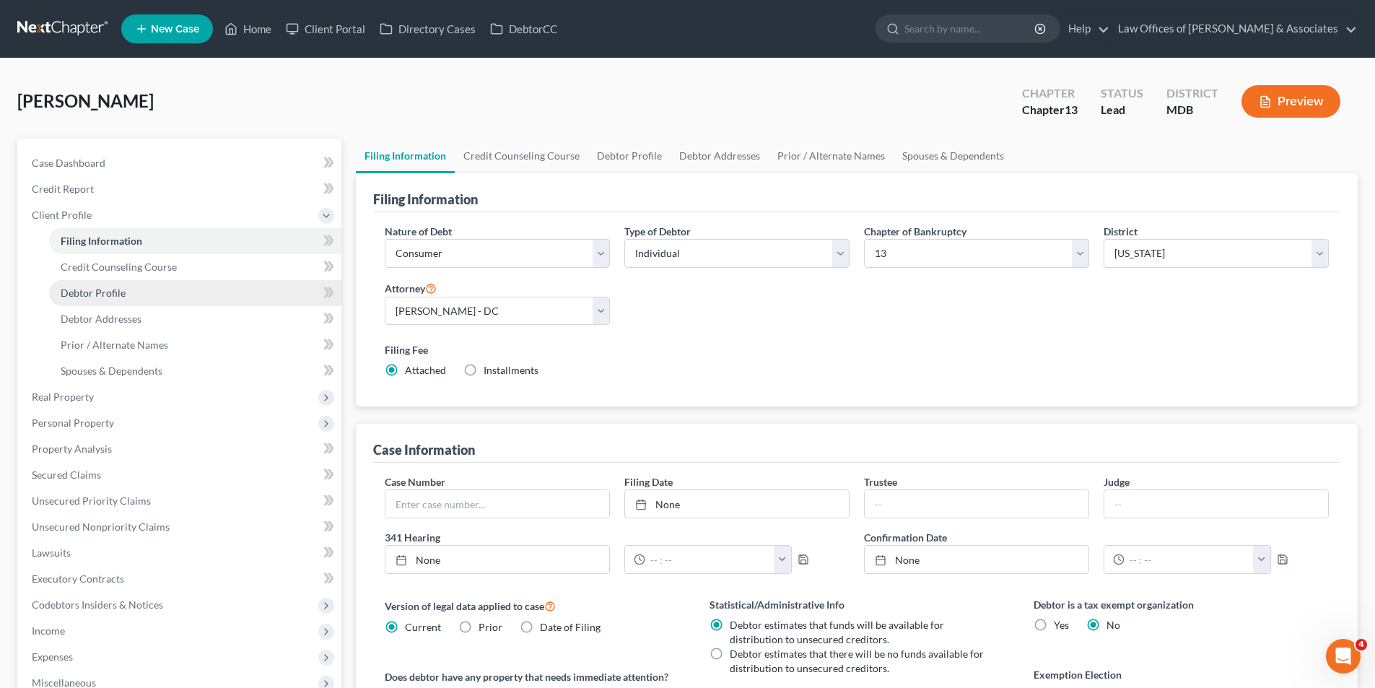
click at [115, 287] on span "Debtor Profile" at bounding box center [93, 293] width 65 height 12
select select "0"
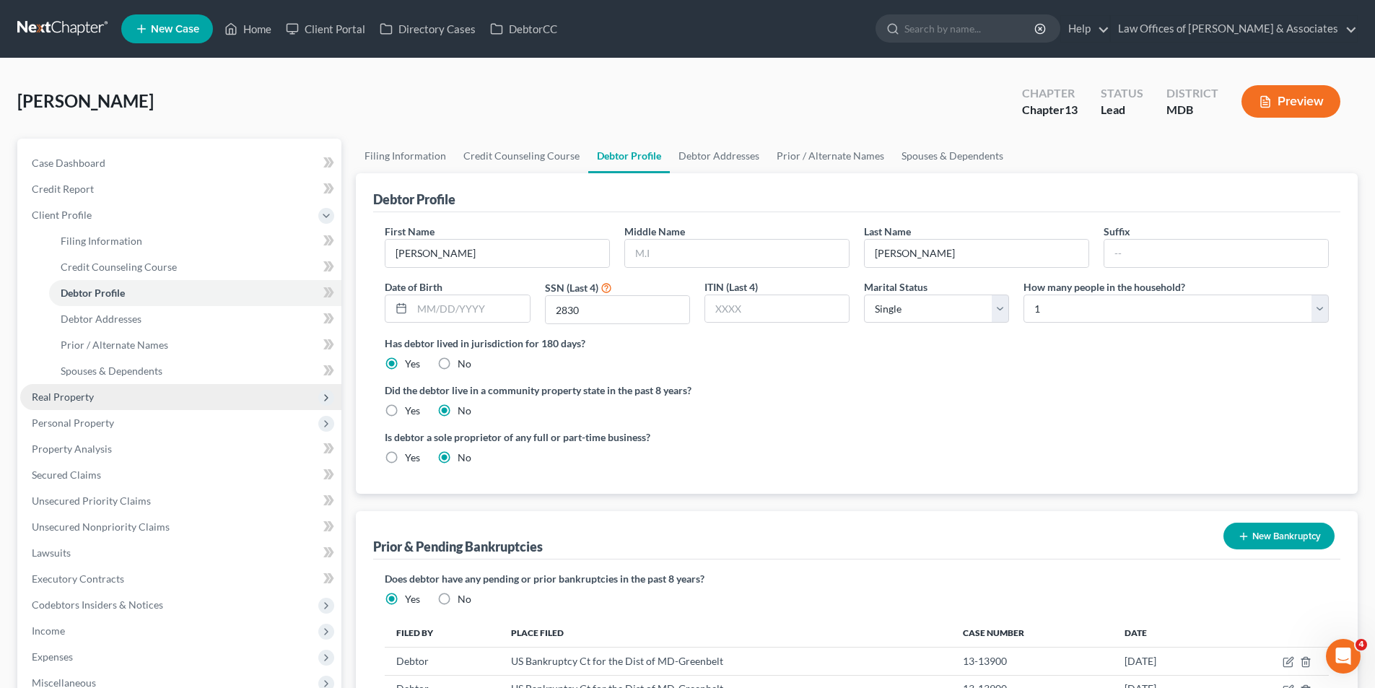
click at [86, 398] on span "Real Property" at bounding box center [63, 397] width 62 height 12
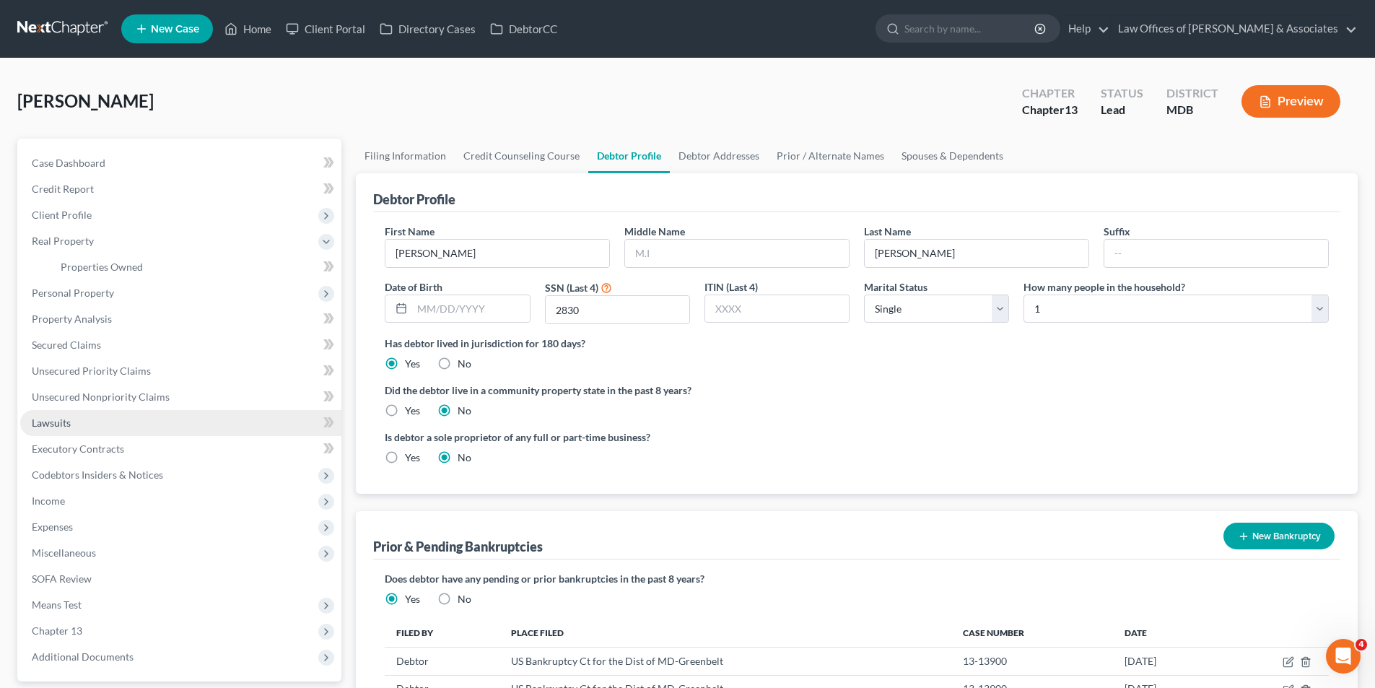
click at [48, 424] on span "Lawsuits" at bounding box center [51, 423] width 39 height 12
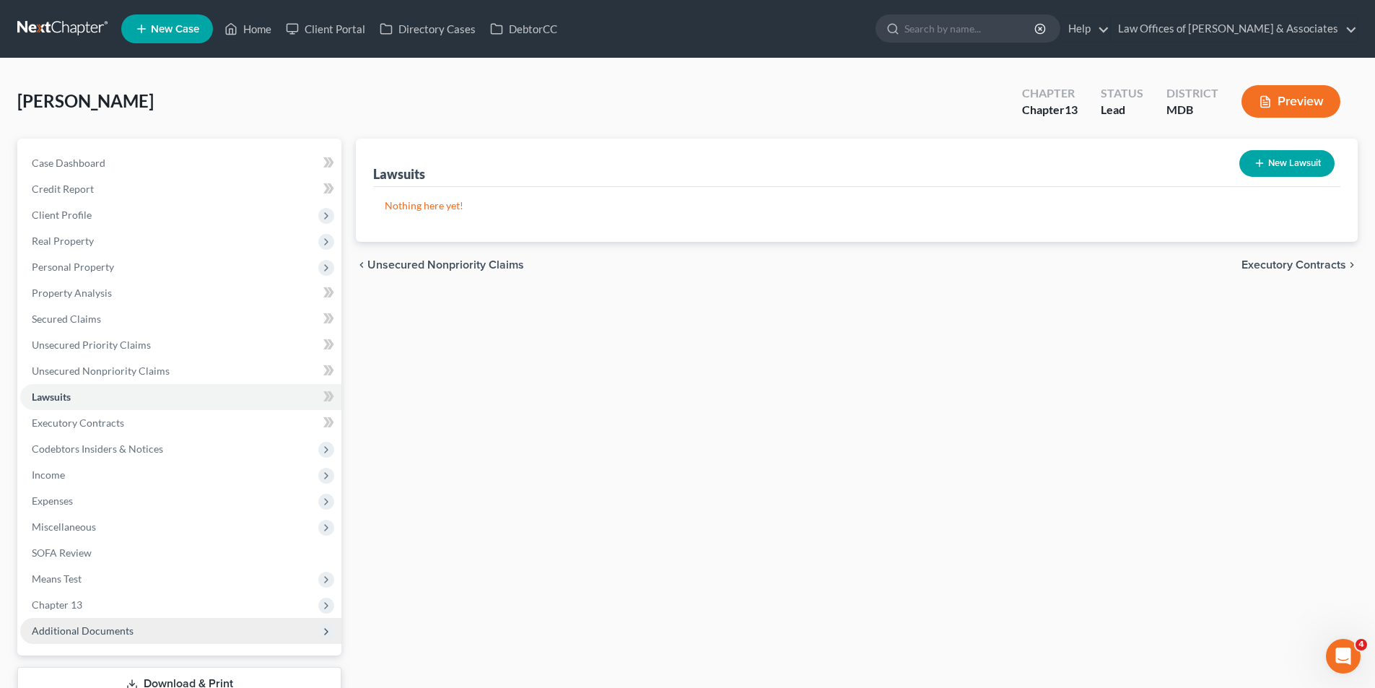
click at [112, 631] on span "Additional Documents" at bounding box center [83, 630] width 102 height 12
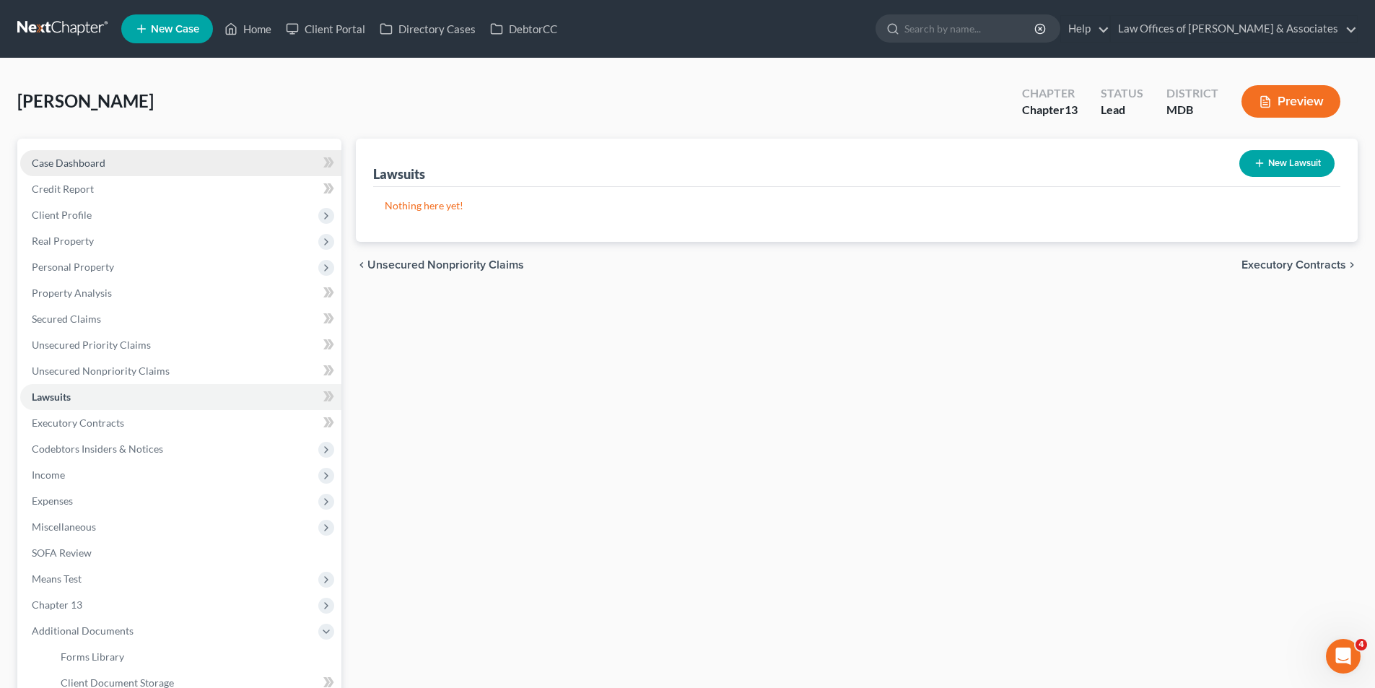
click at [80, 157] on span "Case Dashboard" at bounding box center [69, 163] width 74 height 12
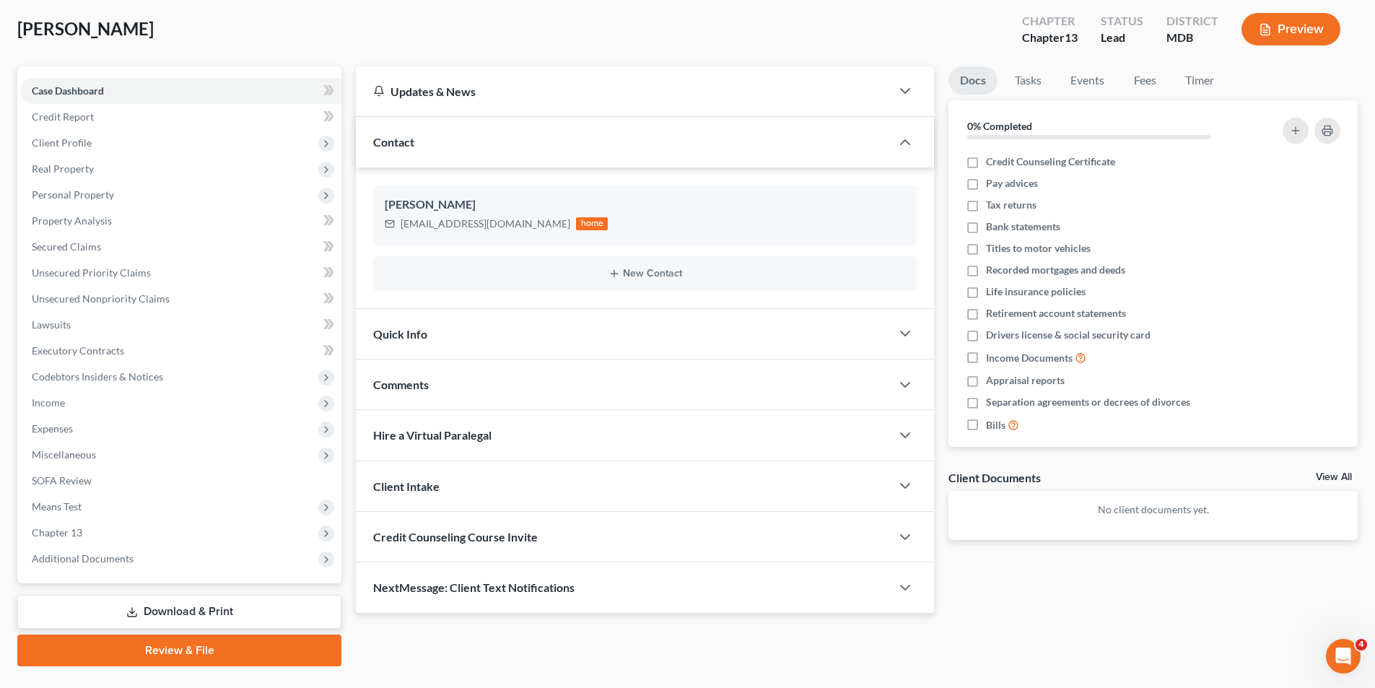
scroll to position [105, 0]
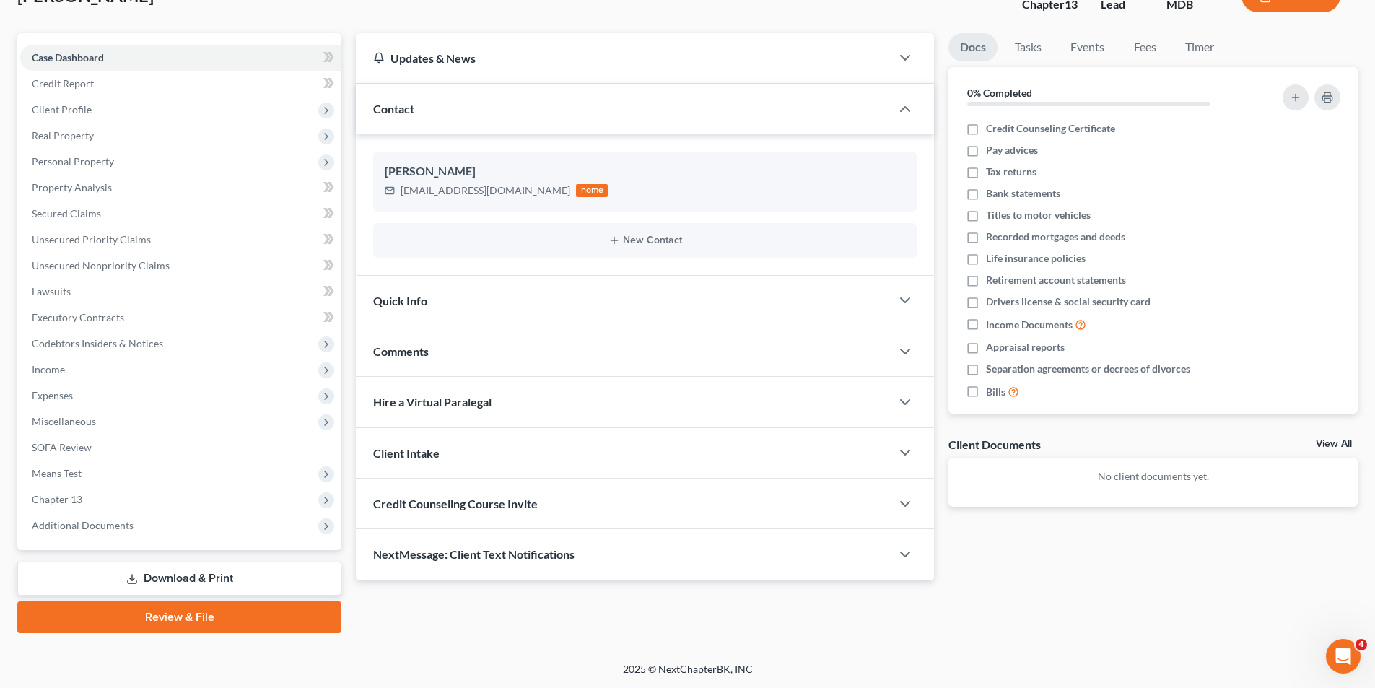
click at [177, 612] on link "Review & File" at bounding box center [179, 617] width 324 height 32
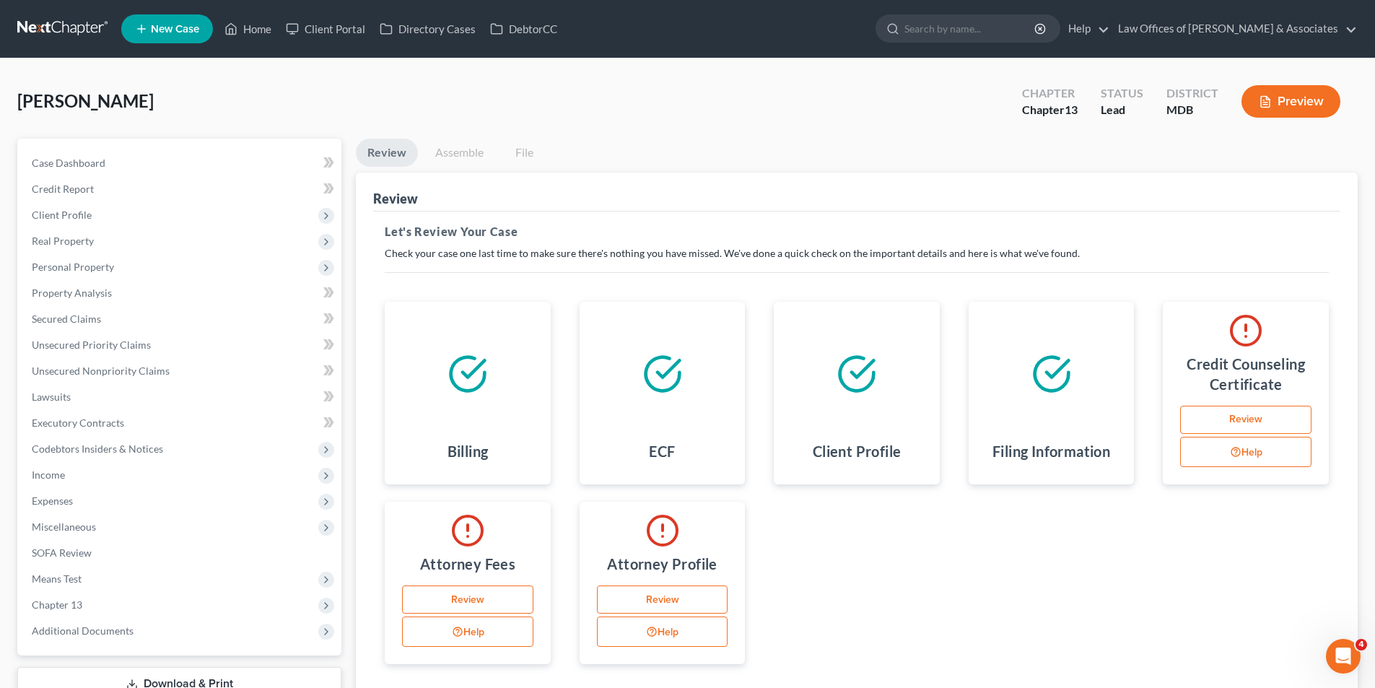
click at [1253, 423] on link "Review" at bounding box center [1245, 420] width 131 height 29
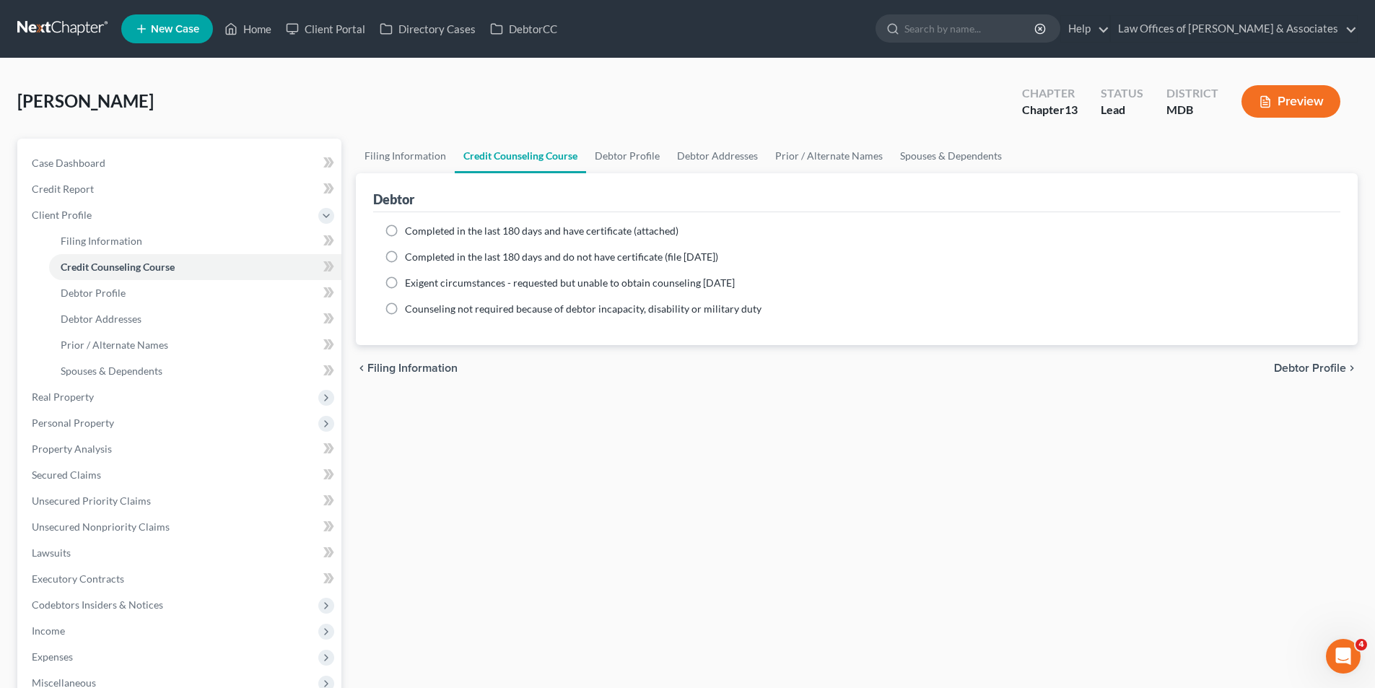
click at [405, 229] on label "Completed in the last 180 days and have certificate (attached)" at bounding box center [542, 231] width 274 height 14
click at [411, 229] on input "Completed in the last 180 days and have certificate (attached)" at bounding box center [415, 228] width 9 height 9
radio input "true"
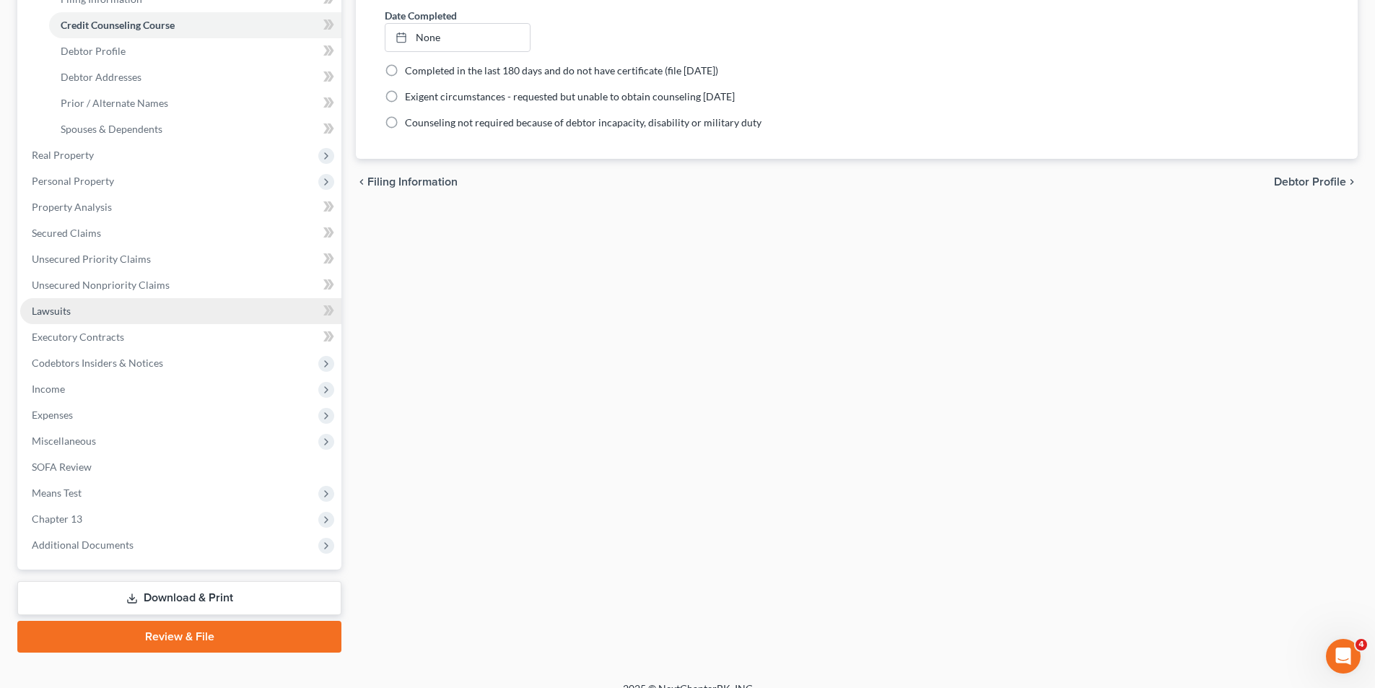
scroll to position [261, 0]
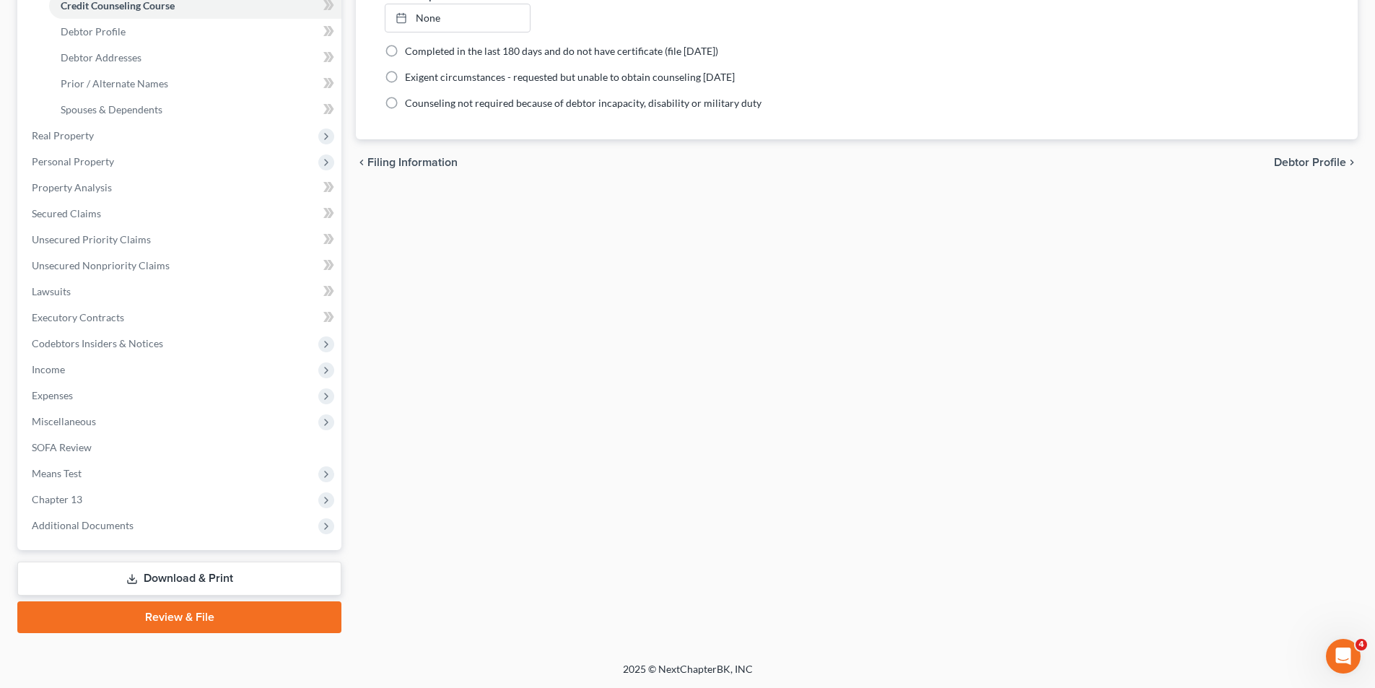
click at [165, 614] on link "Review & File" at bounding box center [179, 617] width 324 height 32
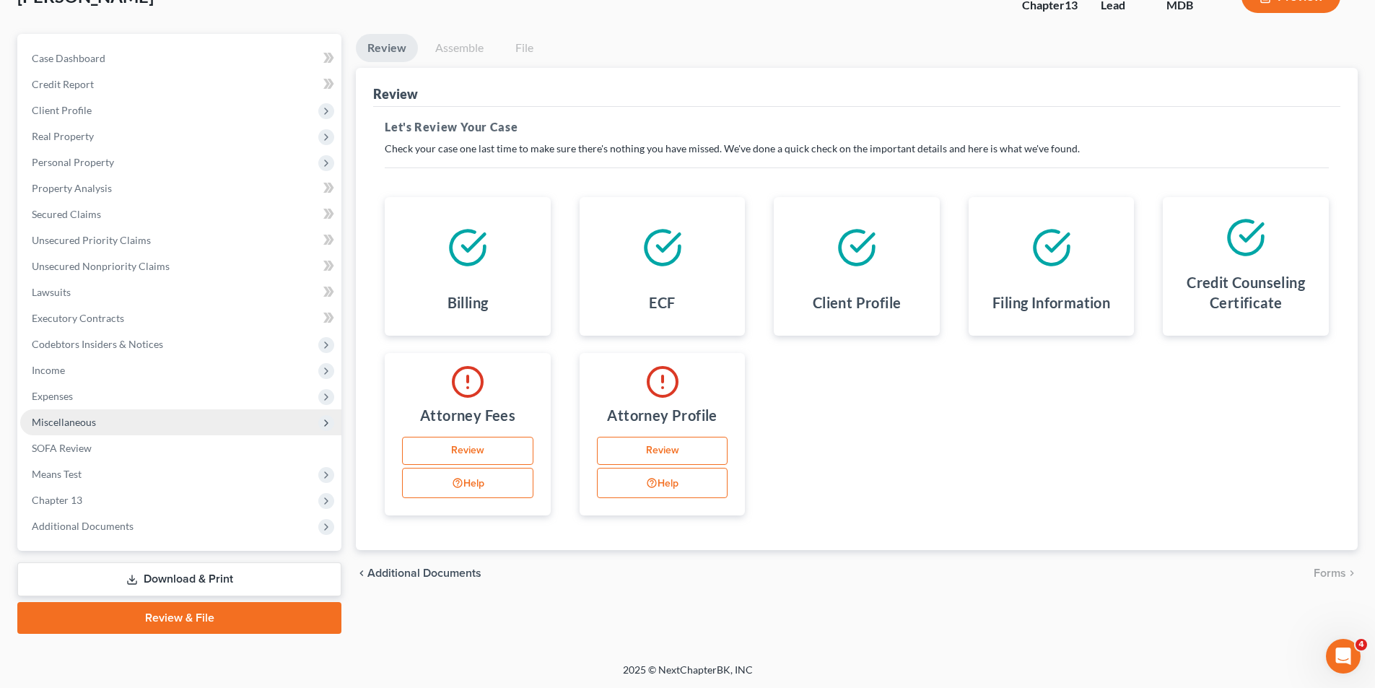
scroll to position [105, 0]
click at [176, 576] on link "Download & Print" at bounding box center [179, 579] width 324 height 34
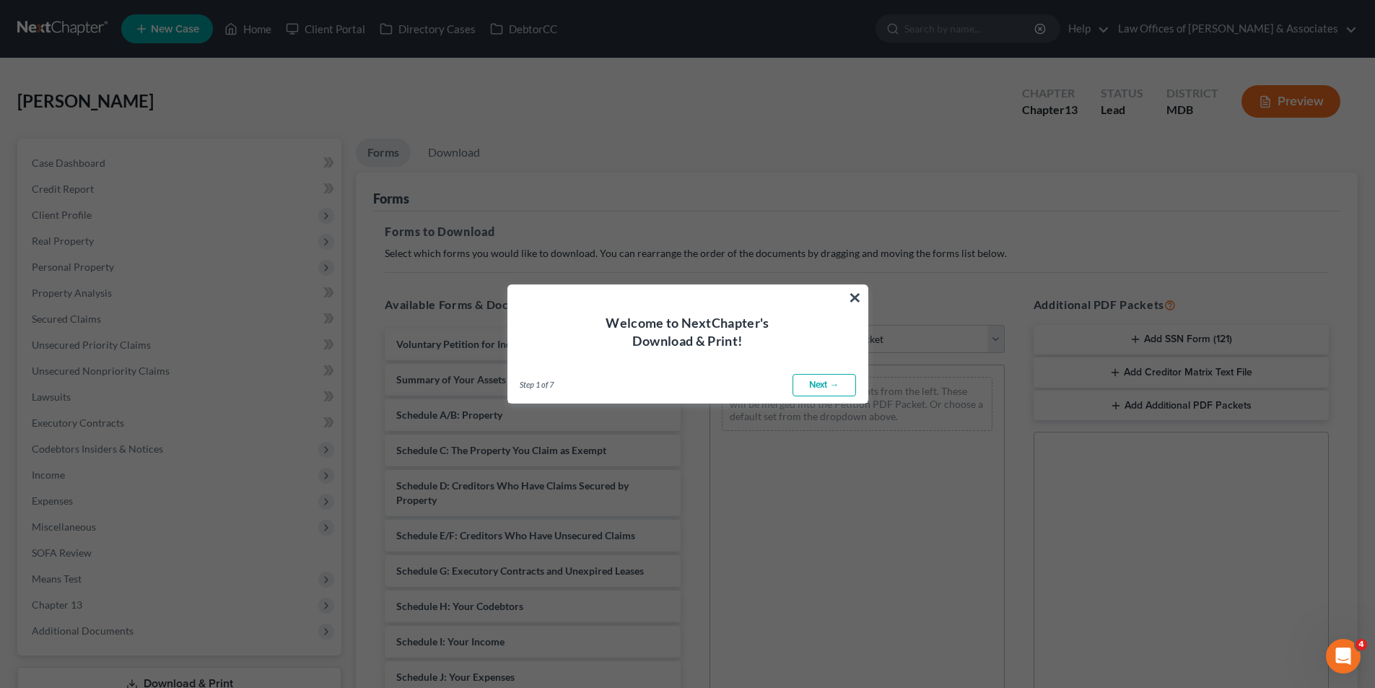
click at [813, 381] on link "Next →" at bounding box center [825, 385] width 64 height 23
select select "0"
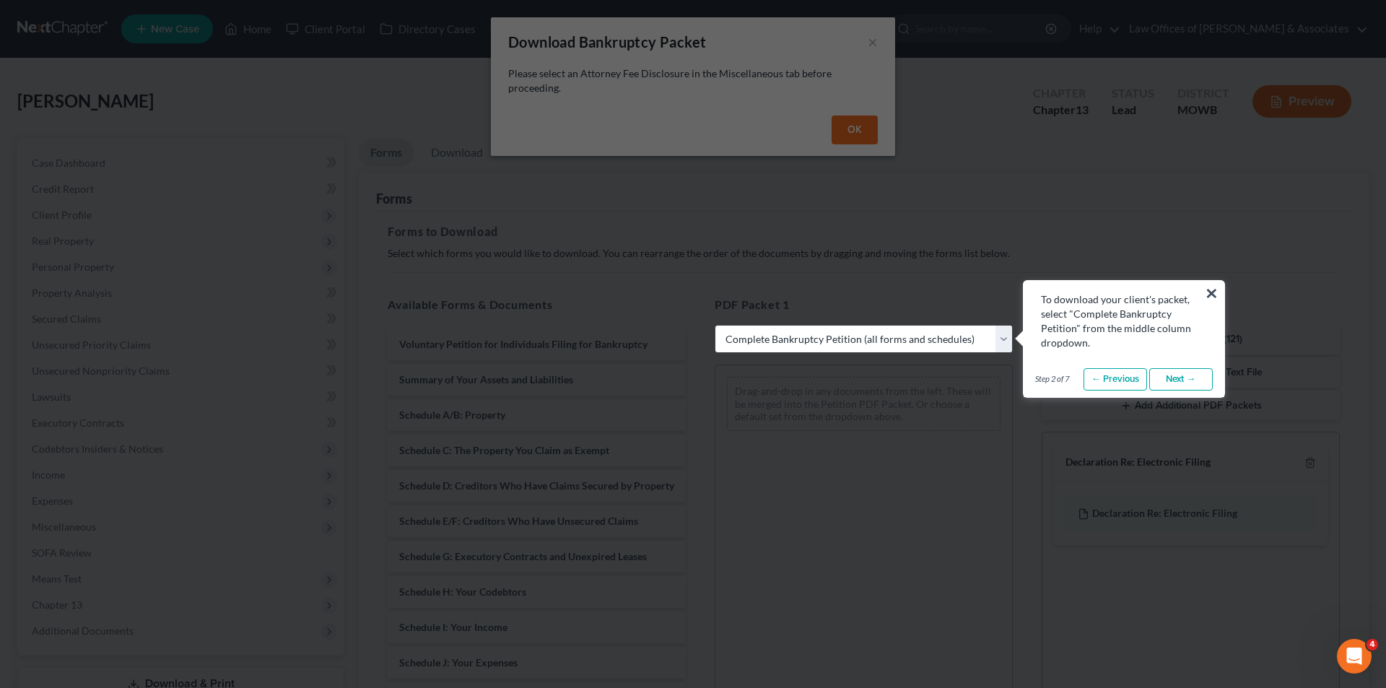
click at [1091, 380] on link "← Previous" at bounding box center [1116, 379] width 64 height 23
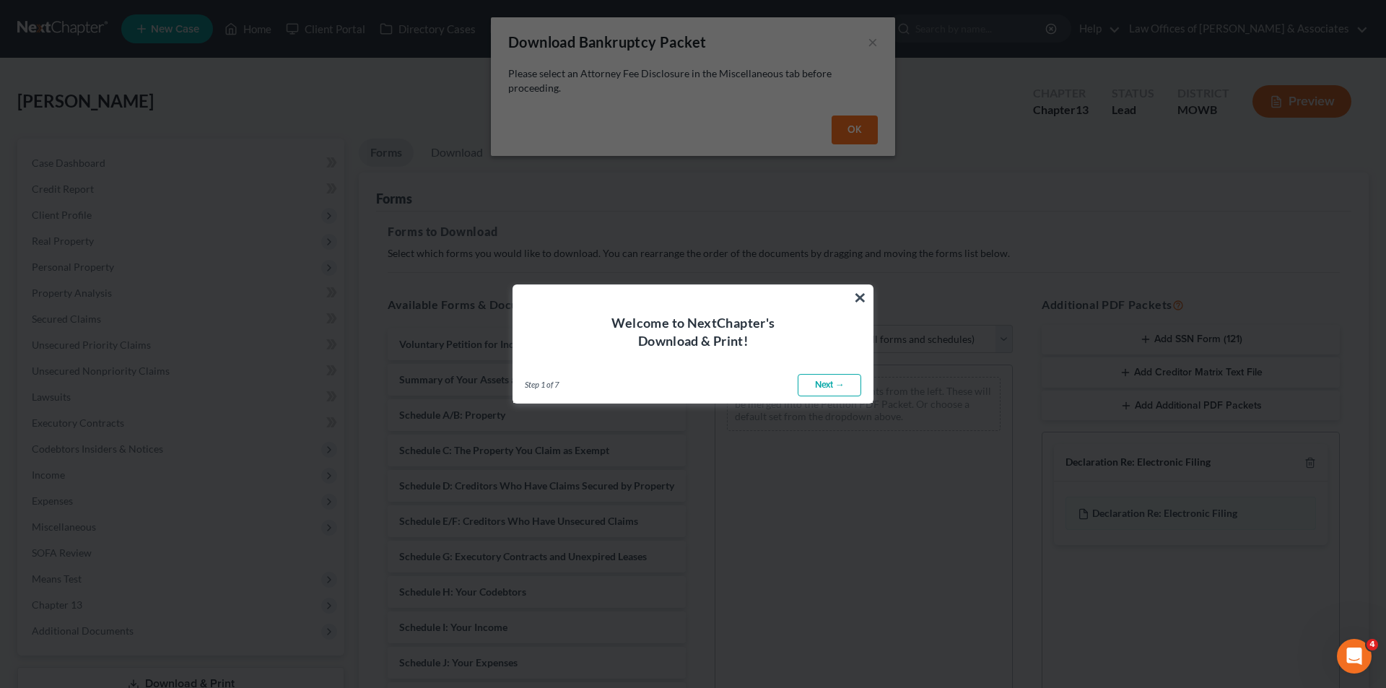
click at [815, 386] on link "Next →" at bounding box center [830, 385] width 64 height 23
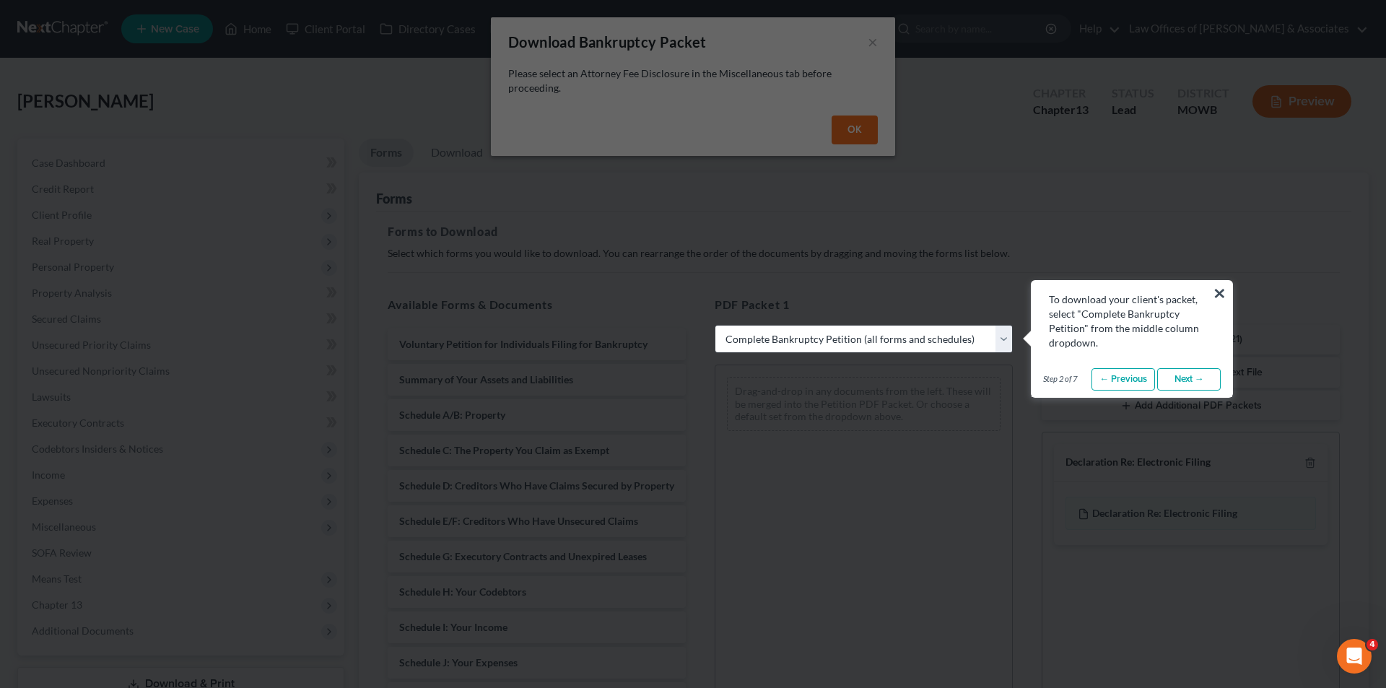
click at [1216, 383] on link "Next →" at bounding box center [1189, 379] width 64 height 23
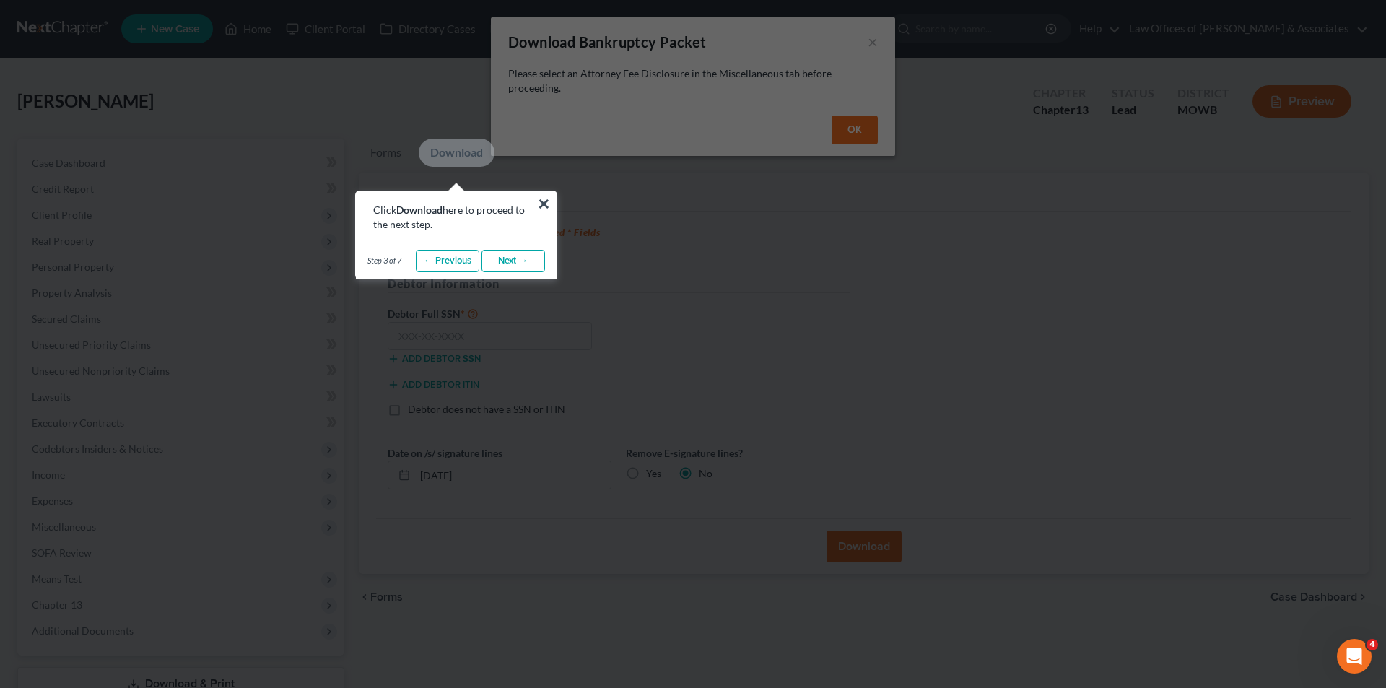
drag, startPoint x: 757, startPoint y: 124, endPoint x: 707, endPoint y: 242, distance: 128.1
click at [509, 258] on link "Next →" at bounding box center [513, 261] width 64 height 23
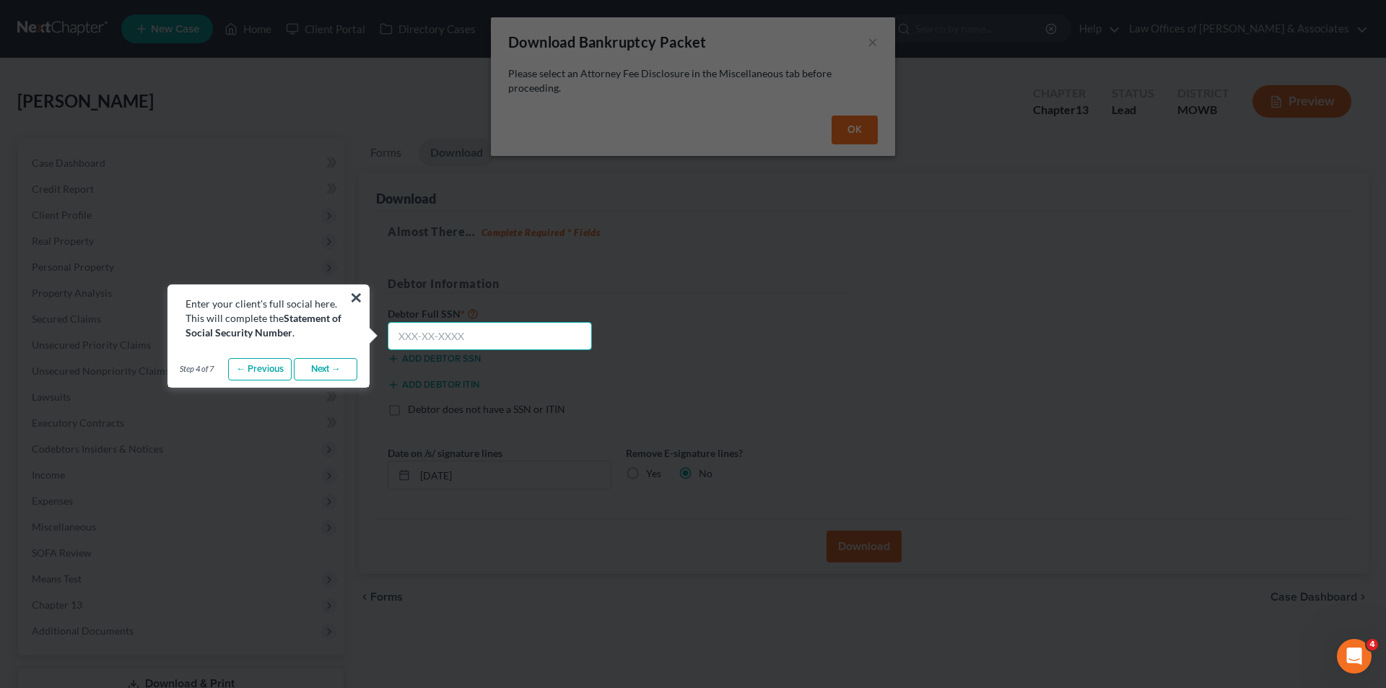
click at [399, 337] on input "text" at bounding box center [490, 336] width 204 height 29
type input "577-90-2830"
click at [334, 367] on link "Next →" at bounding box center [326, 369] width 64 height 23
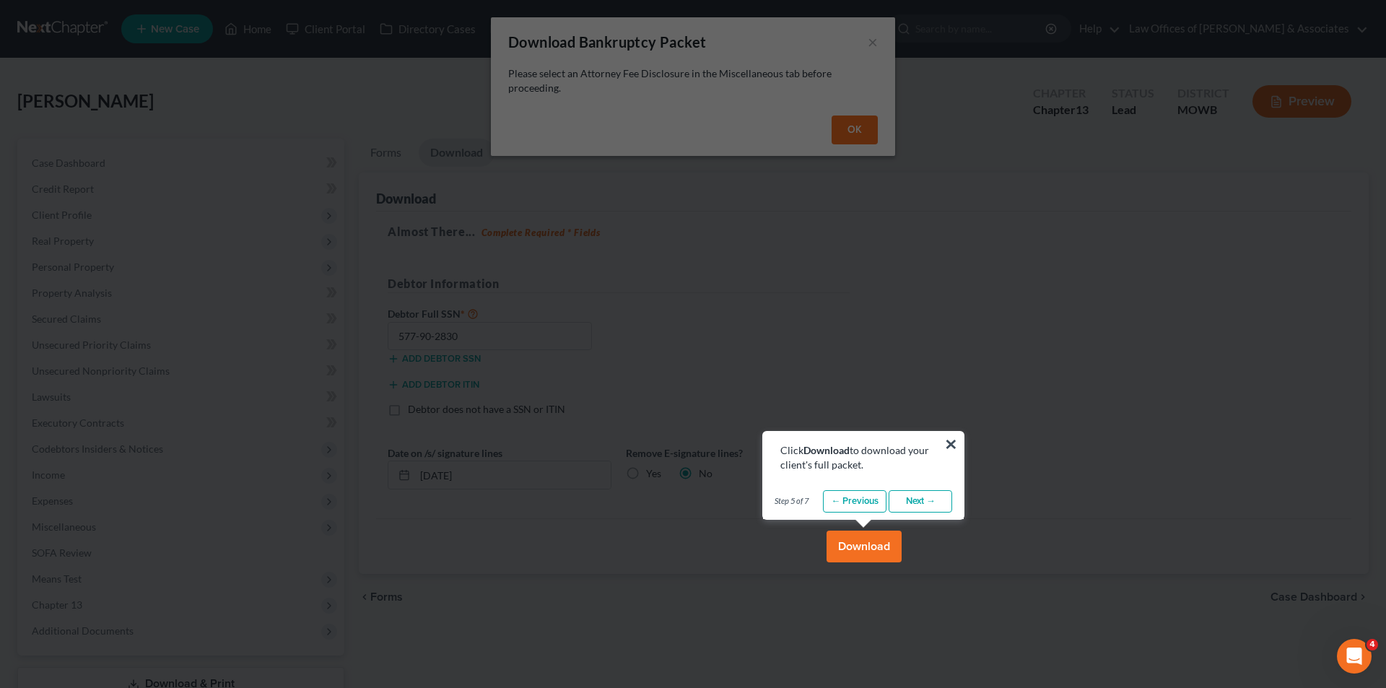
click at [926, 497] on link "Next →" at bounding box center [921, 501] width 64 height 23
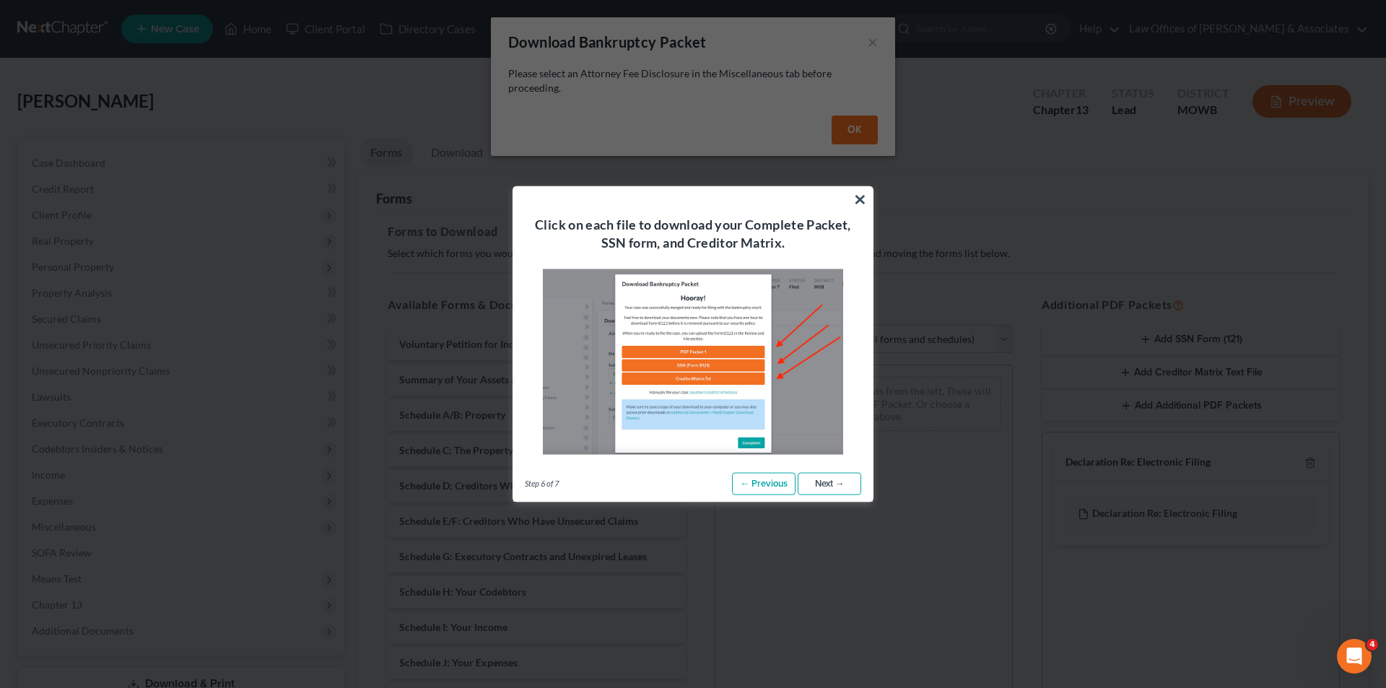
click at [830, 482] on link "Next →" at bounding box center [830, 483] width 64 height 23
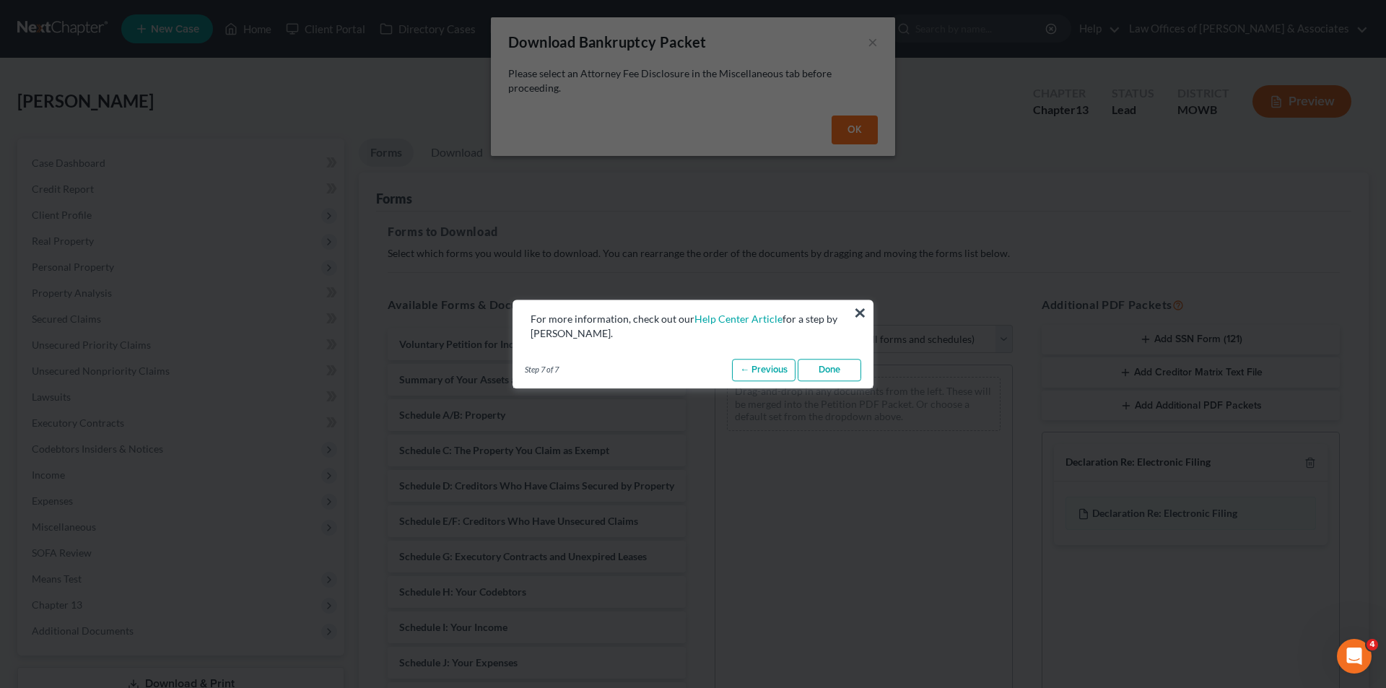
click at [821, 367] on link "Done" at bounding box center [830, 370] width 64 height 23
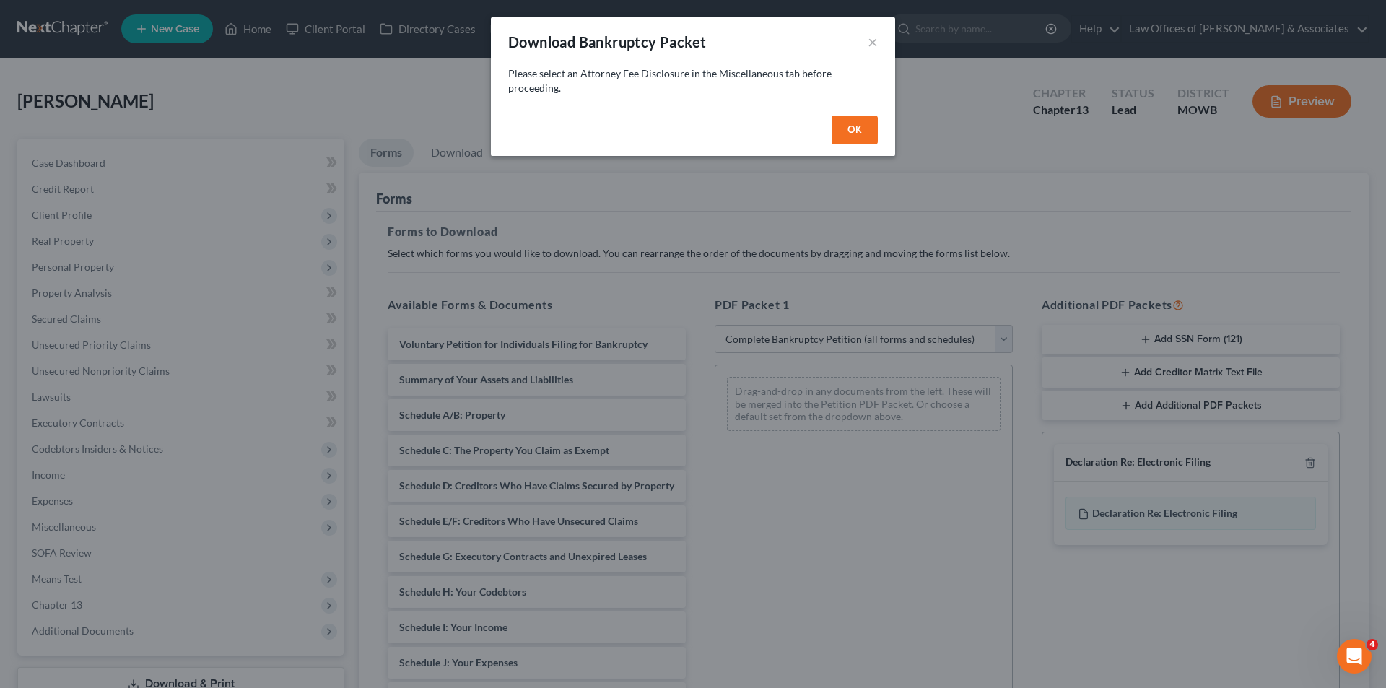
click at [847, 128] on button "OK" at bounding box center [855, 130] width 46 height 29
select select
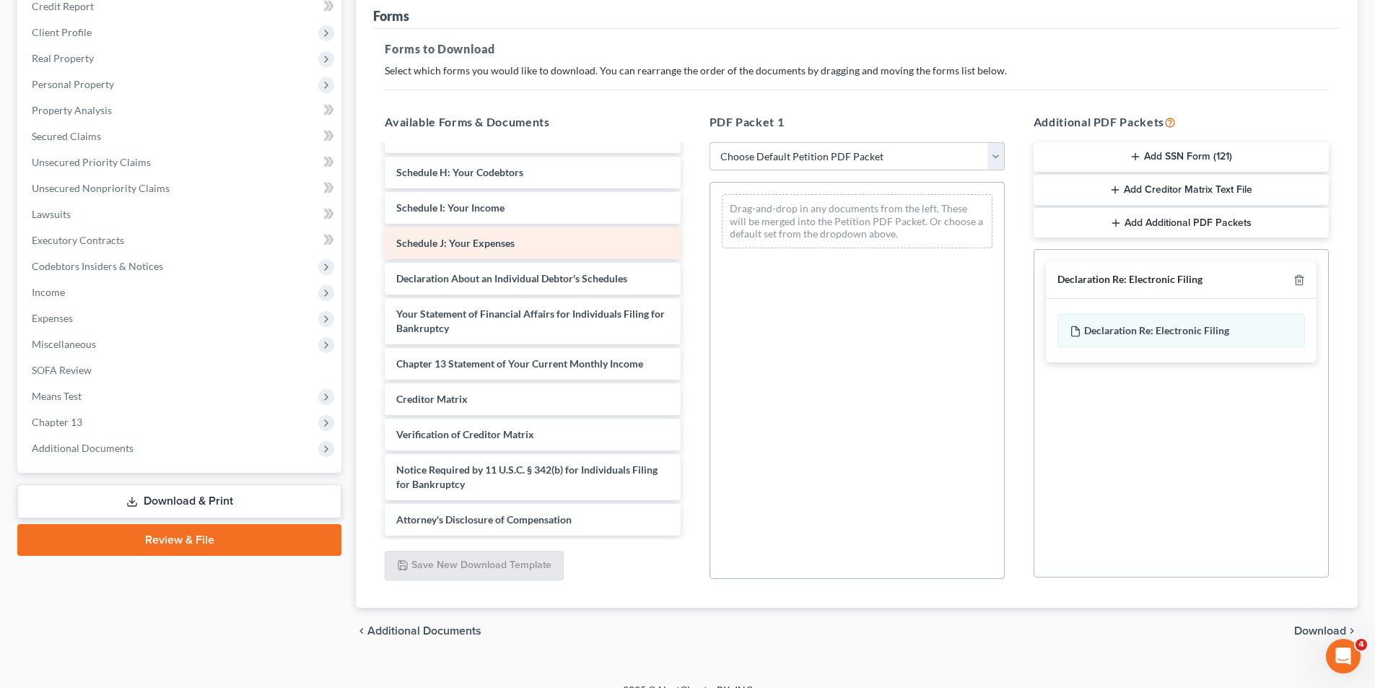
scroll to position [204, 0]
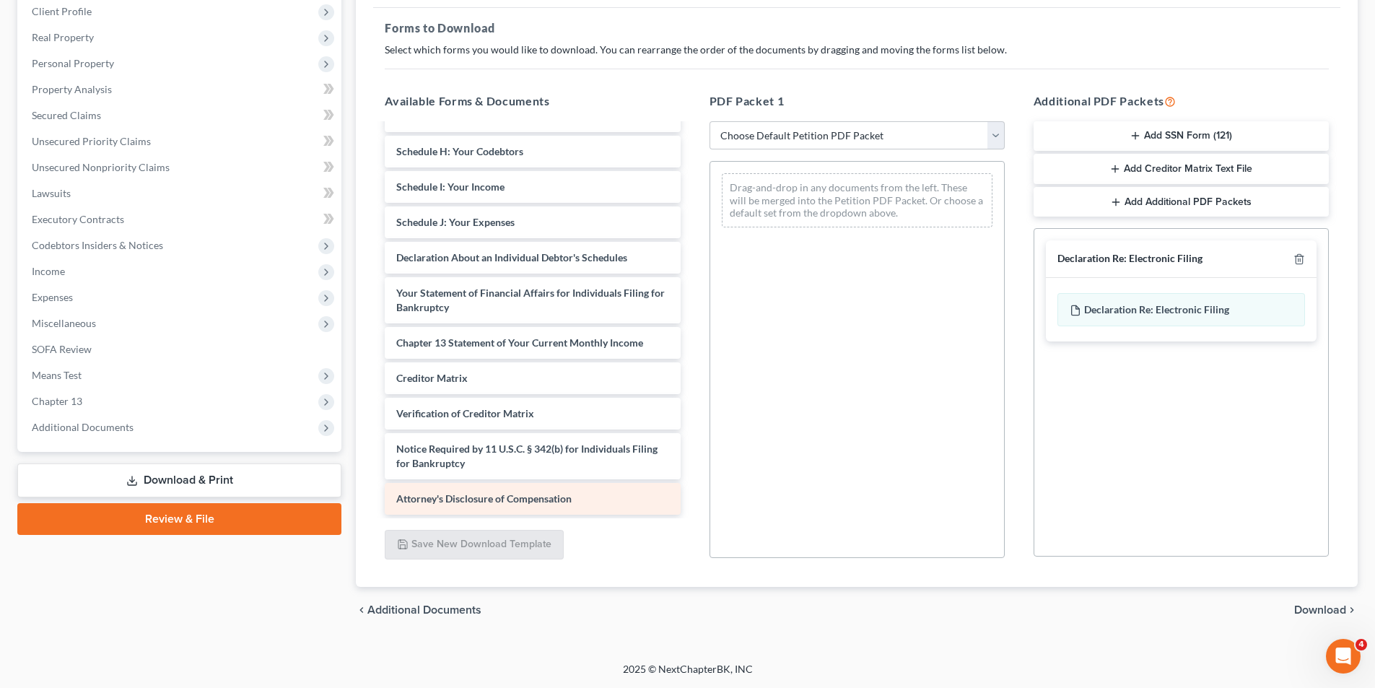
click at [493, 493] on span "Attorney's Disclosure of Compensation" at bounding box center [483, 498] width 175 height 12
click at [492, 494] on span "Attorney's Disclosure of Compensation" at bounding box center [483, 498] width 175 height 12
click at [508, 497] on span "Attorney's Disclosure of Compensation" at bounding box center [483, 498] width 175 height 12
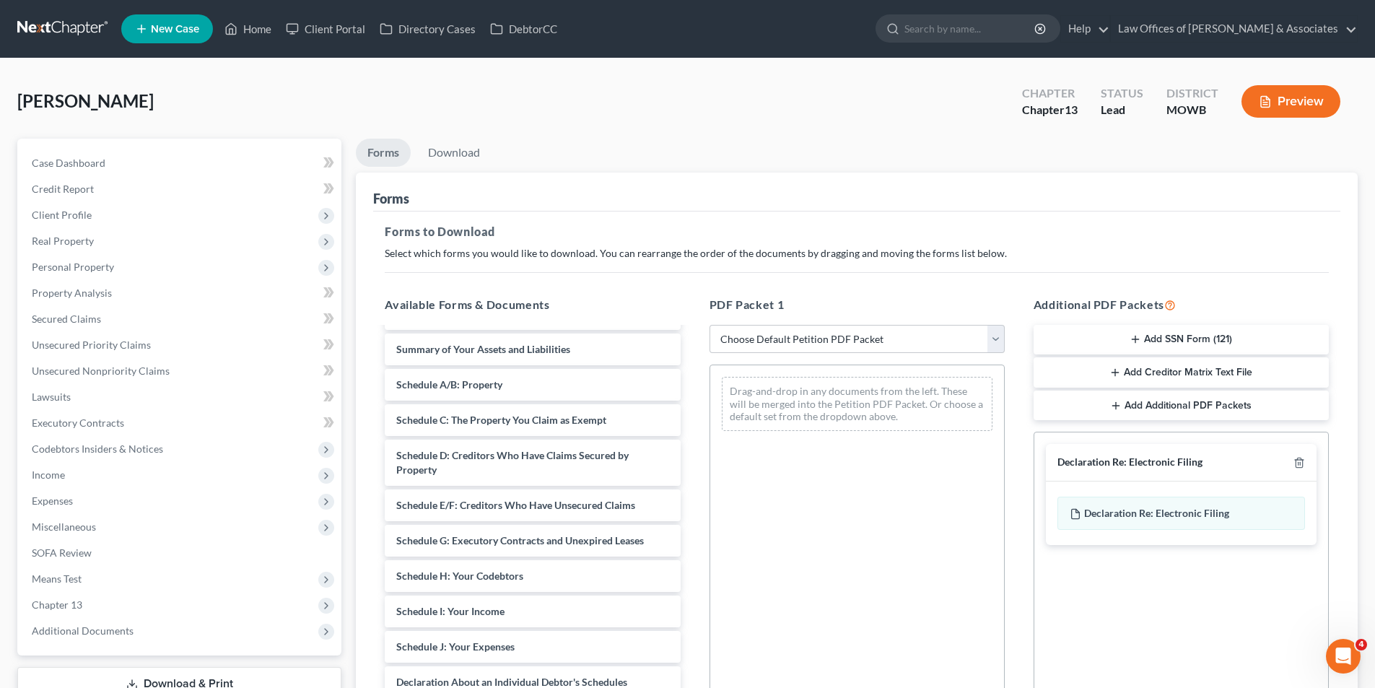
scroll to position [0, 0]
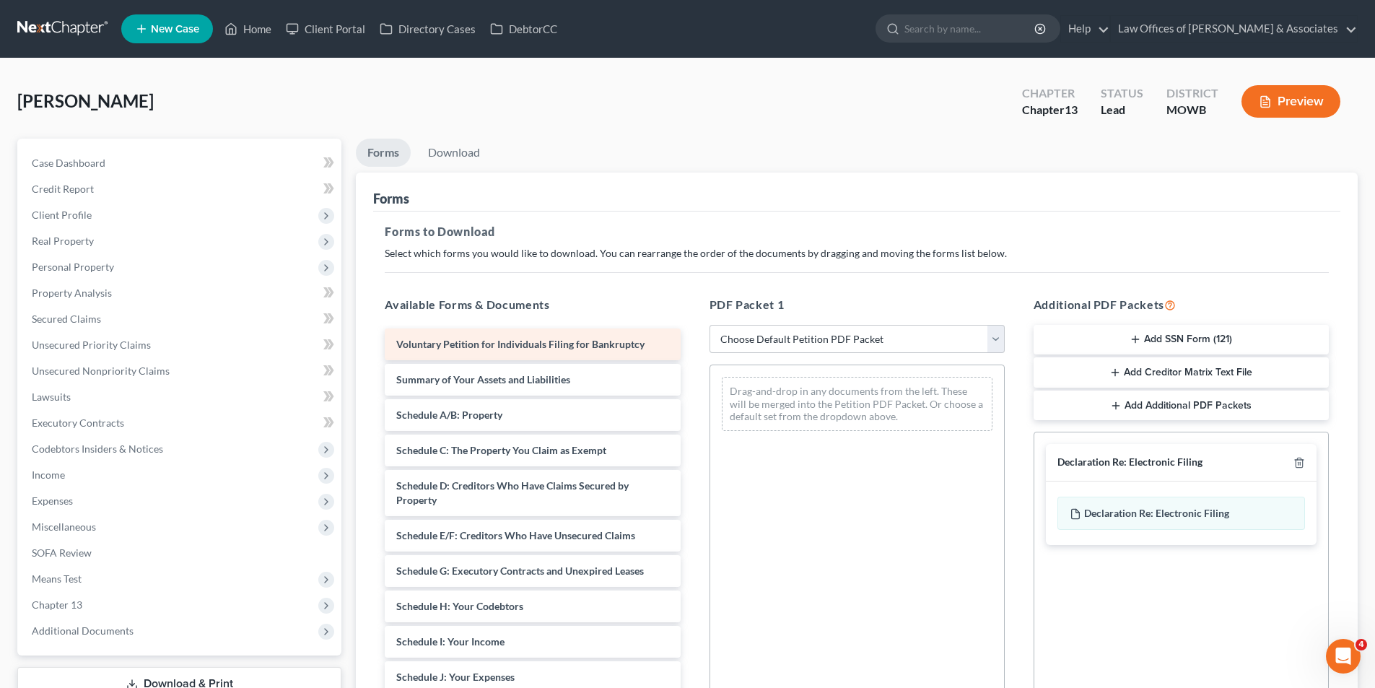
click at [443, 341] on span "Voluntary Petition for Individuals Filing for Bankruptcy" at bounding box center [520, 344] width 248 height 12
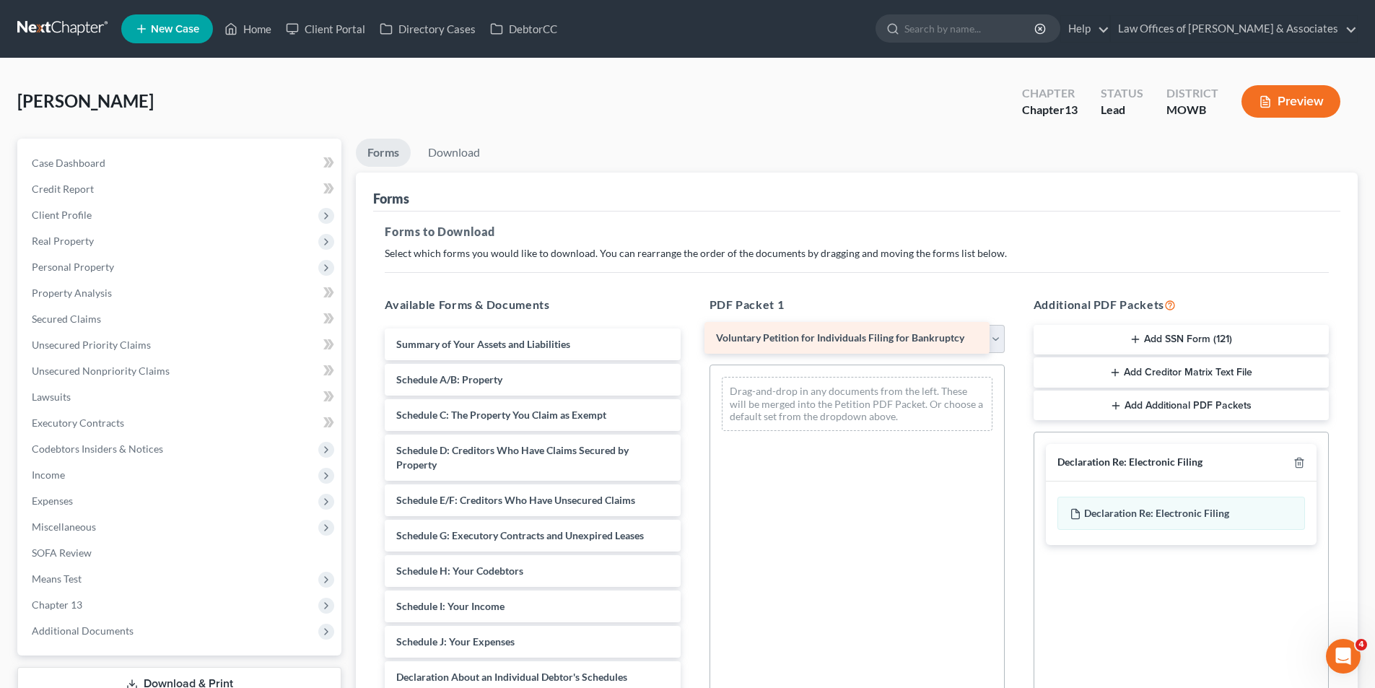
drag, startPoint x: 489, startPoint y: 344, endPoint x: 809, endPoint y: 337, distance: 319.9
click at [692, 337] on div "Voluntary Petition for Individuals Filing for Bankruptcy Voluntary Petition for…" at bounding box center [532, 631] width 318 height 606
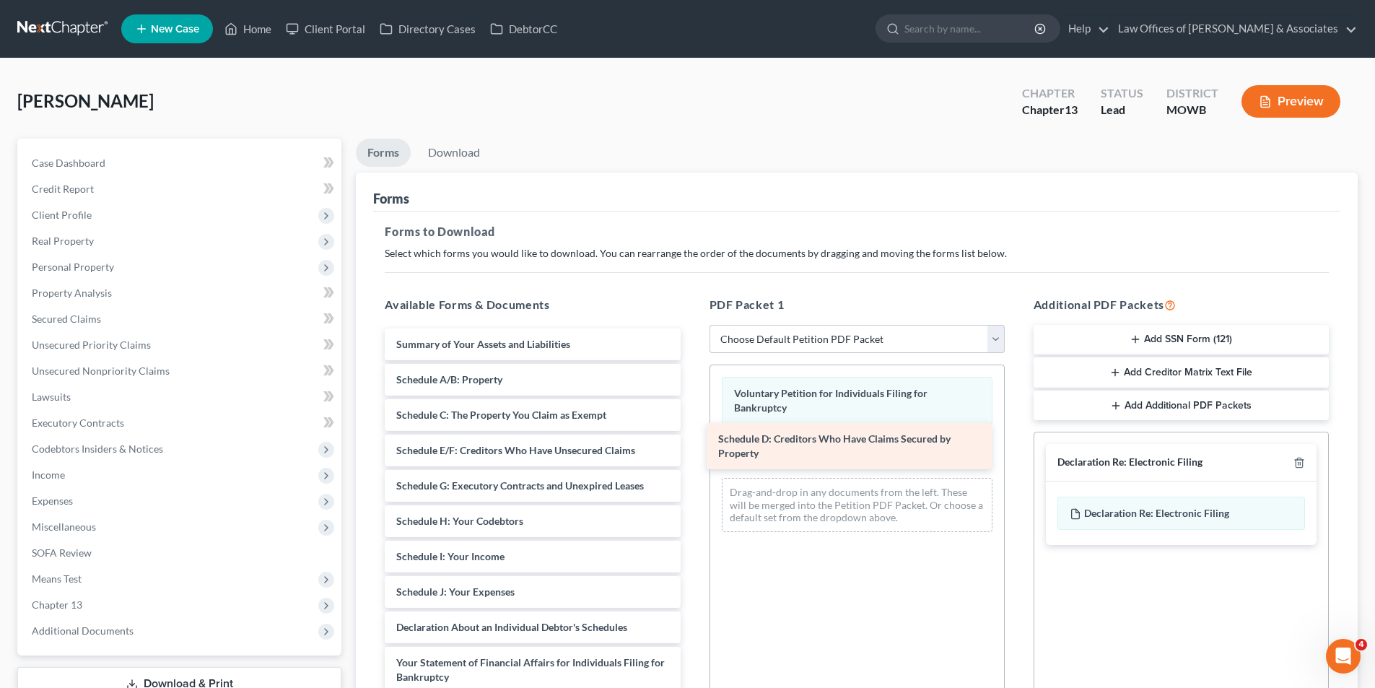
drag, startPoint x: 492, startPoint y: 451, endPoint x: 814, endPoint y: 440, distance: 322.2
click at [692, 440] on div "Schedule D: Creditors Who Have Claims Secured by Property Summary of Your Asset…" at bounding box center [532, 606] width 318 height 556
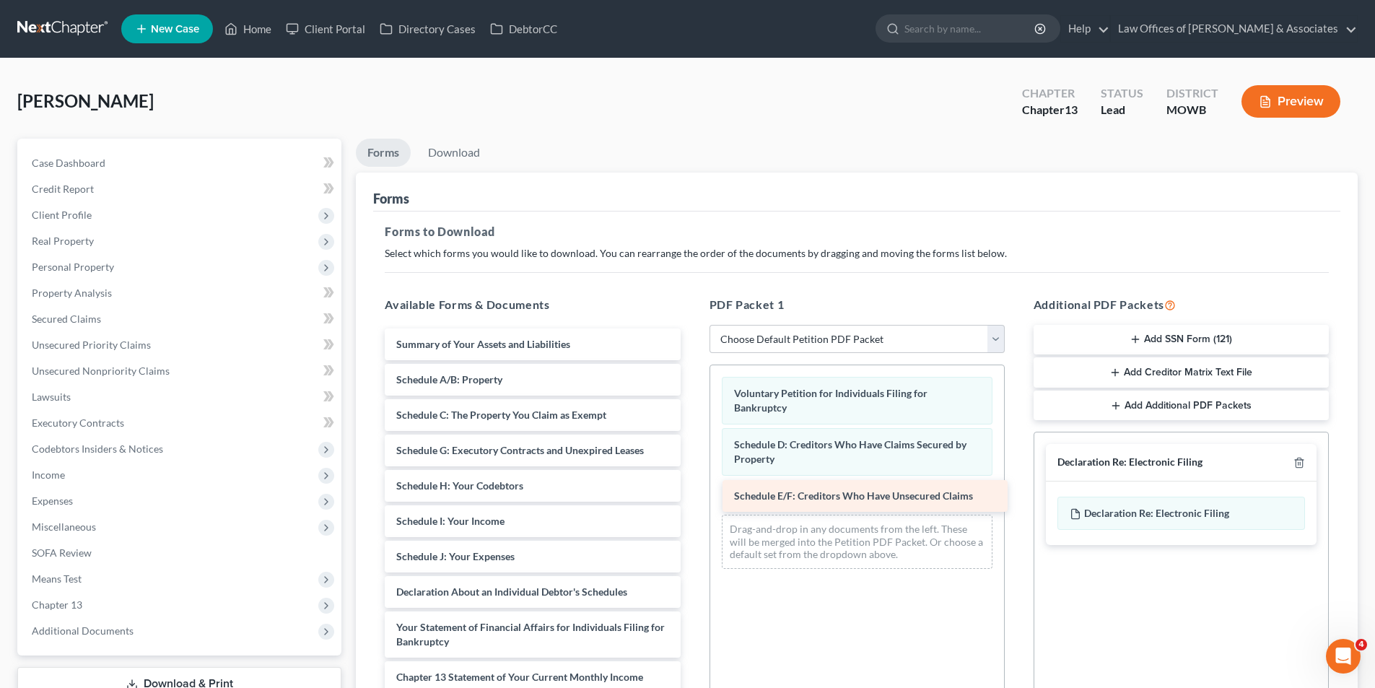
drag, startPoint x: 476, startPoint y: 452, endPoint x: 814, endPoint y: 497, distance: 340.9
click at [692, 497] on div "Schedule E/F: Creditors Who Have Unsecured Claims Summary of Your Assets and Li…" at bounding box center [532, 588] width 318 height 520
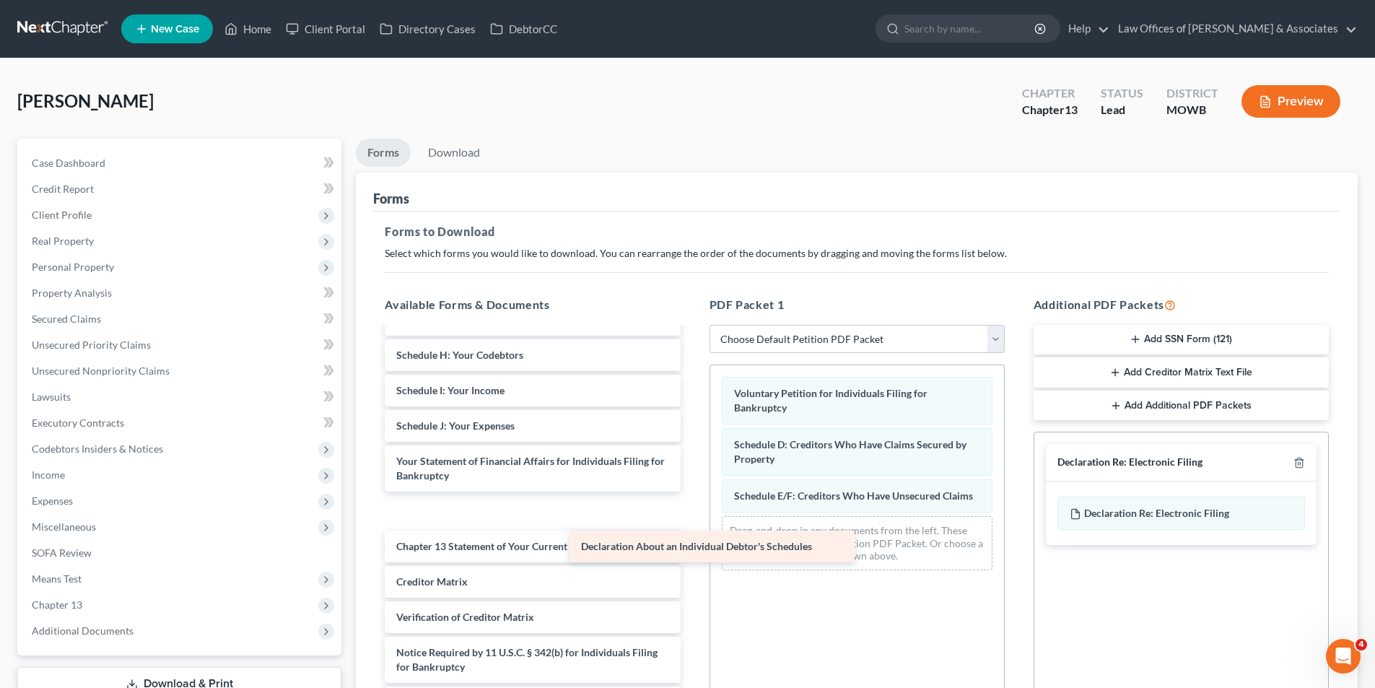
scroll to position [95, 0]
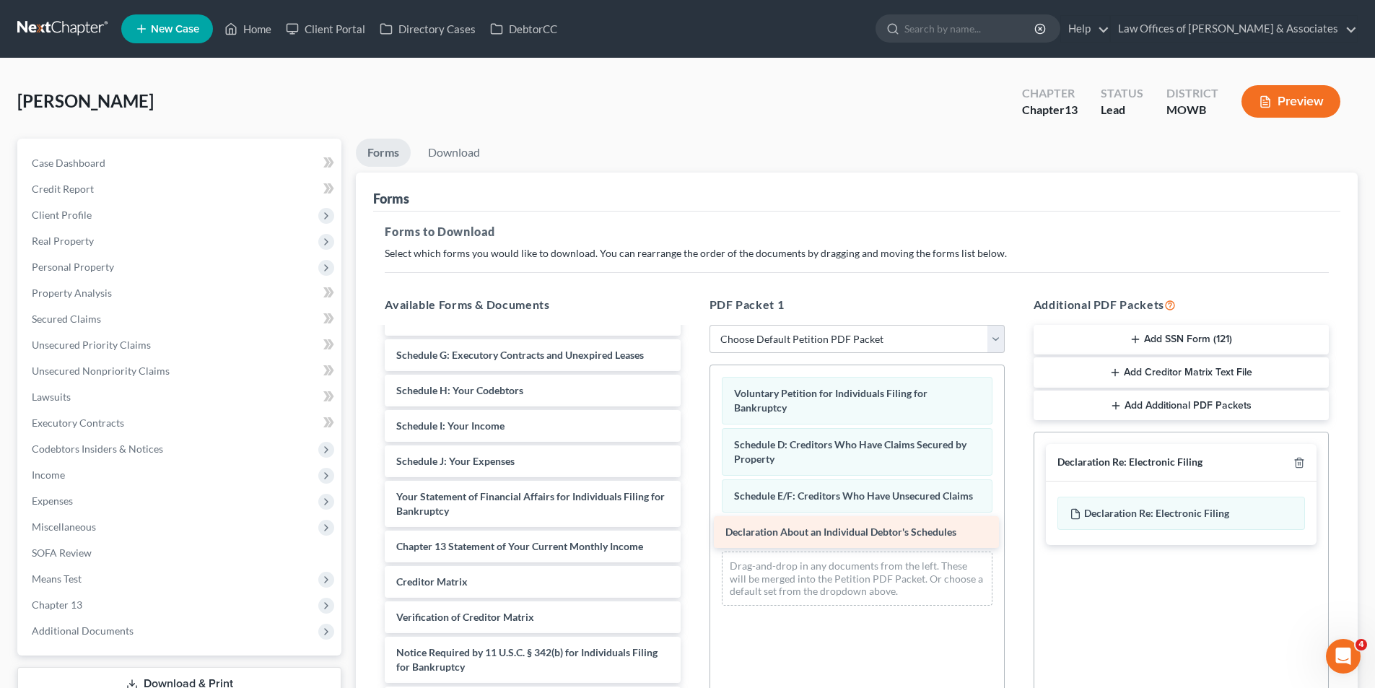
drag, startPoint x: 478, startPoint y: 457, endPoint x: 807, endPoint y: 528, distance: 336.7
click at [692, 528] on div "Declaration About an Individual Debtor's Schedules Summary of Your Assets and L…" at bounding box center [532, 475] width 318 height 485
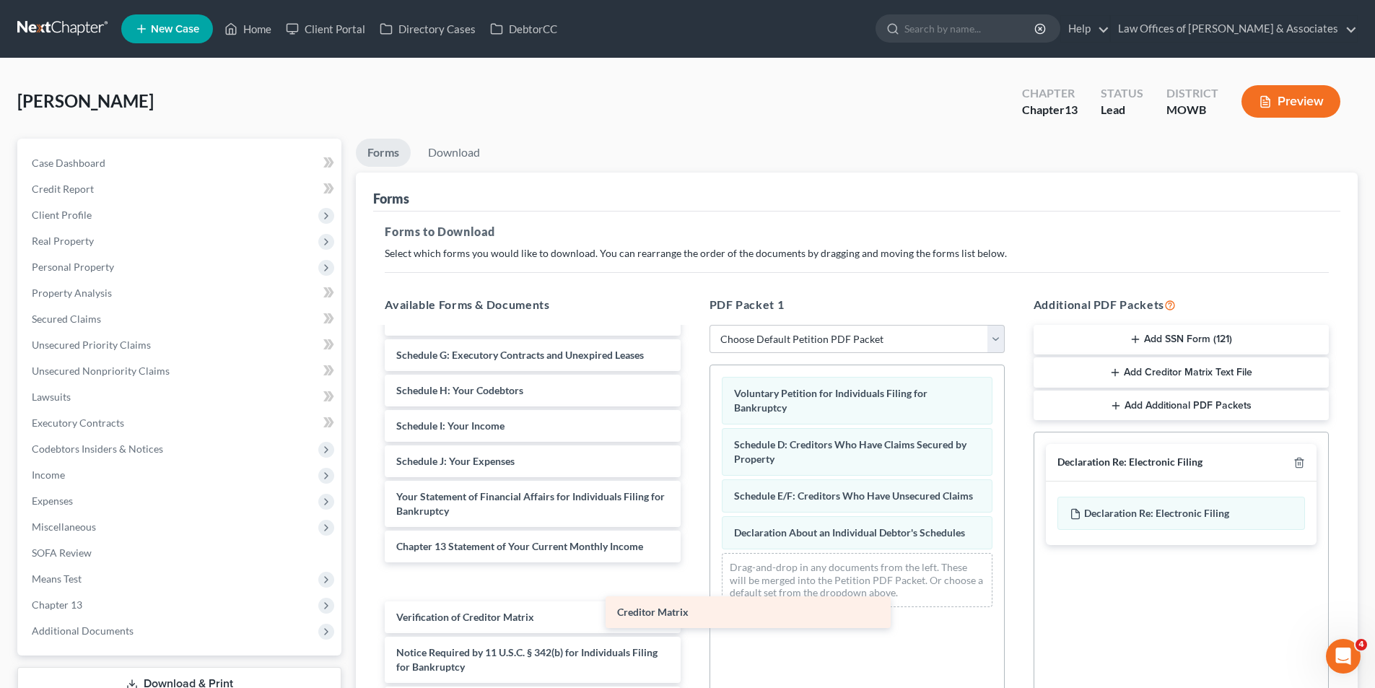
scroll to position [60, 0]
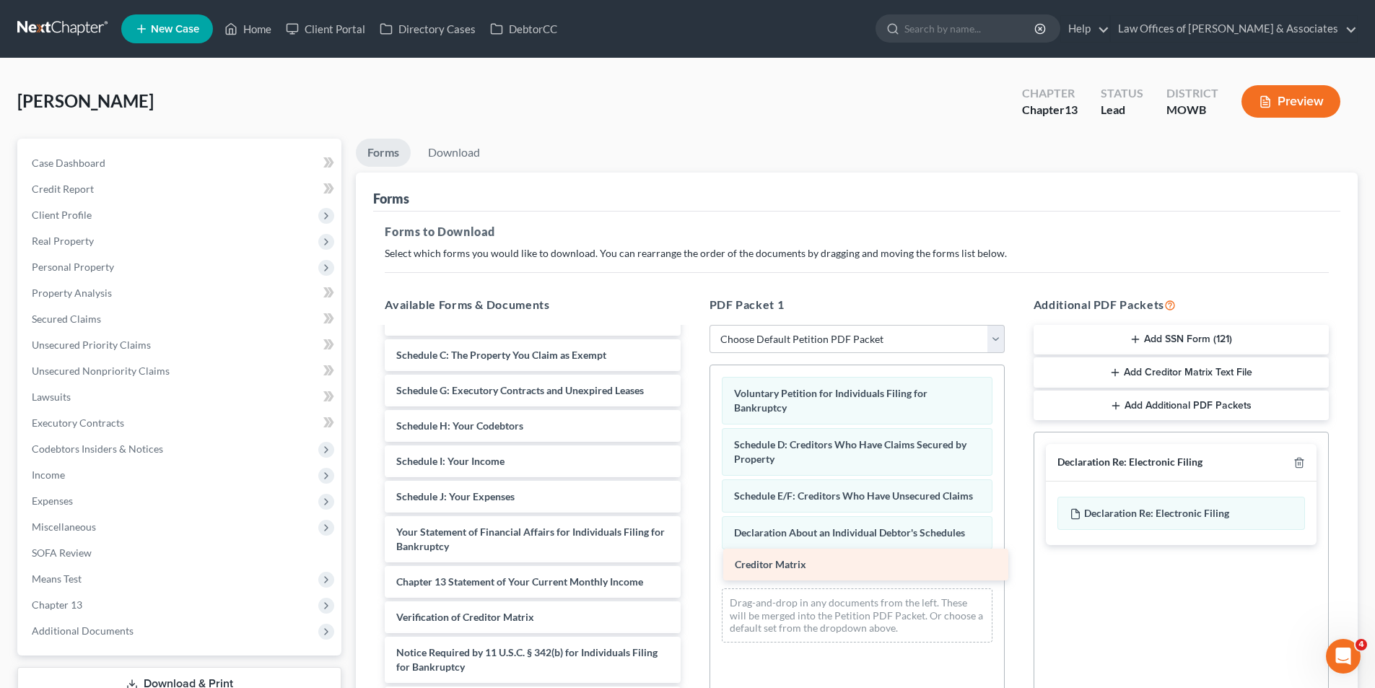
drag, startPoint x: 425, startPoint y: 581, endPoint x: 764, endPoint y: 564, distance: 339.0
click at [692, 564] on div "Creditor Matrix Summary of Your Assets and Liabilities Schedule A/B: Property S…" at bounding box center [532, 494] width 318 height 450
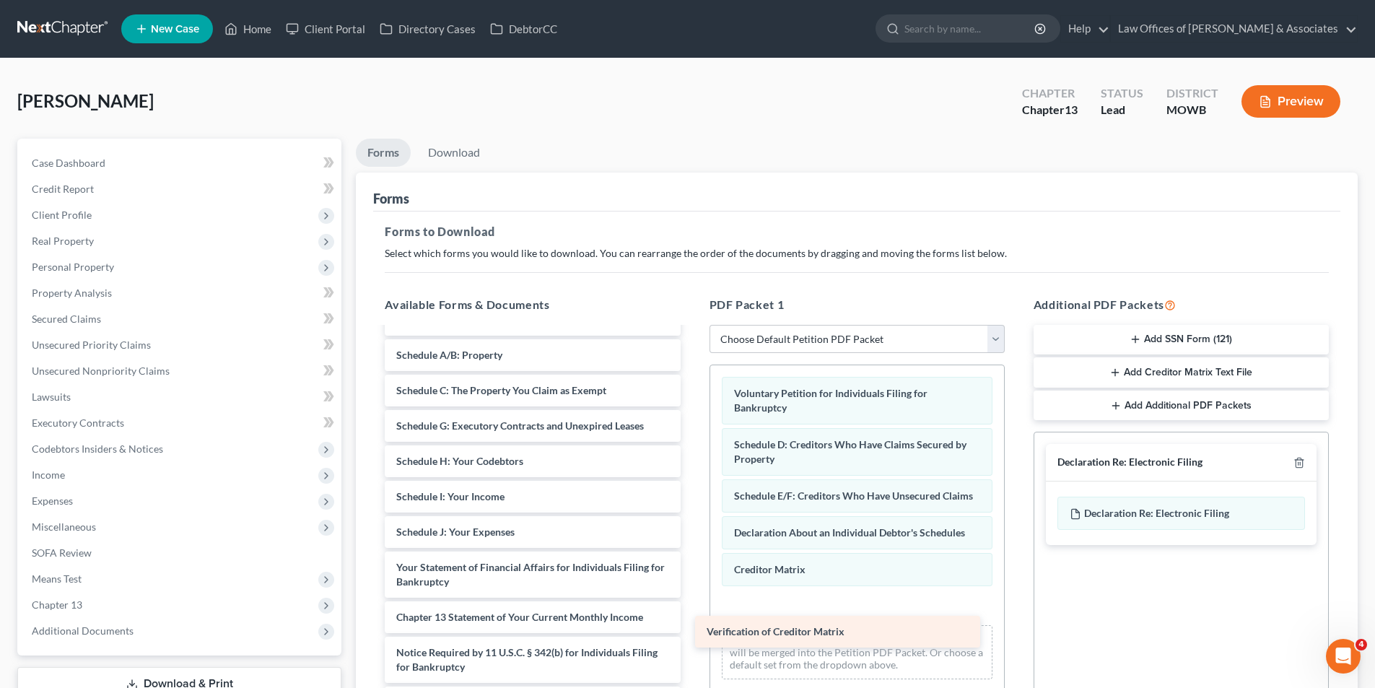
scroll to position [25, 0]
drag, startPoint x: 416, startPoint y: 616, endPoint x: 759, endPoint y: 625, distance: 343.0
click at [692, 625] on div "Verification of Creditor Matrix Summary of Your Assets and Liabilities Schedule…" at bounding box center [532, 511] width 318 height 414
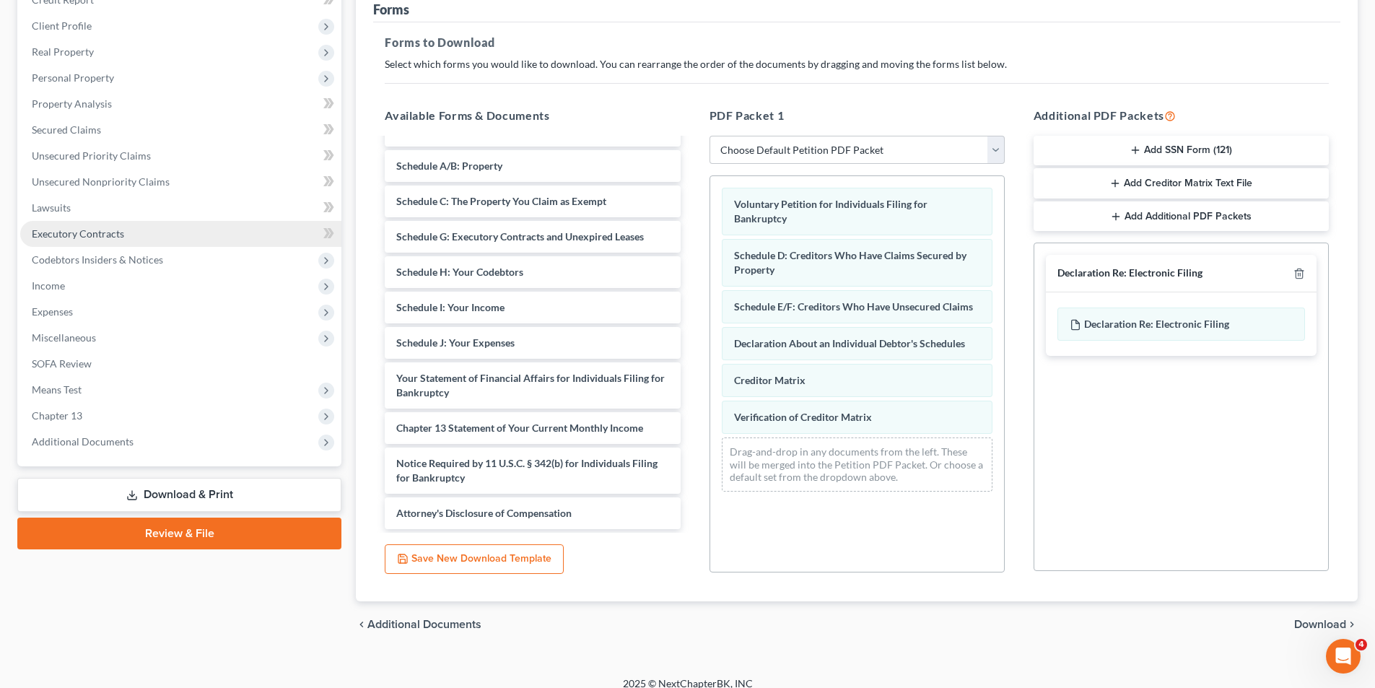
scroll to position [204, 0]
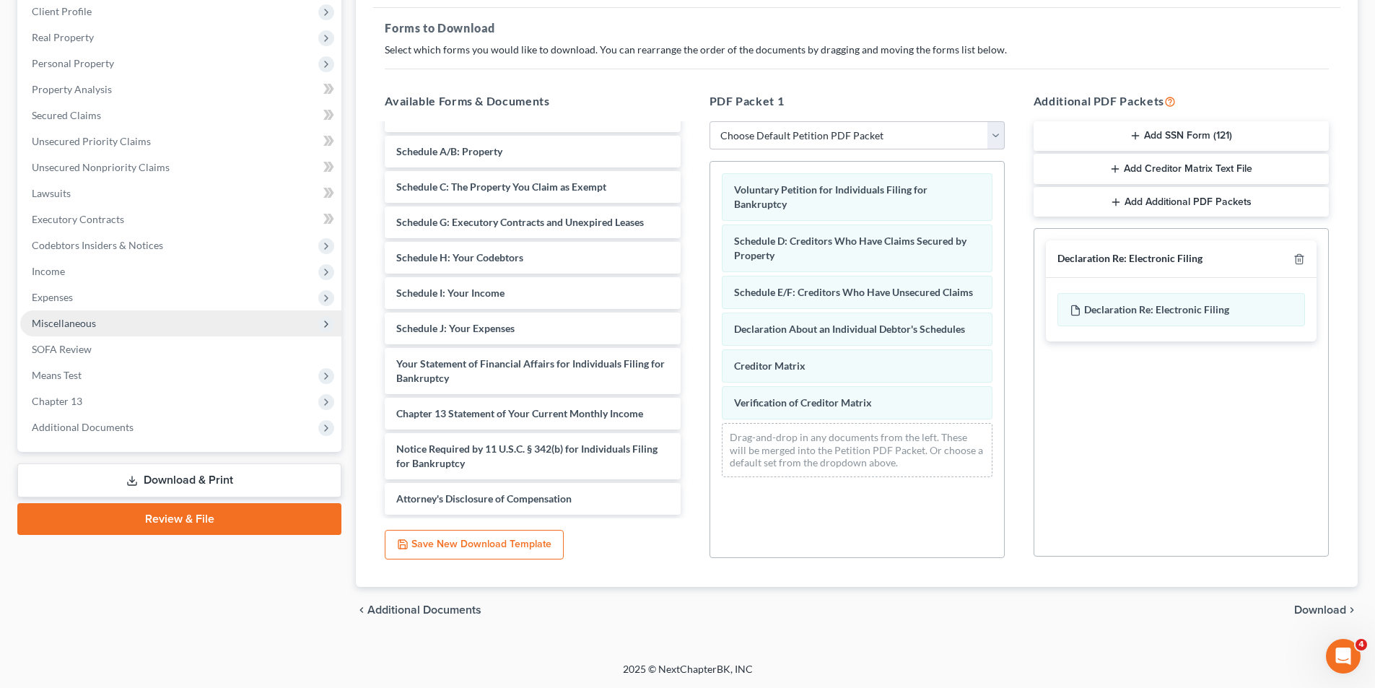
click at [64, 321] on span "Miscellaneous" at bounding box center [64, 323] width 64 height 12
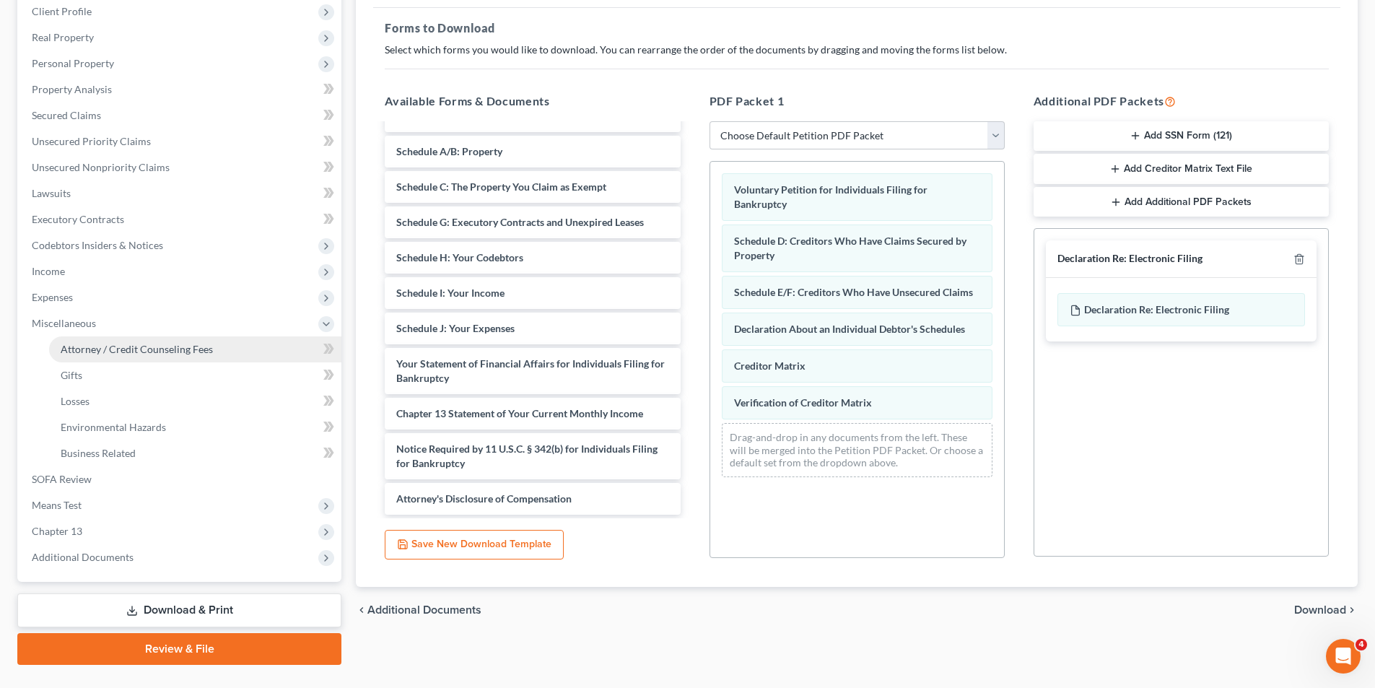
click at [78, 348] on span "Attorney / Credit Counseling Fees" at bounding box center [137, 349] width 152 height 12
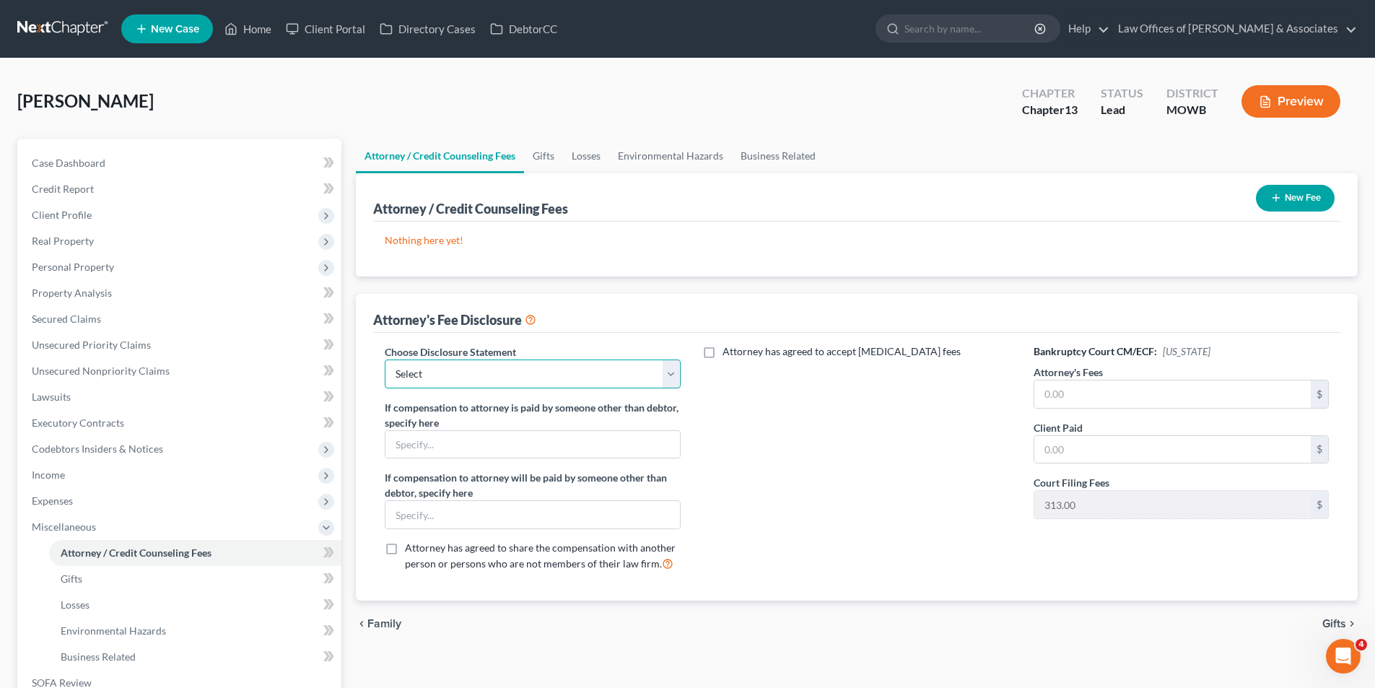
click at [670, 374] on select "Select Attorney Chapter13 Disclosure Statement" at bounding box center [532, 373] width 295 height 29
select select "0"
click at [385, 359] on select "Select Attorney Chapter13 Disclosure Statement" at bounding box center [532, 373] width 295 height 29
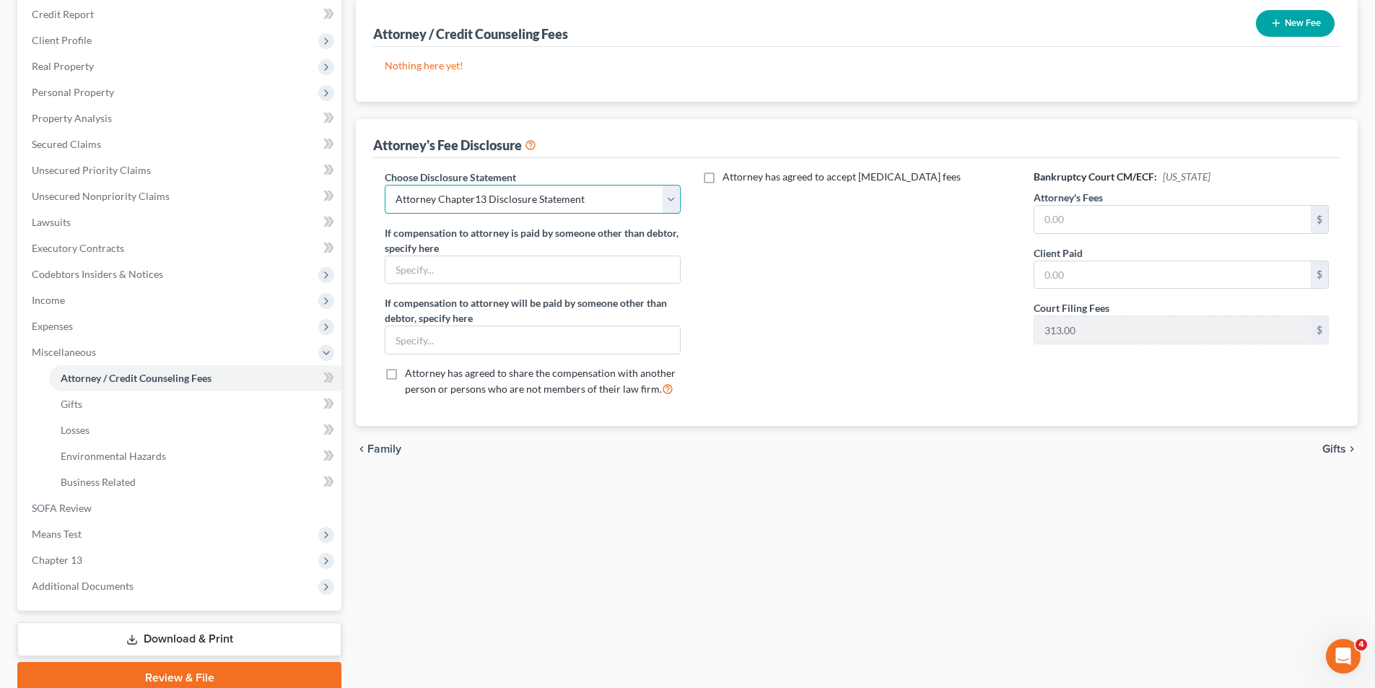
scroll to position [235, 0]
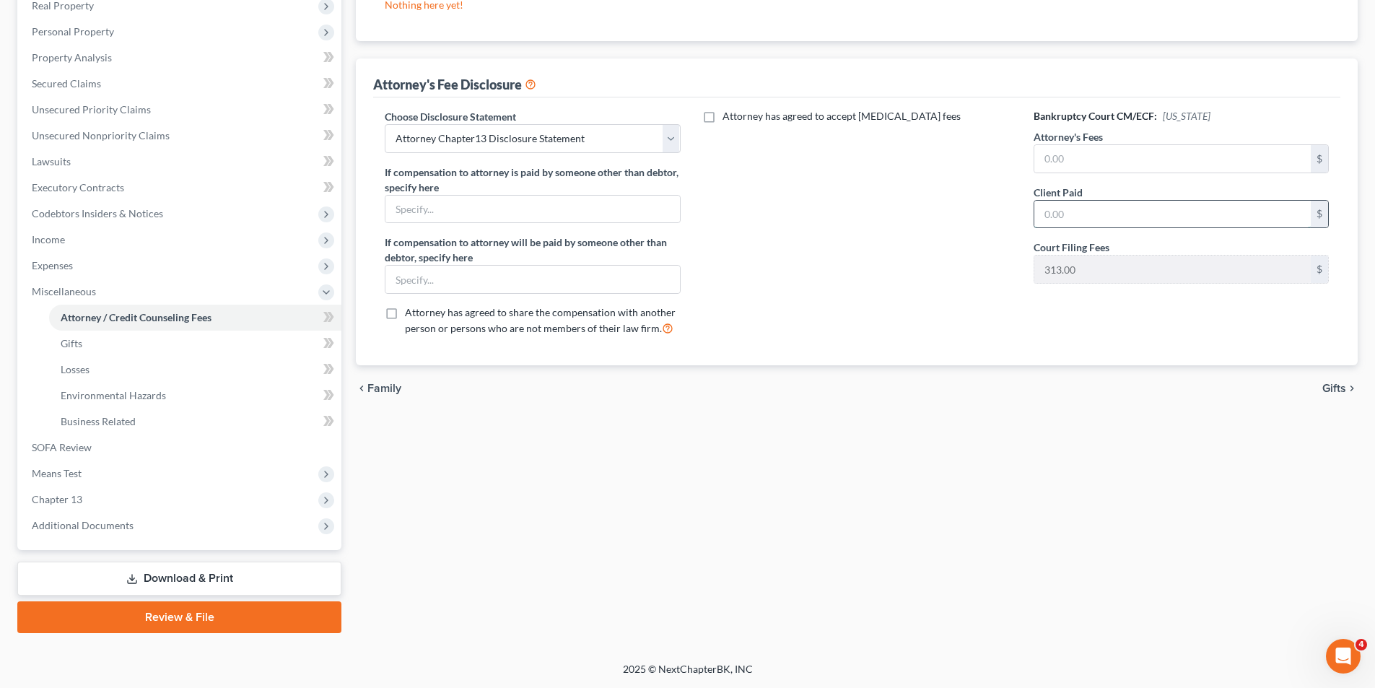
click at [1070, 206] on input "text" at bounding box center [1172, 214] width 276 height 27
type input "1,000"
click at [1042, 160] on input "text" at bounding box center [1172, 158] width 276 height 27
type input "3"
type input "4,000"
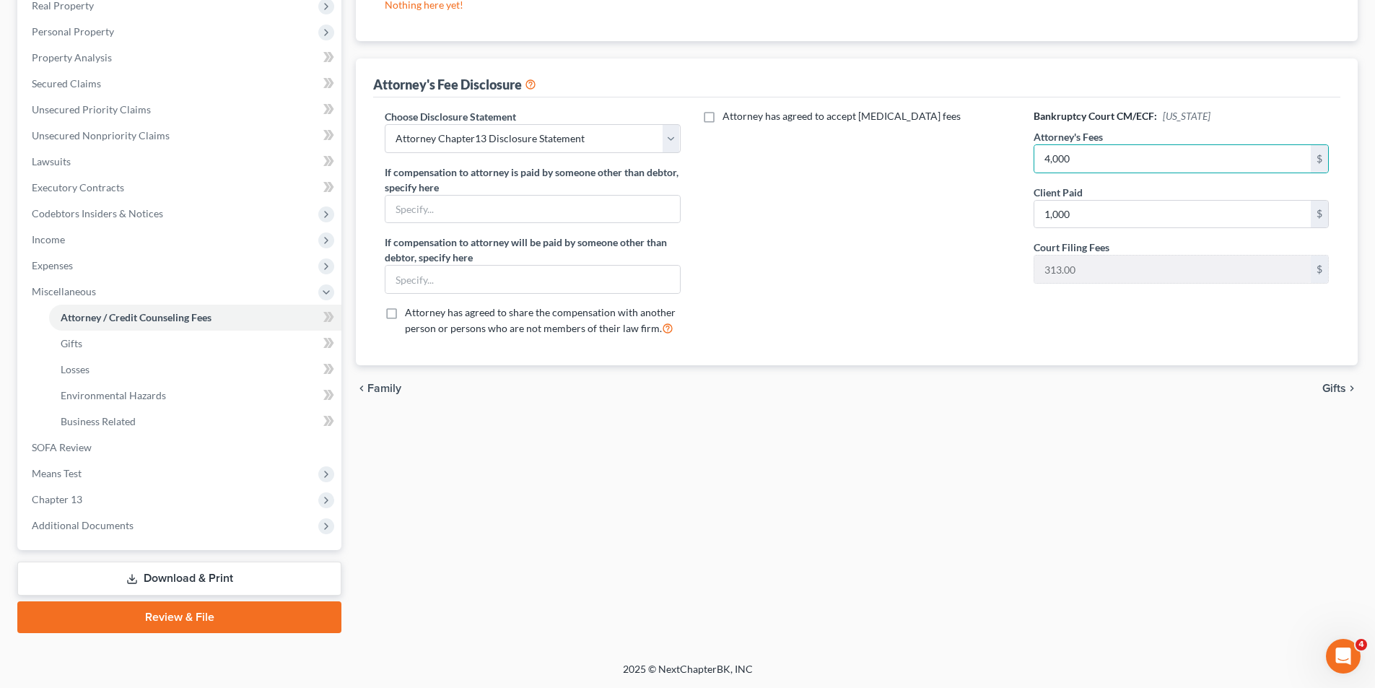
click at [1063, 300] on div "Bankruptcy Court CM/ECF: Maryland Attorney's Fees 4,000 $ Client Paid 1,000 $ C…" at bounding box center [1181, 228] width 324 height 239
click at [149, 572] on link "Download & Print" at bounding box center [179, 579] width 324 height 34
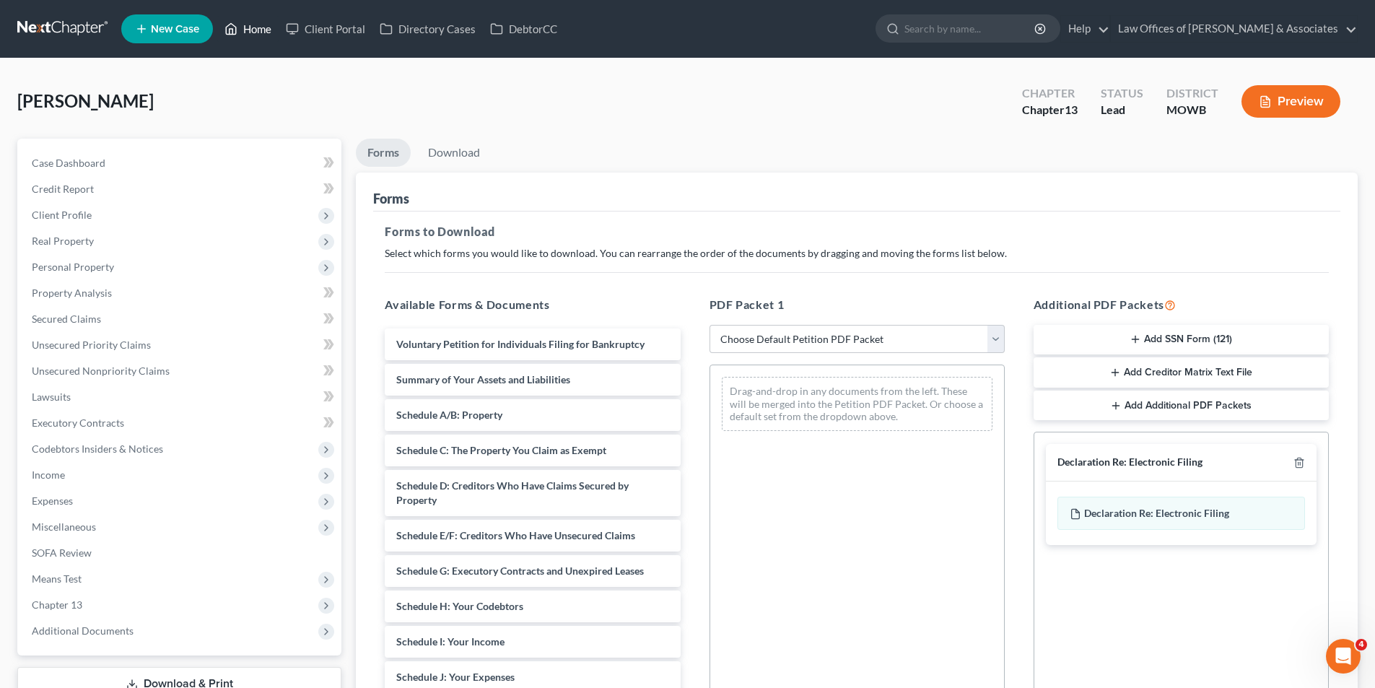
click at [262, 28] on link "Home" at bounding box center [247, 29] width 61 height 26
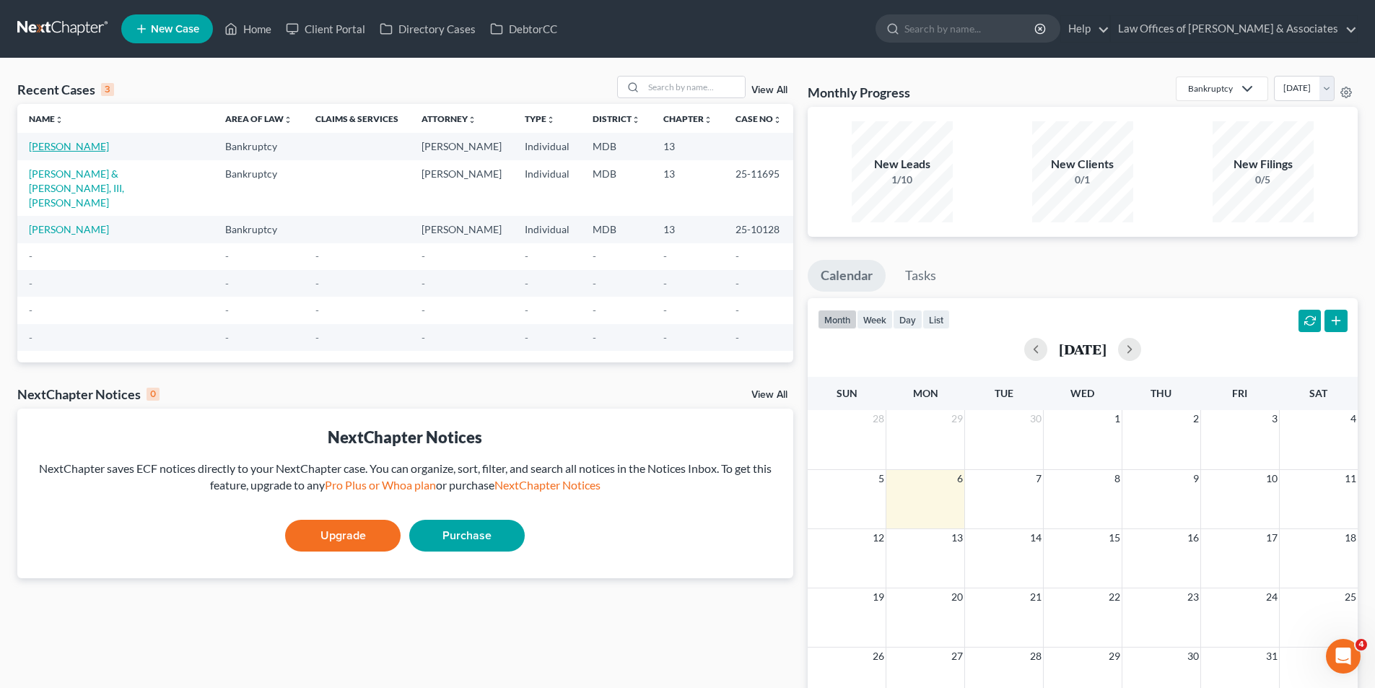
click at [64, 144] on link "Bullock, Allen" at bounding box center [69, 146] width 80 height 12
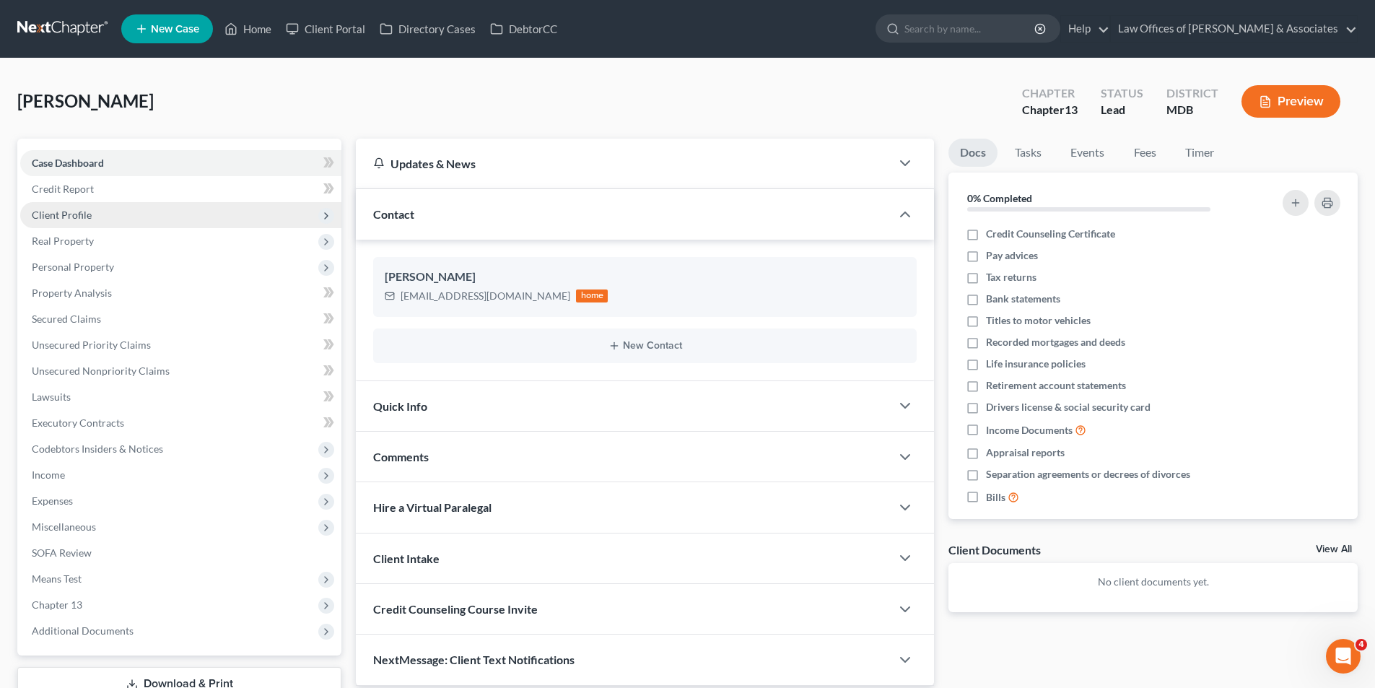
click at [68, 215] on span "Client Profile" at bounding box center [62, 215] width 60 height 12
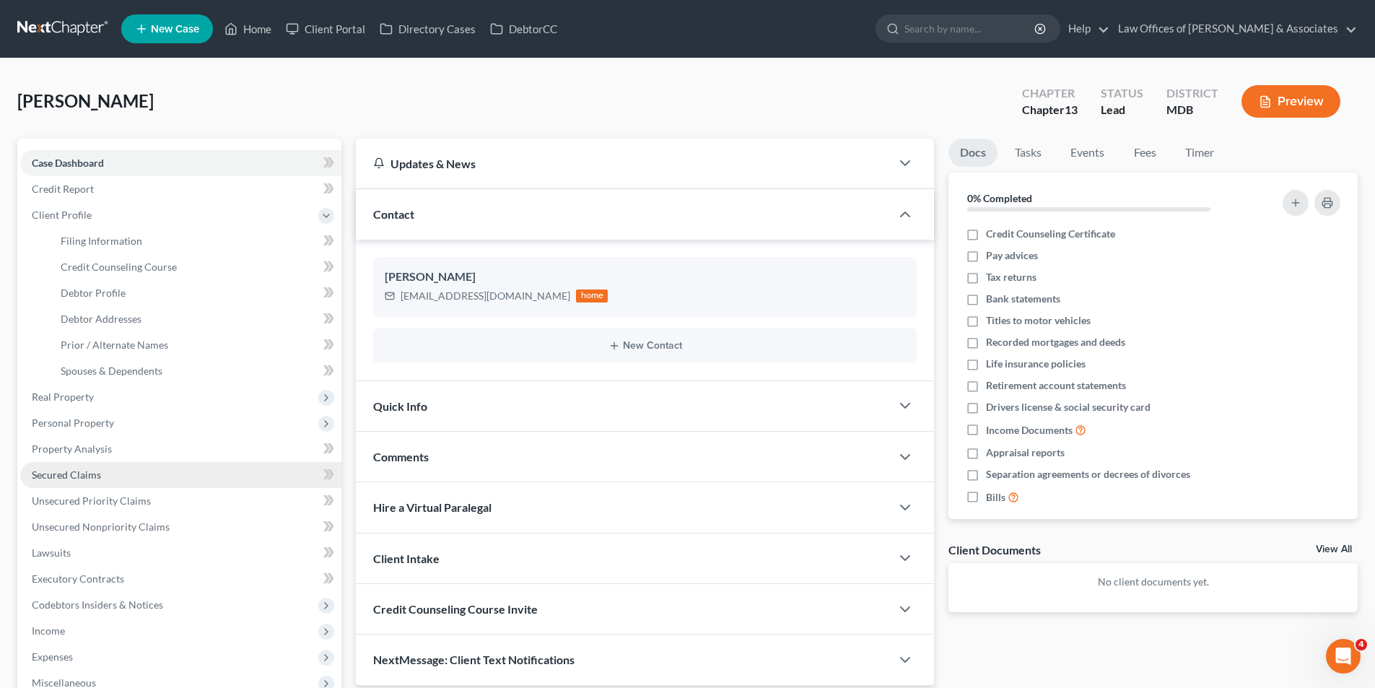
click at [74, 471] on span "Secured Claims" at bounding box center [66, 475] width 69 height 12
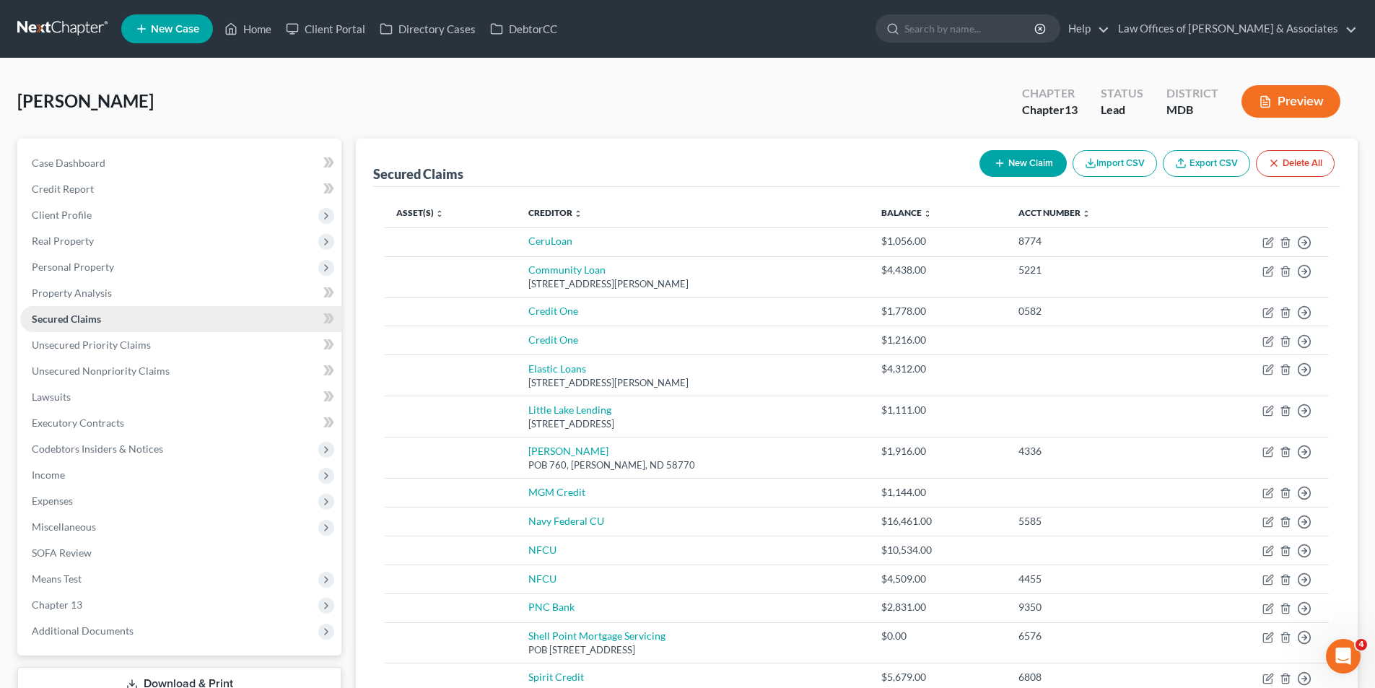
click at [56, 313] on span "Secured Claims" at bounding box center [66, 319] width 69 height 12
click at [1304, 240] on polyline "button" at bounding box center [1305, 242] width 2 height 5
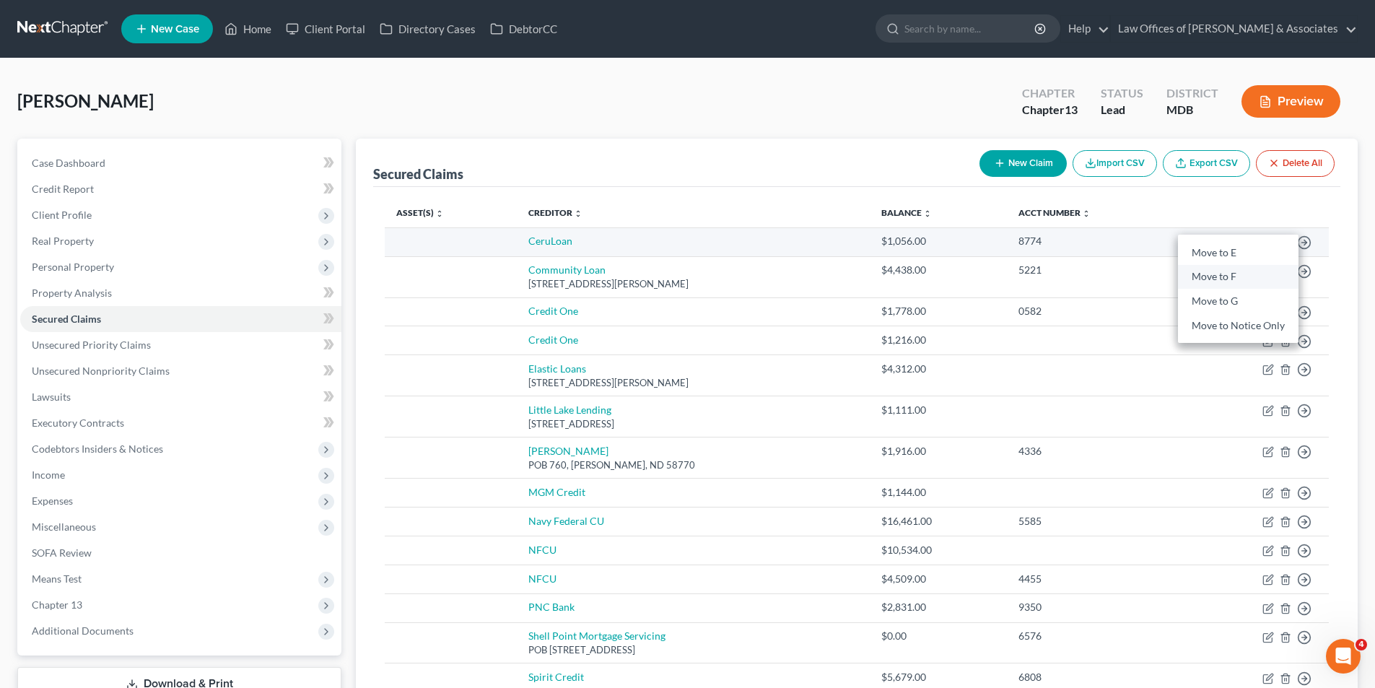
click at [1219, 274] on link "Move to F" at bounding box center [1238, 277] width 121 height 25
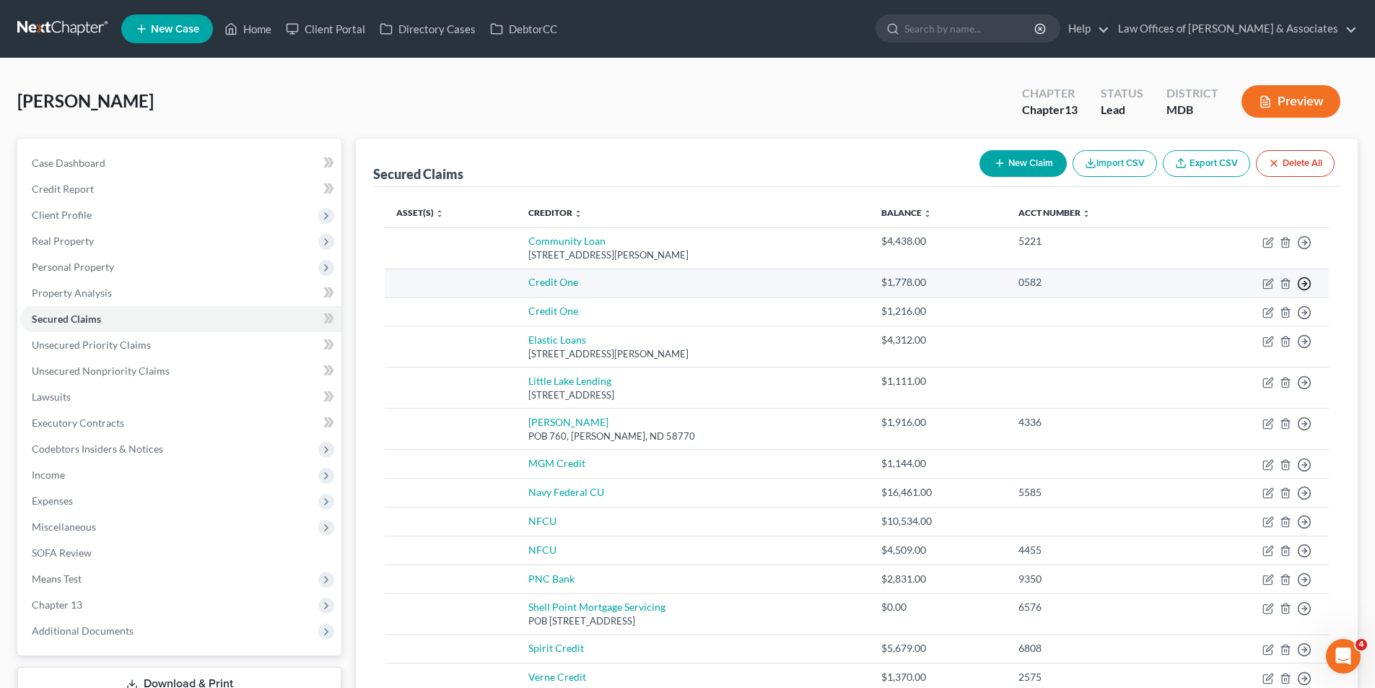
click at [1301, 282] on icon "button" at bounding box center [1304, 283] width 14 height 14
click at [1212, 313] on link "Move to F" at bounding box center [1238, 318] width 121 height 25
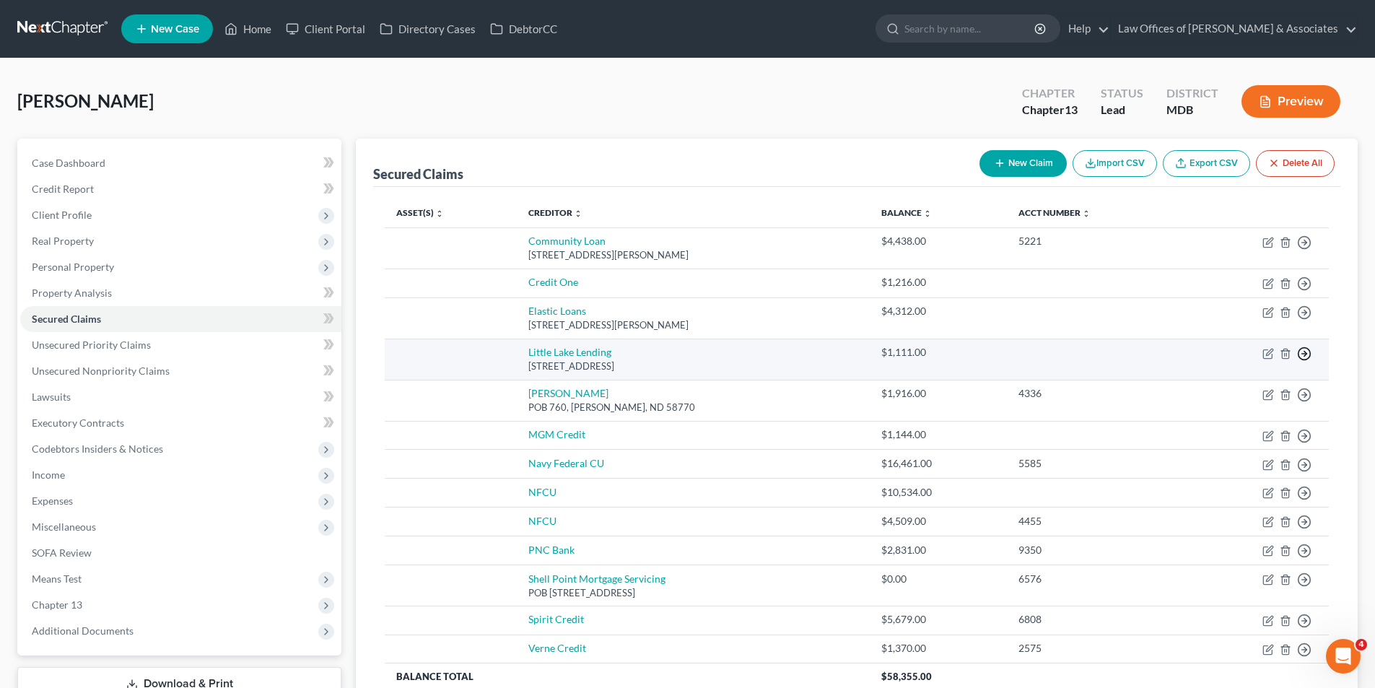
click at [1303, 352] on icon "button" at bounding box center [1304, 354] width 14 height 14
click at [1226, 411] on link "Move to G" at bounding box center [1238, 412] width 121 height 25
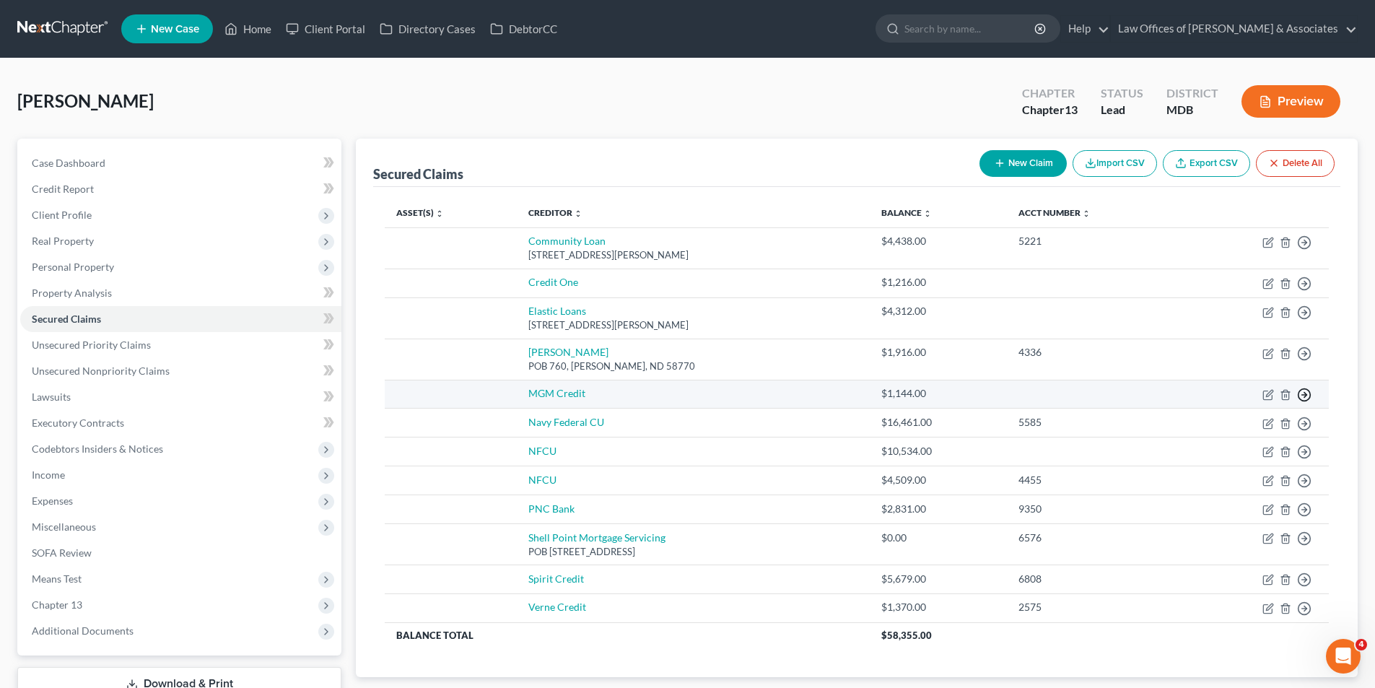
click at [1304, 393] on icon "button" at bounding box center [1304, 395] width 14 height 14
click at [1234, 427] on link "Move to F" at bounding box center [1238, 429] width 121 height 25
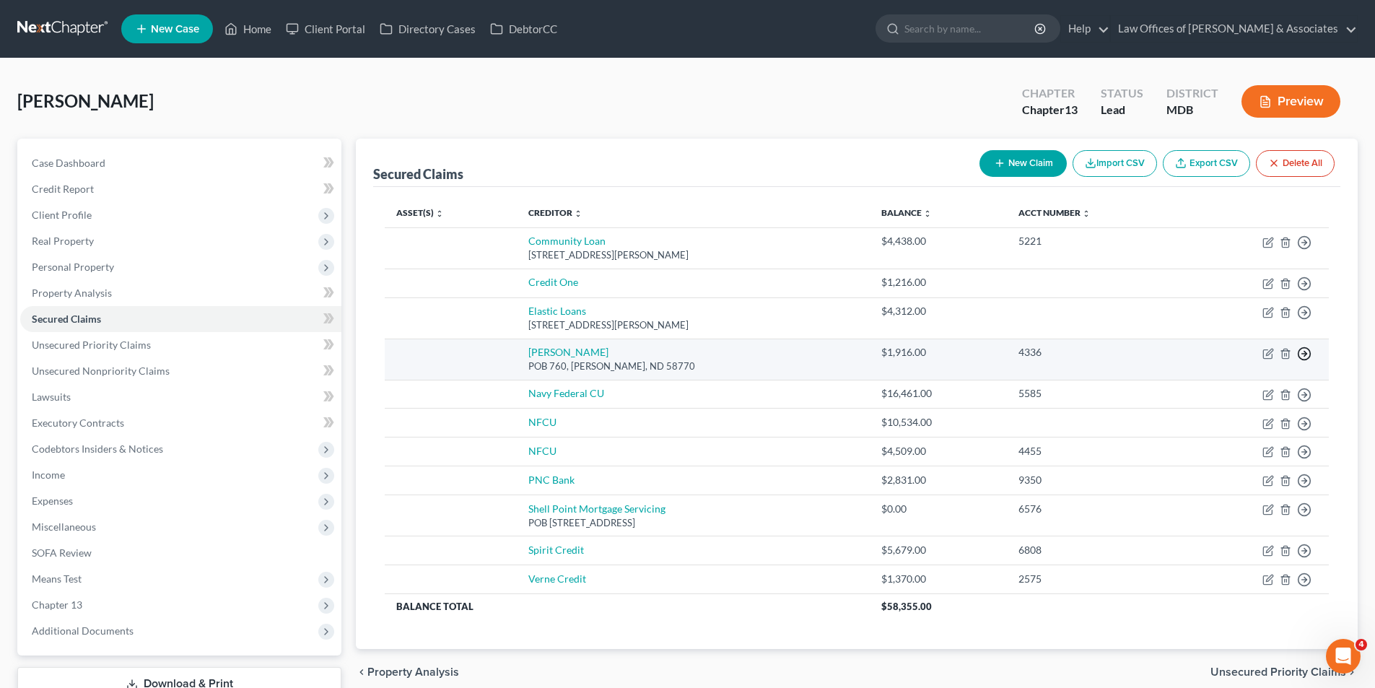
click at [1302, 352] on icon "button" at bounding box center [1304, 354] width 14 height 14
click at [1225, 386] on link "Move to F" at bounding box center [1238, 388] width 121 height 25
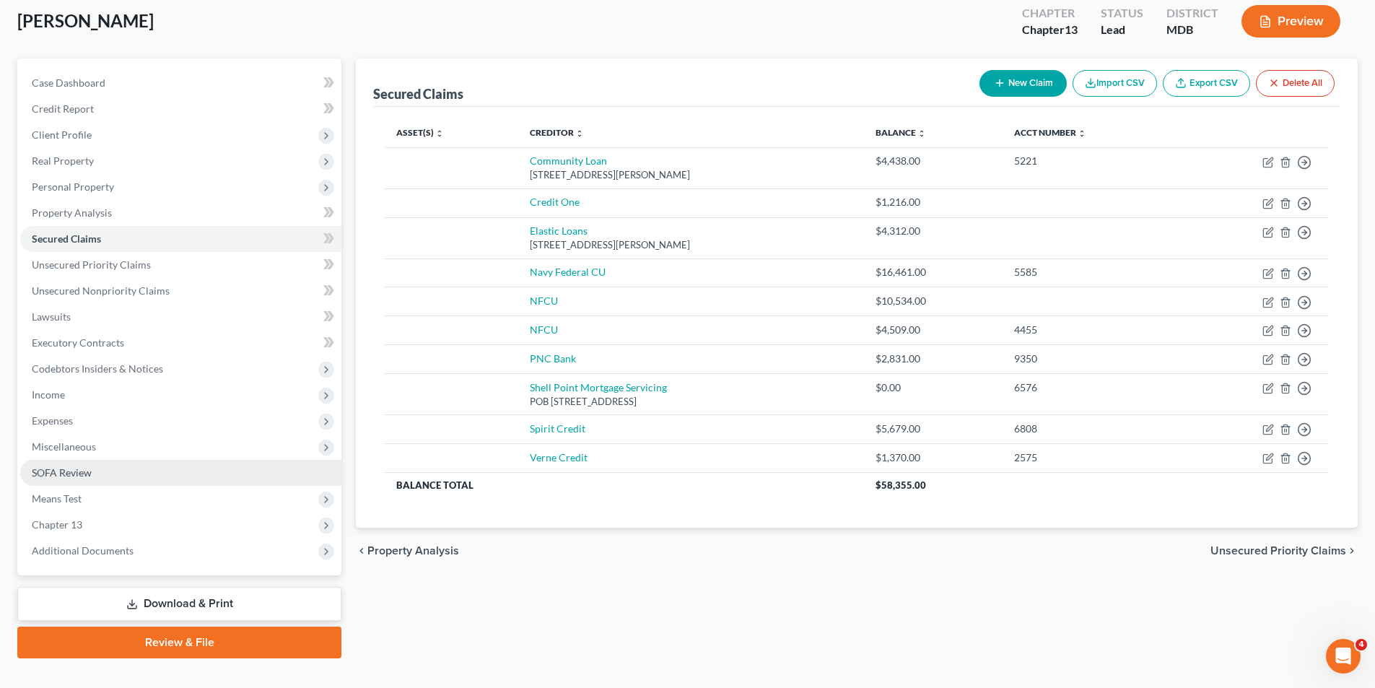
scroll to position [105, 0]
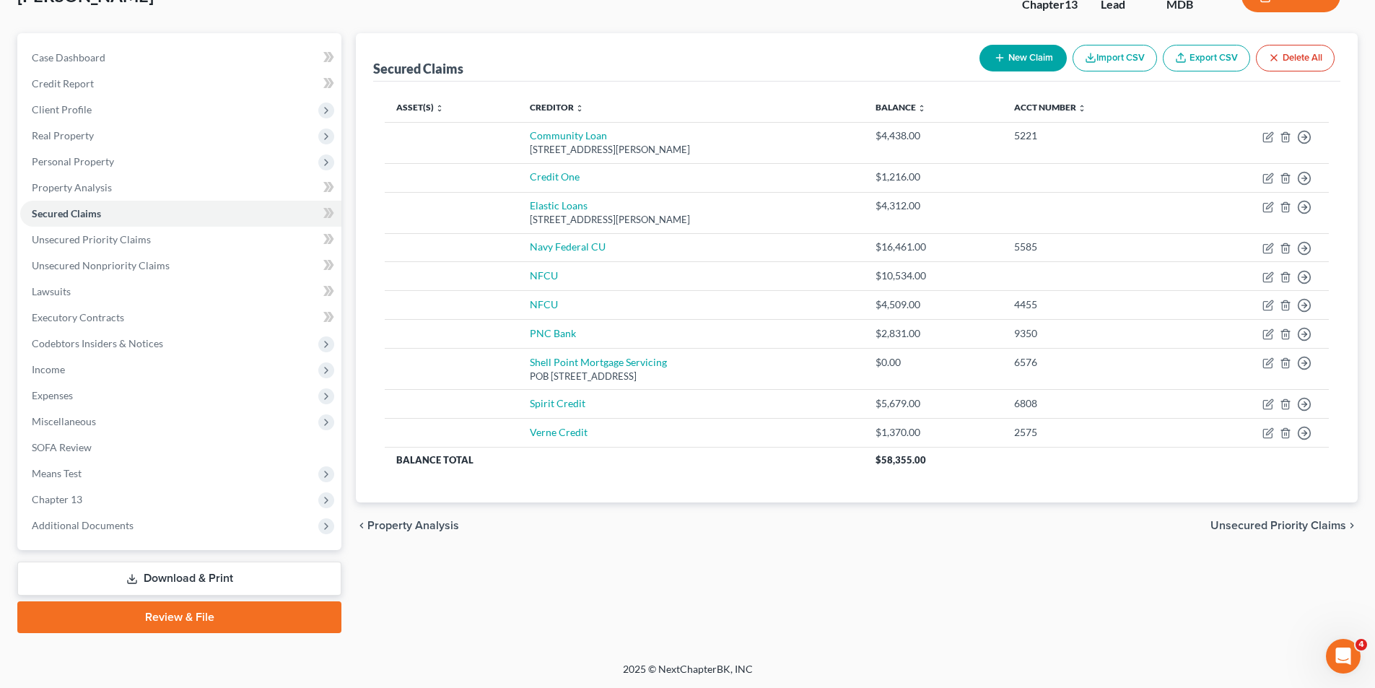
click at [179, 609] on link "Review & File" at bounding box center [179, 617] width 324 height 32
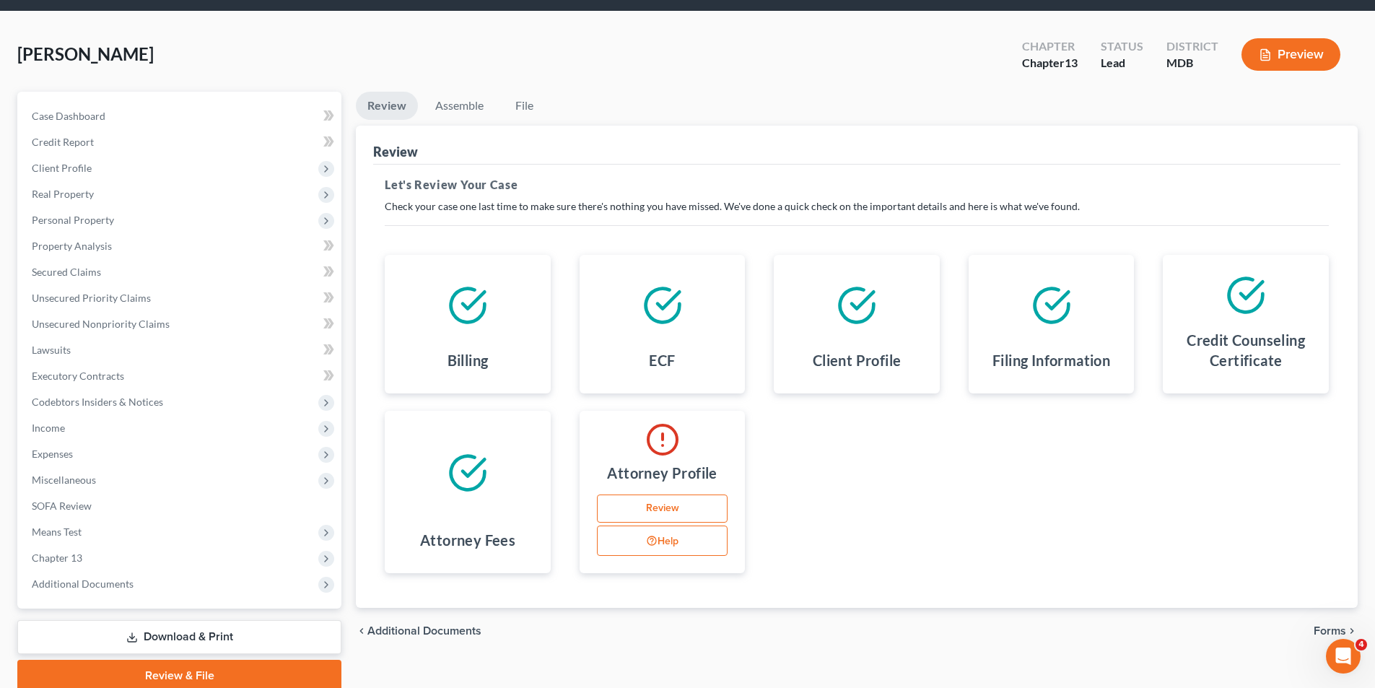
scroll to position [105, 0]
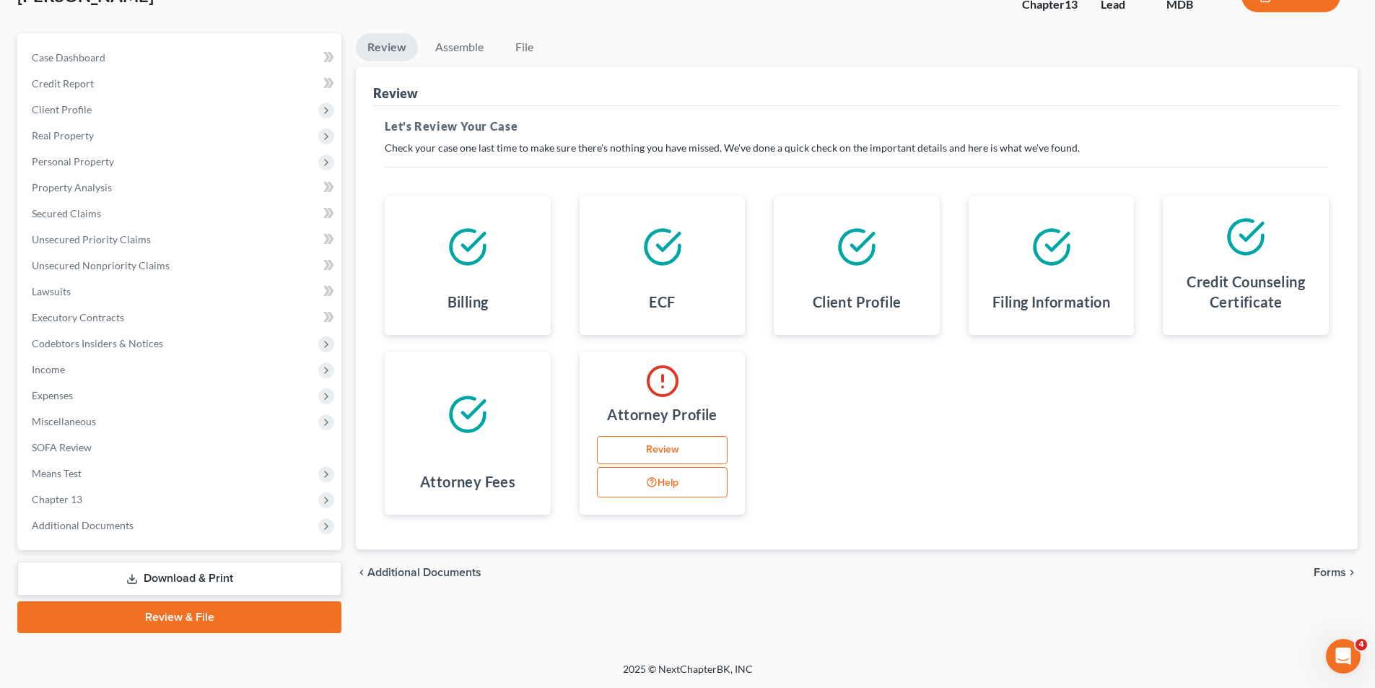
click at [172, 572] on link "Download & Print" at bounding box center [179, 579] width 324 height 34
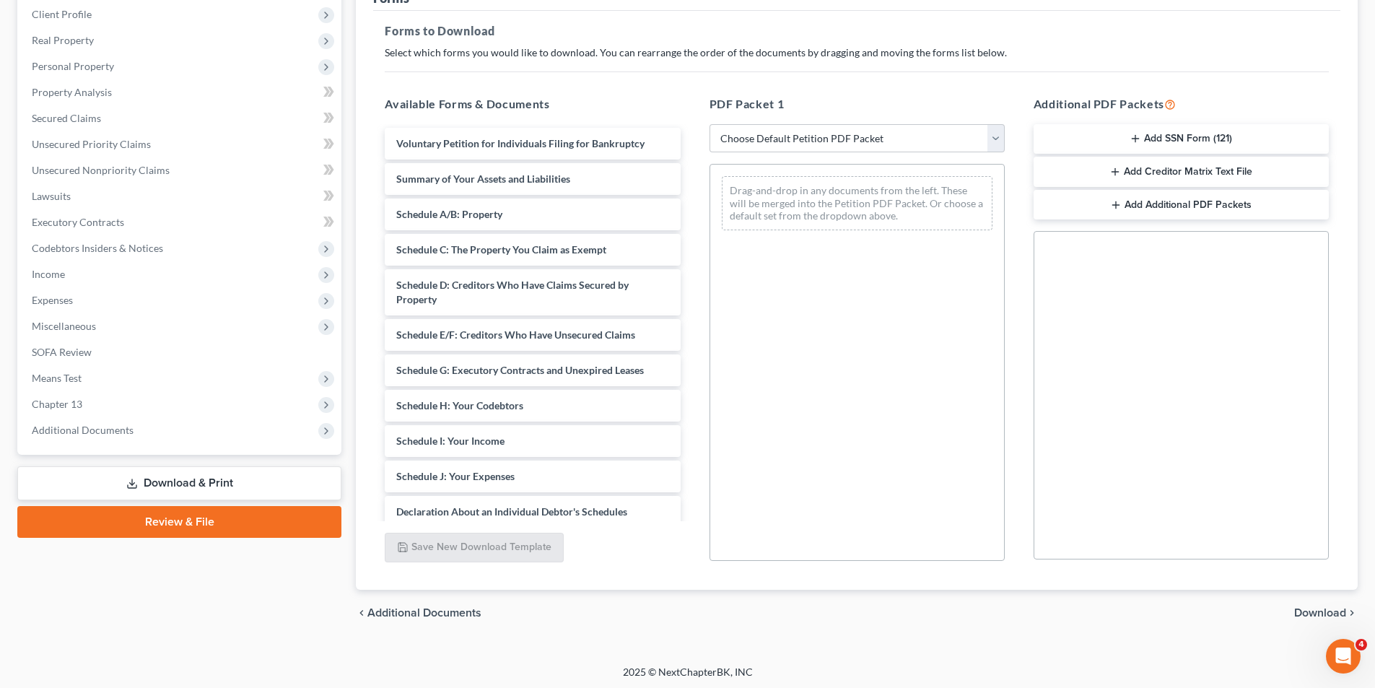
scroll to position [204, 0]
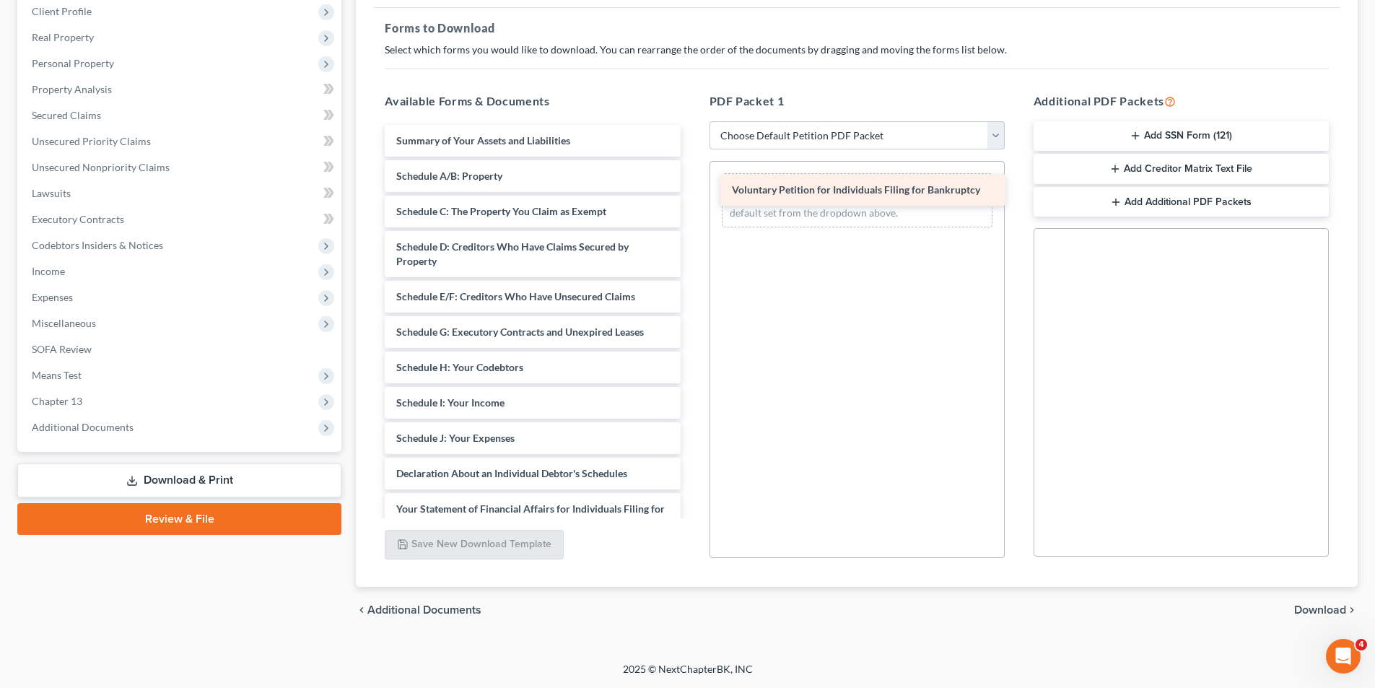
drag, startPoint x: 496, startPoint y: 142, endPoint x: 832, endPoint y: 191, distance: 339.2
click at [692, 191] on div "Voluntary Petition for Individuals Filing for Bankruptcy Voluntary Petition for…" at bounding box center [532, 428] width 318 height 606
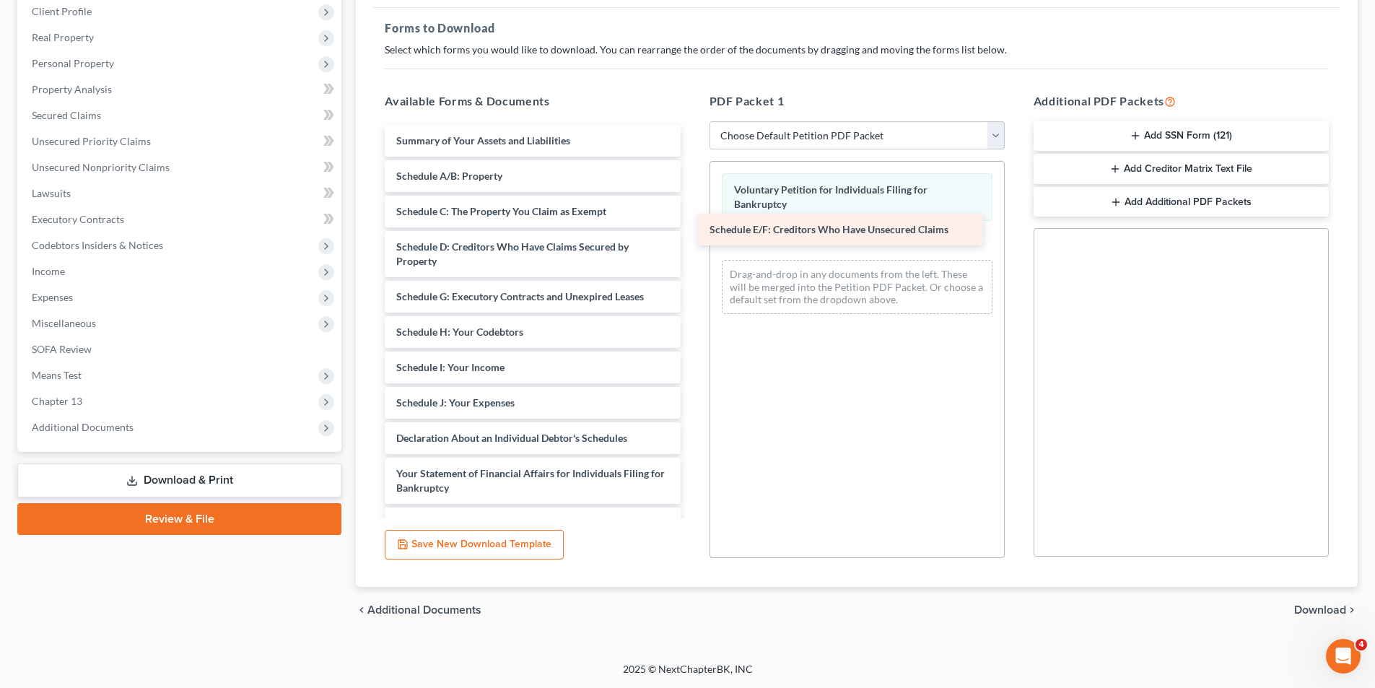
drag, startPoint x: 482, startPoint y: 294, endPoint x: 796, endPoint y: 227, distance: 320.4
click at [692, 227] on div "Schedule E/F: Creditors Who Have Unsecured Claims Summary of Your Assets and Li…" at bounding box center [532, 410] width 318 height 570
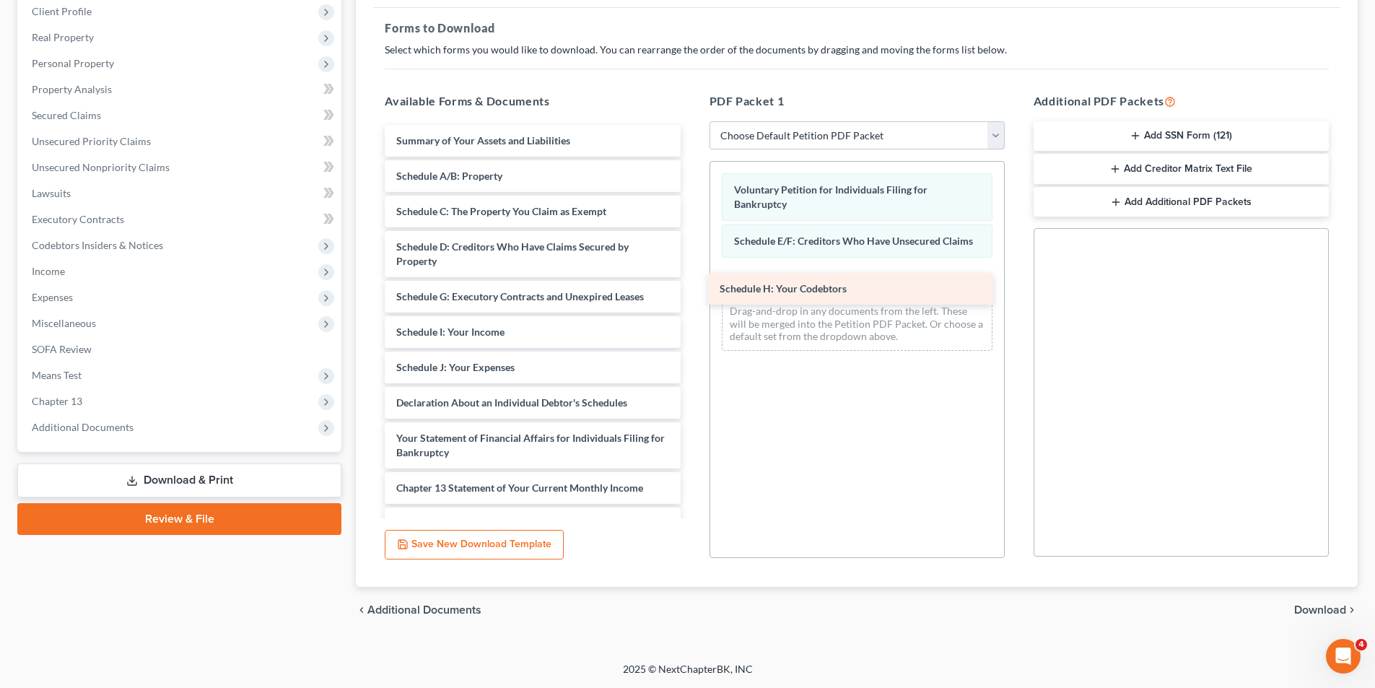
drag, startPoint x: 463, startPoint y: 328, endPoint x: 787, endPoint y: 284, distance: 326.3
click at [692, 284] on div "Schedule H: Your Codebtors Summary of Your Assets and Liabilities Schedule A/B:…" at bounding box center [532, 392] width 318 height 535
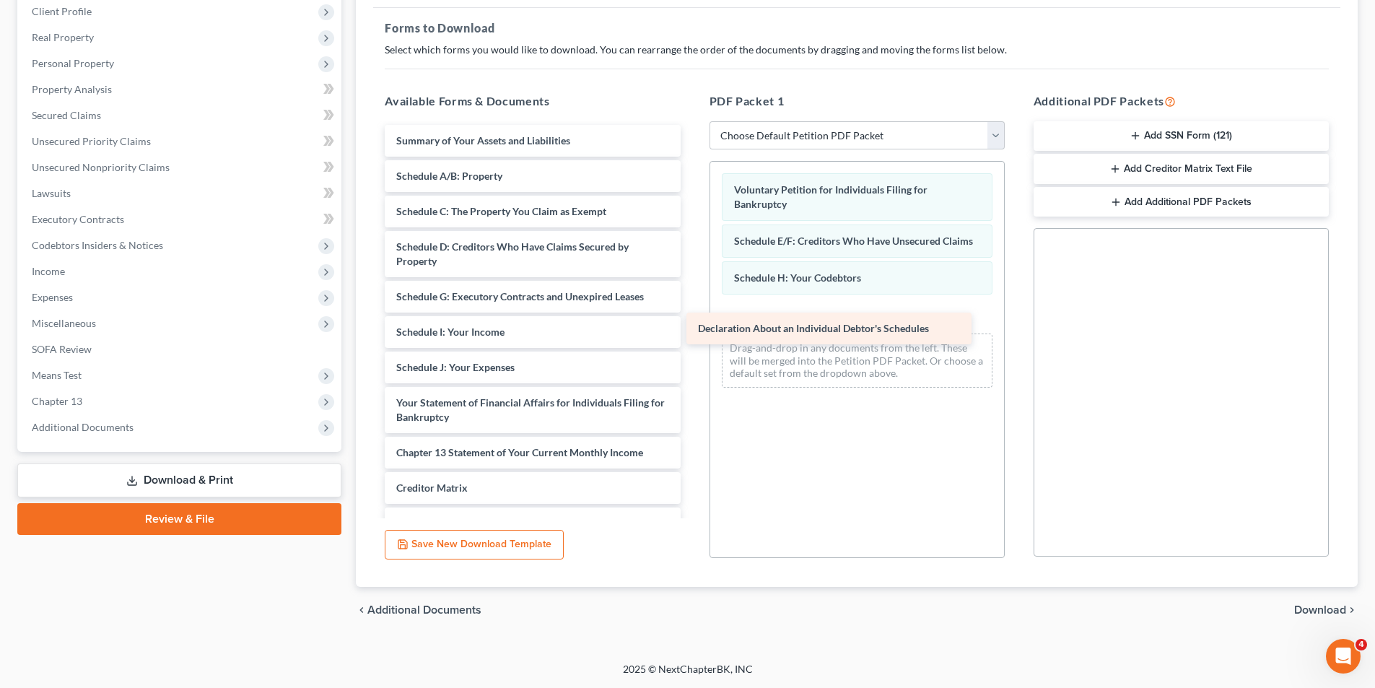
drag, startPoint x: 429, startPoint y: 407, endPoint x: 731, endPoint y: 333, distance: 310.8
click at [692, 333] on div "Declaration About an Individual Debtor's Schedules Summary of Your Assets and L…" at bounding box center [532, 375] width 318 height 500
drag, startPoint x: 1184, startPoint y: 128, endPoint x: 1175, endPoint y: 131, distance: 10.1
click at [1175, 137] on button "Add SSN Form (121)" at bounding box center [1181, 136] width 295 height 30
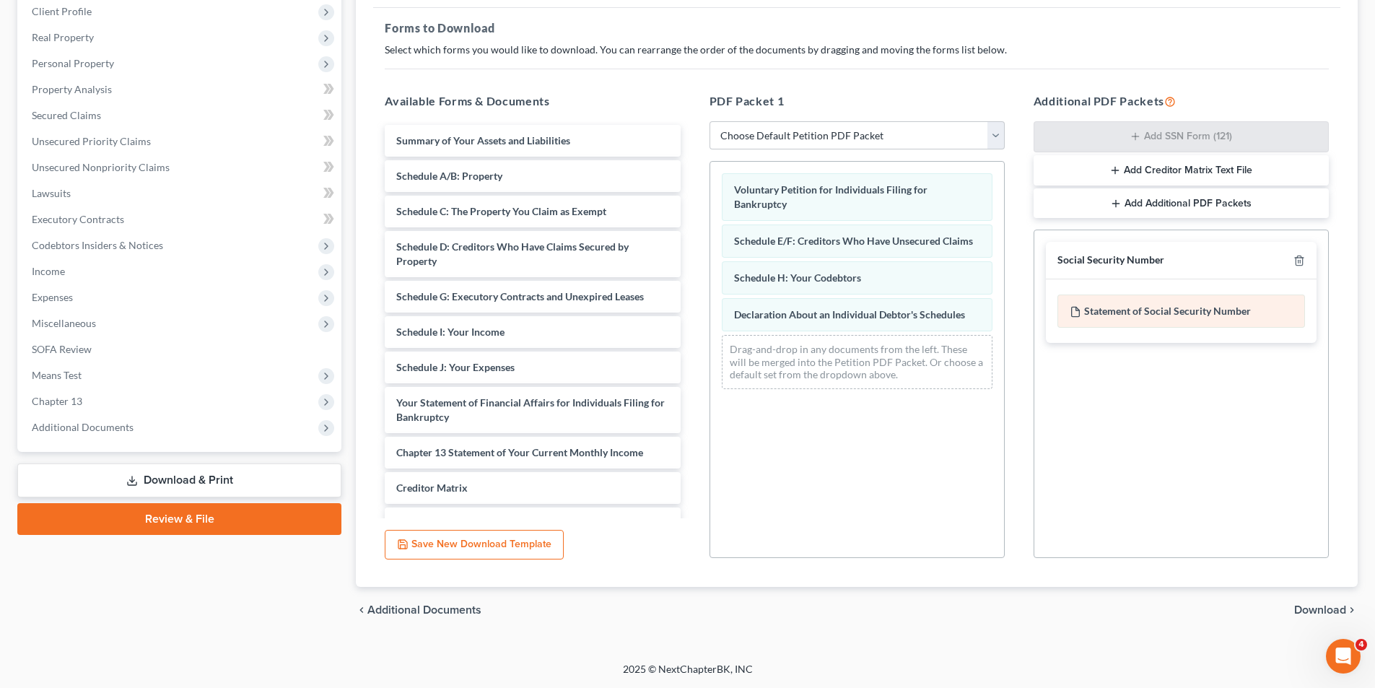
click at [1128, 308] on div "Statement of Social Security Number" at bounding box center [1182, 311] width 248 height 33
drag, startPoint x: 1321, startPoint y: 611, endPoint x: 1309, endPoint y: 610, distance: 12.4
click at [1320, 611] on span "Download" at bounding box center [1320, 610] width 52 height 12
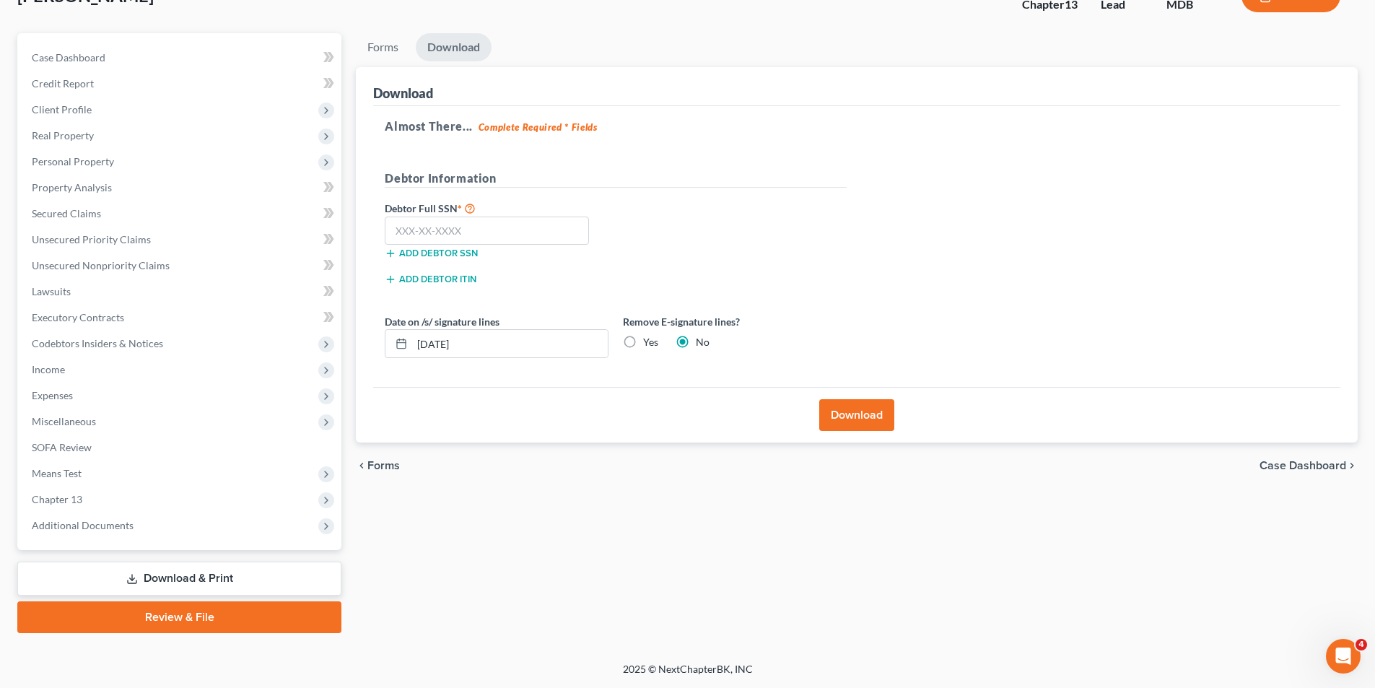
scroll to position [105, 0]
click at [398, 229] on input "text" at bounding box center [487, 231] width 204 height 29
click at [468, 206] on icon at bounding box center [470, 208] width 12 height 14
click at [404, 232] on input "text" at bounding box center [487, 231] width 204 height 29
type input "577-90-2830"
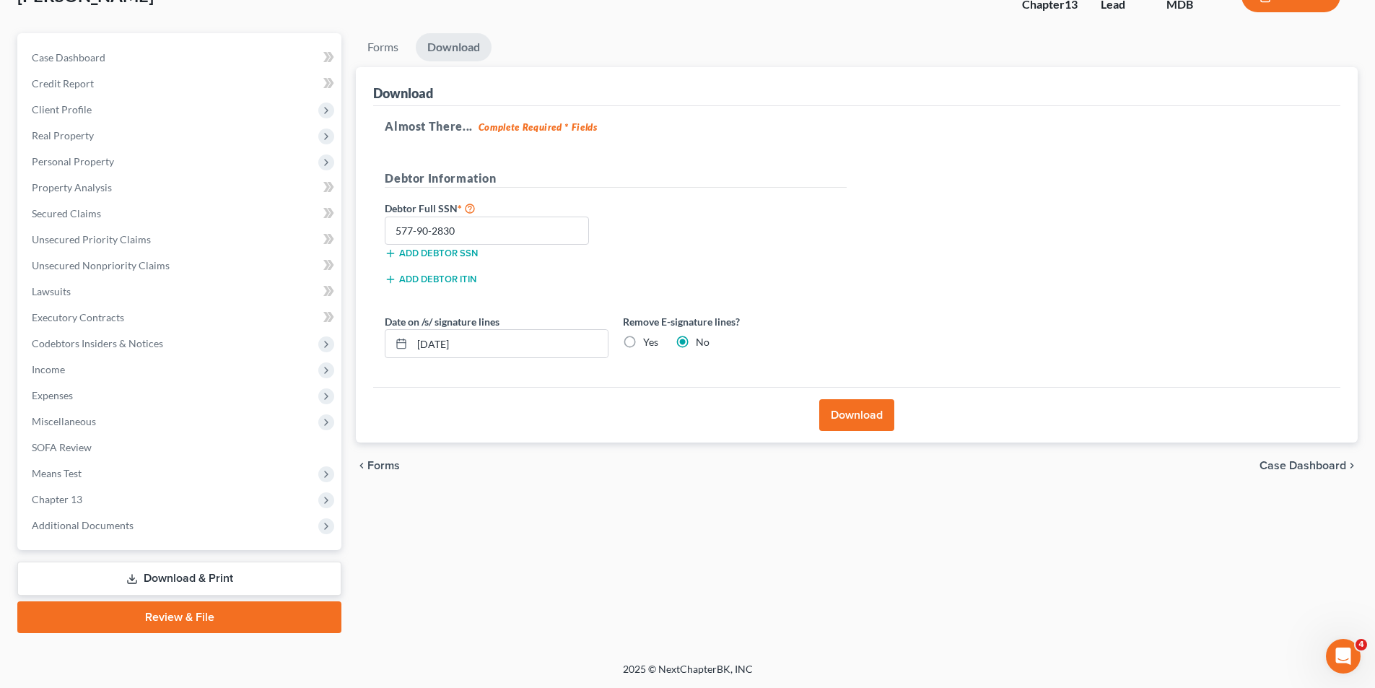
click at [866, 410] on button "Download" at bounding box center [856, 415] width 75 height 32
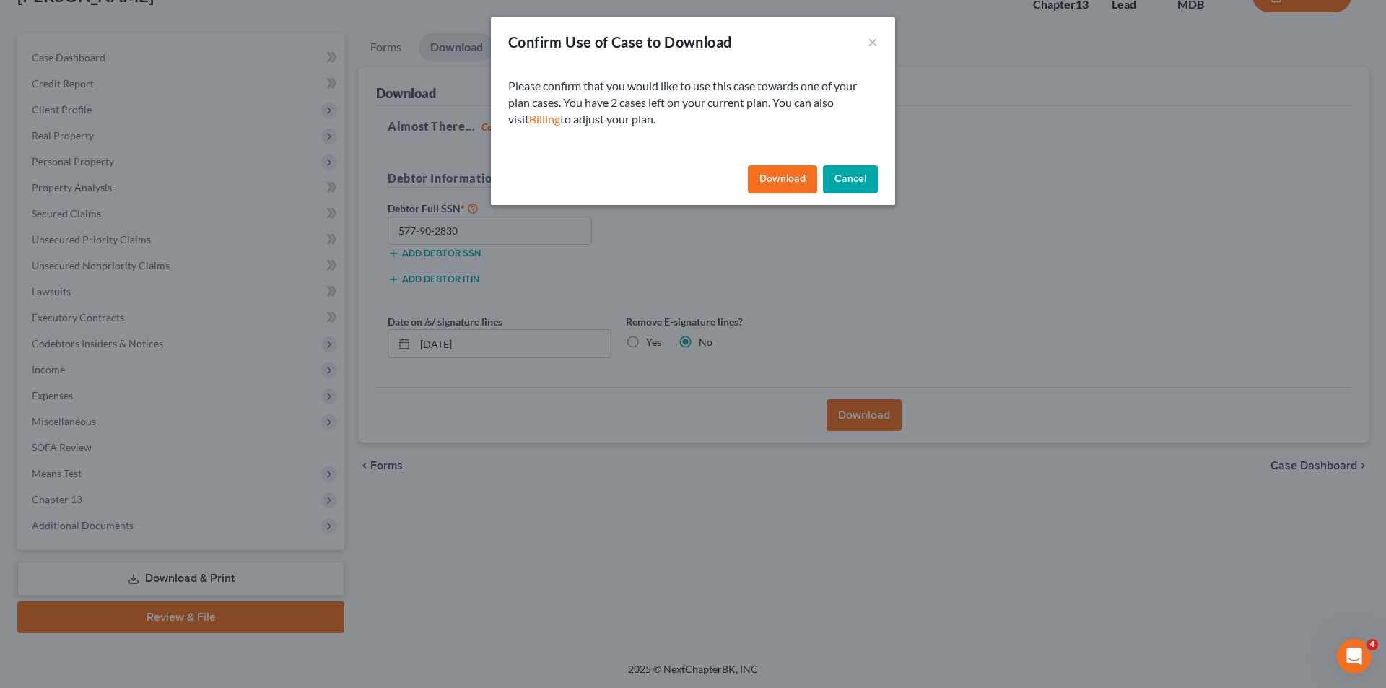
click at [776, 175] on button "Download" at bounding box center [782, 179] width 69 height 29
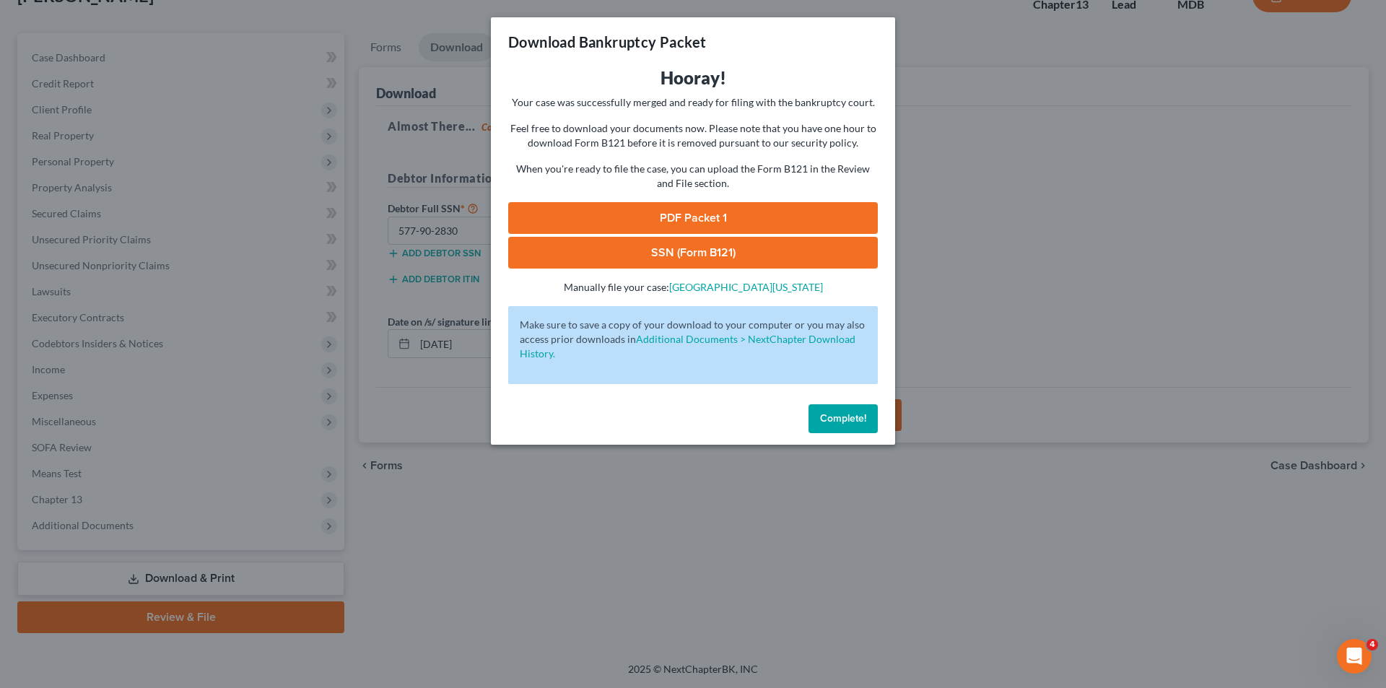
click at [936, 309] on div "Download Bankruptcy Packet Hooray! Your case was successfully merged and ready …" at bounding box center [693, 344] width 1386 height 688
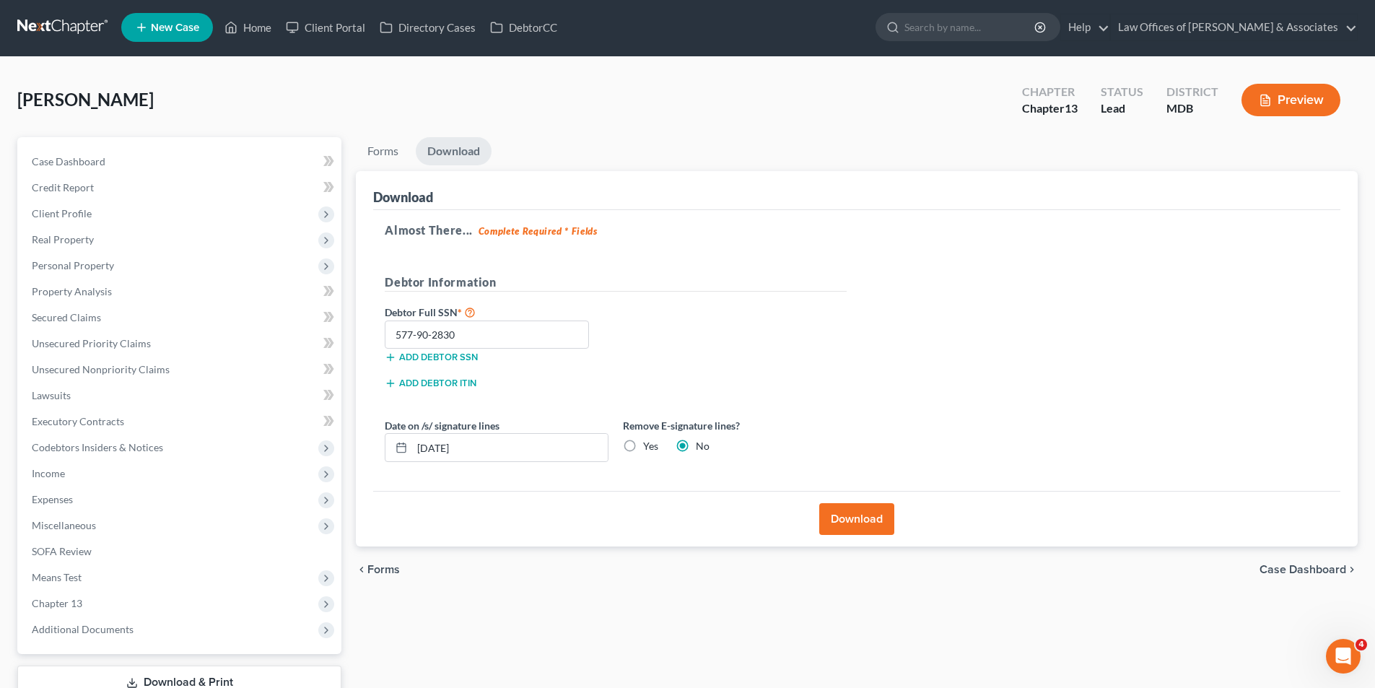
scroll to position [0, 0]
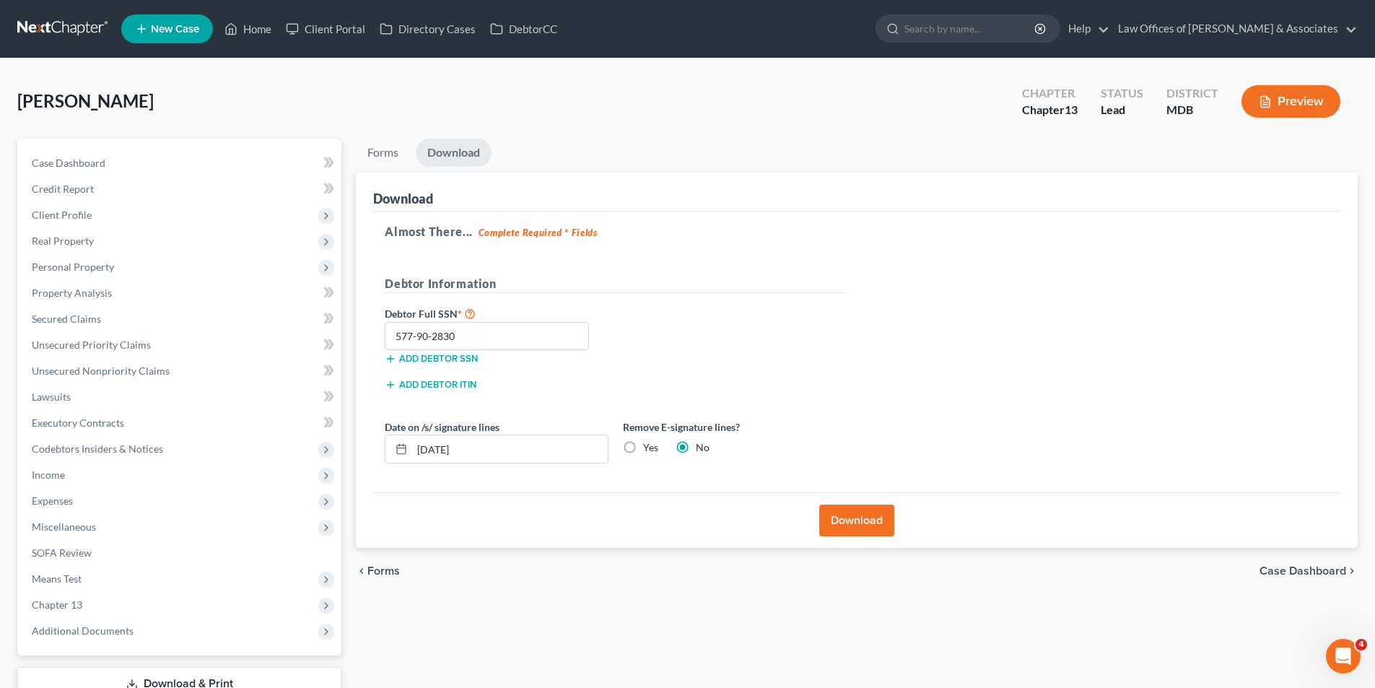
click at [854, 514] on button "Download" at bounding box center [856, 521] width 75 height 32
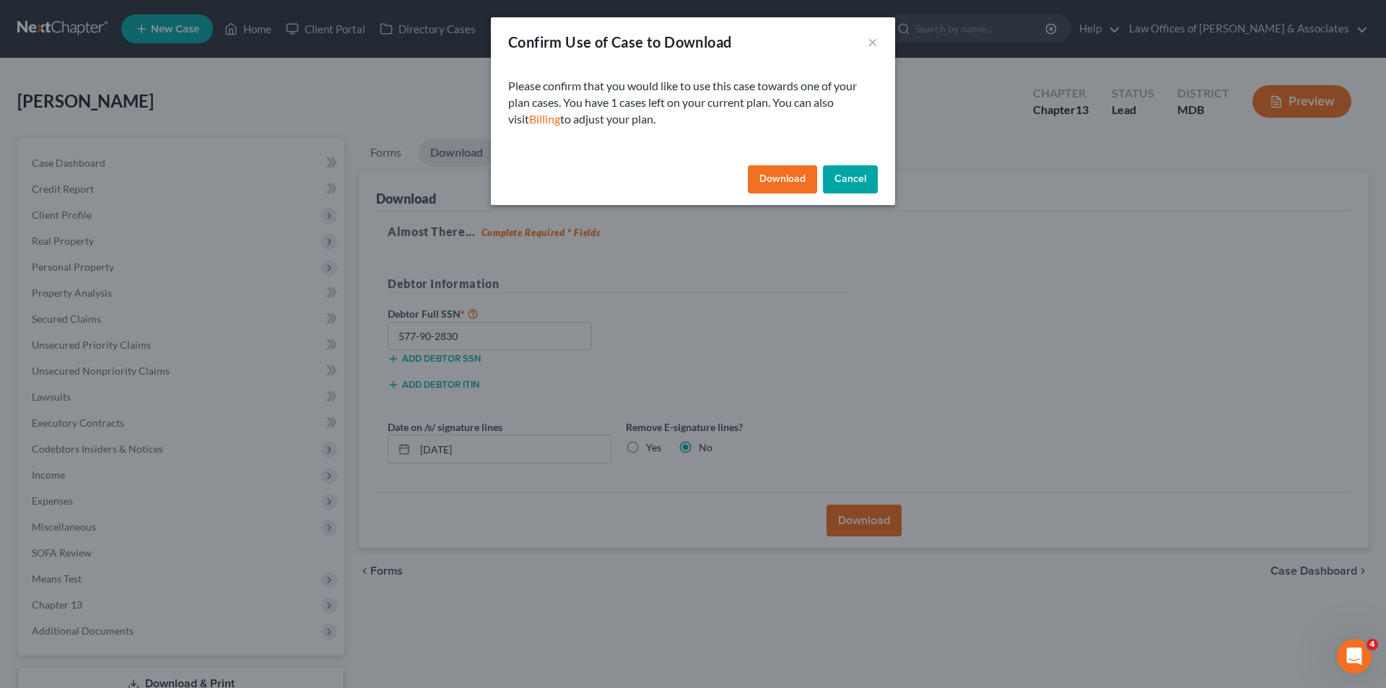
click at [775, 173] on button "Download" at bounding box center [782, 179] width 69 height 29
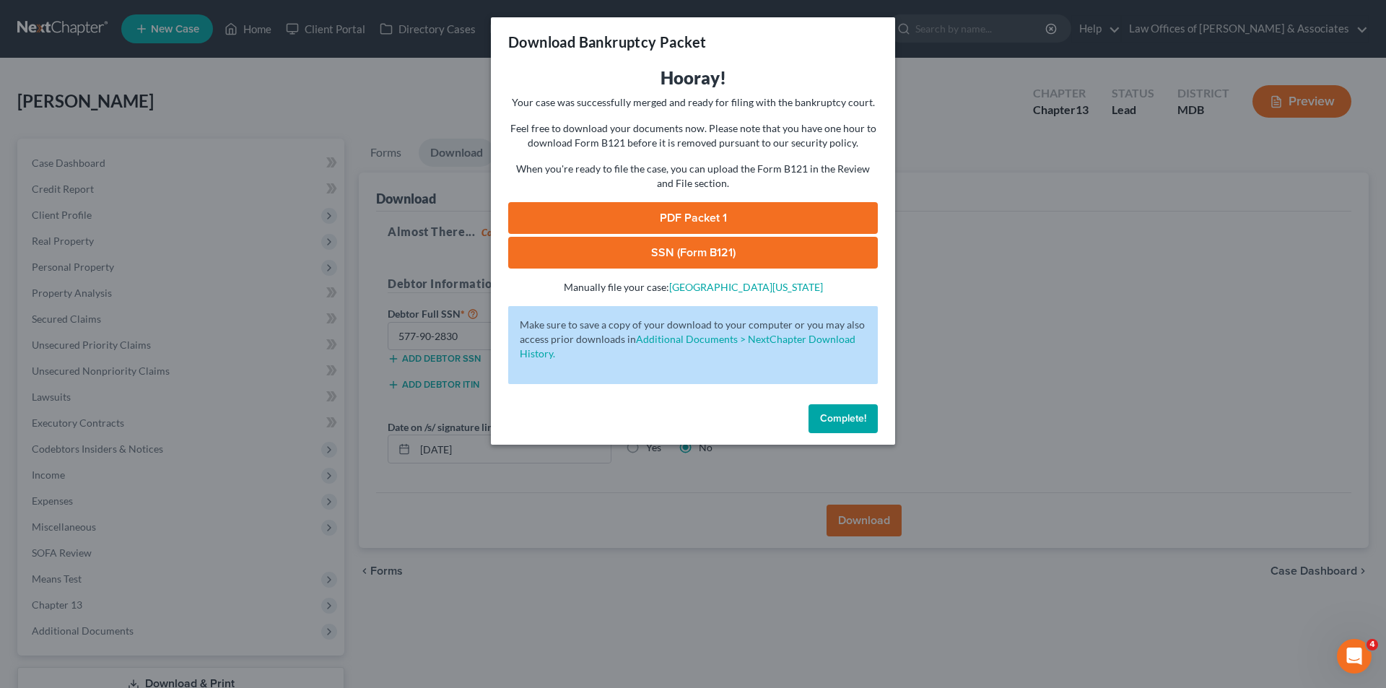
click at [707, 248] on link "SSN (Form B121)" at bounding box center [693, 253] width 370 height 32
drag, startPoint x: 851, startPoint y: 414, endPoint x: 936, endPoint y: 399, distance: 85.7
click at [852, 413] on span "Complete!" at bounding box center [843, 418] width 46 height 12
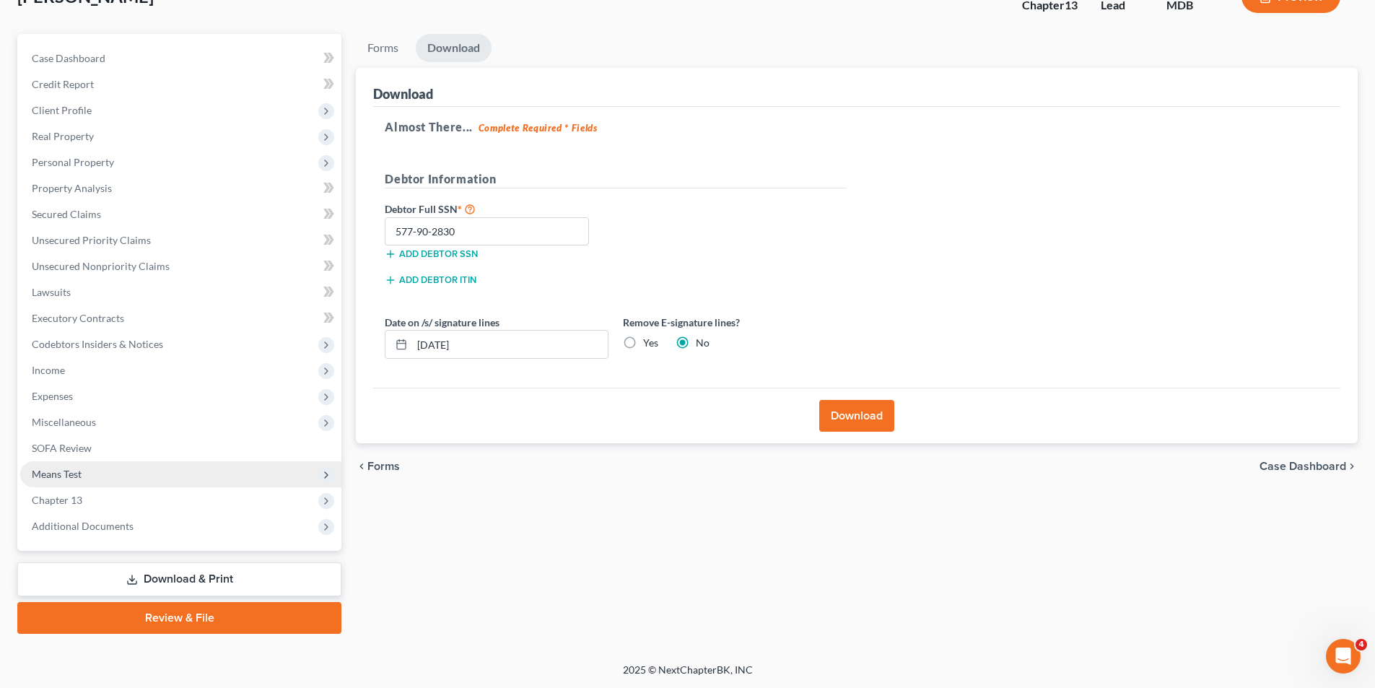
scroll to position [105, 0]
click at [172, 575] on link "Download & Print" at bounding box center [179, 579] width 324 height 34
click at [182, 571] on link "Download & Print" at bounding box center [179, 579] width 324 height 34
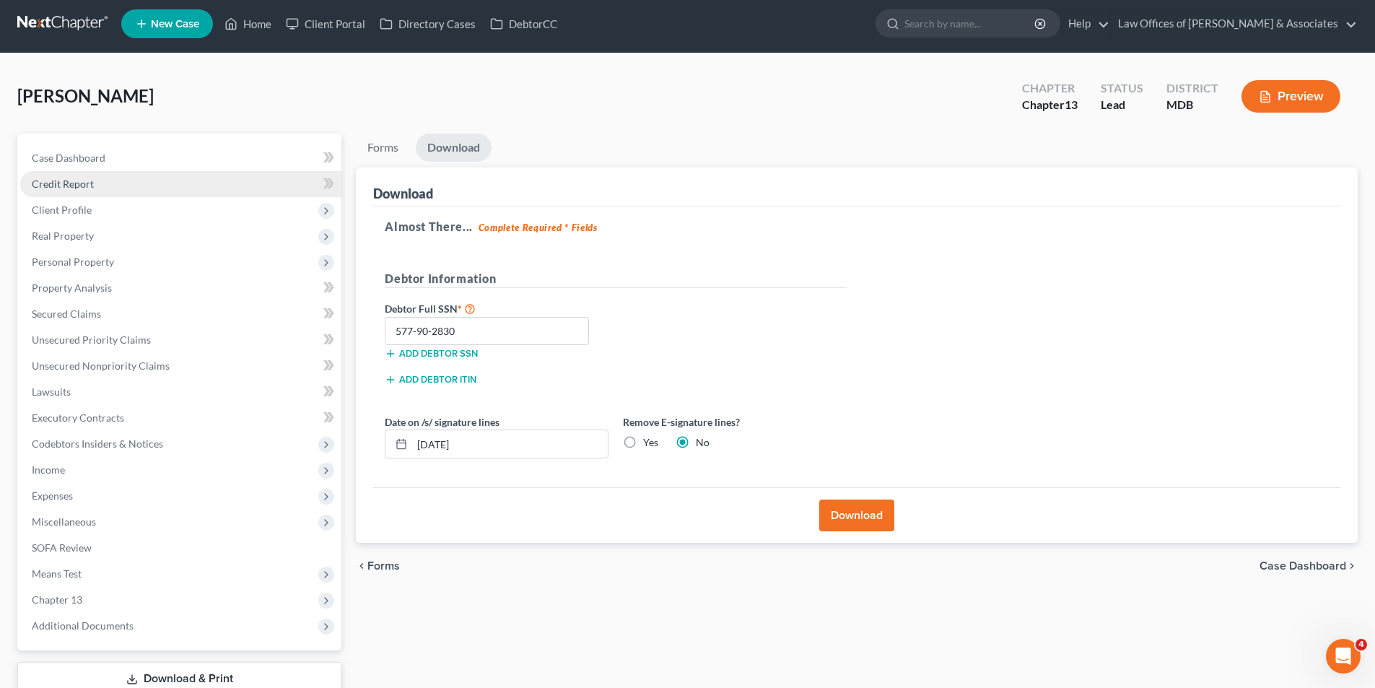
scroll to position [0, 0]
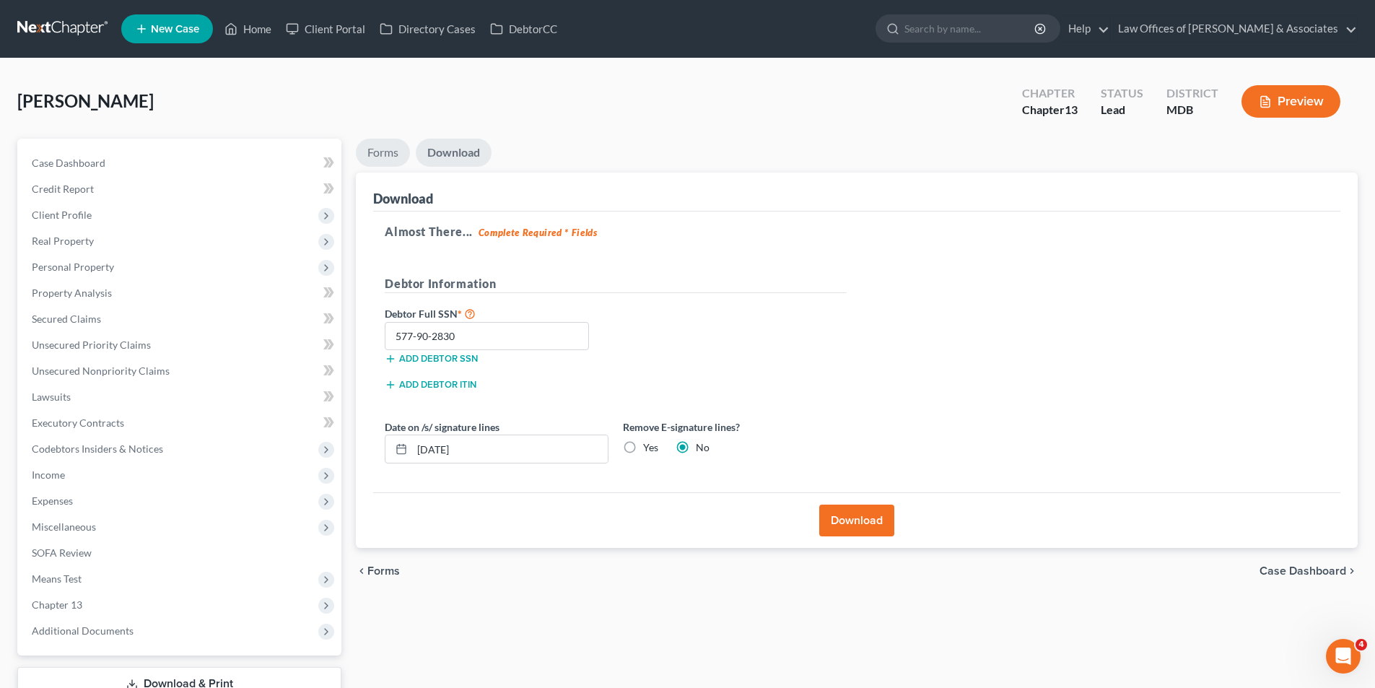
click at [377, 151] on link "Forms" at bounding box center [383, 153] width 54 height 28
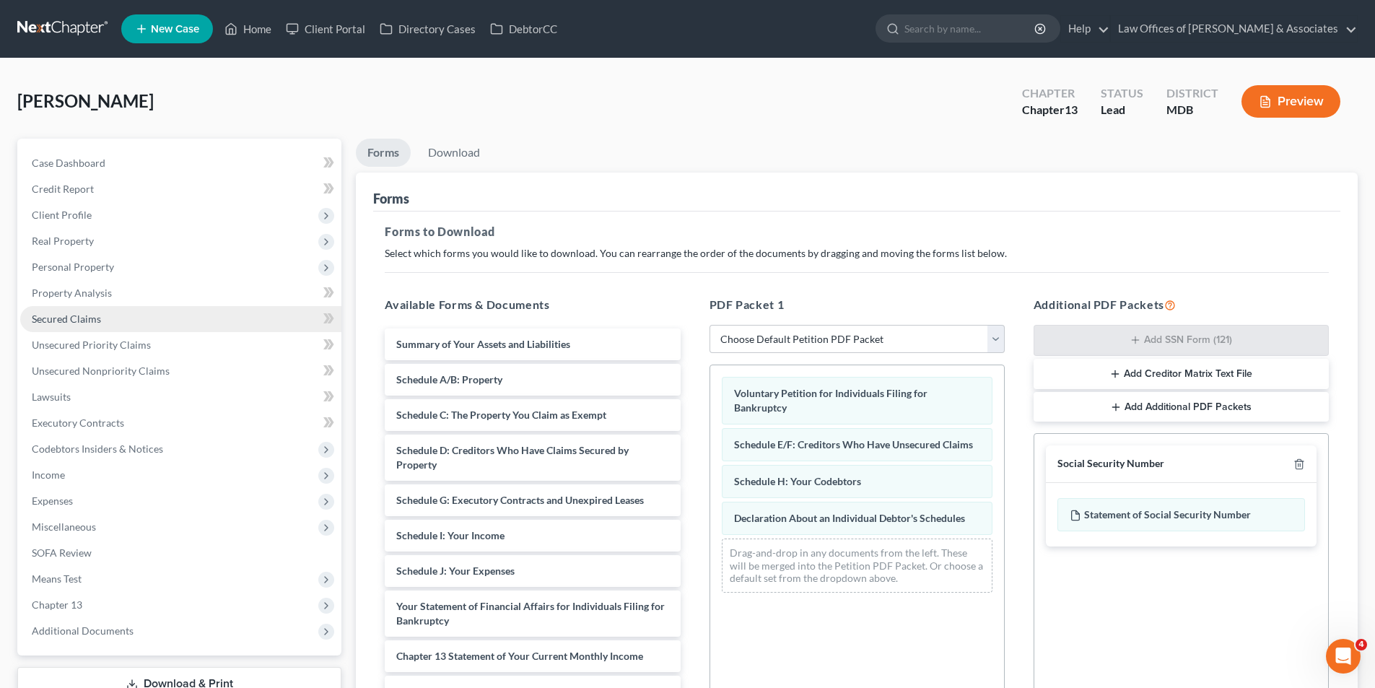
click at [43, 318] on span "Secured Claims" at bounding box center [66, 319] width 69 height 12
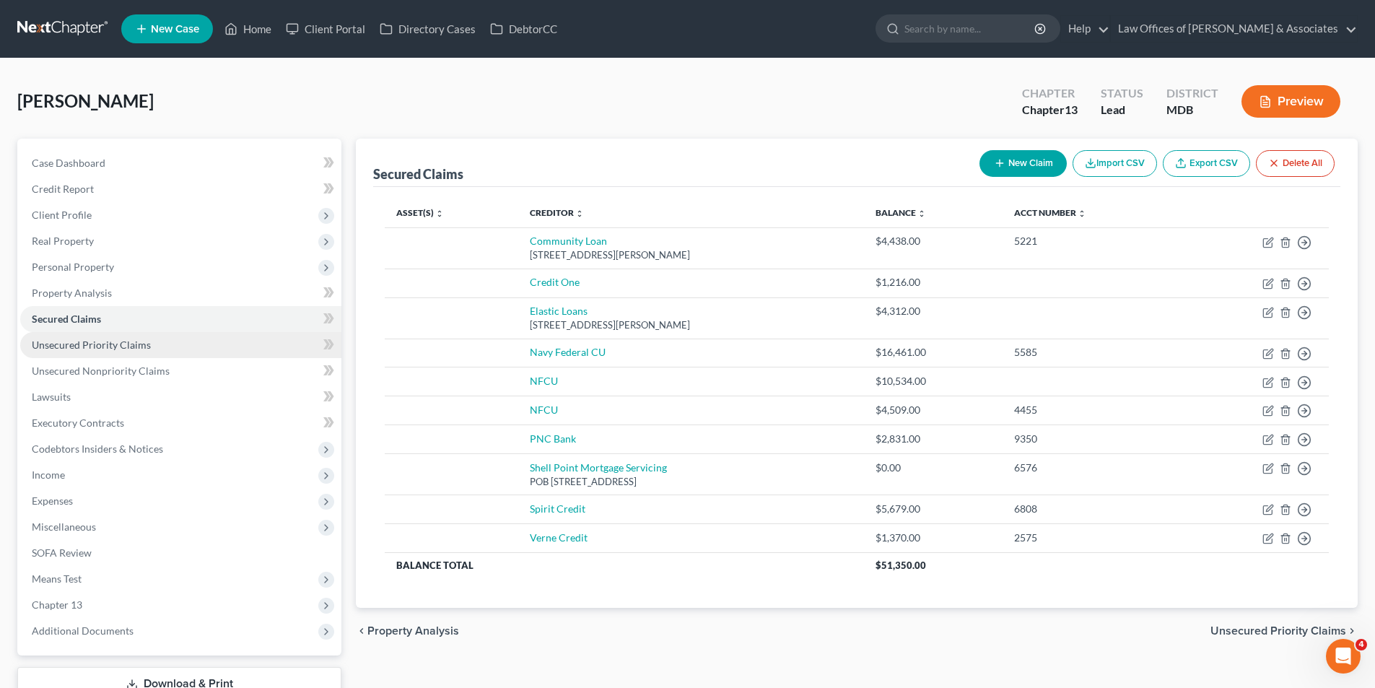
click at [58, 344] on span "Unsecured Priority Claims" at bounding box center [91, 345] width 119 height 12
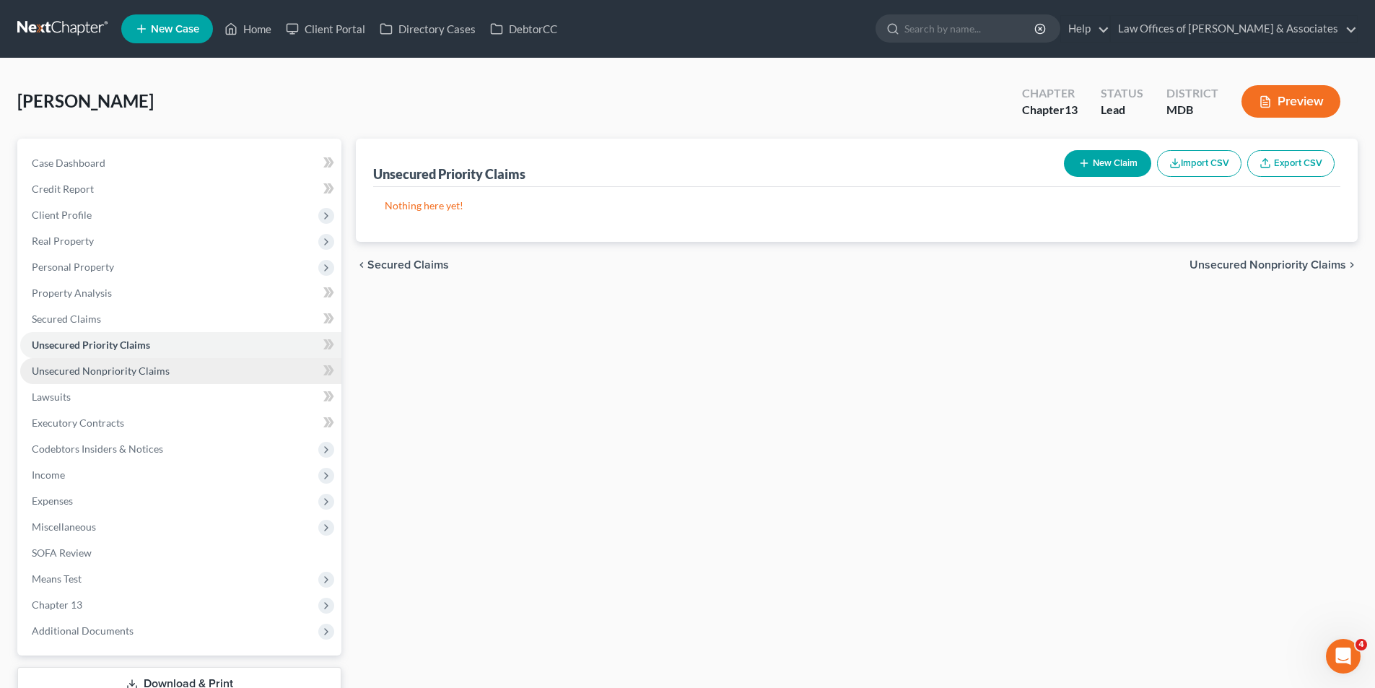
click at [56, 371] on span "Unsecured Nonpriority Claims" at bounding box center [101, 371] width 138 height 12
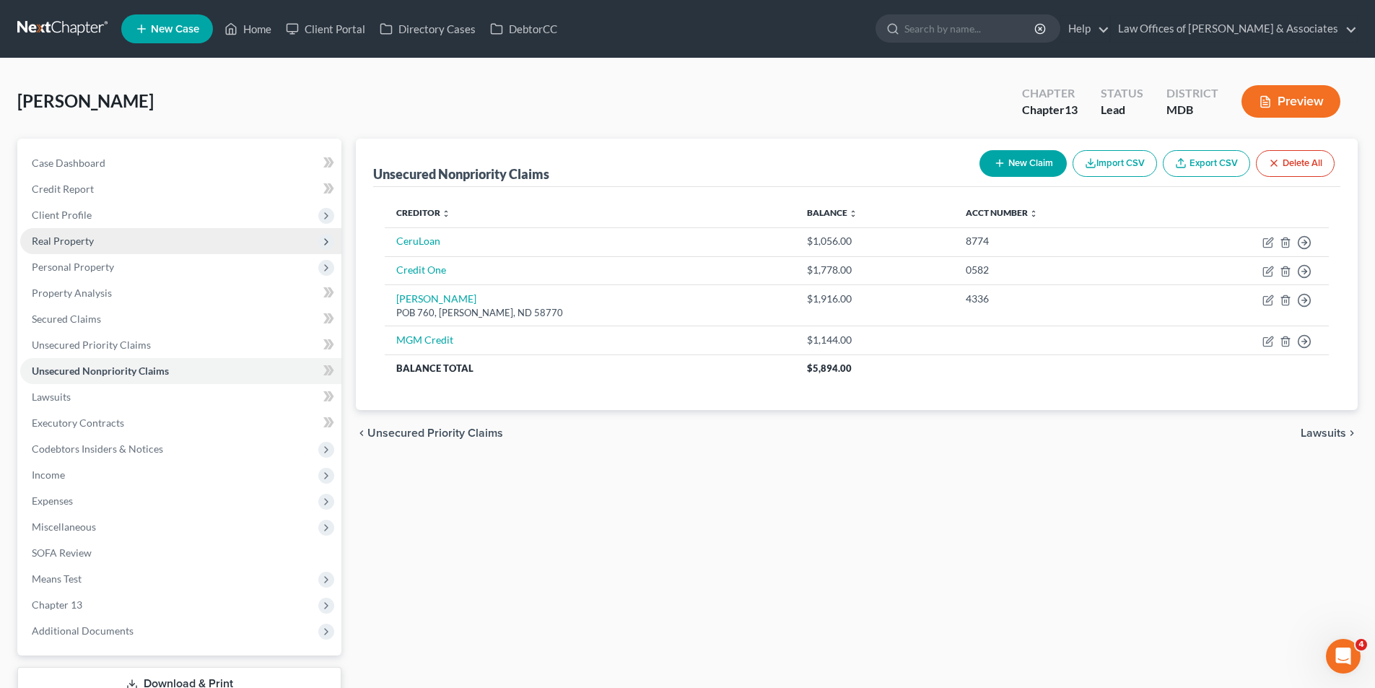
click at [61, 238] on span "Real Property" at bounding box center [63, 241] width 62 height 12
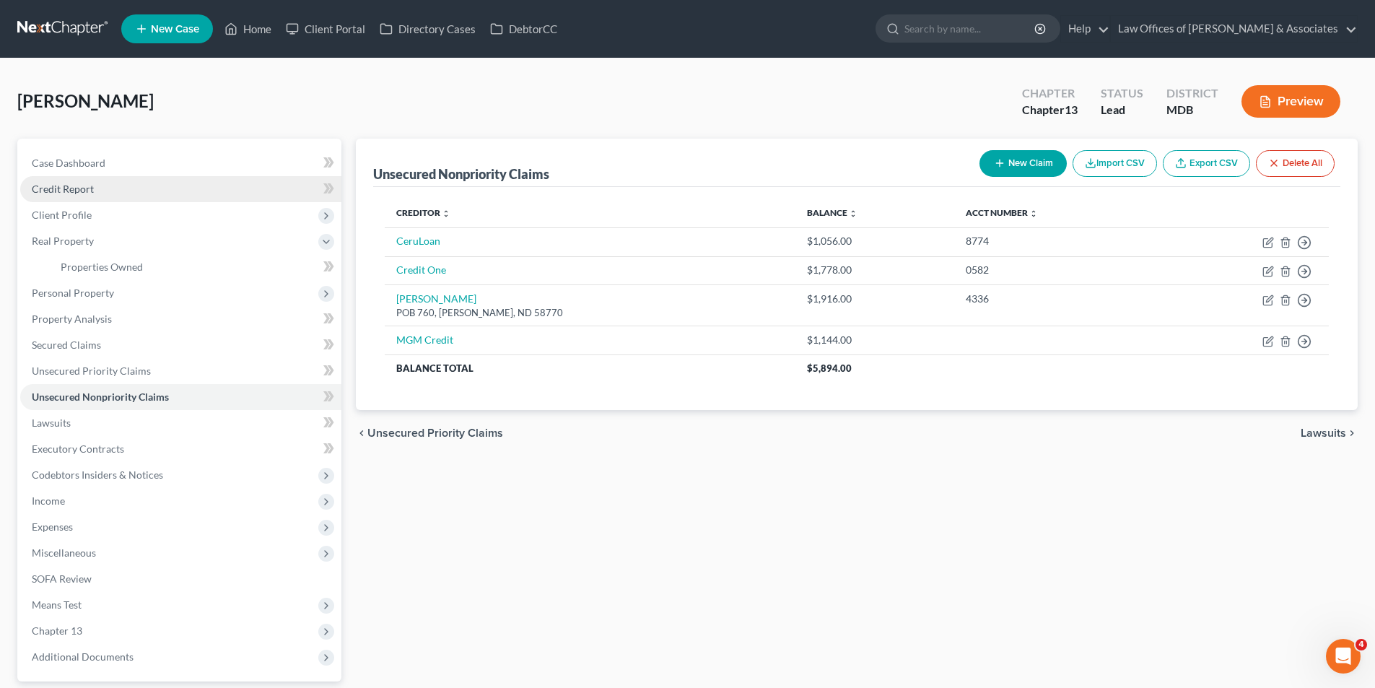
click at [47, 186] on span "Credit Report" at bounding box center [63, 189] width 62 height 12
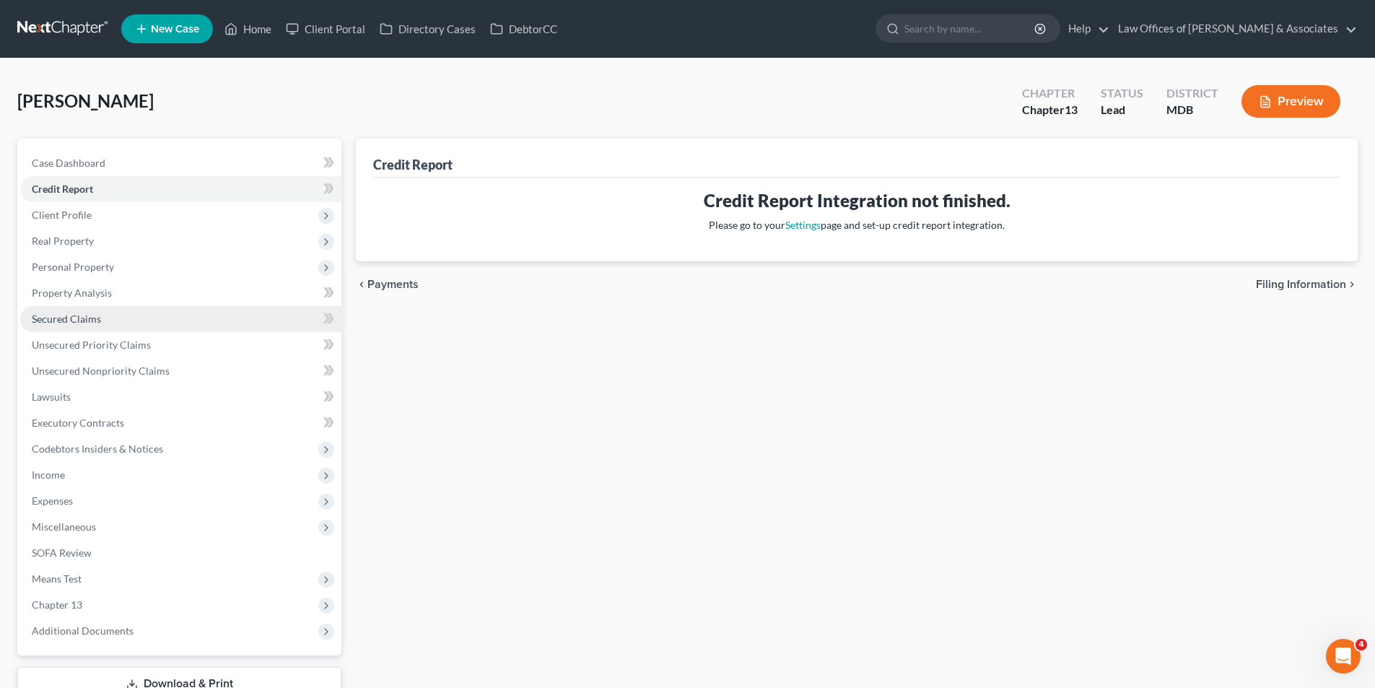
click at [45, 314] on span "Secured Claims" at bounding box center [66, 319] width 69 height 12
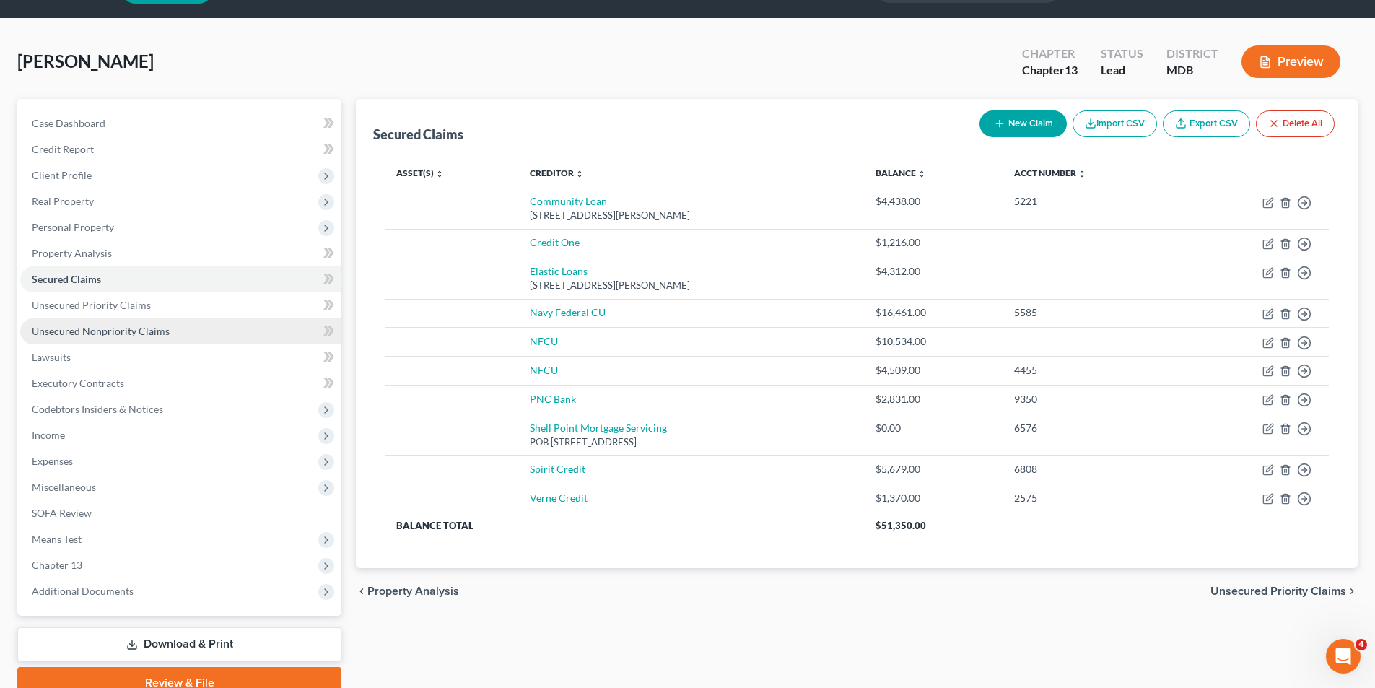
scroll to position [105, 0]
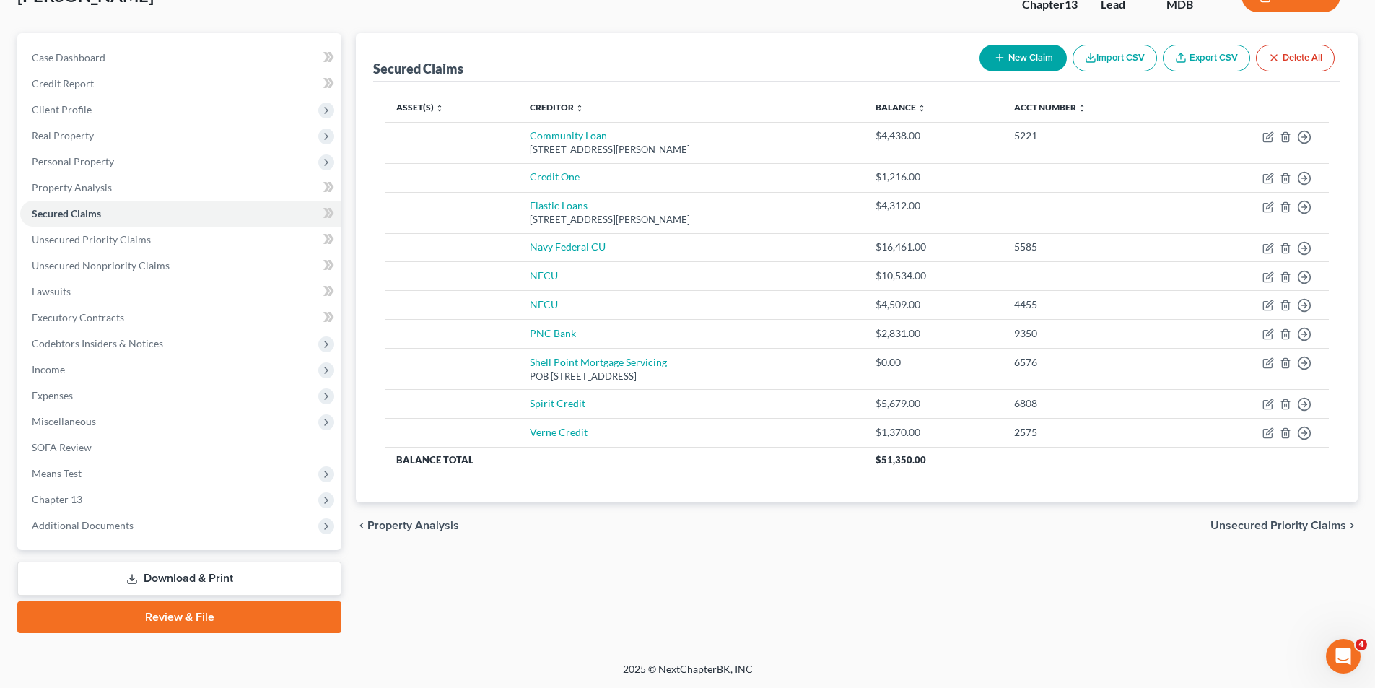
click at [170, 578] on link "Download & Print" at bounding box center [179, 579] width 324 height 34
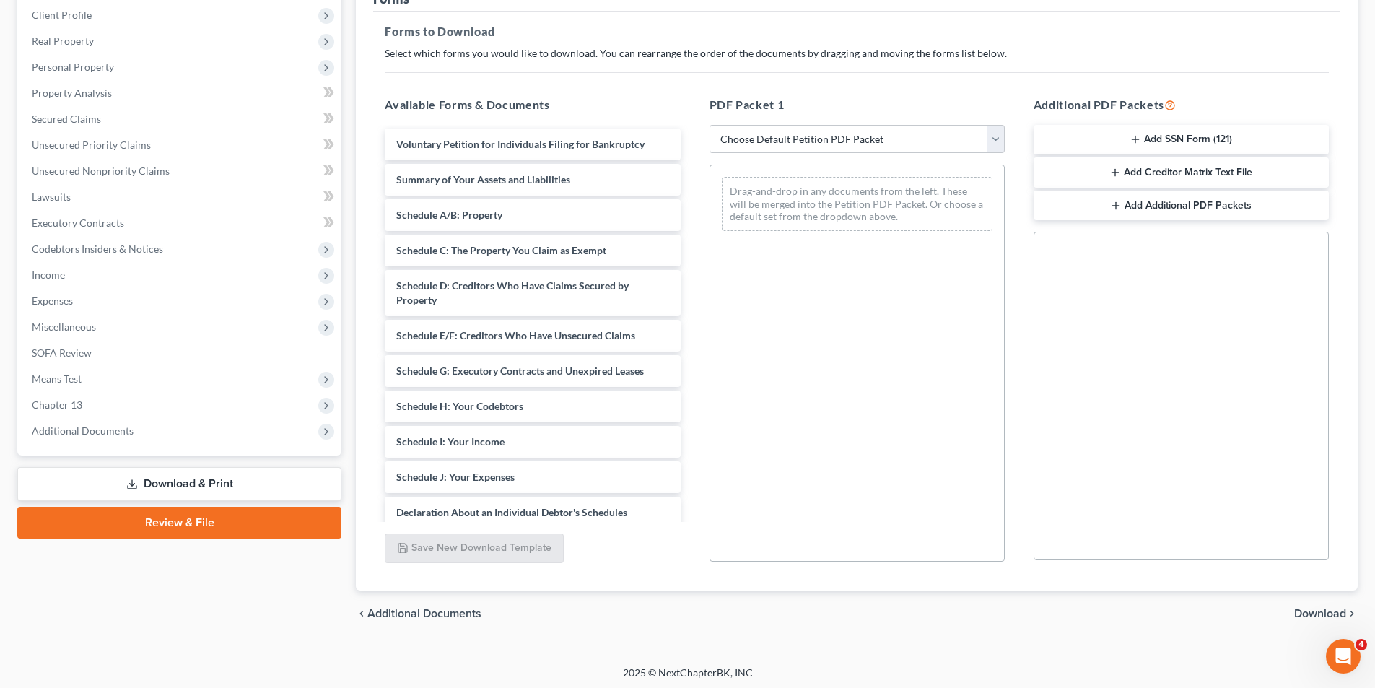
scroll to position [204, 0]
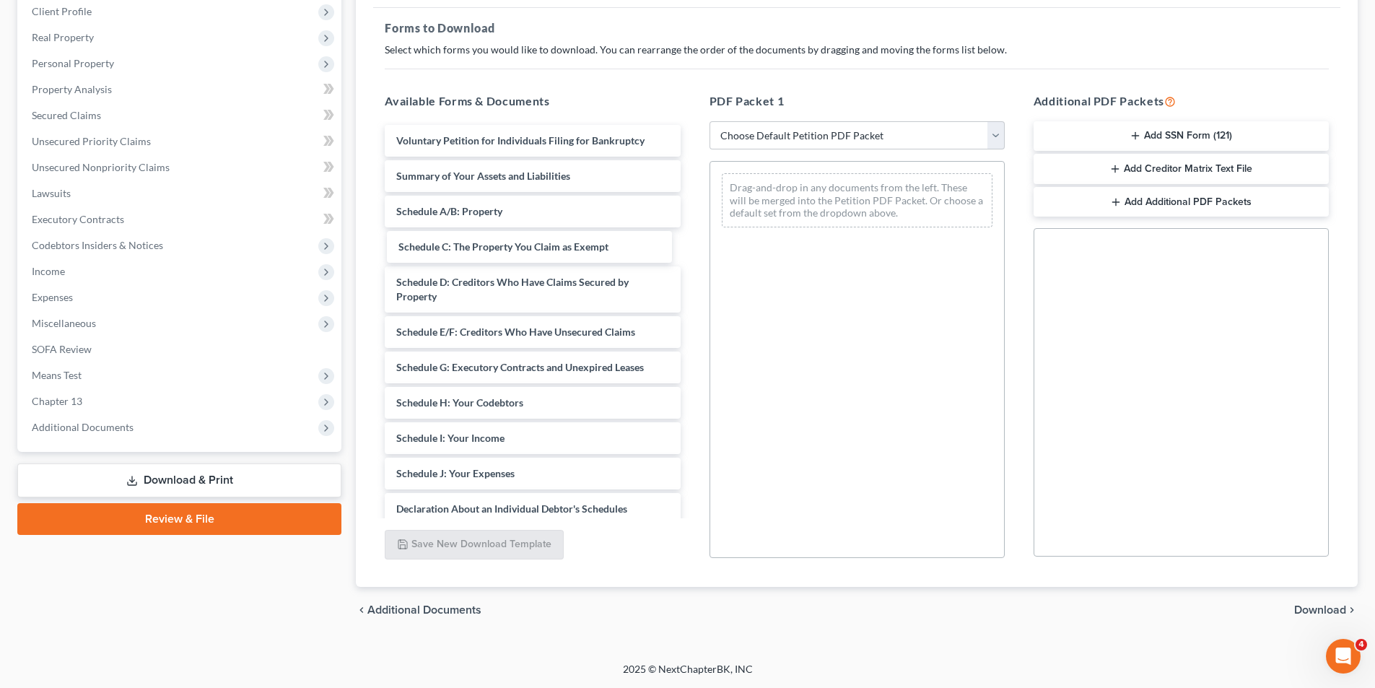
click at [578, 242] on div "Schedule C: The Property You Claim as Exempt Voluntary Petition for Individuals…" at bounding box center [532, 445] width 318 height 641
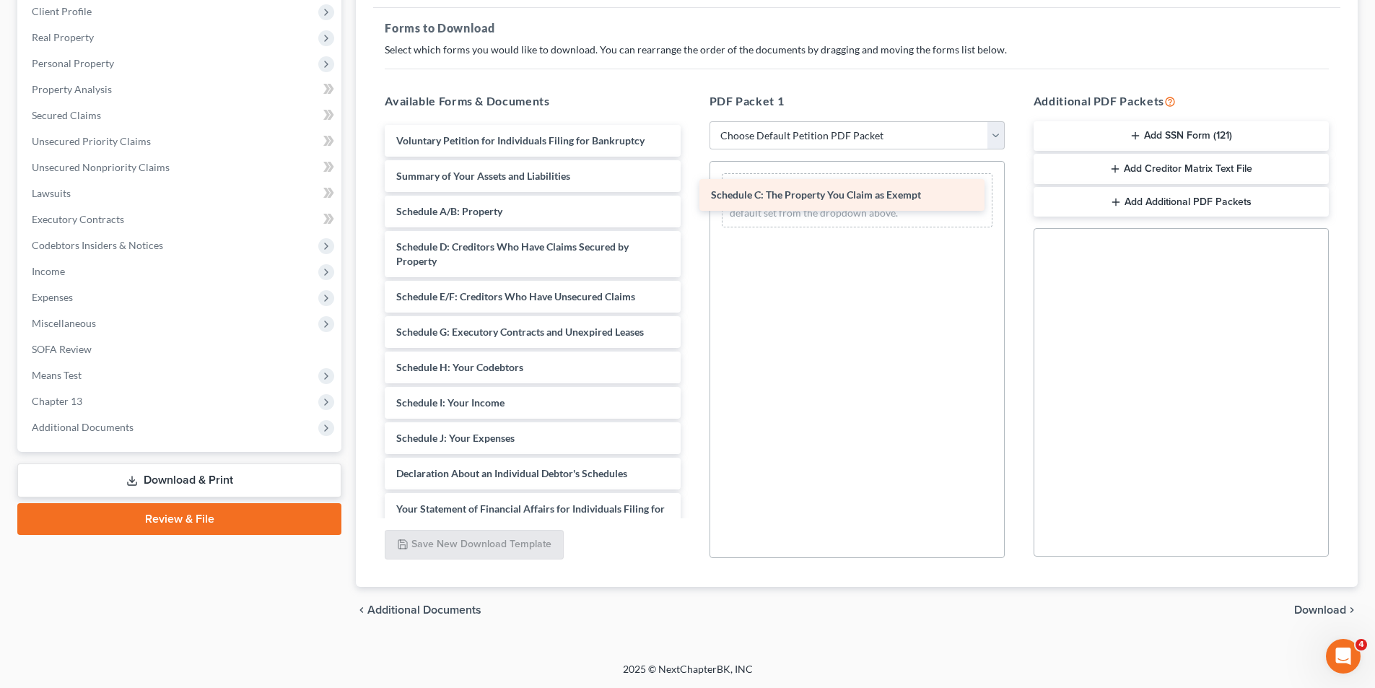
drag, startPoint x: 606, startPoint y: 248, endPoint x: 920, endPoint y: 196, distance: 319.0
click at [692, 196] on div "Schedule C: The Property You Claim as Exempt Voluntary Petition for Individuals…" at bounding box center [532, 428] width 318 height 606
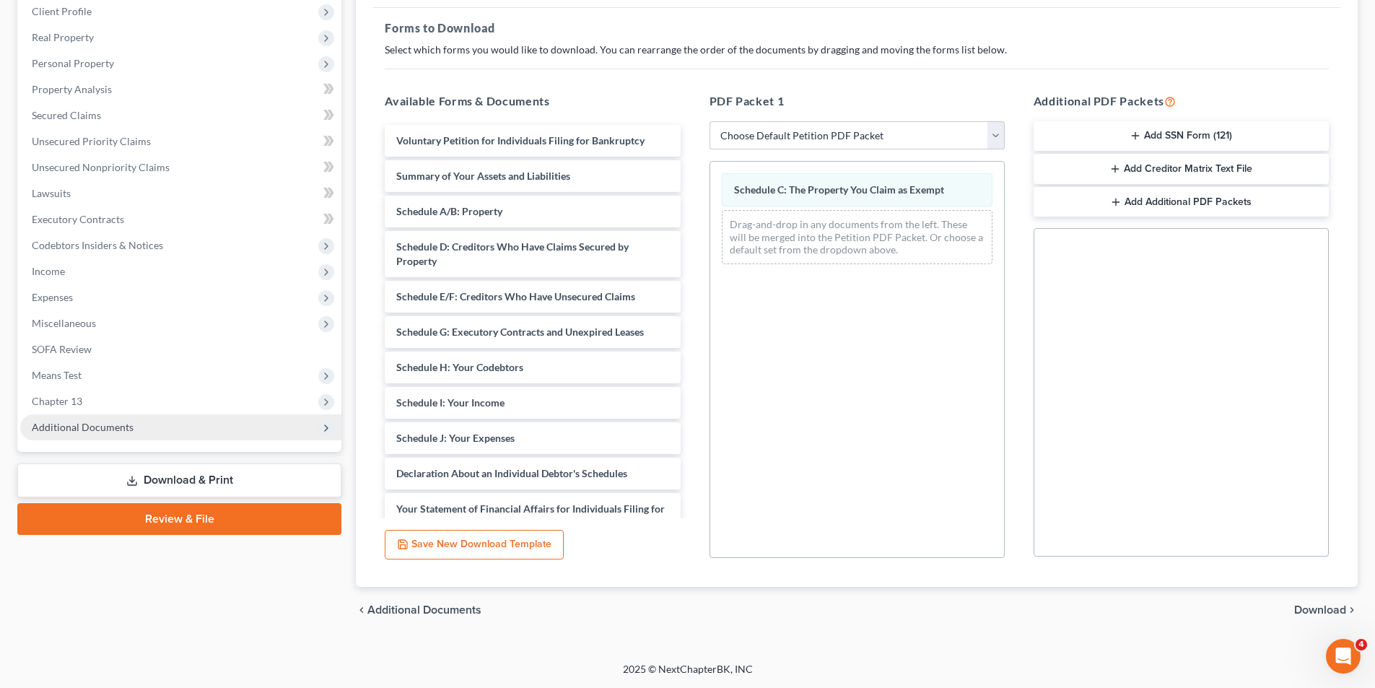
click at [187, 513] on link "Review & File" at bounding box center [179, 519] width 324 height 32
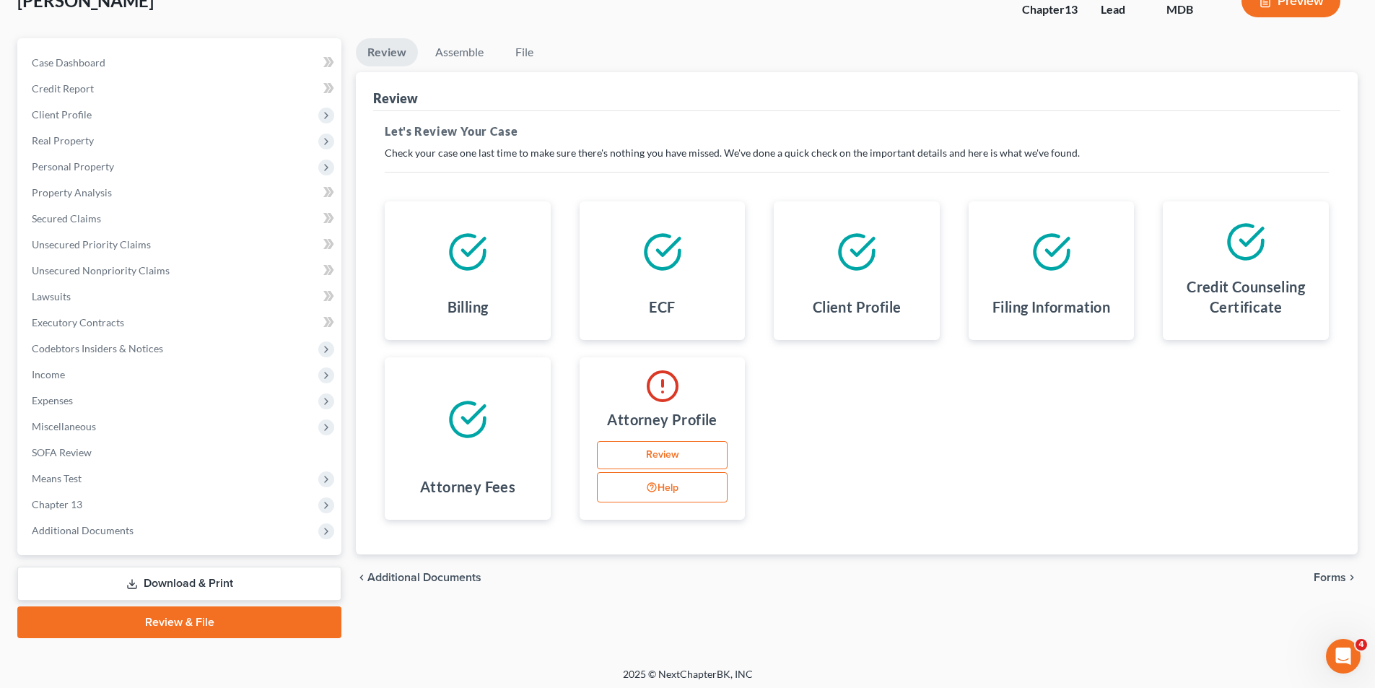
scroll to position [105, 0]
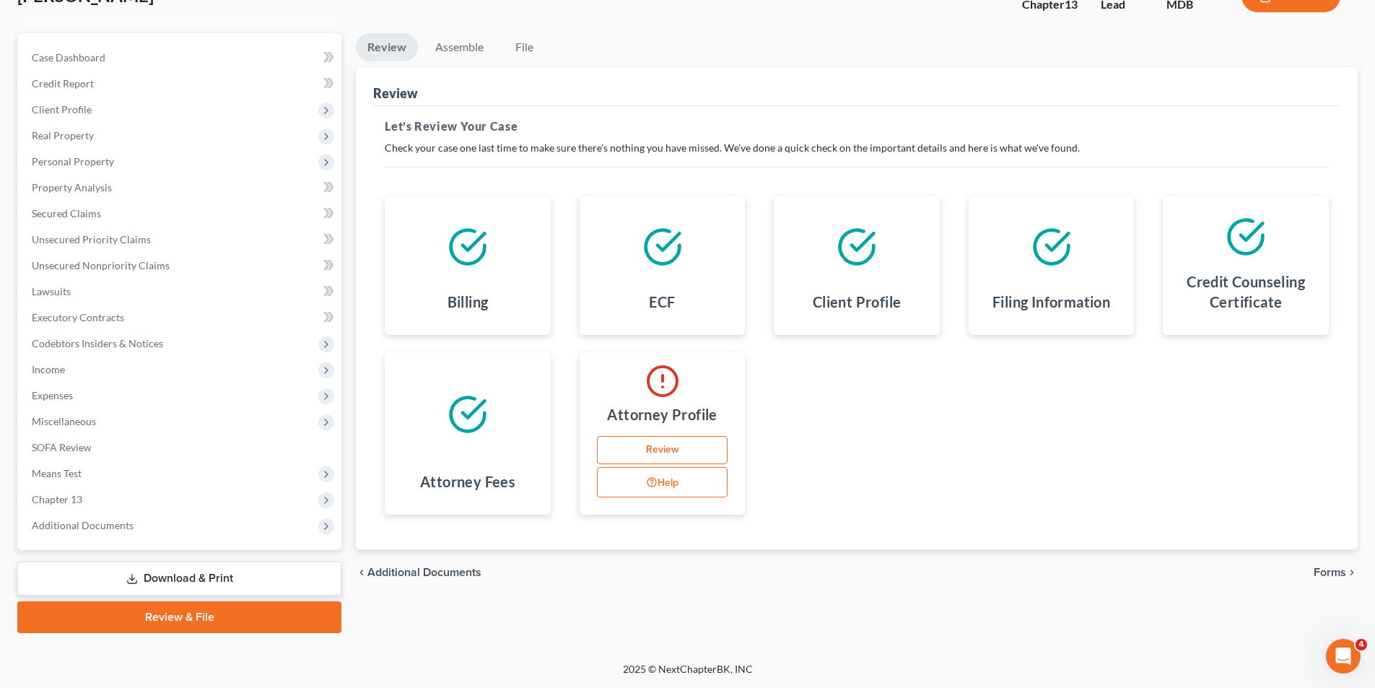
click at [174, 611] on link "Review & File" at bounding box center [179, 617] width 324 height 32
click at [186, 577] on link "Download & Print" at bounding box center [179, 579] width 324 height 34
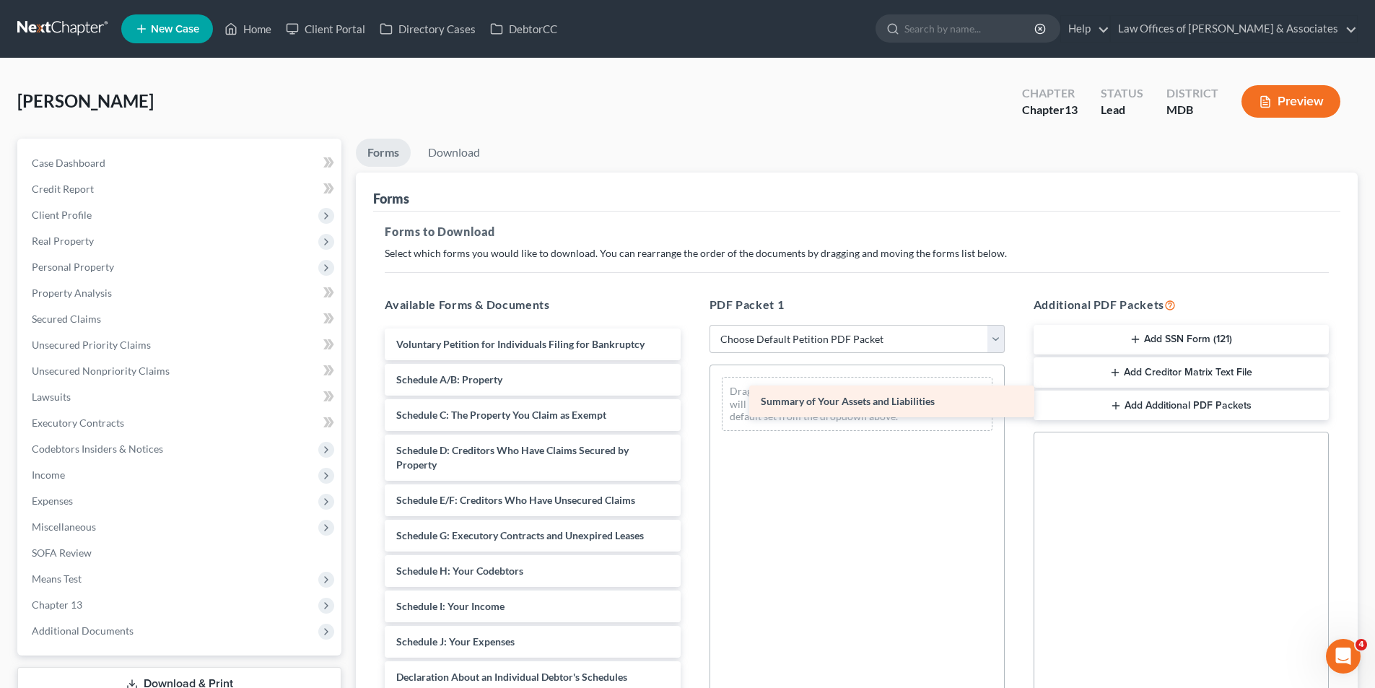
drag, startPoint x: 456, startPoint y: 383, endPoint x: 816, endPoint y: 401, distance: 360.7
click at [692, 402] on div "Summary of Your Assets and Liabilities Voluntary Petition for Individuals Filin…" at bounding box center [532, 631] width 318 height 606
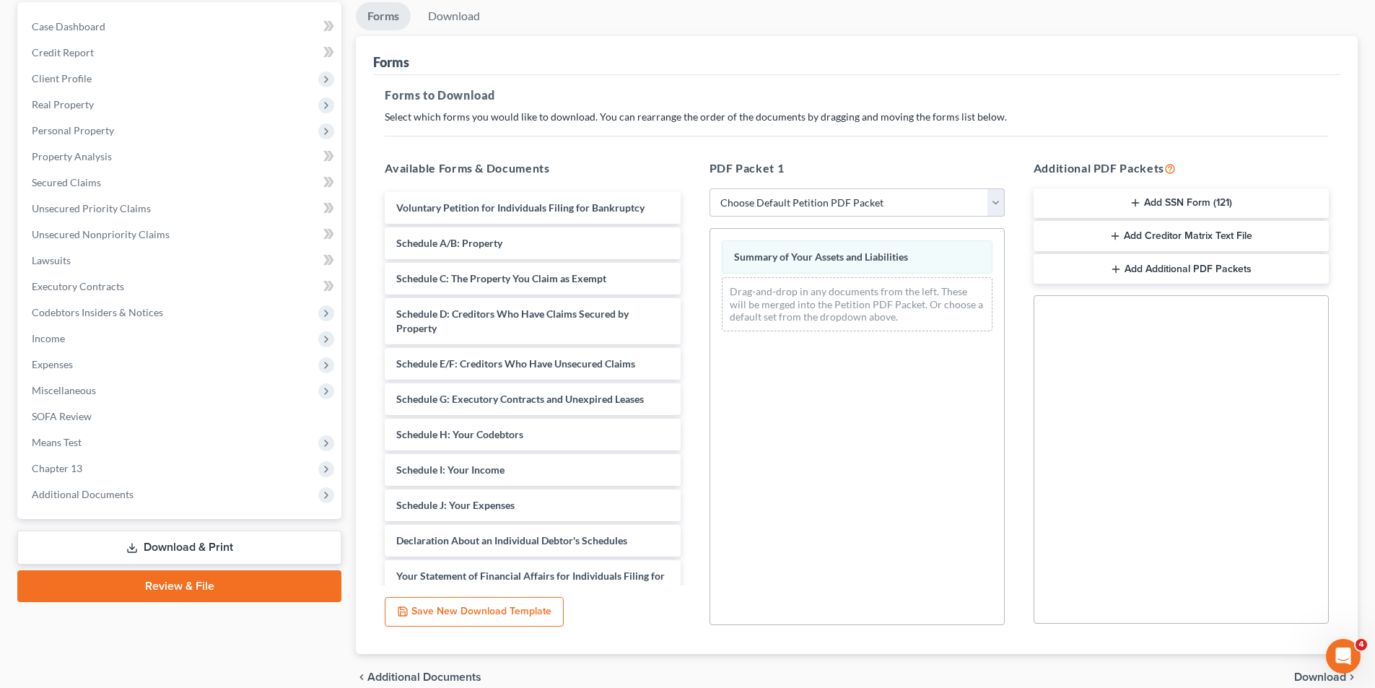
scroll to position [204, 0]
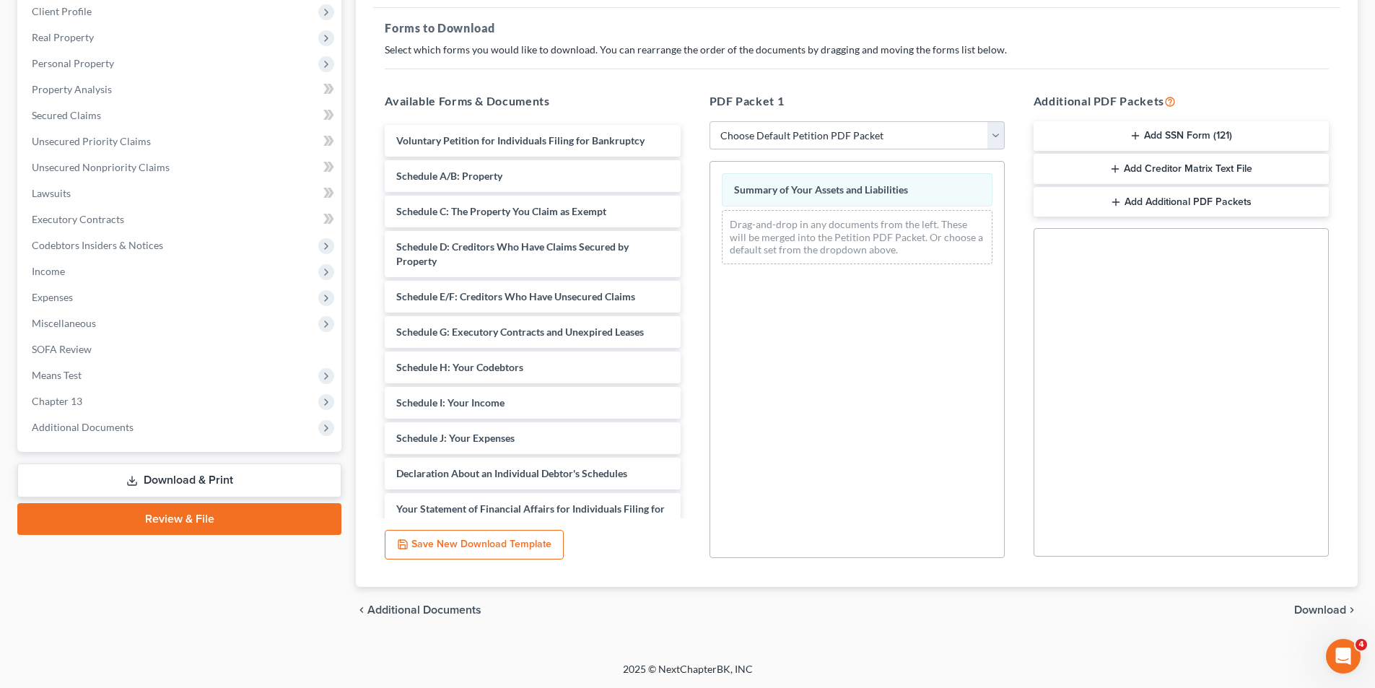
click at [1316, 604] on span "Download" at bounding box center [1320, 610] width 52 height 12
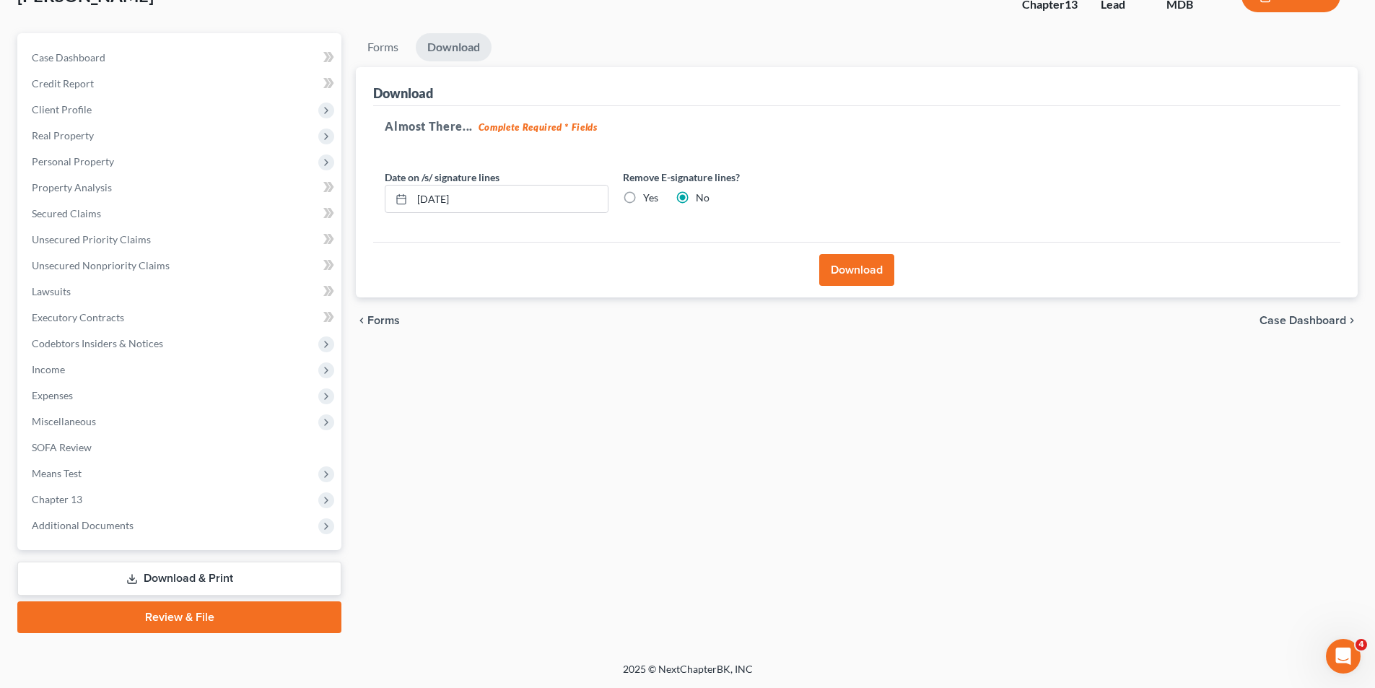
scroll to position [0, 0]
